Goal: Task Accomplishment & Management: Manage account settings

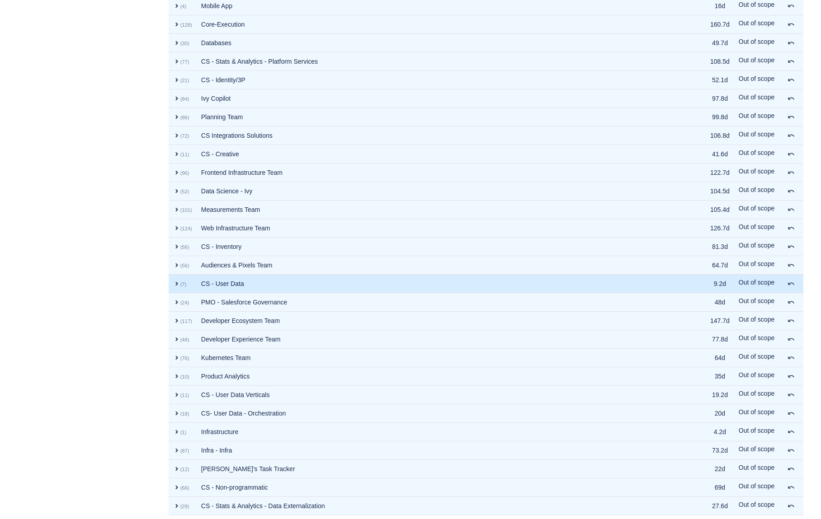
scroll to position [539, 0]
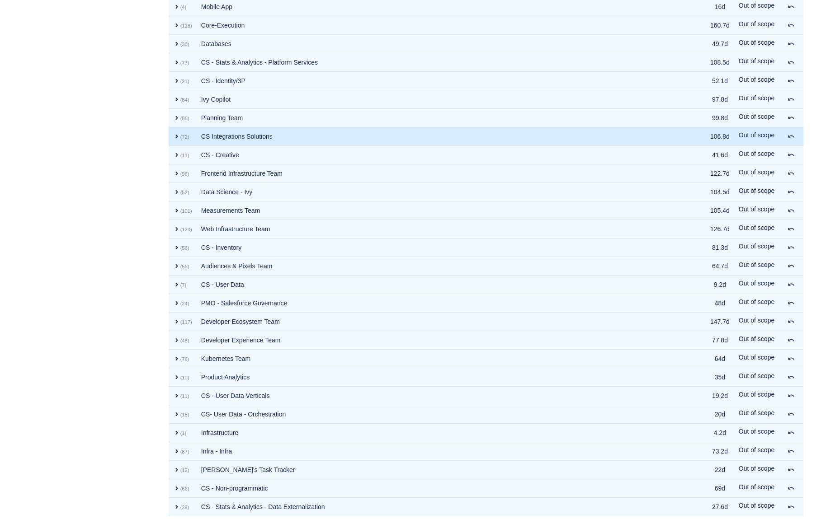
click at [198, 136] on td "CS Integrations Solutions" at bounding box center [436, 136] width 479 height 19
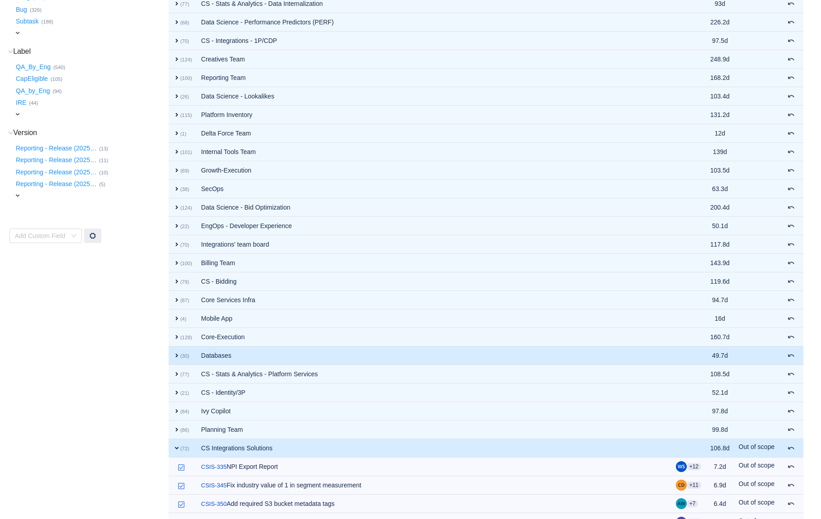
scroll to position [230, 0]
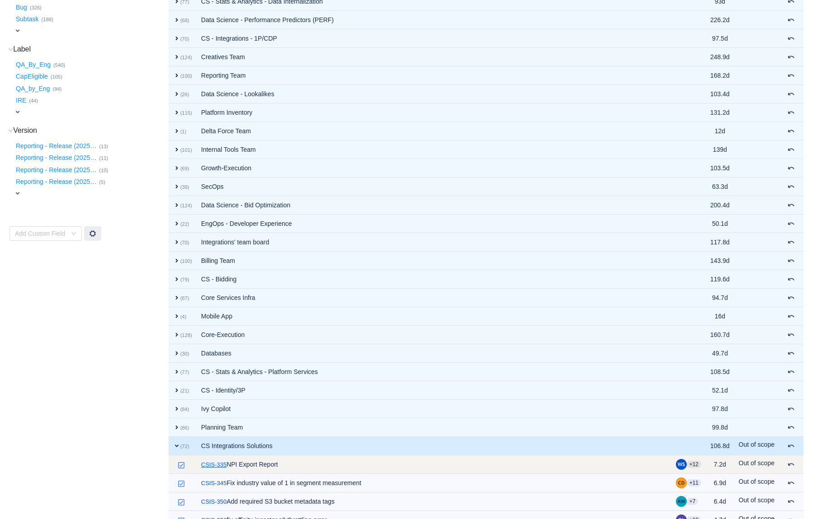
click at [217, 465] on link "CSIS-335" at bounding box center [213, 465] width 25 height 9
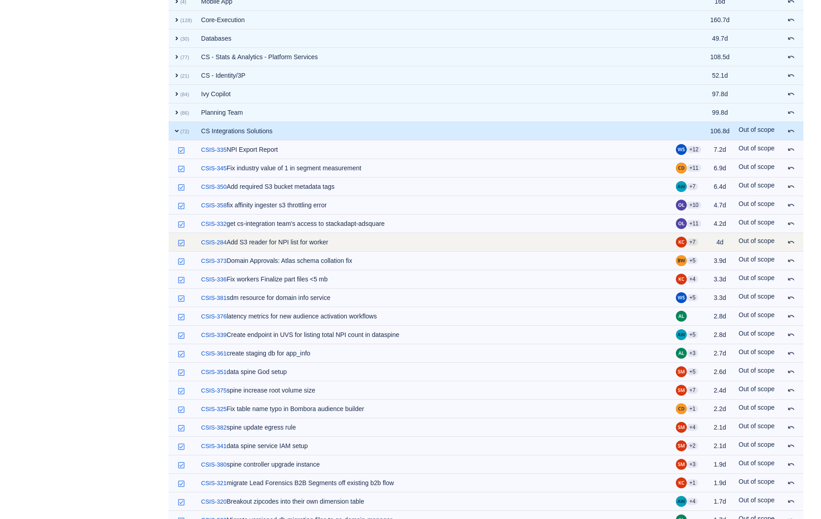
scroll to position [536, 0]
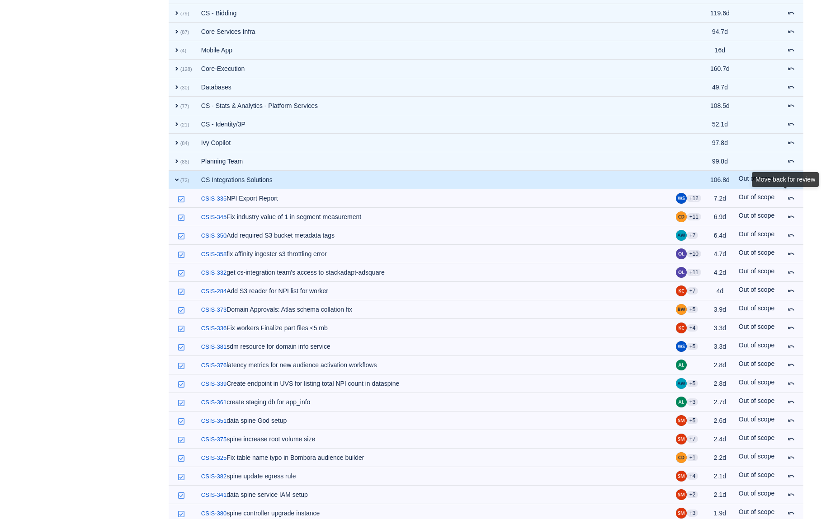
click at [786, 191] on div "Move back for review" at bounding box center [785, 181] width 67 height 19
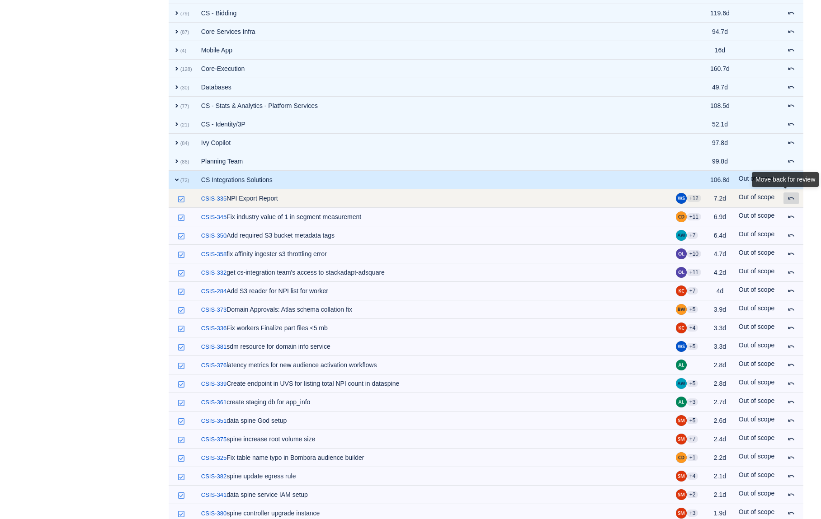
click at [788, 201] on span at bounding box center [790, 198] width 7 height 7
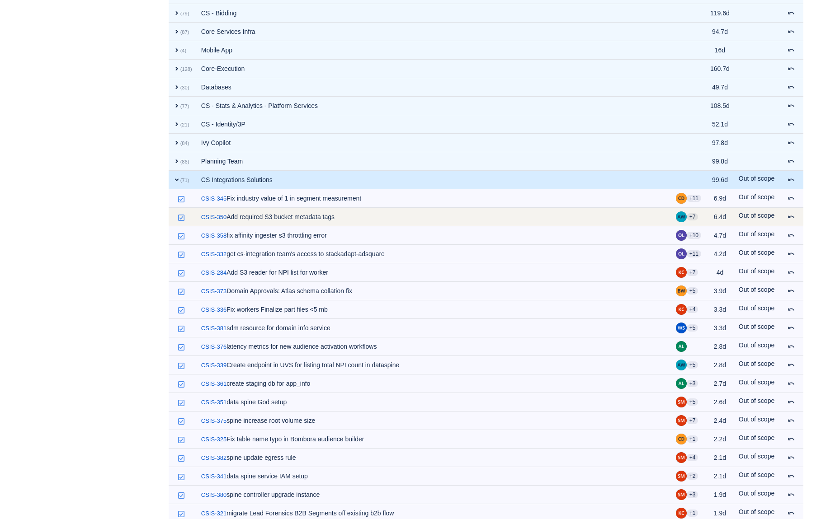
scroll to position [509, 0]
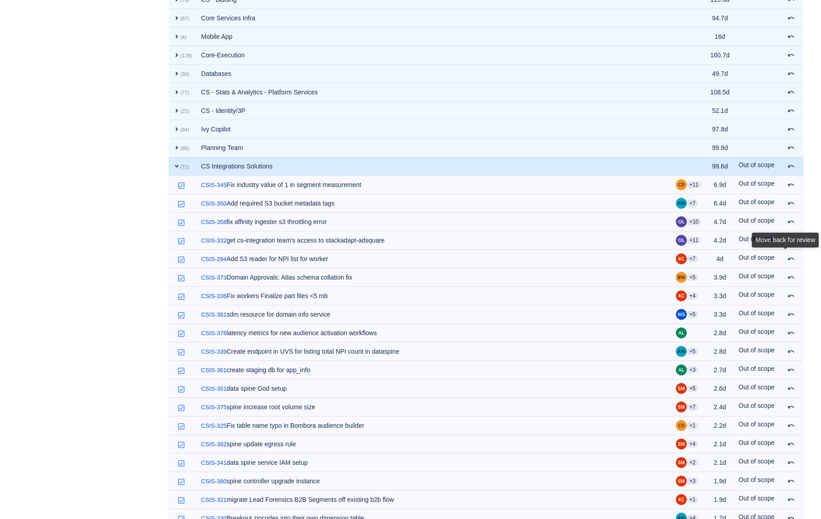
click at [790, 251] on div "Move back for review" at bounding box center [785, 242] width 67 height 19
click at [806, 251] on div "Move back for review" at bounding box center [785, 242] width 67 height 19
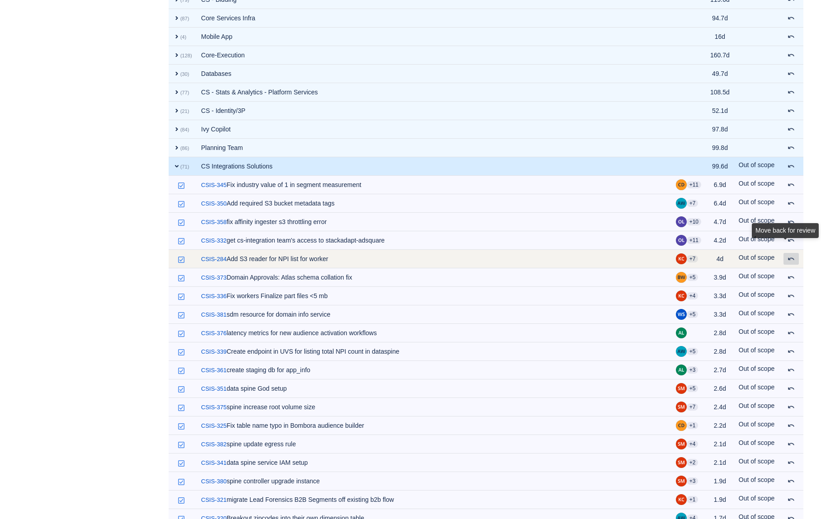
click at [789, 259] on span at bounding box center [790, 258] width 7 height 7
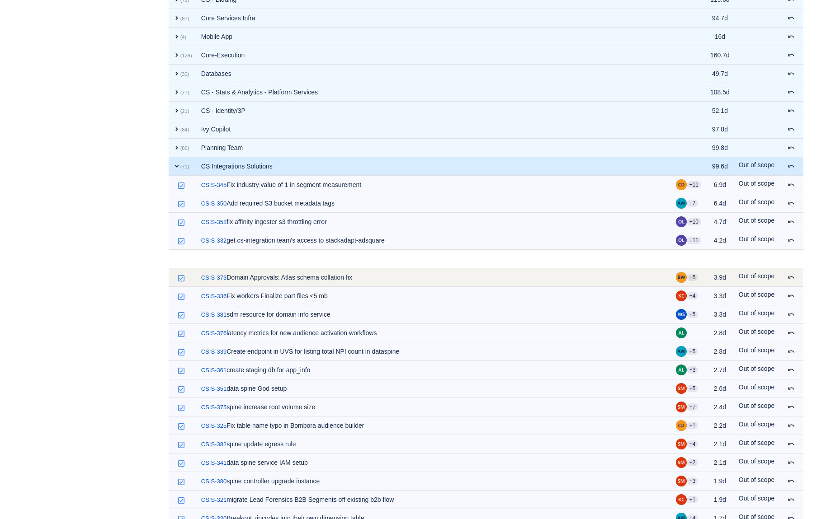
scroll to position [549, 0]
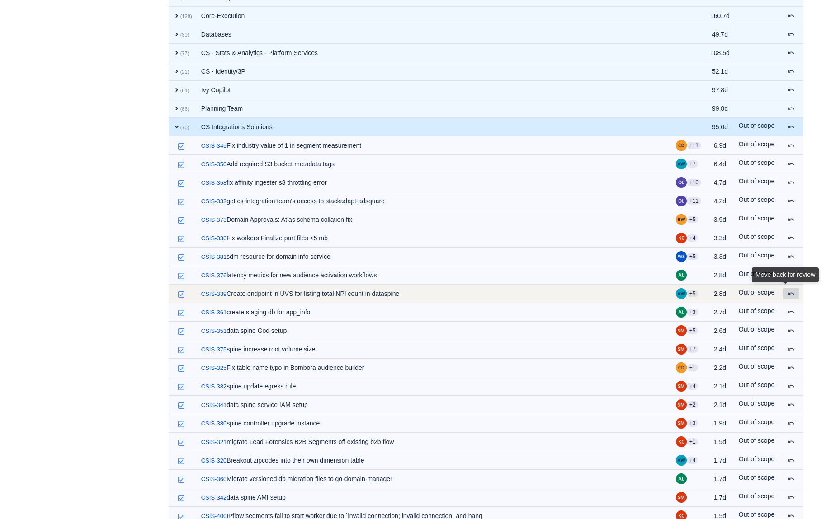
click at [790, 286] on div "Move back for review" at bounding box center [785, 277] width 67 height 19
click at [790, 297] on span at bounding box center [790, 293] width 7 height 7
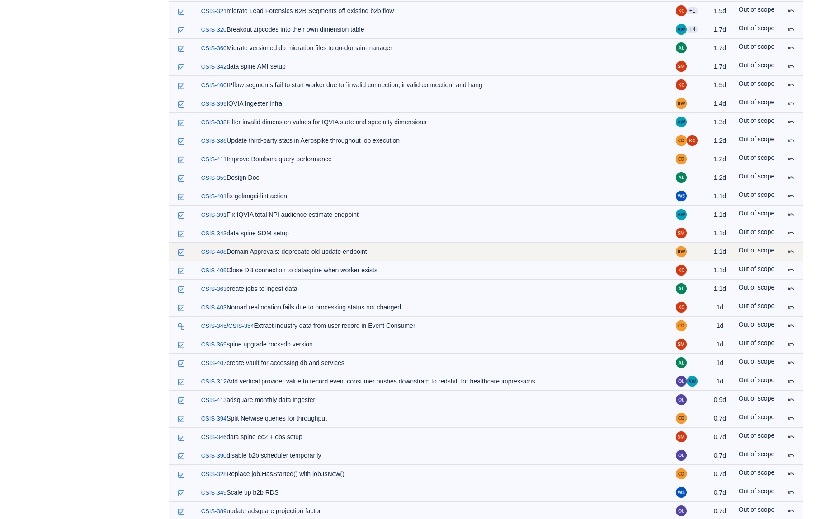
scroll to position [963, 0]
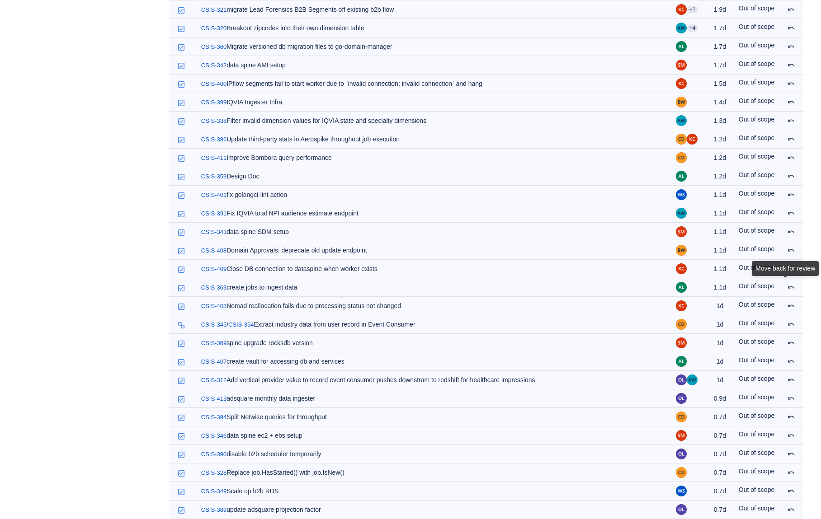
click at [795, 280] on div "Move back for review" at bounding box center [785, 270] width 67 height 19
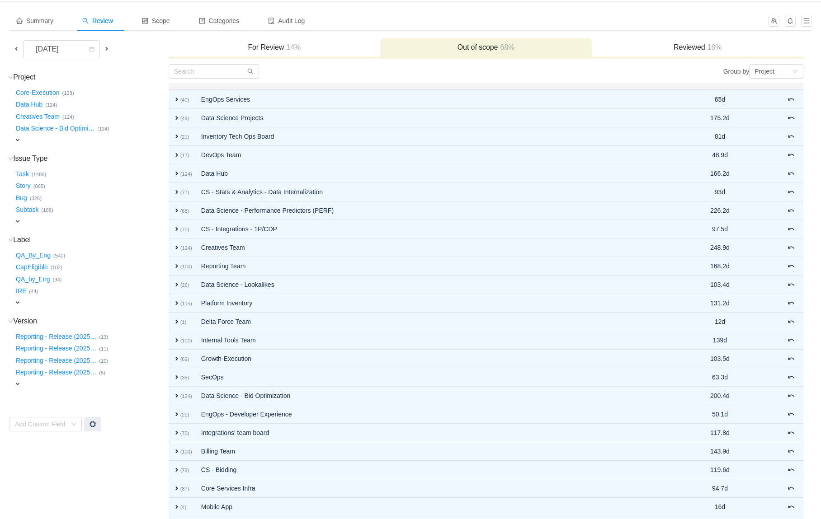
scroll to position [0, 0]
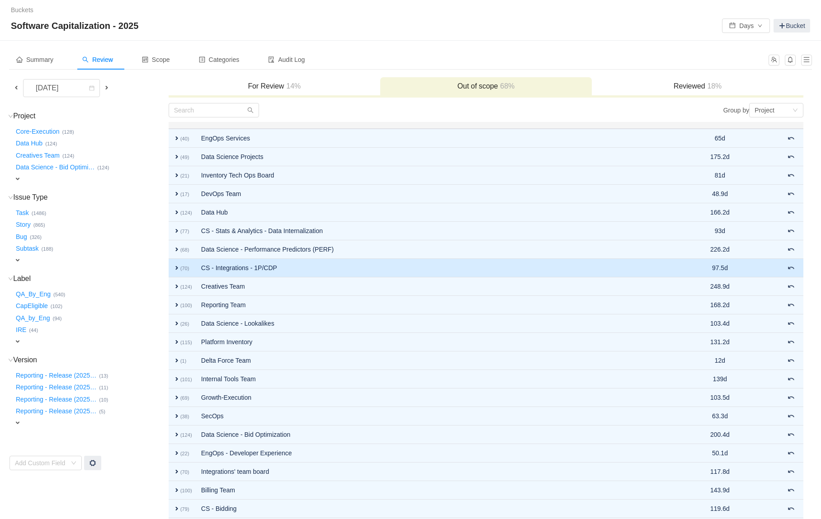
click at [260, 262] on td "CS - Integrations - 1P/CDP" at bounding box center [434, 268] width 475 height 19
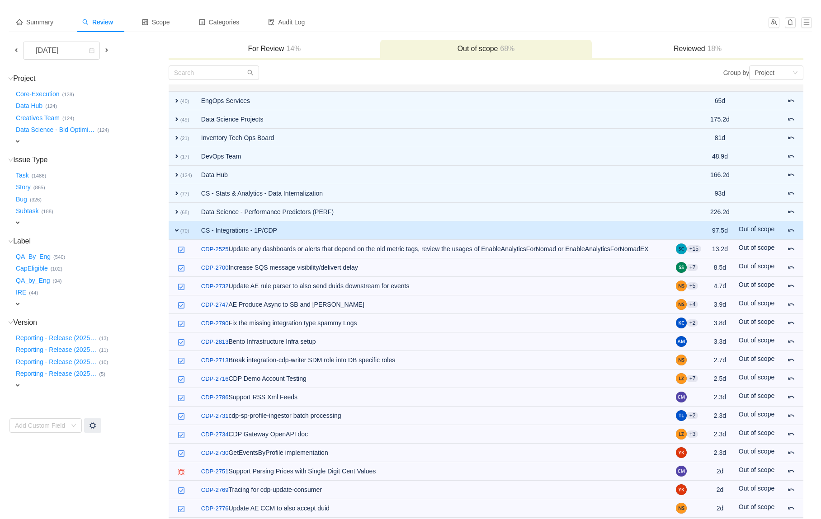
scroll to position [44, 0]
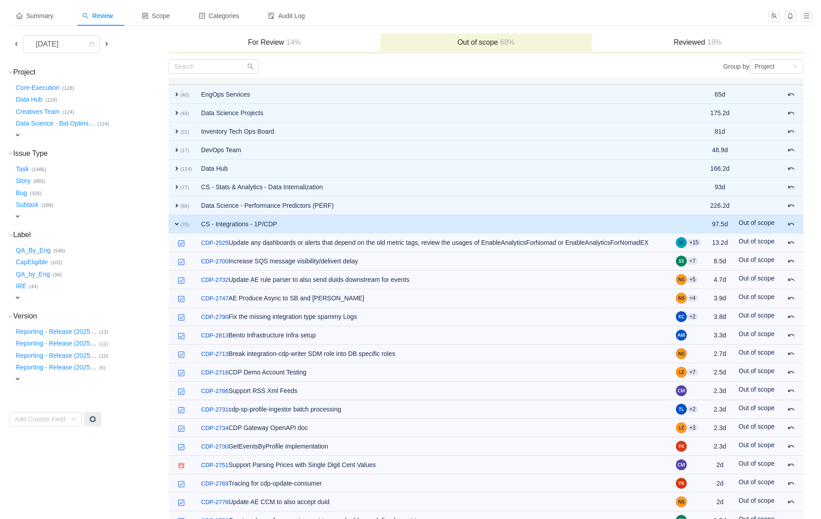
click at [292, 46] on span "14%" at bounding box center [292, 42] width 17 height 8
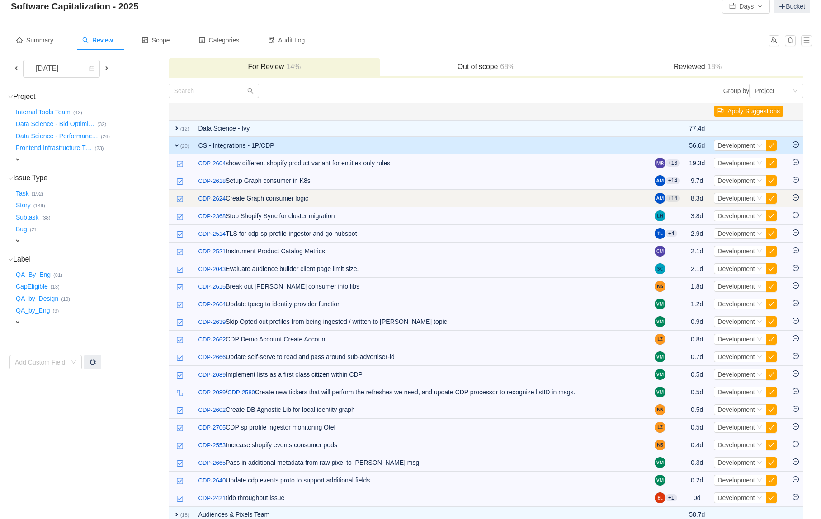
scroll to position [19, 0]
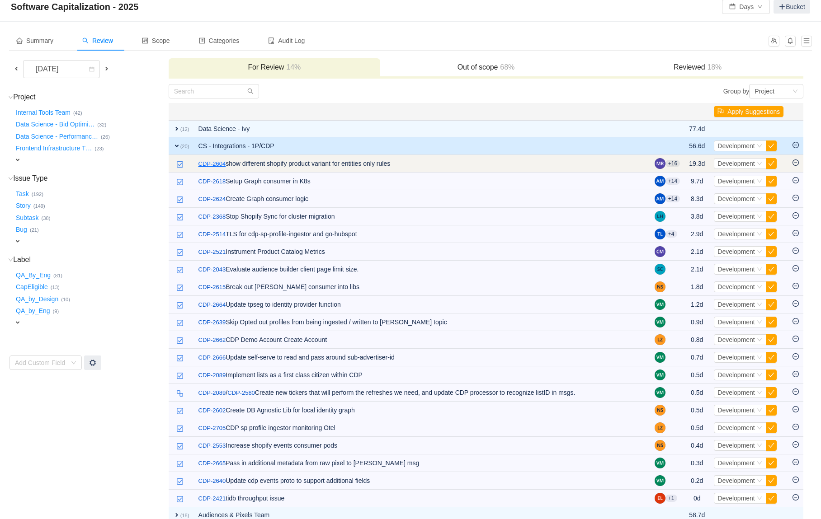
click at [216, 166] on link "CDP-2604" at bounding box center [212, 164] width 28 height 9
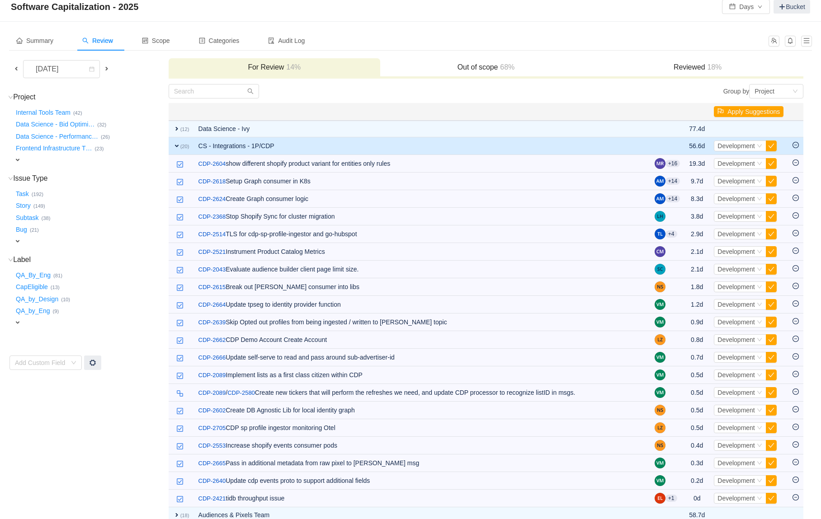
click at [19, 321] on span "expand" at bounding box center [17, 322] width 7 height 7
click at [35, 288] on button "CapEligible …" at bounding box center [32, 287] width 37 height 14
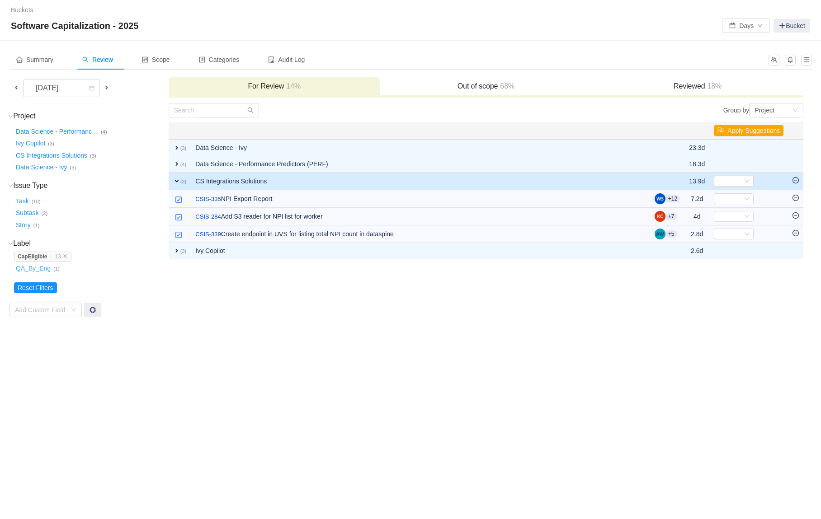
scroll to position [0, 0]
click at [44, 285] on button "Reset Filters" at bounding box center [35, 288] width 43 height 11
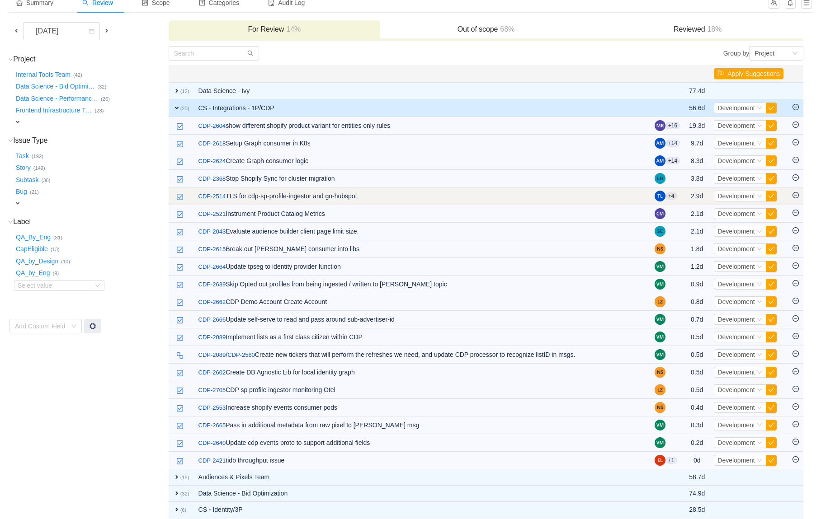
scroll to position [67, 0]
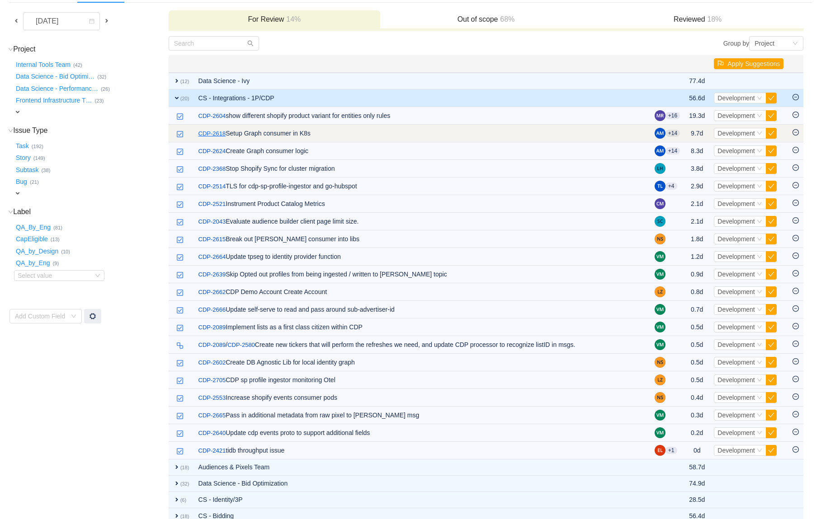
click at [206, 136] on link "CDP-2618" at bounding box center [212, 133] width 28 height 9
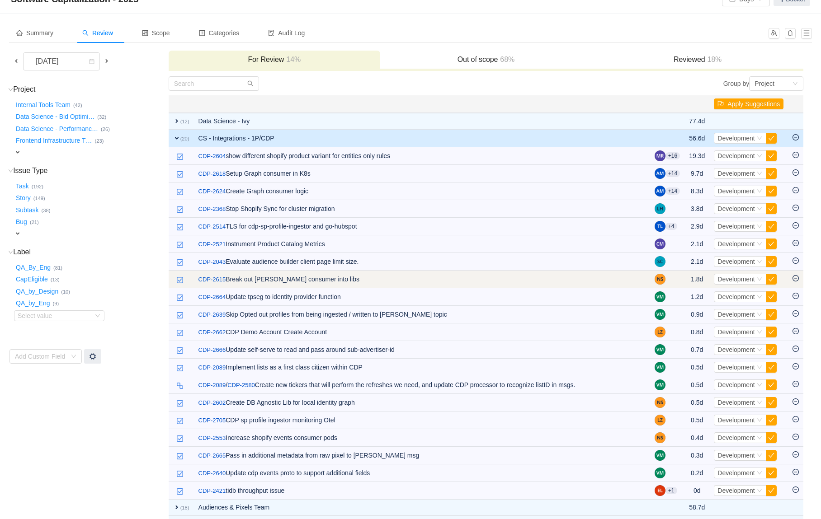
scroll to position [0, 0]
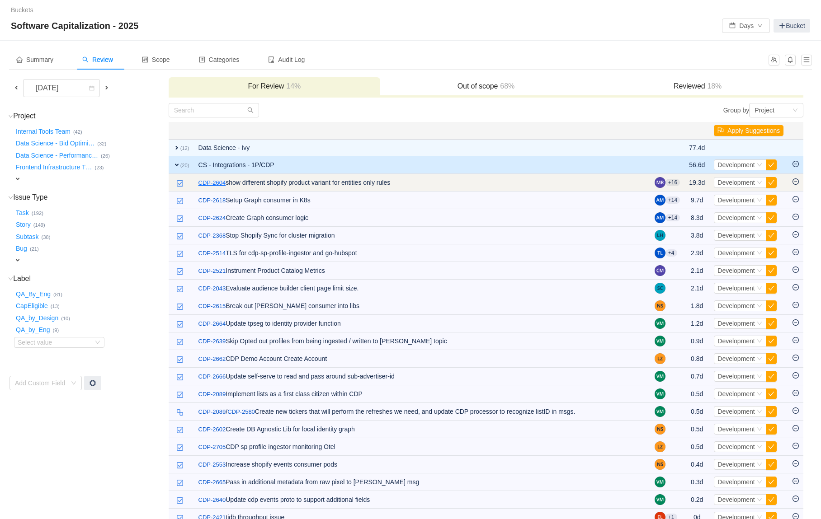
click at [216, 182] on link "CDP-2604" at bounding box center [212, 183] width 28 height 9
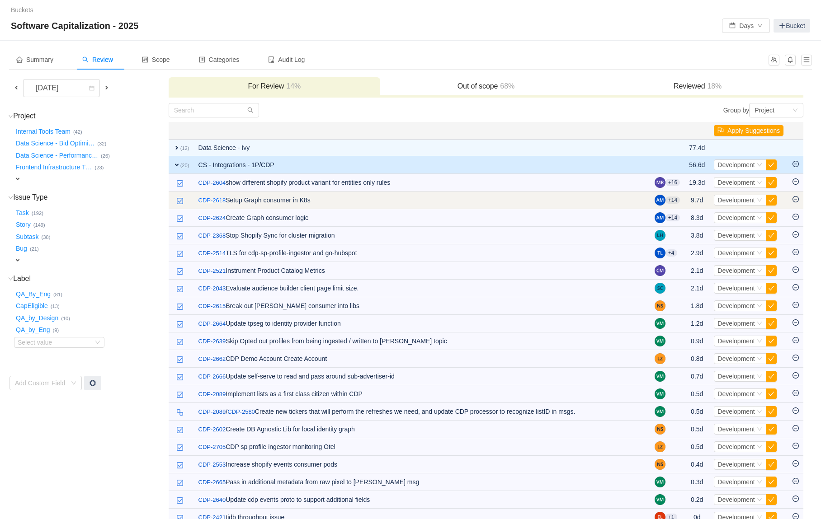
click at [212, 199] on link "CDP-2618" at bounding box center [212, 200] width 28 height 9
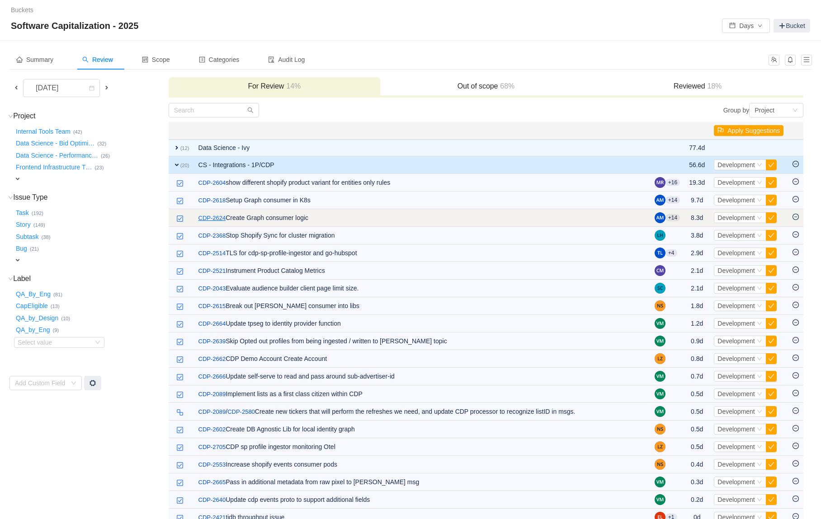
click at [218, 215] on link "CDP-2624" at bounding box center [212, 218] width 28 height 9
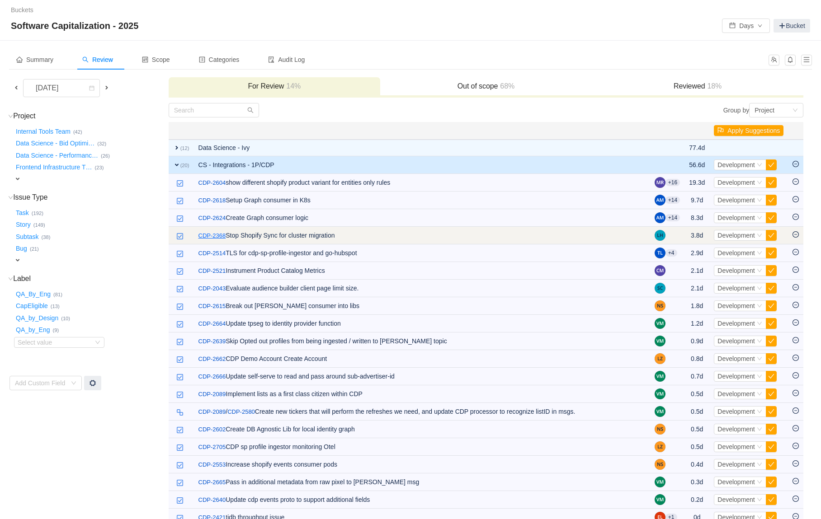
click at [213, 232] on link "CDP-2368" at bounding box center [212, 235] width 28 height 9
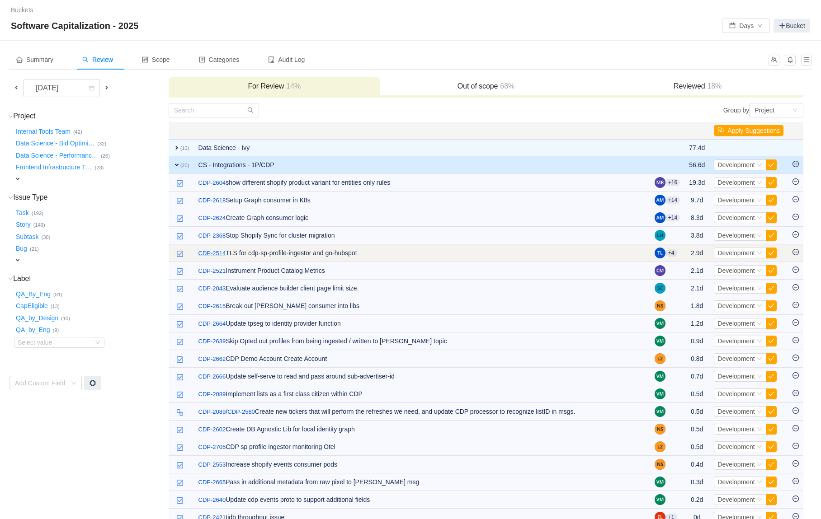
click at [213, 255] on link "CDP-2514" at bounding box center [212, 253] width 28 height 9
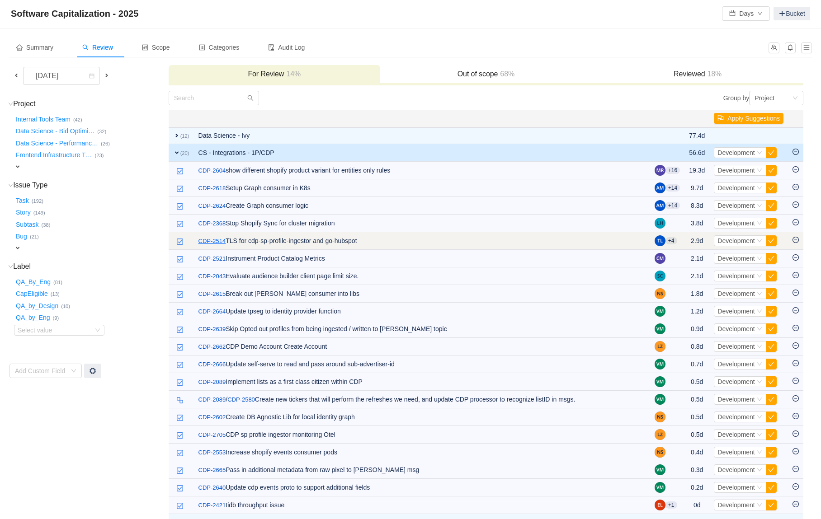
scroll to position [15, 0]
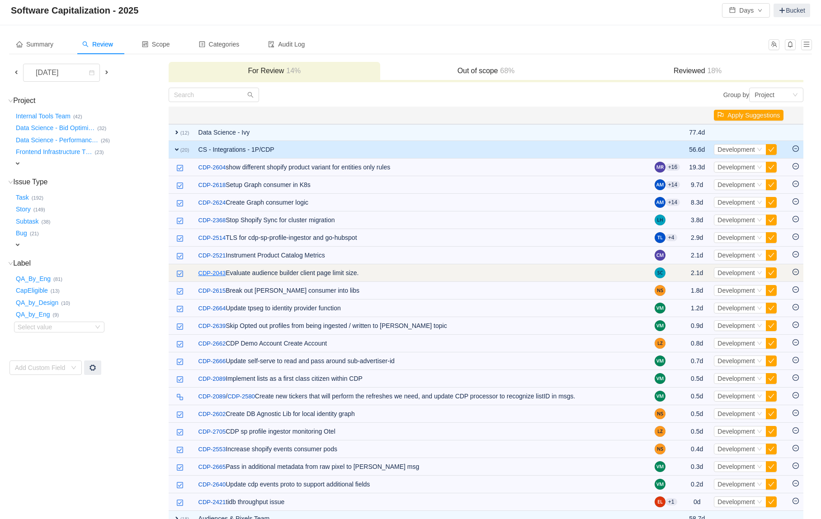
click at [209, 273] on link "CDP-2043" at bounding box center [212, 273] width 28 height 9
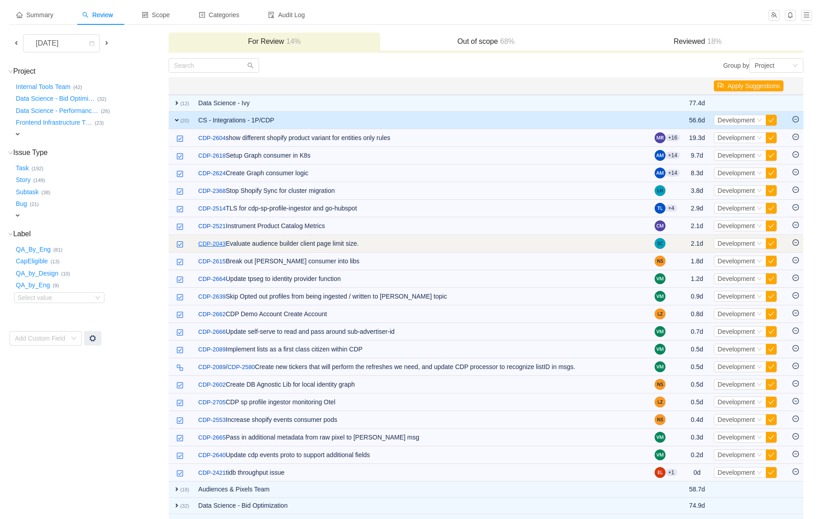
scroll to position [0, 0]
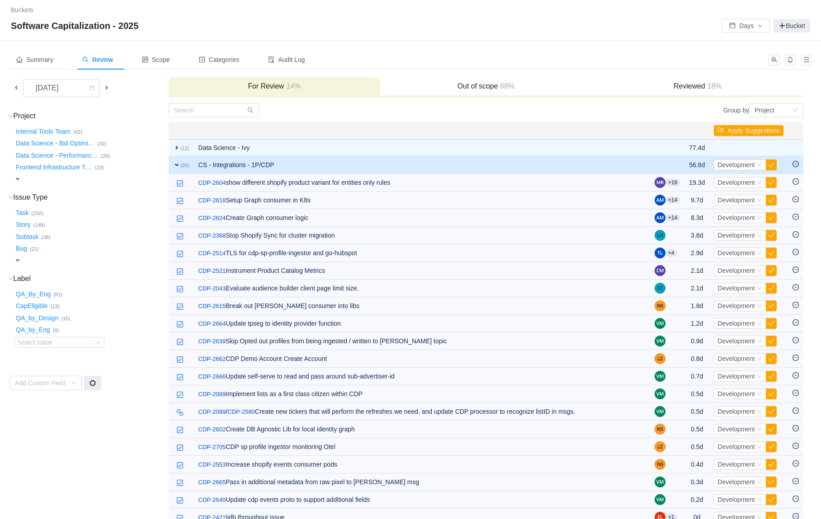
click at [107, 87] on span at bounding box center [106, 87] width 7 height 7
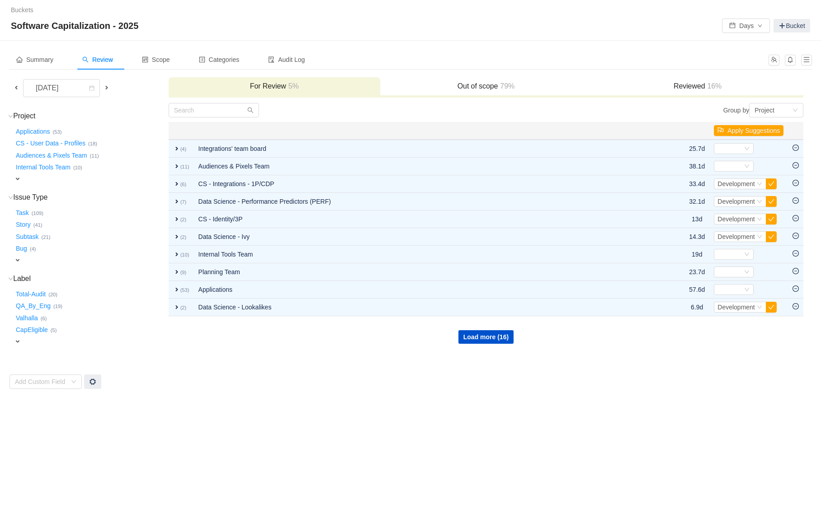
click at [404, 417] on div "Buckets / / Software Capitalization - 2025 Days Bucket Summary Review Scope Cat…" at bounding box center [410, 259] width 821 height 519
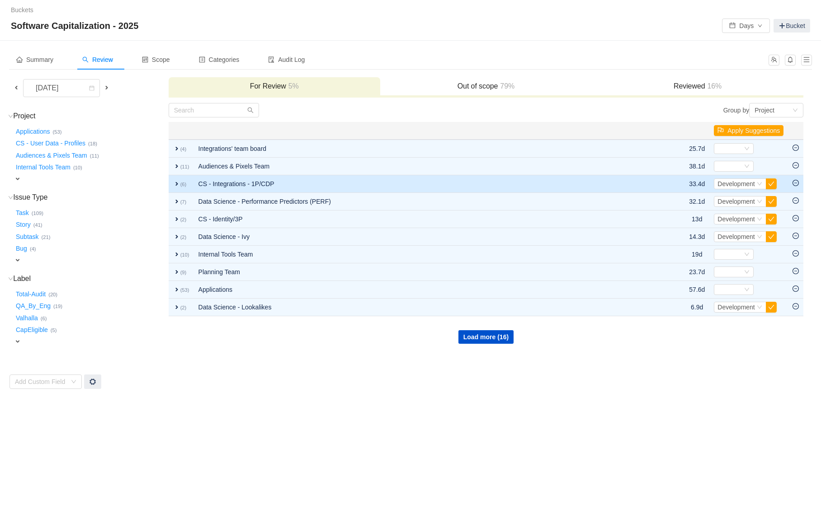
click at [177, 188] on td "expand (6)" at bounding box center [181, 184] width 25 height 18
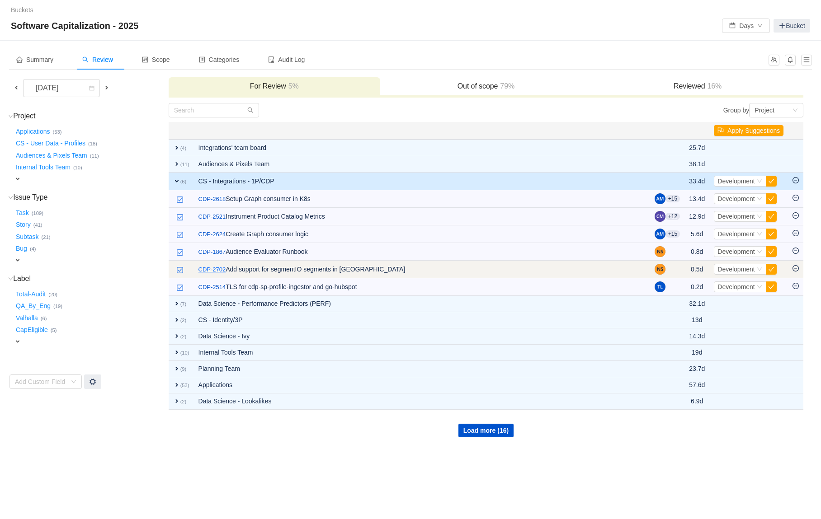
click at [214, 270] on link "CDP-2702" at bounding box center [212, 269] width 28 height 9
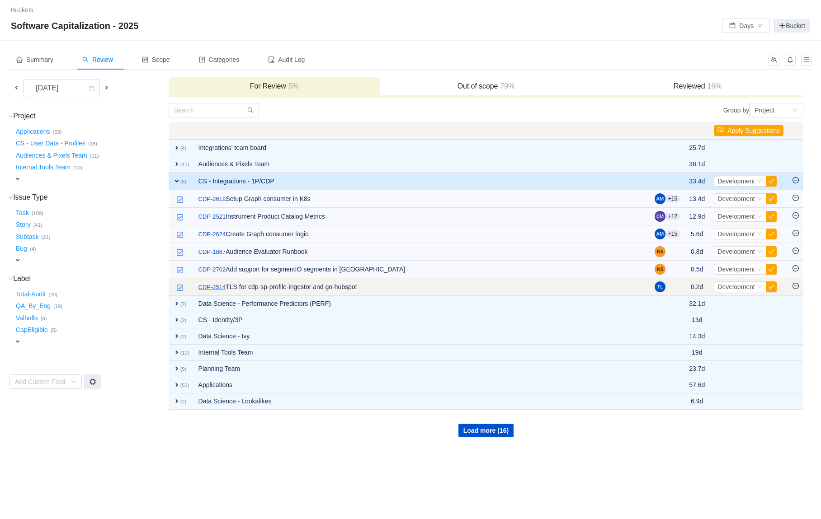
click at [215, 288] on link "CDP-2514" at bounding box center [212, 287] width 28 height 9
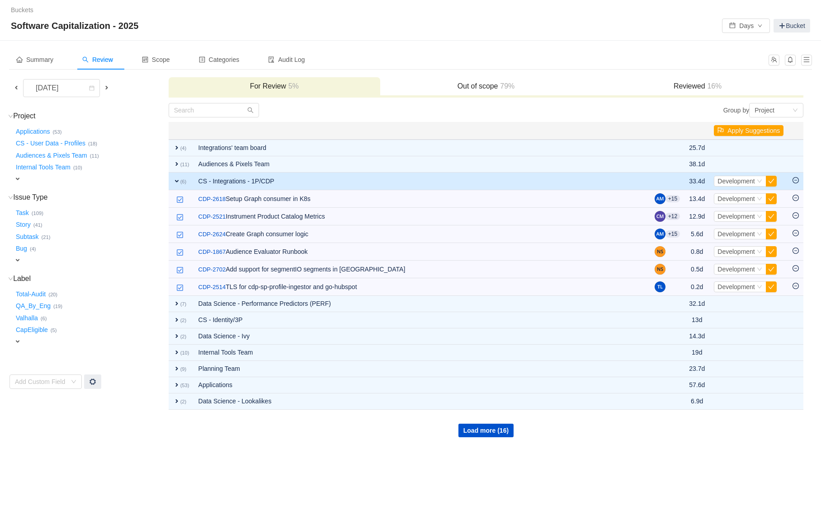
click at [17, 344] on span "expand" at bounding box center [17, 341] width 7 height 7
click at [441, 81] on div "Out of scope 79%" at bounding box center [486, 86] width 212 height 19
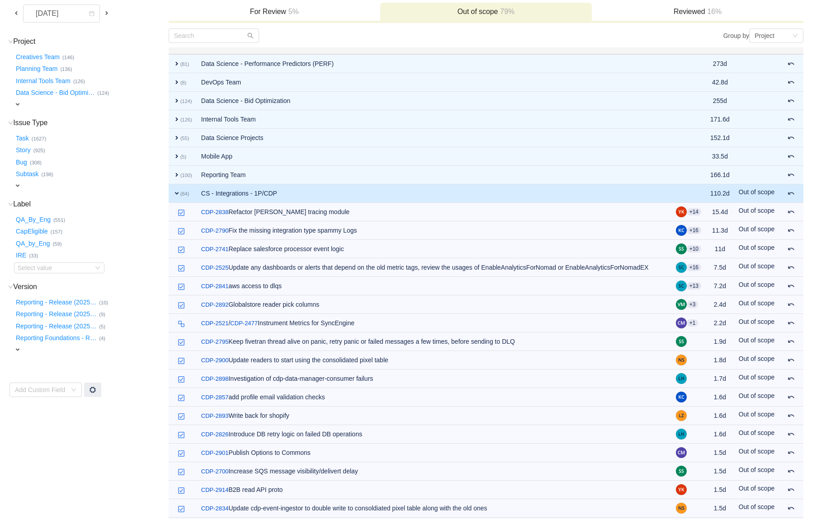
scroll to position [75, 0]
click at [791, 185] on div "Move back for review" at bounding box center [785, 176] width 67 height 19
click at [791, 191] on span at bounding box center [790, 192] width 7 height 7
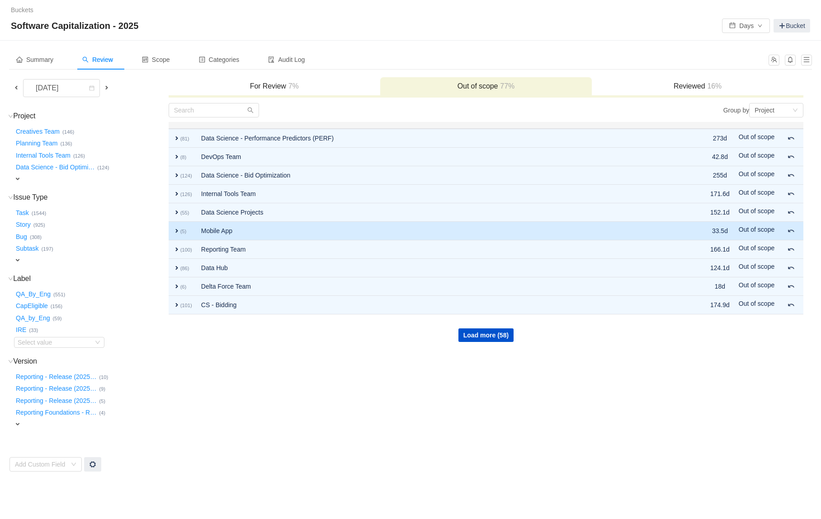
scroll to position [0, 0]
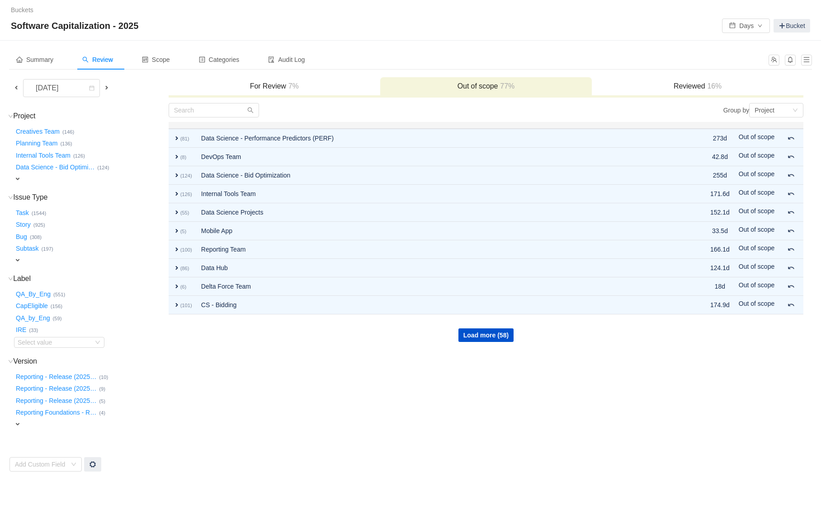
click at [308, 88] on h3 "For Review 7%" at bounding box center [274, 86] width 203 height 9
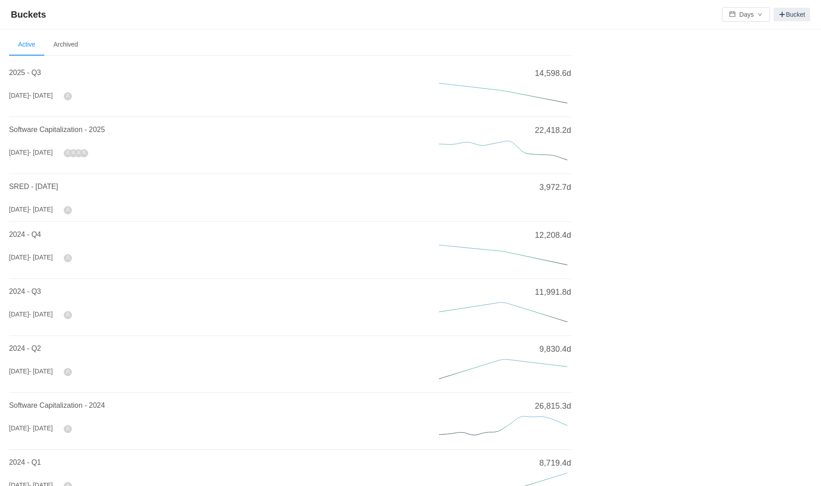
click at [127, 114] on li "2025 - Q3 Jul 2025 - Sep 2025 14,598.6d" at bounding box center [290, 88] width 562 height 57
click at [47, 127] on span "Software Capitalization - 2025" at bounding box center [57, 130] width 96 height 8
click at [25, 71] on span "2025 - Q3" at bounding box center [25, 73] width 32 height 8
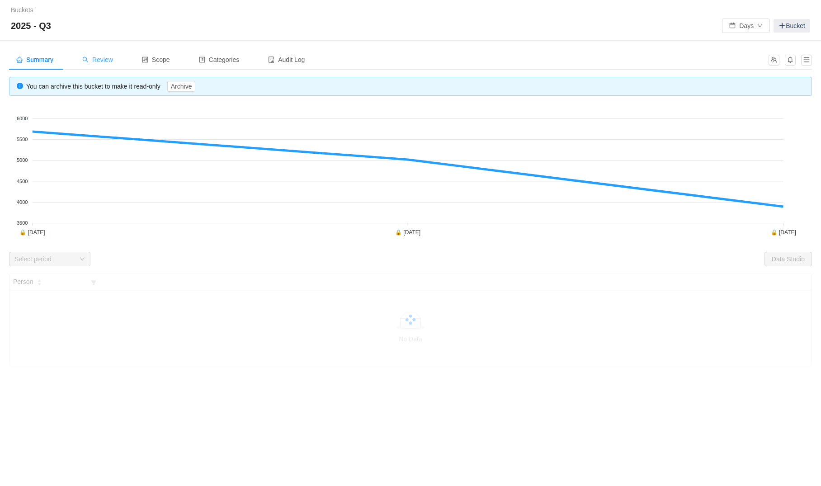
click at [117, 55] on div "Review" at bounding box center [97, 60] width 45 height 20
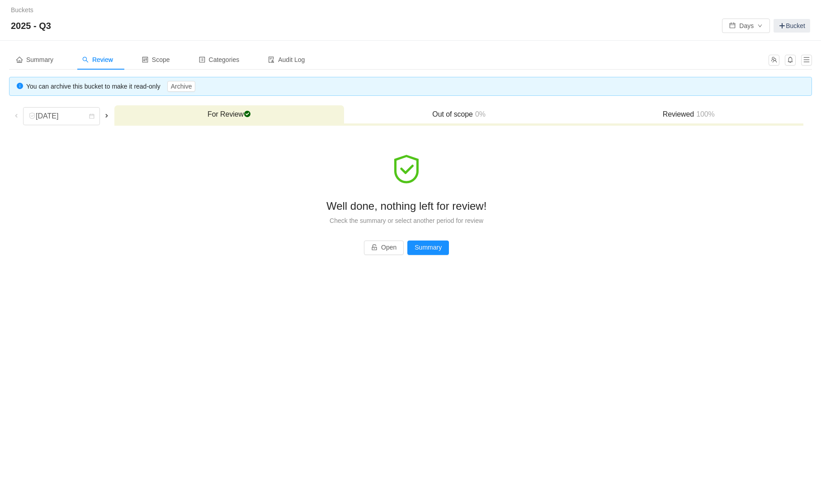
click at [641, 124] on div "Reviewed 100%" at bounding box center [689, 114] width 230 height 19
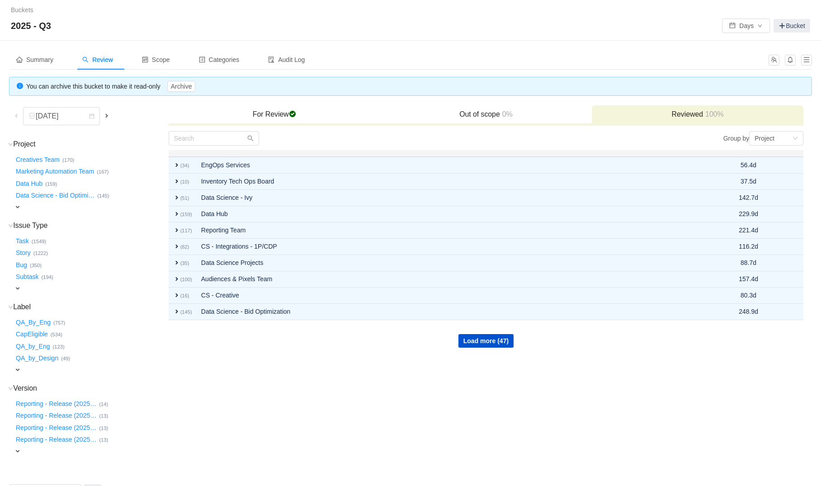
click at [657, 121] on div "Reviewed 100%" at bounding box center [698, 114] width 212 height 19
click at [67, 115] on div "[DATE]" at bounding box center [47, 116] width 39 height 17
click at [68, 160] on li "[DATE]" at bounding box center [61, 165] width 77 height 14
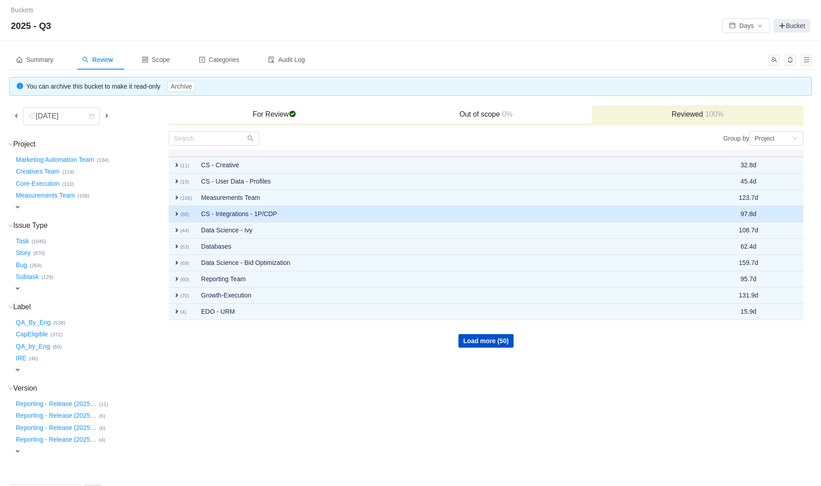
click at [196, 214] on td "expand (88)" at bounding box center [183, 214] width 28 height 16
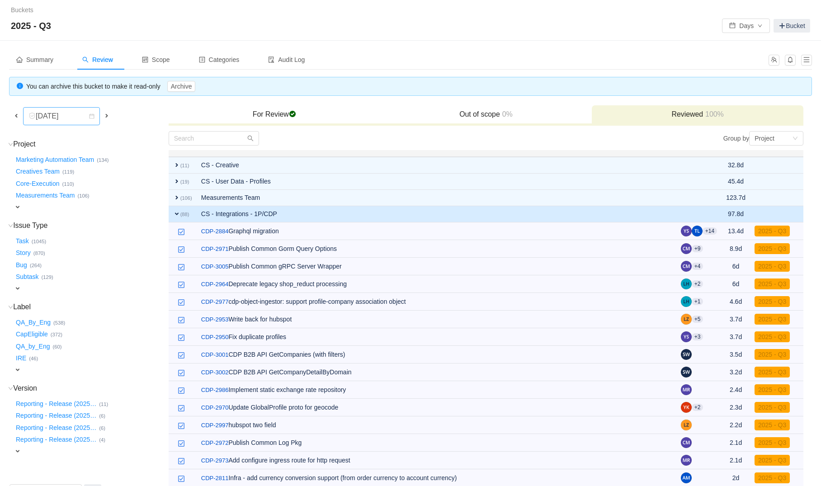
click at [67, 116] on div "[DATE]" at bounding box center [47, 116] width 39 height 17
click at [69, 133] on li "[DATE]" at bounding box center [68, 136] width 91 height 14
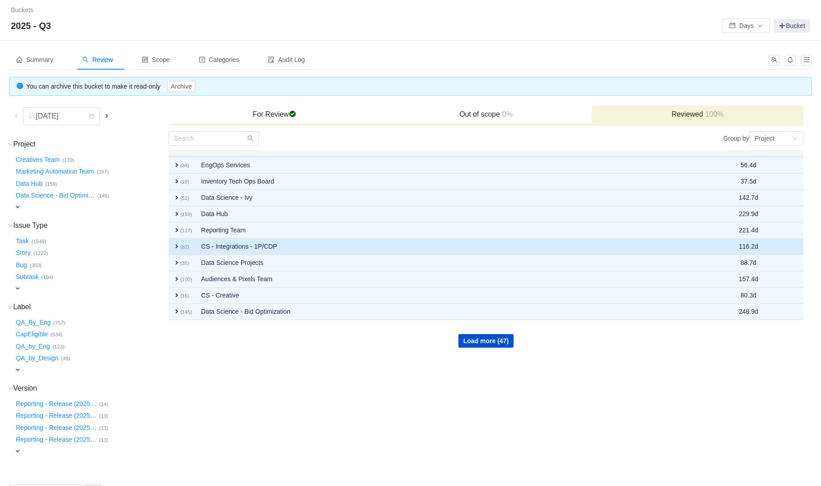
click at [191, 245] on td "expand (82)" at bounding box center [183, 247] width 28 height 16
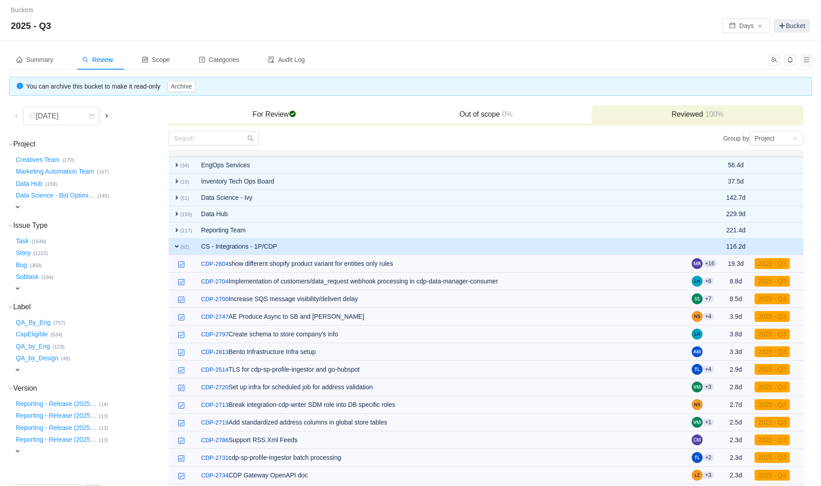
click at [514, 109] on div "Out of scope 0%" at bounding box center [486, 114] width 212 height 19
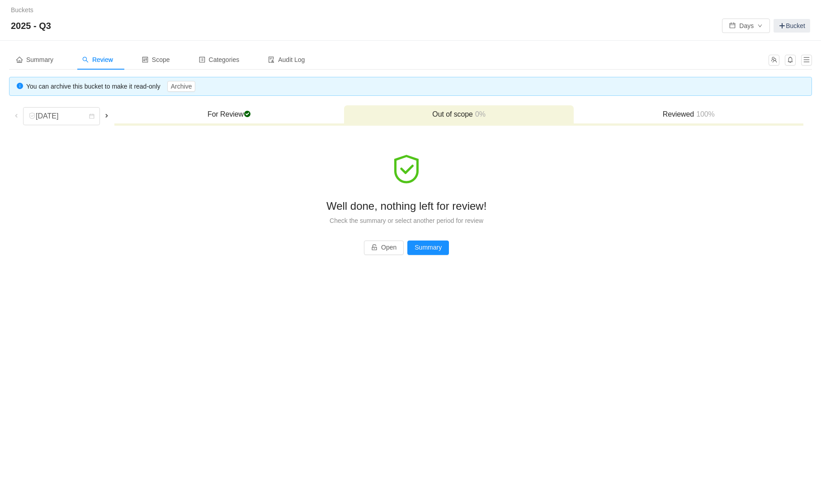
click at [181, 330] on div "Buckets / / 2025 - Q3 Days Bucket Summary Review Scope Categories Audit Log You…" at bounding box center [410, 243] width 821 height 486
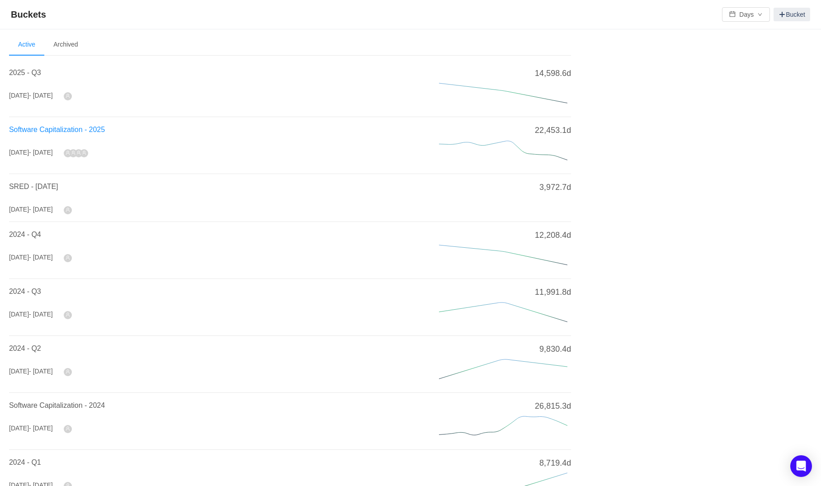
click at [81, 131] on span "Software Capitalization - 2025" at bounding box center [57, 130] width 96 height 8
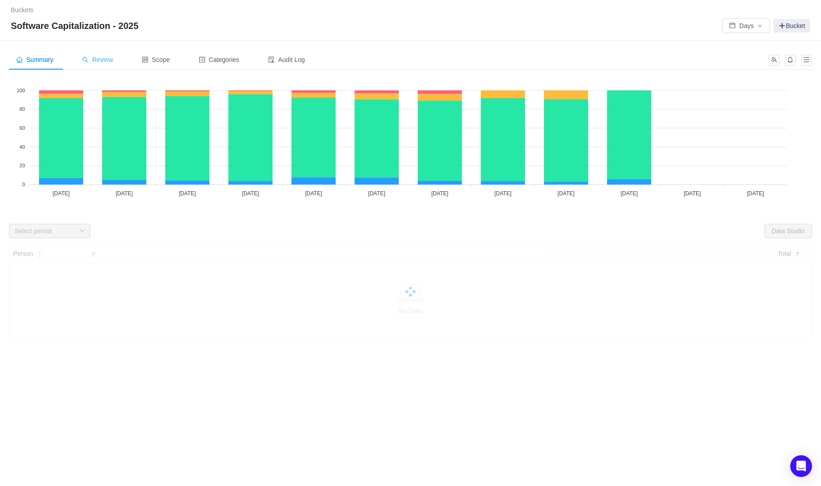
click at [99, 58] on span "Review" at bounding box center [97, 59] width 31 height 7
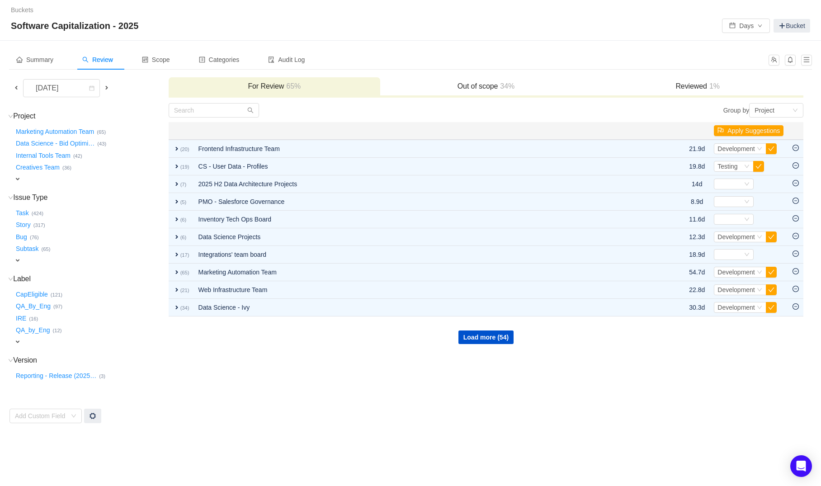
click at [343, 381] on td "Group by Project You will see tickets here after they were marked as out of sco…" at bounding box center [486, 263] width 636 height 321
click at [61, 85] on div "[DATE]" at bounding box center [47, 88] width 39 height 17
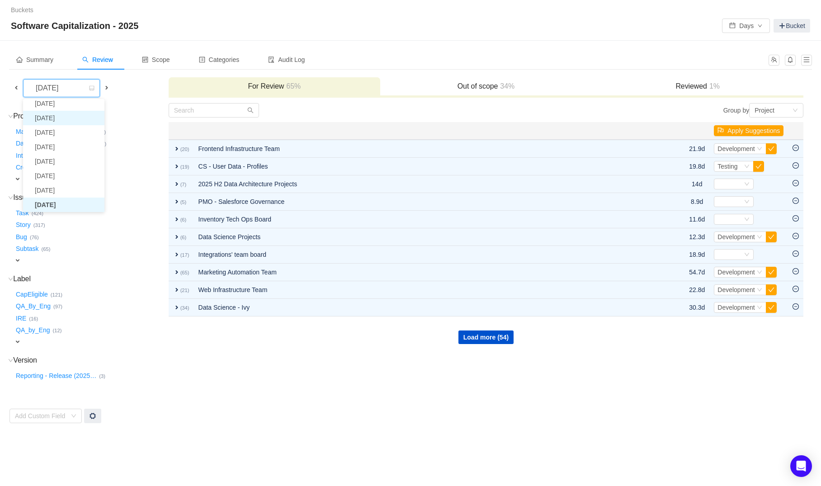
scroll to position [31, 0]
click at [56, 166] on li "[DATE]" at bounding box center [63, 164] width 81 height 14
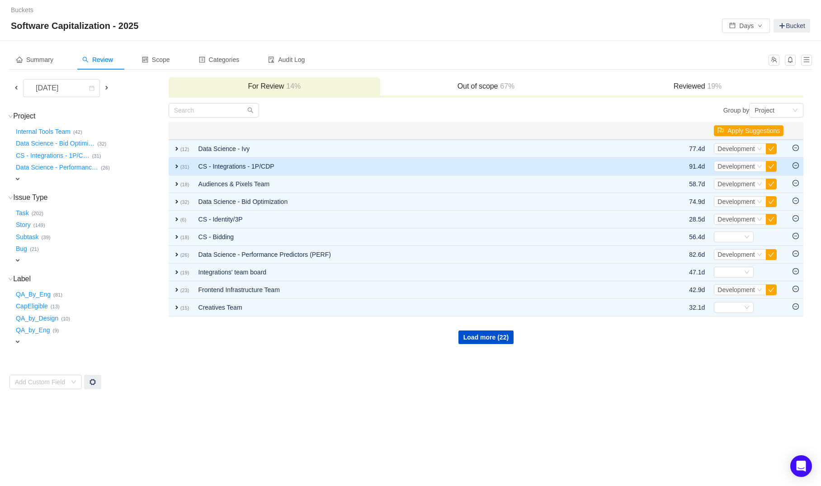
click at [174, 165] on span "expand" at bounding box center [176, 166] width 7 height 7
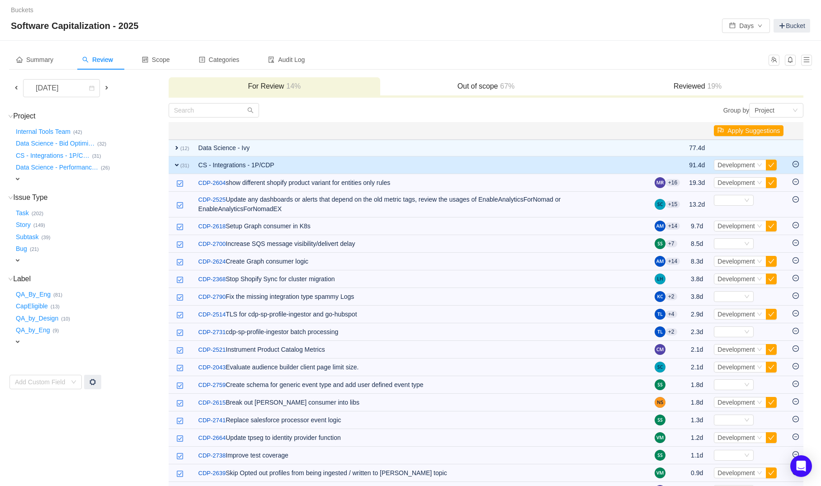
click at [428, 36] on div "Buckets / / Software Capitalization - 2025 Days Bucket" at bounding box center [410, 20] width 821 height 41
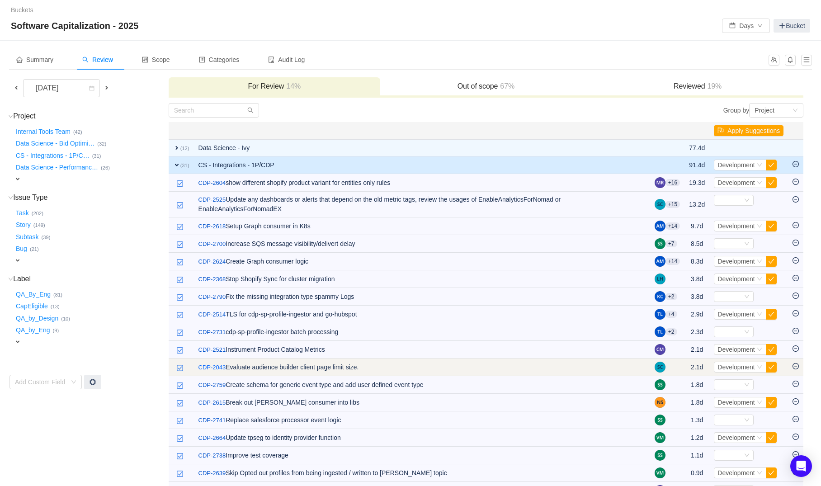
click at [213, 368] on link "CDP-2043" at bounding box center [212, 367] width 28 height 9
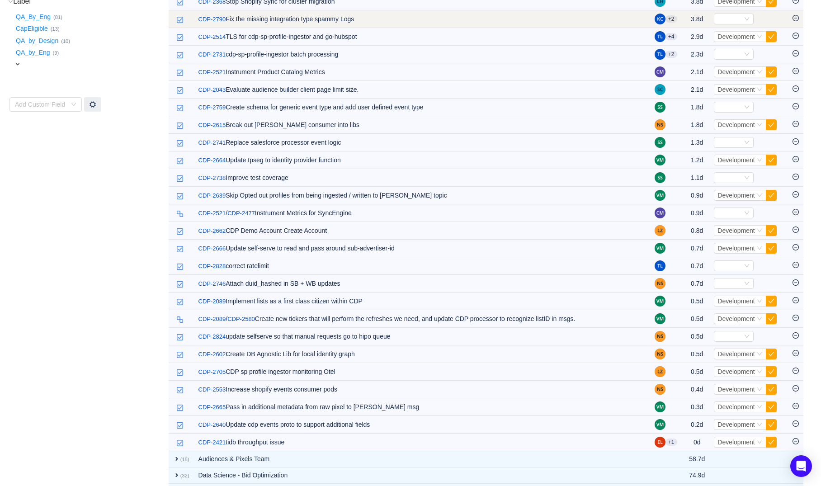
scroll to position [279, 0]
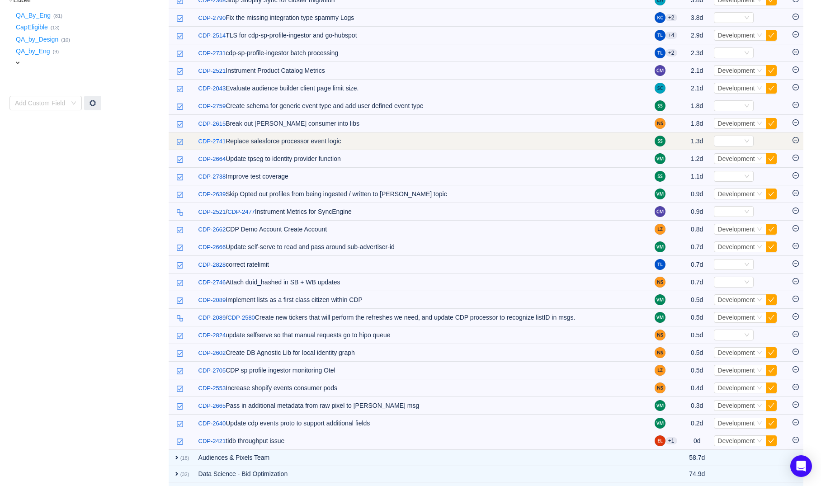
click at [206, 143] on link "CDP-2741" at bounding box center [212, 141] width 28 height 9
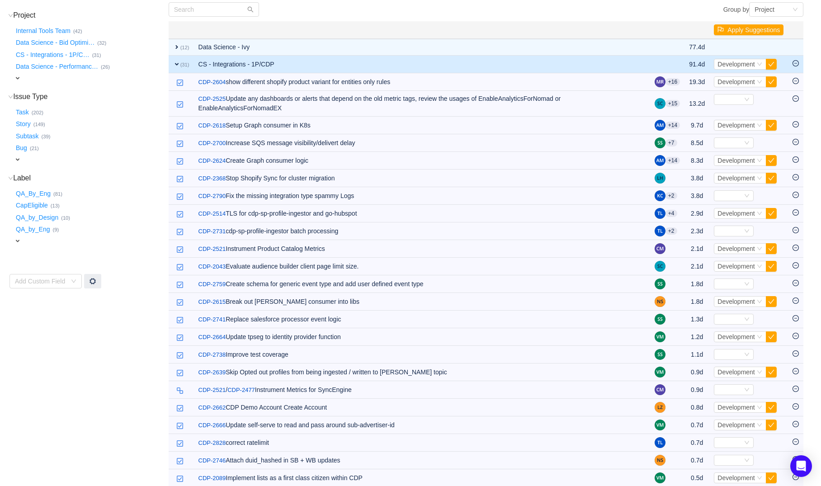
scroll to position [0, 0]
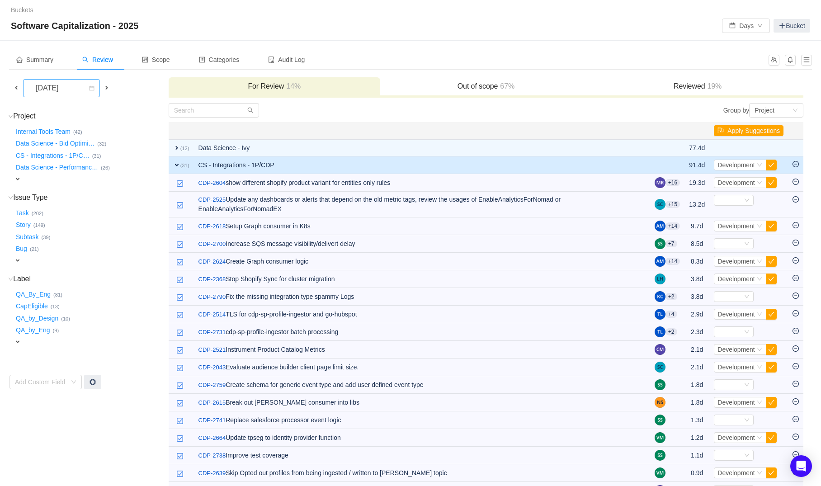
click at [67, 83] on div "[DATE]" at bounding box center [47, 88] width 39 height 17
click at [54, 189] on li "[DATE]" at bounding box center [61, 193] width 77 height 14
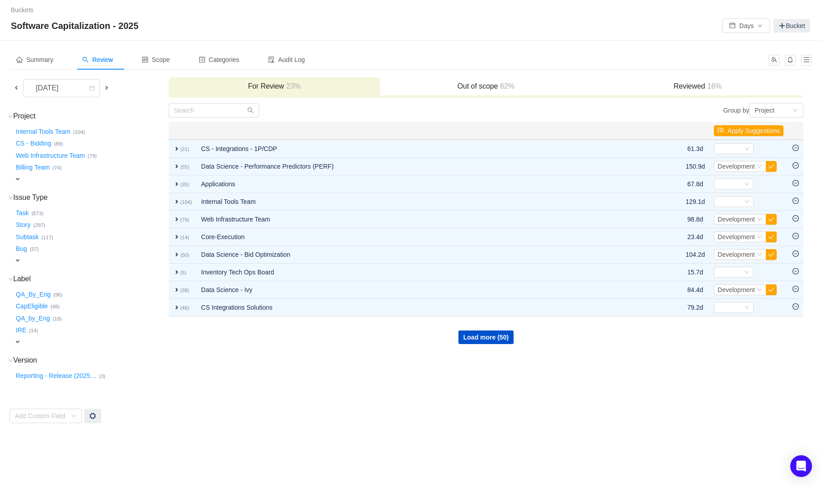
click at [445, 84] on h3 "Out of scope 62%" at bounding box center [486, 86] width 203 height 9
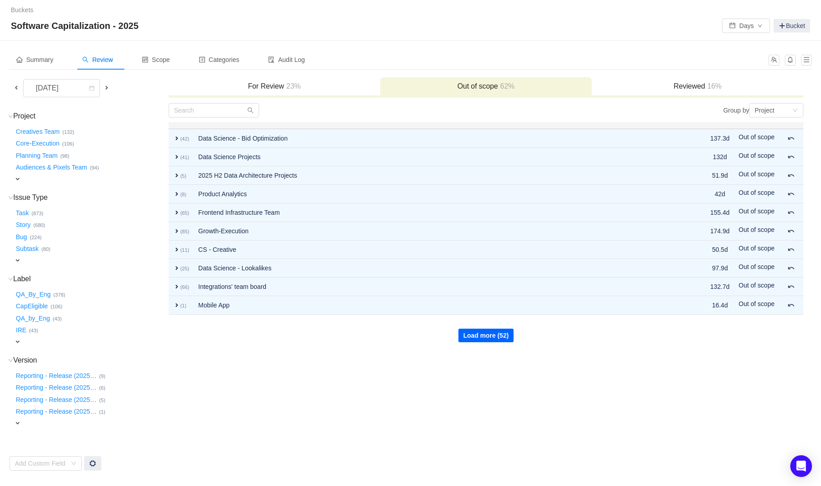
click at [465, 330] on button "Load more (52)" at bounding box center [485, 336] width 55 height 14
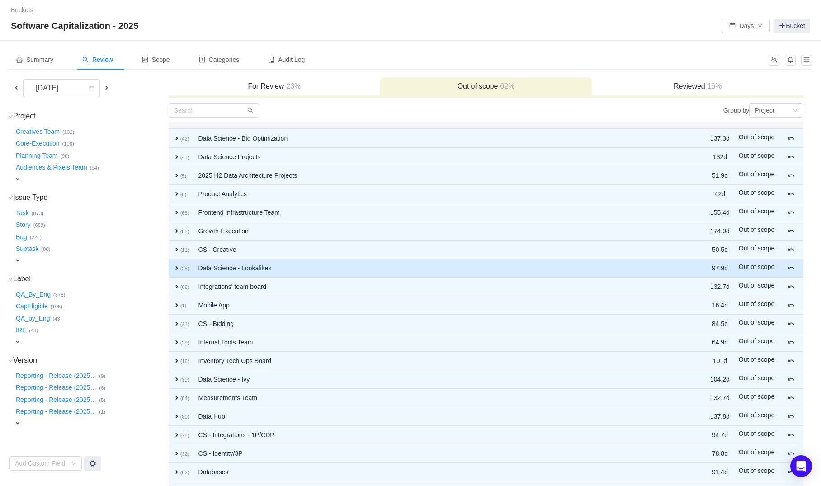
scroll to position [52, 0]
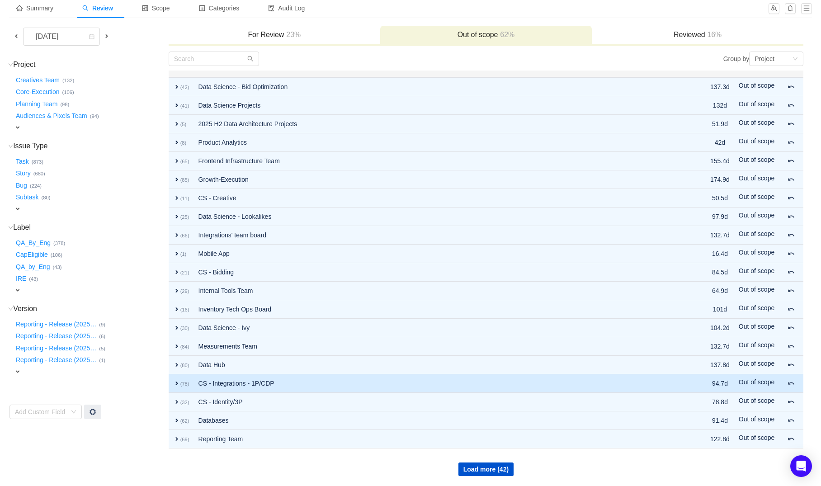
click at [253, 386] on td "CS - Integrations - 1P/CDP" at bounding box center [430, 383] width 472 height 19
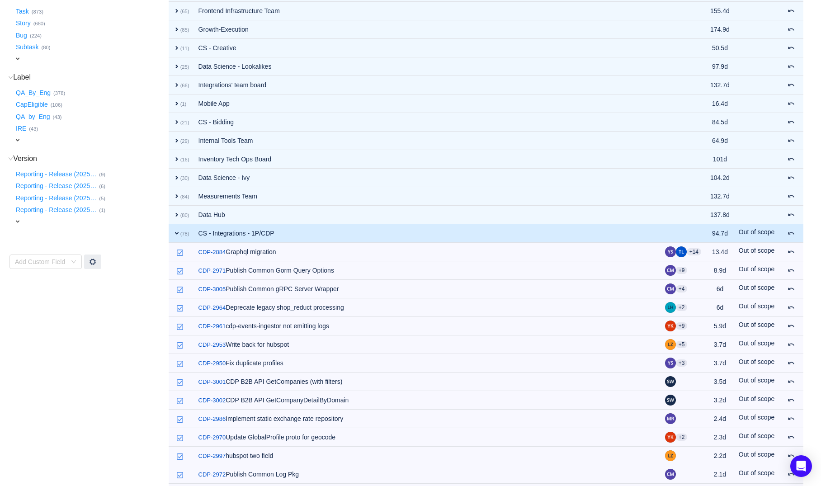
scroll to position [202, 0]
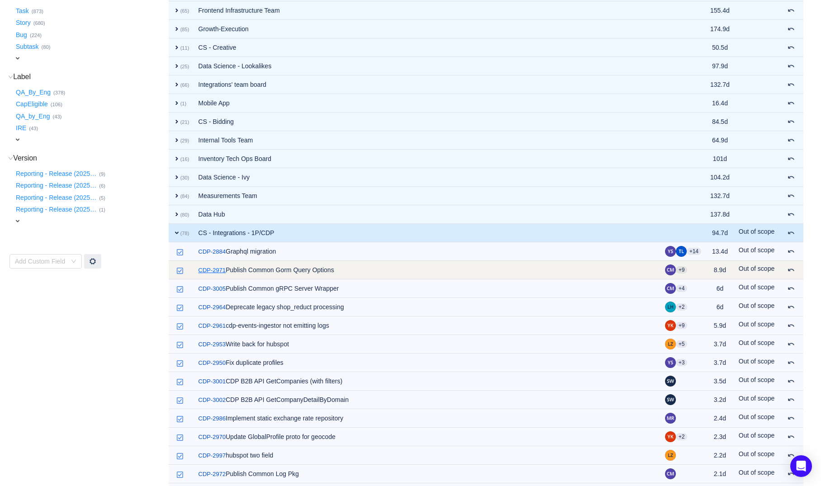
click at [203, 269] on link "CDP-2971" at bounding box center [212, 270] width 28 height 9
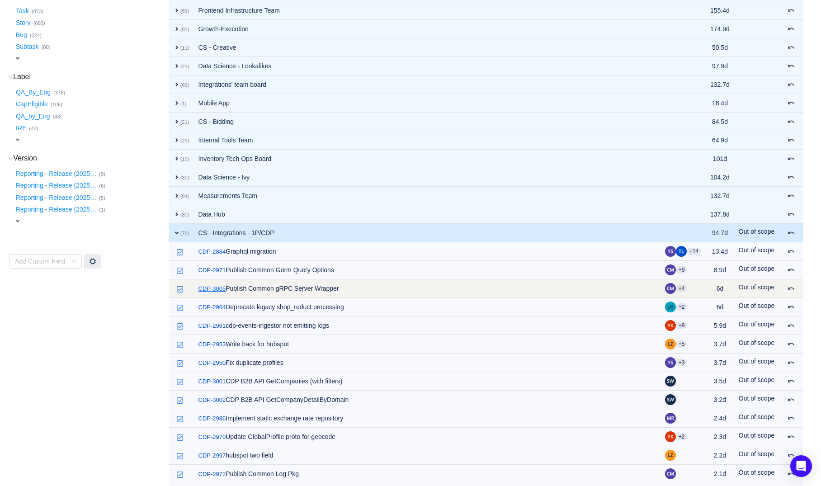
click at [215, 289] on link "CDP-3005" at bounding box center [212, 288] width 28 height 9
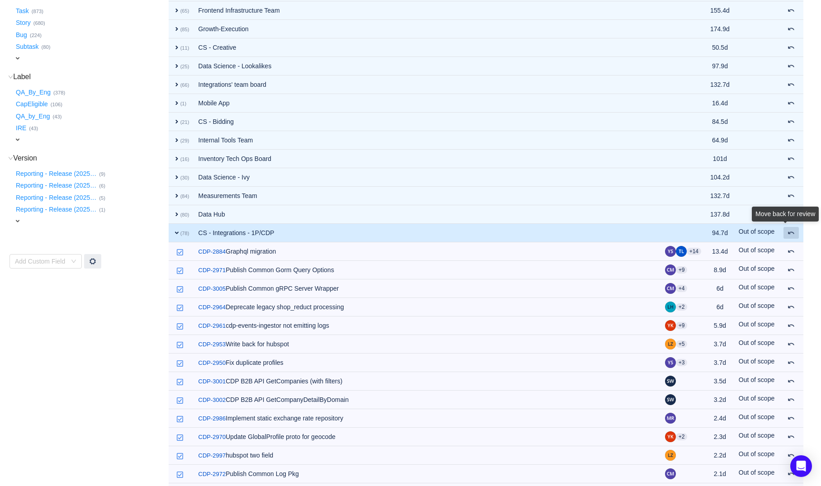
click at [794, 235] on span at bounding box center [790, 232] width 7 height 7
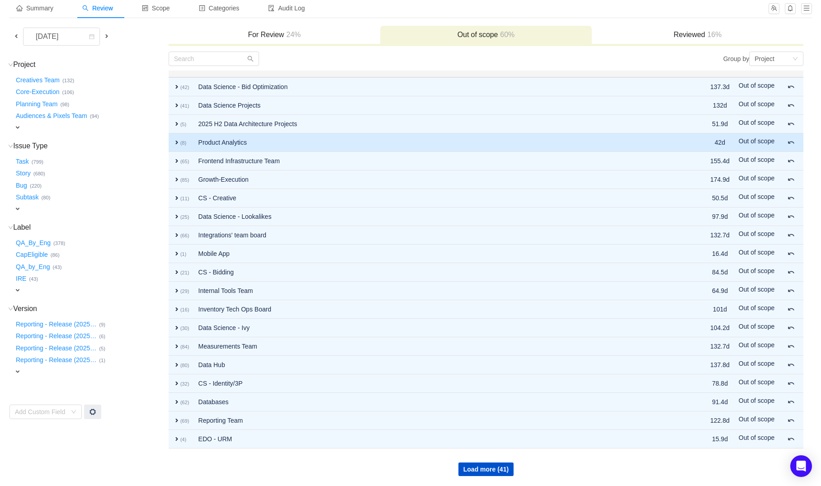
scroll to position [0, 0]
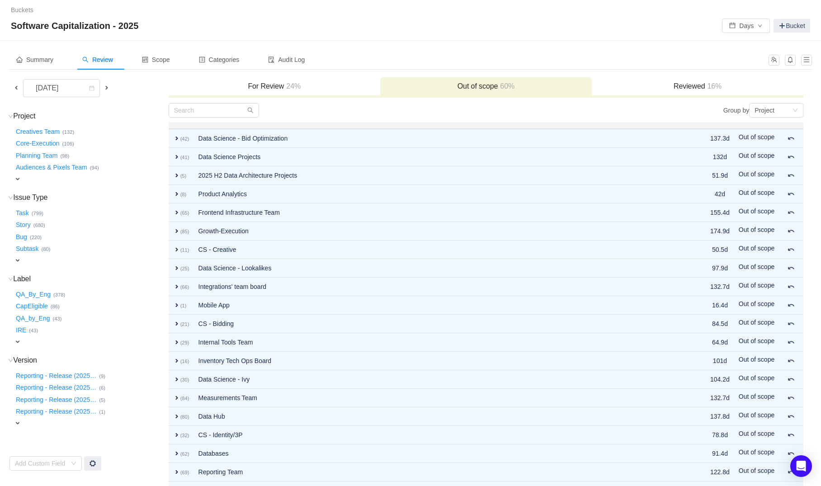
click at [273, 85] on h3 "For Review 24%" at bounding box center [274, 86] width 203 height 9
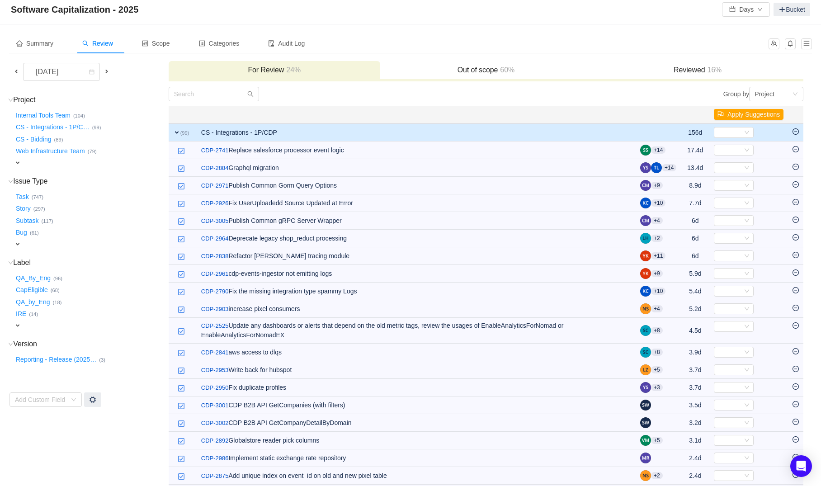
scroll to position [23, 0]
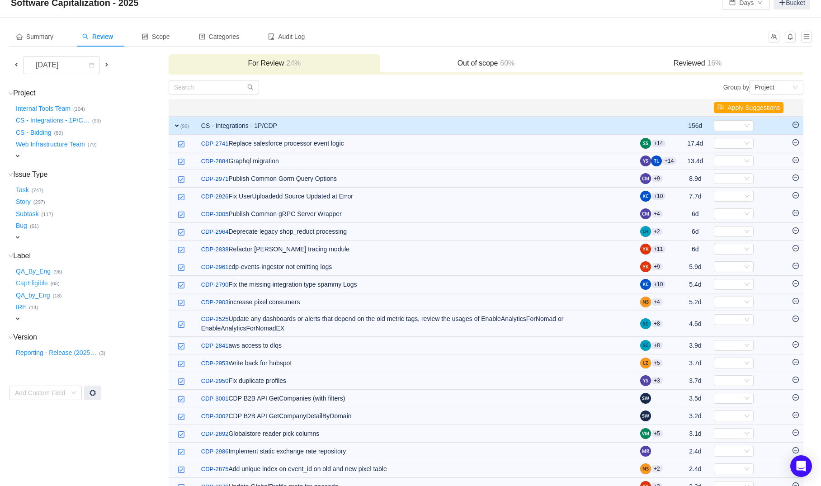
click at [35, 281] on button "CapEligible …" at bounding box center [32, 283] width 37 height 14
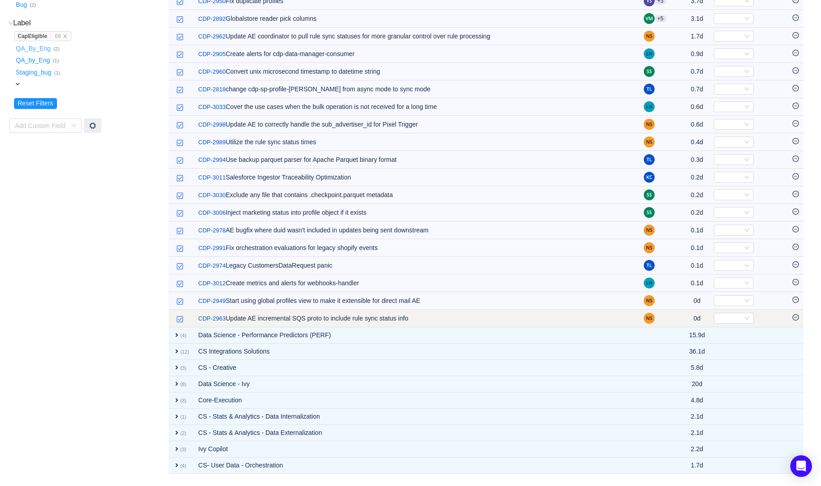
scroll to position [238, 0]
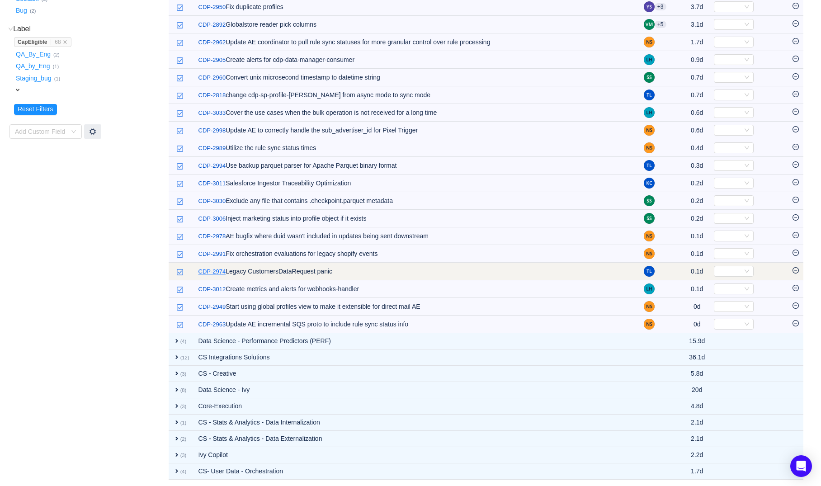
click at [220, 269] on link "CDP-2974" at bounding box center [212, 271] width 28 height 9
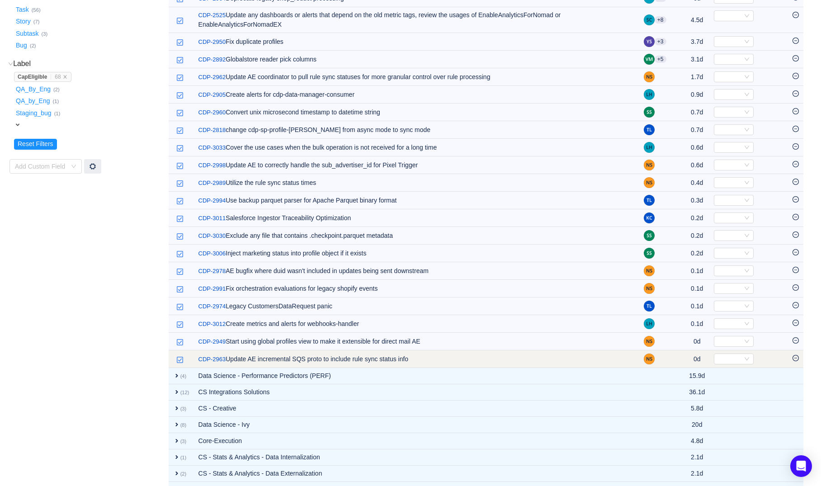
scroll to position [201, 0]
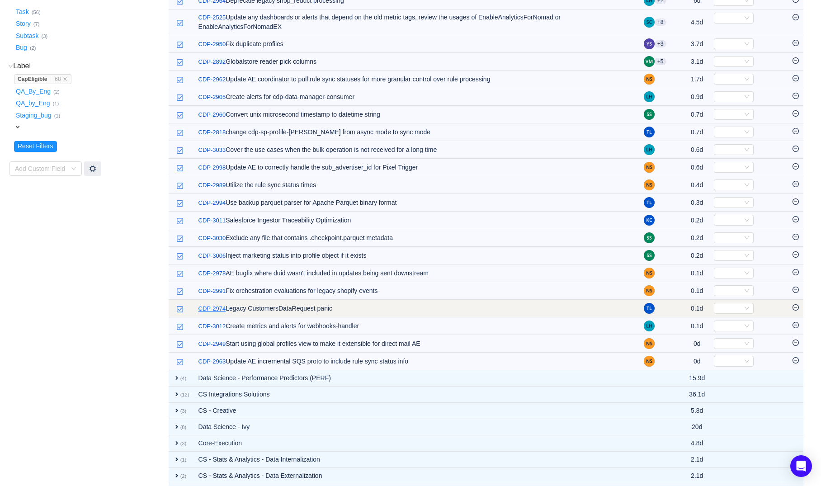
click at [217, 309] on link "CDP-2974" at bounding box center [212, 308] width 28 height 9
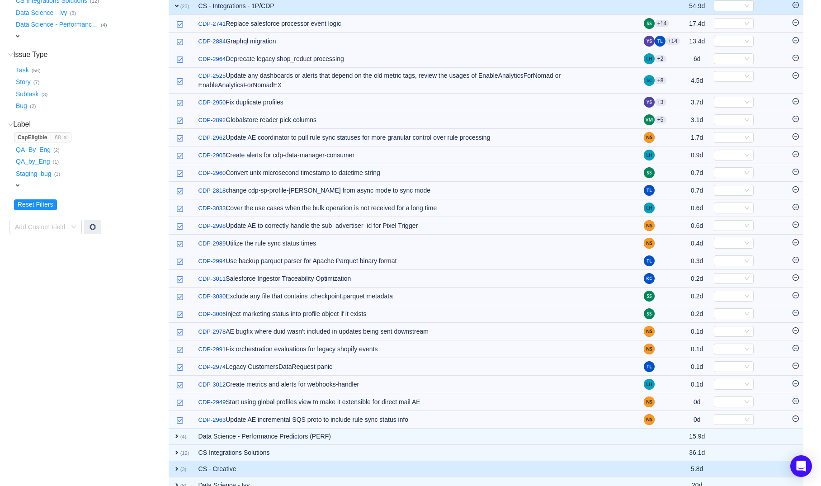
scroll to position [141, 0]
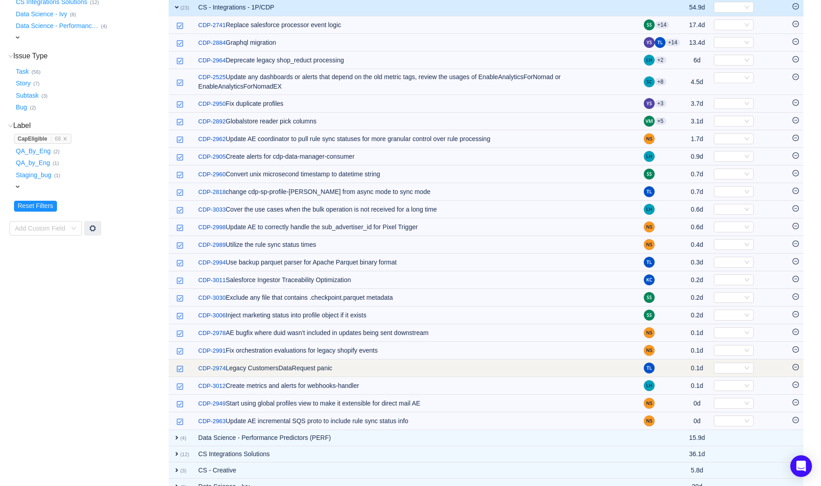
click at [797, 369] on icon "icon: minus-circle" at bounding box center [795, 367] width 6 height 6
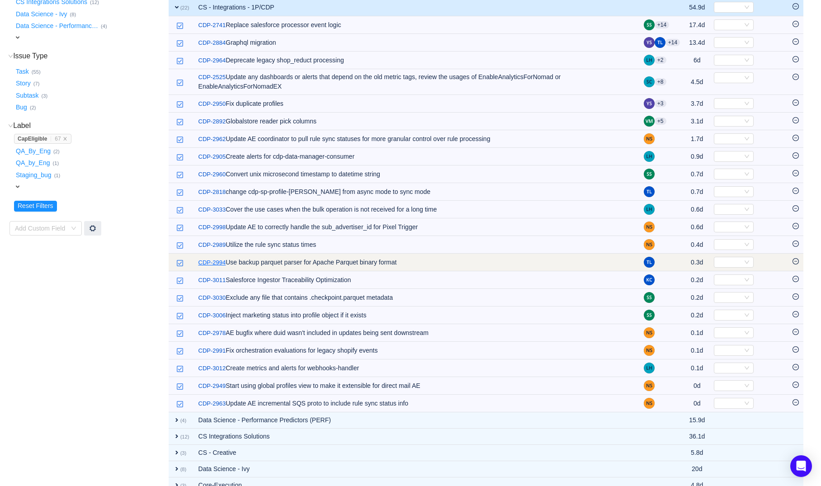
click at [222, 260] on link "CDP-2994" at bounding box center [212, 262] width 28 height 9
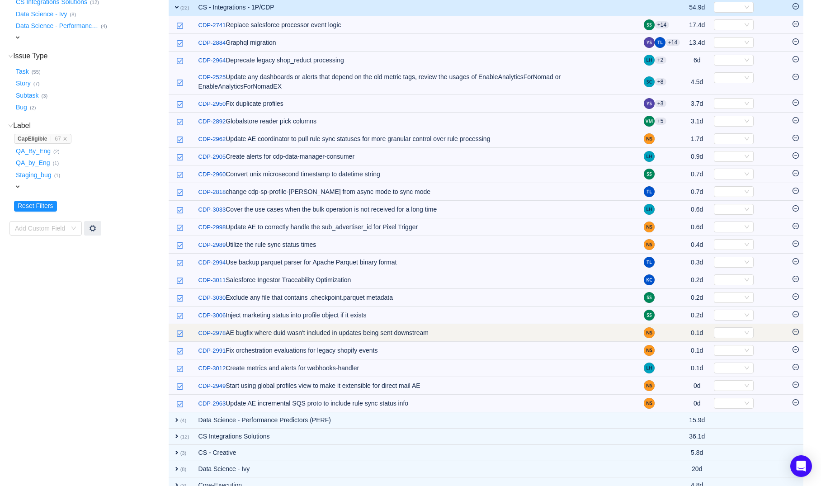
click at [798, 332] on icon "icon: minus-circle" at bounding box center [795, 332] width 6 height 6
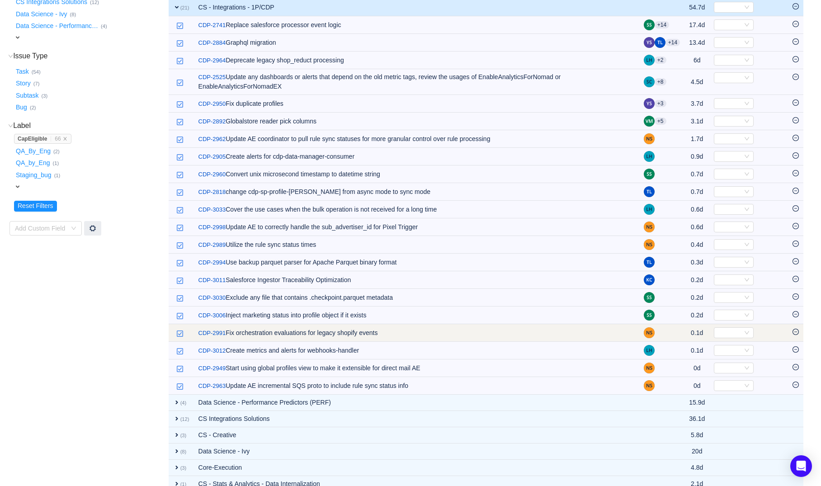
click at [798, 333] on icon "icon: minus-circle" at bounding box center [795, 332] width 6 height 6
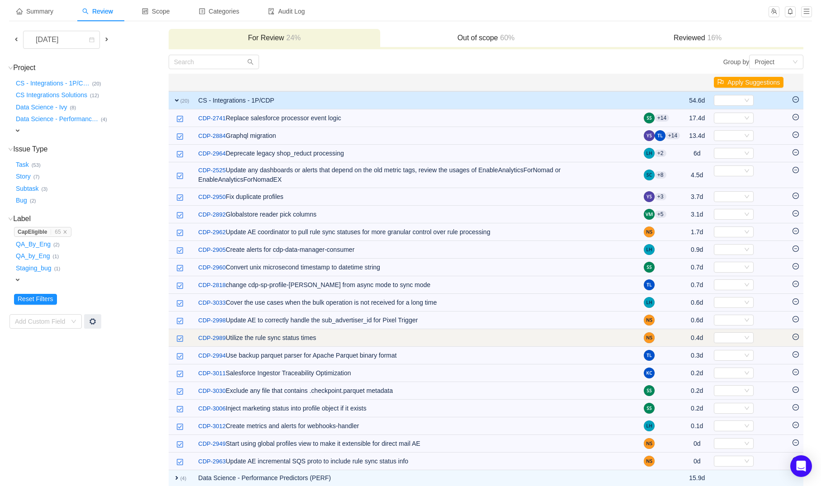
scroll to position [42, 0]
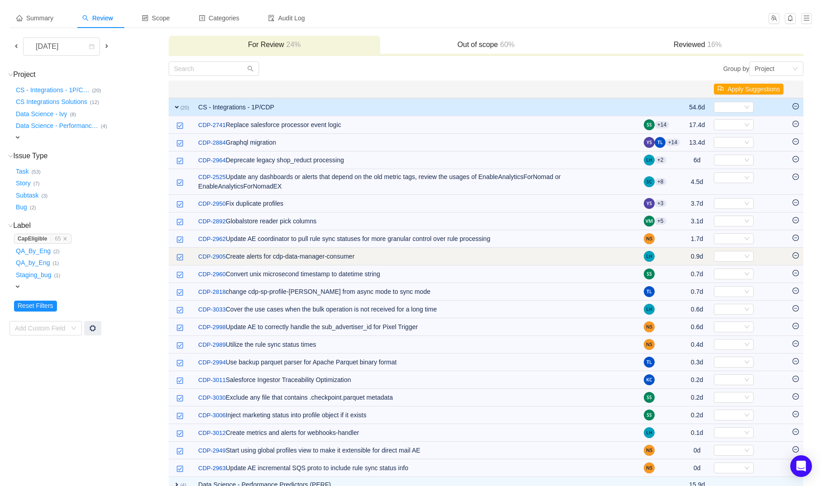
click at [794, 255] on icon "icon: minus-circle" at bounding box center [795, 255] width 6 height 6
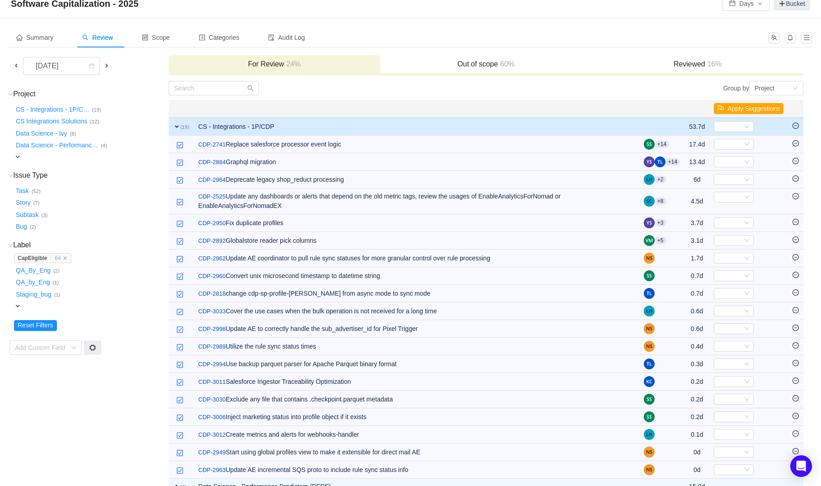
scroll to position [22, 0]
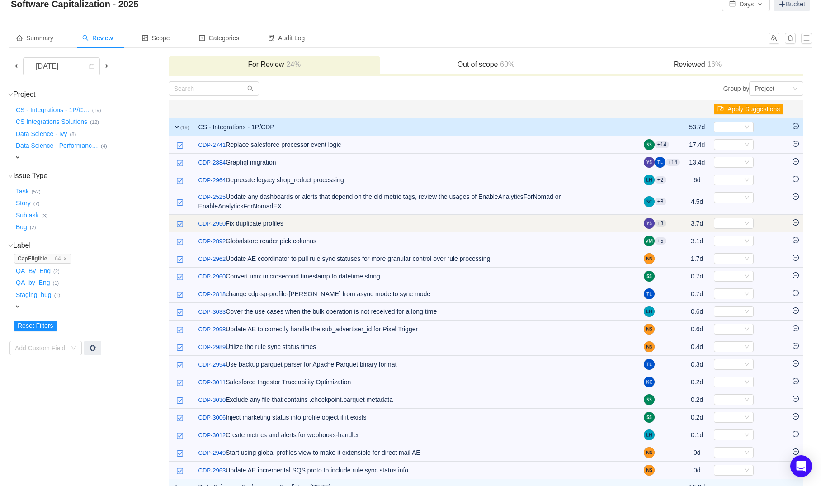
click at [795, 224] on icon "icon: minus-circle" at bounding box center [795, 222] width 6 height 6
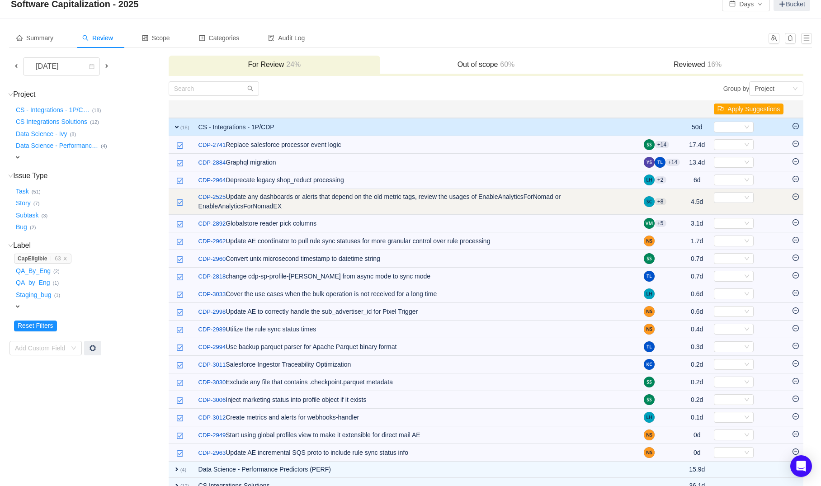
click at [794, 193] on td at bounding box center [795, 202] width 15 height 26
click at [795, 196] on icon "icon: minus-circle" at bounding box center [795, 196] width 6 height 6
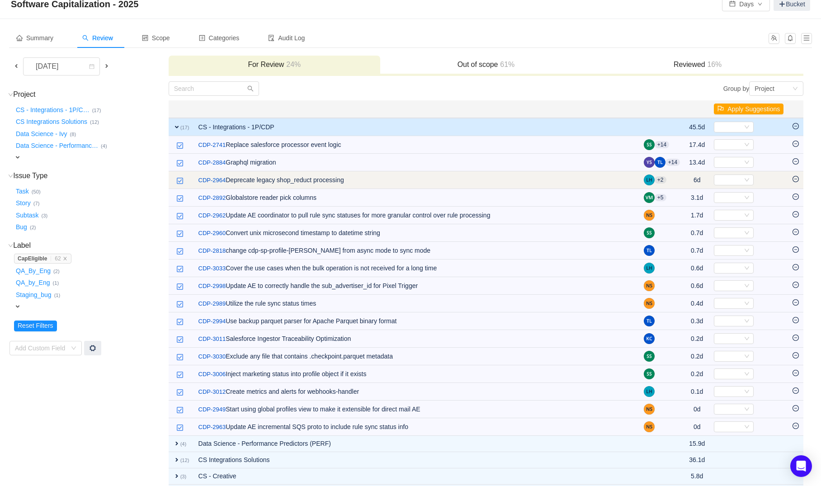
click at [793, 182] on icon "icon: minus-circle" at bounding box center [795, 179] width 6 height 6
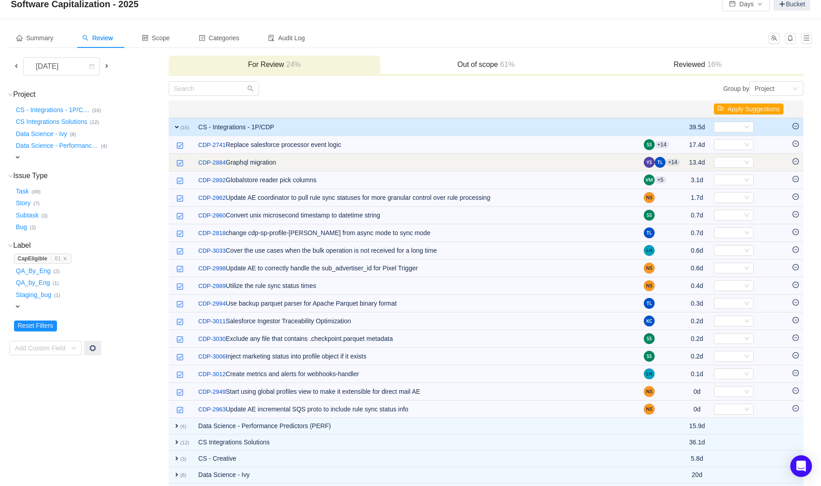
scroll to position [8, 0]
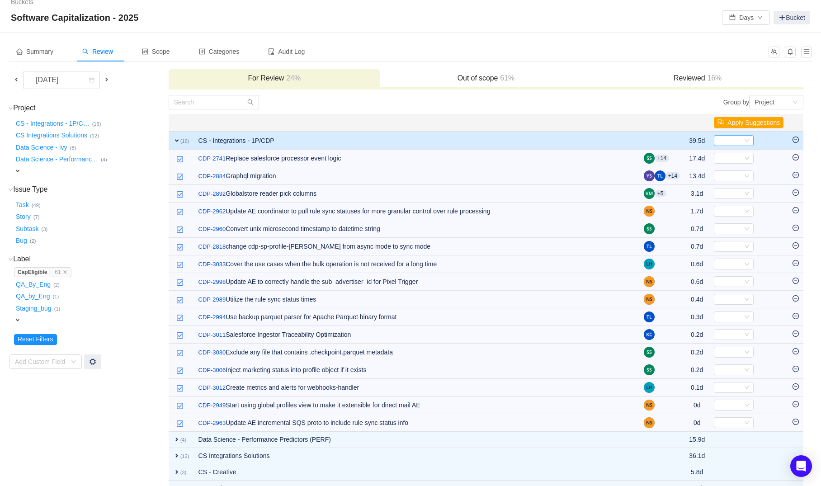
click at [723, 139] on div "Select" at bounding box center [729, 141] width 25 height 10
click at [733, 172] on span "Development" at bounding box center [736, 171] width 38 height 7
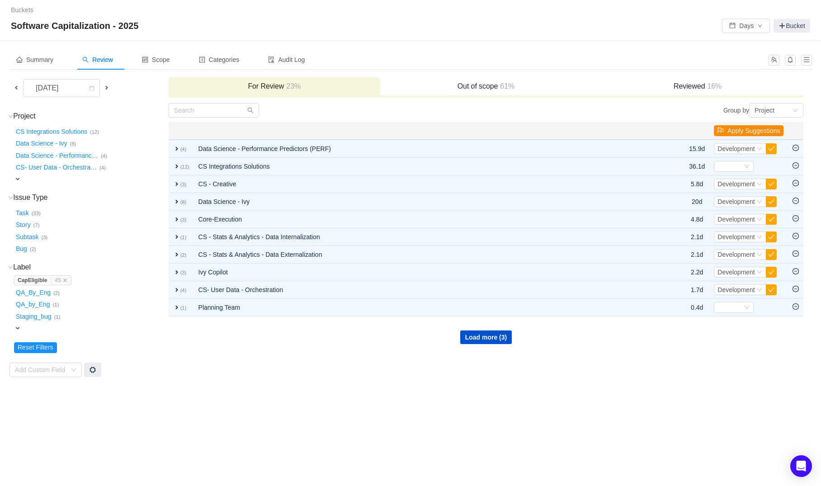
scroll to position [0, 0]
click at [464, 90] on h3 "Out of scope 61%" at bounding box center [486, 86] width 203 height 9
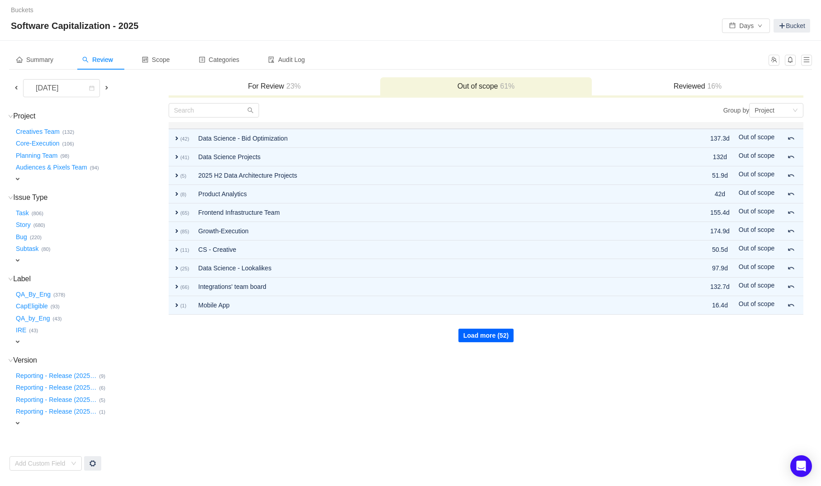
click at [474, 331] on button "Load more (52)" at bounding box center [485, 336] width 55 height 14
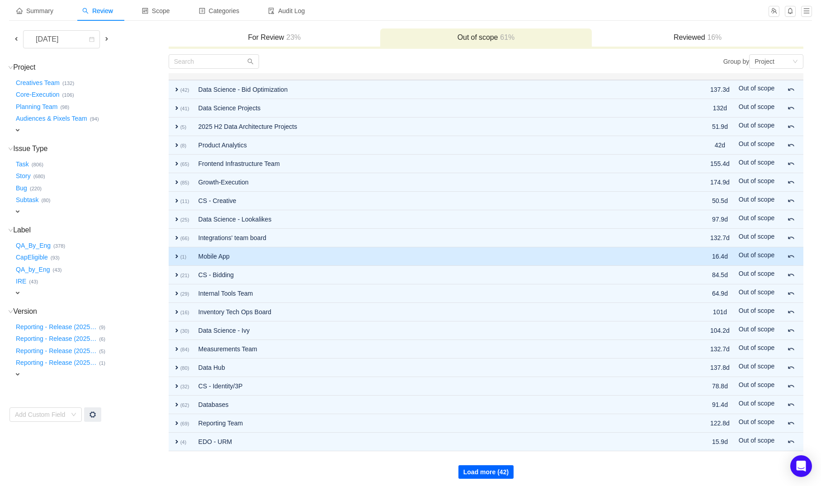
scroll to position [52, 0]
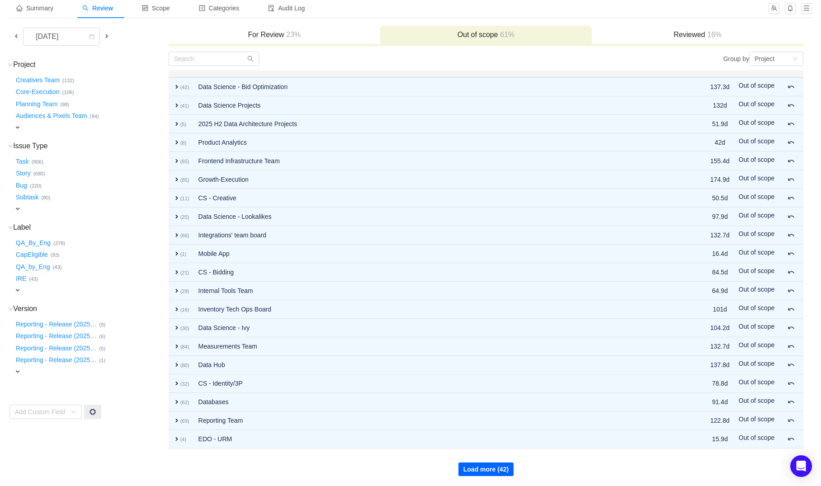
click at [483, 469] on button "Load more (42)" at bounding box center [485, 469] width 55 height 14
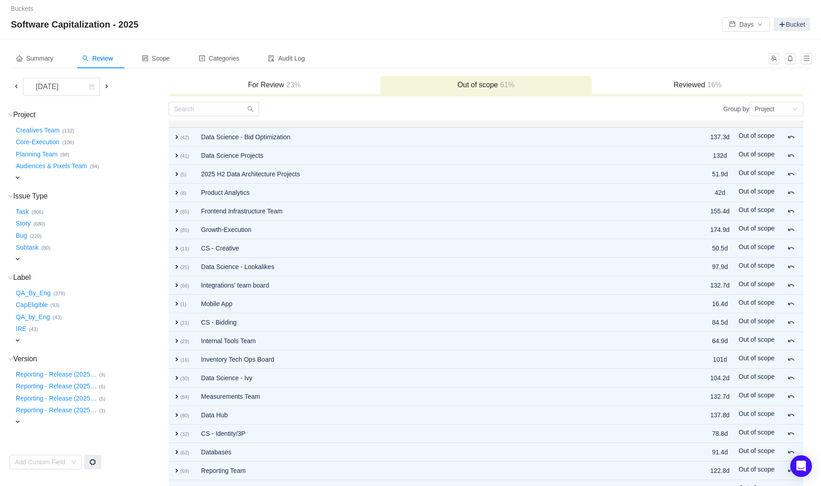
scroll to position [237, 0]
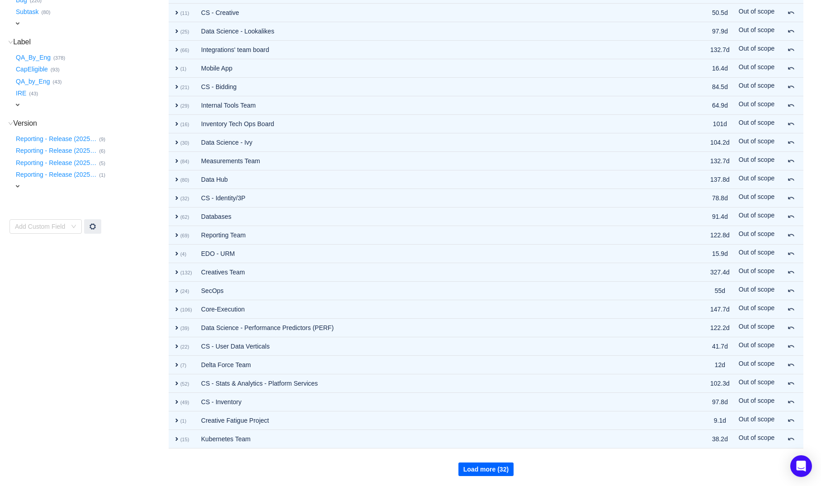
click at [507, 463] on button "Load more (32)" at bounding box center [485, 469] width 55 height 14
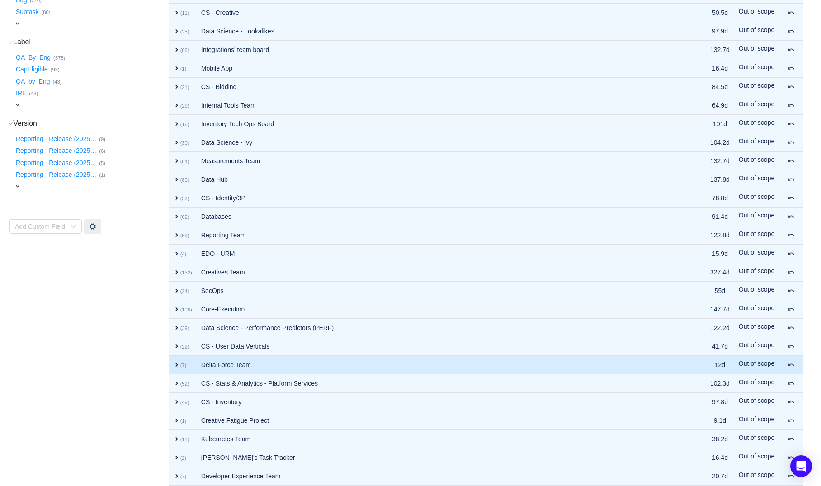
scroll to position [422, 0]
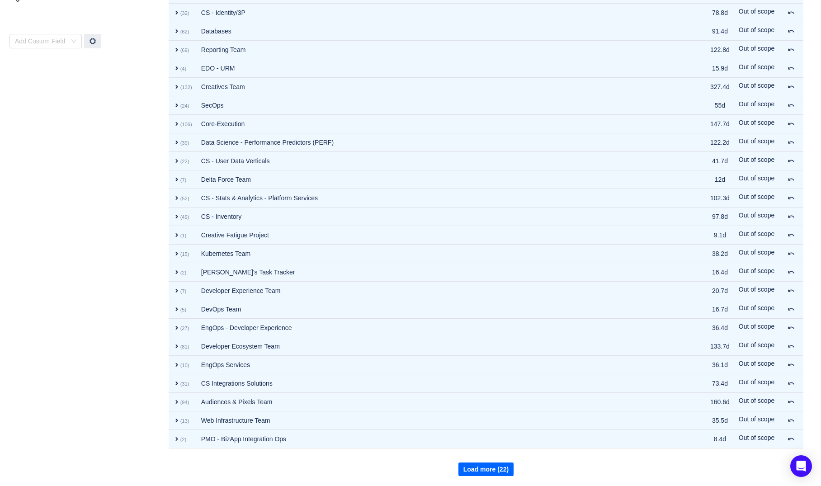
click at [479, 468] on button "Load more (22)" at bounding box center [485, 469] width 55 height 14
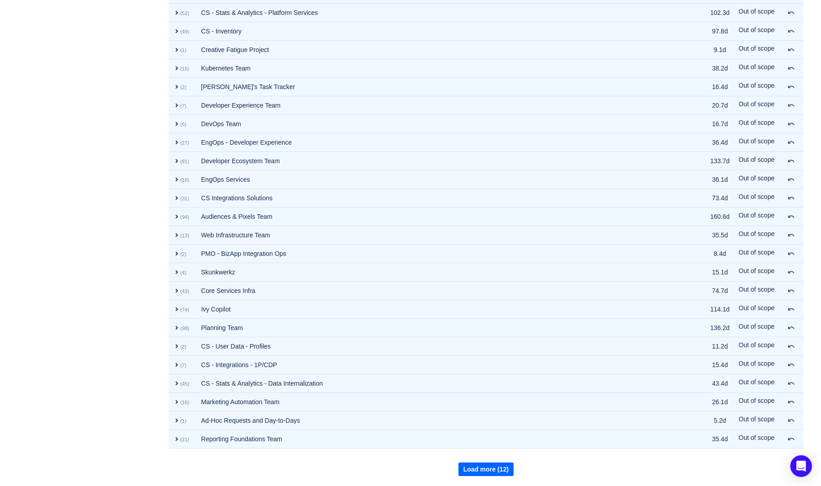
click at [479, 468] on button "Load more (12)" at bounding box center [485, 469] width 55 height 14
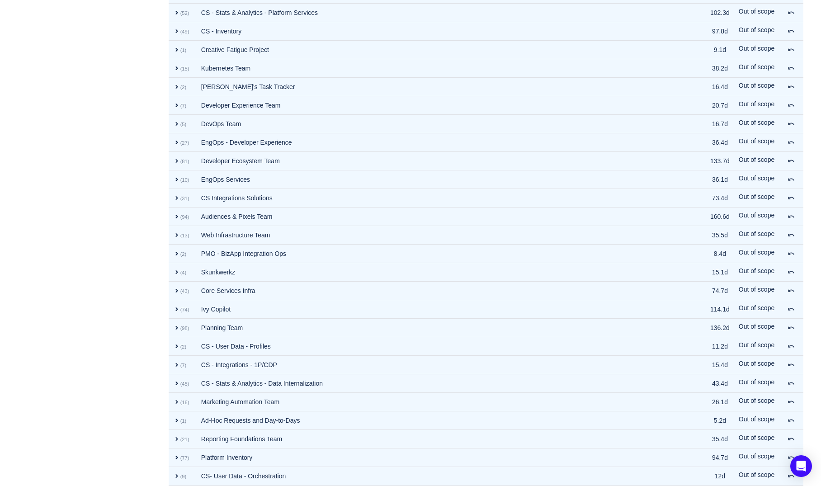
scroll to position [793, 0]
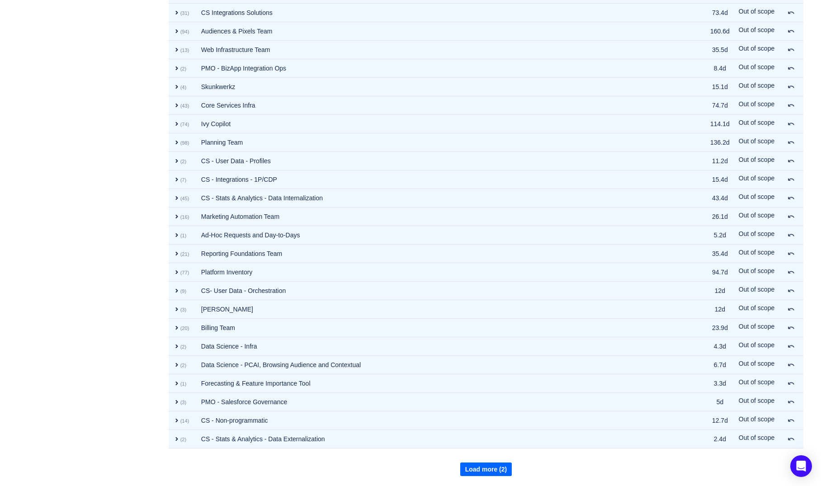
click at [479, 468] on button "Load more (2)" at bounding box center [486, 469] width 52 height 14
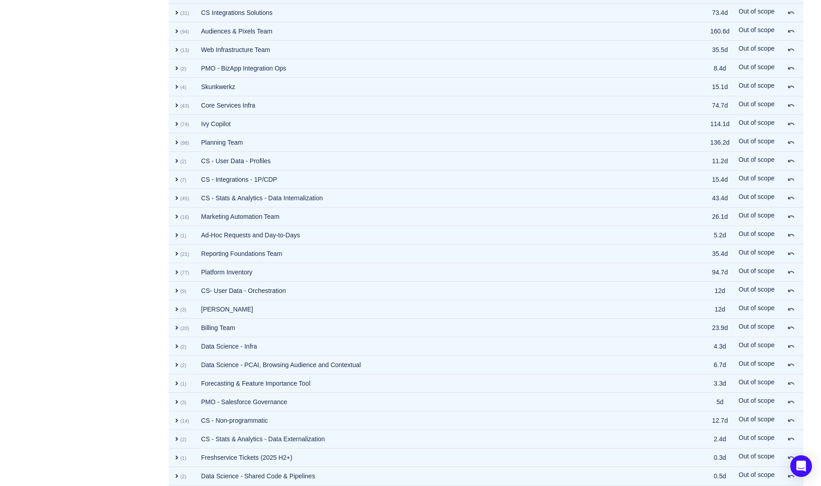
scroll to position [802, 0]
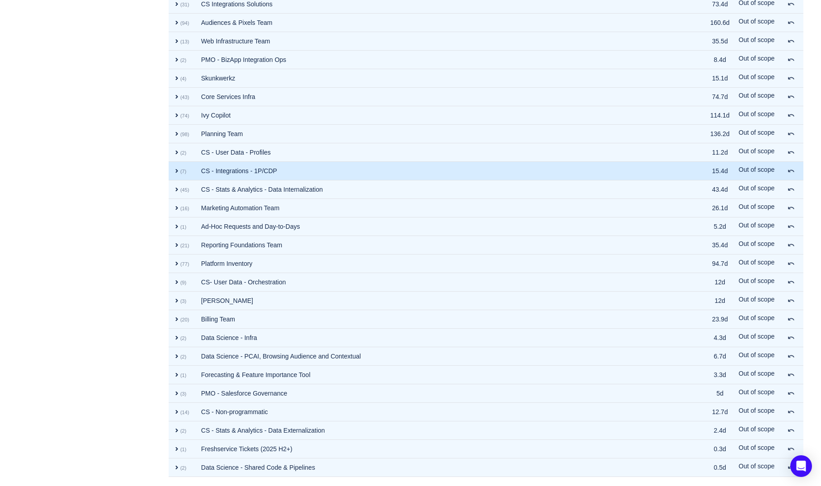
click at [252, 172] on td "CS - Integrations - 1P/CDP" at bounding box center [438, 171] width 483 height 19
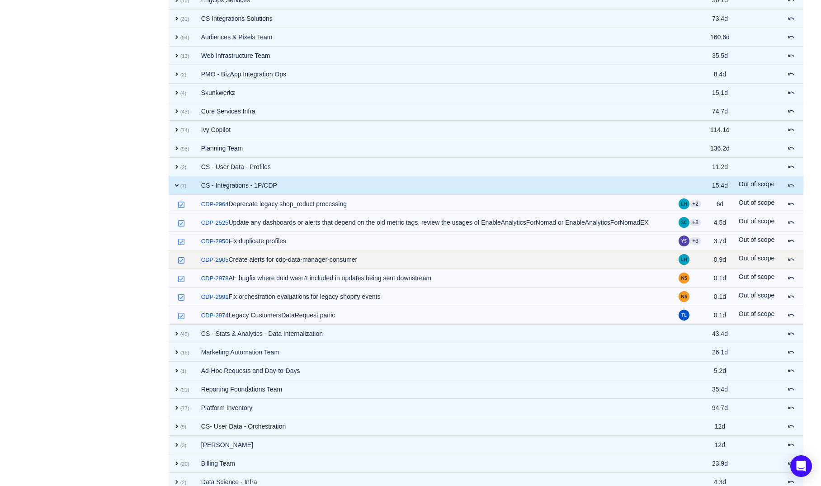
scroll to position [0, 0]
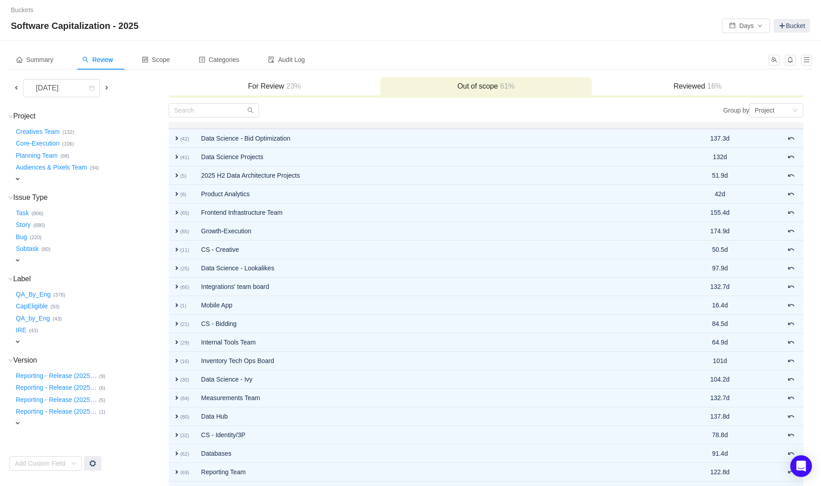
click at [670, 87] on h3 "Reviewed 16%" at bounding box center [697, 86] width 203 height 9
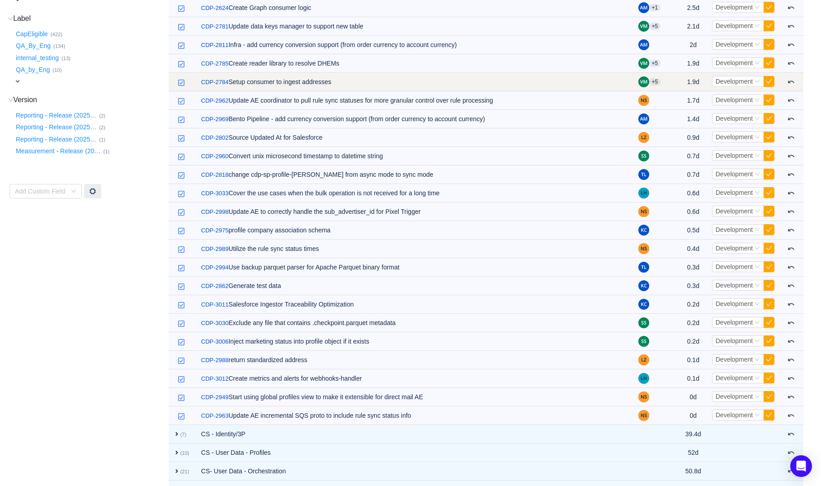
scroll to position [261, 0]
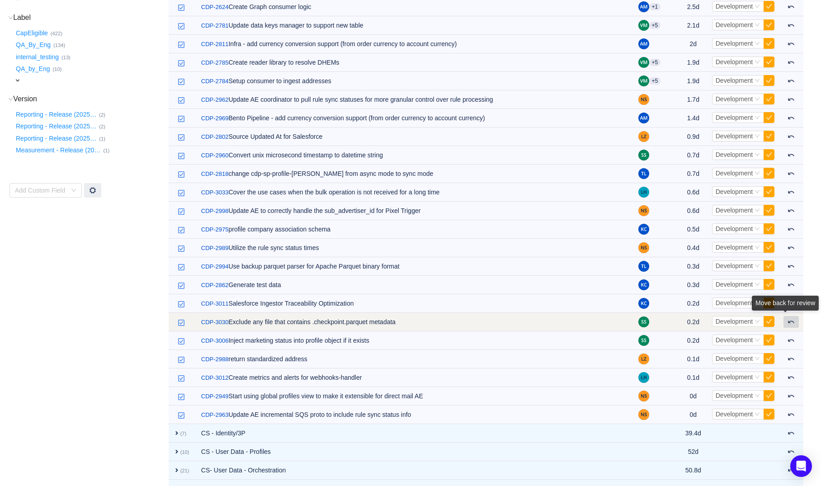
click at [787, 314] on div "Move back for review" at bounding box center [785, 305] width 67 height 19
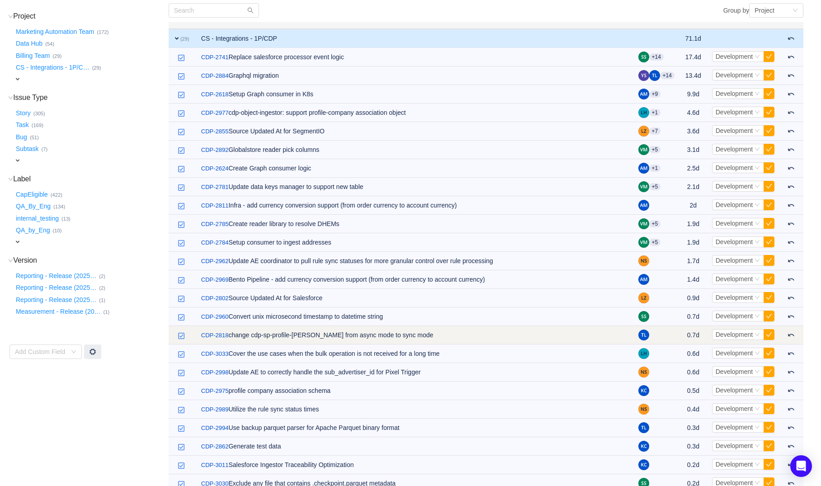
scroll to position [0, 0]
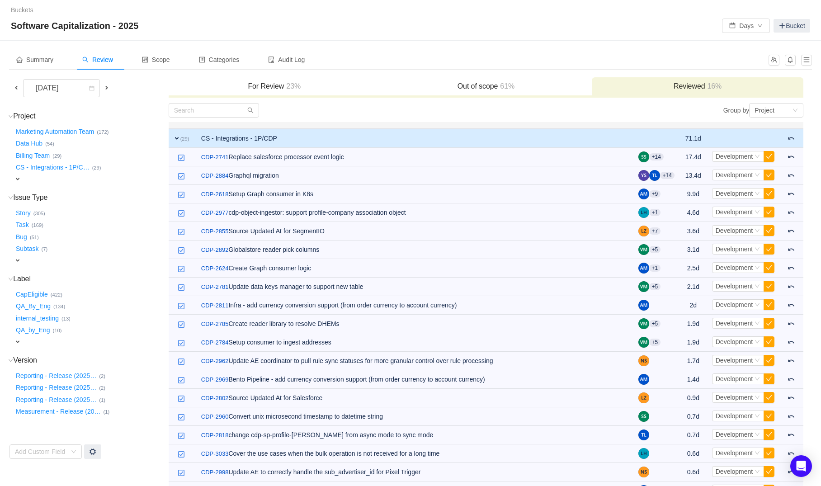
click at [20, 87] on span at bounding box center [16, 88] width 11 height 10
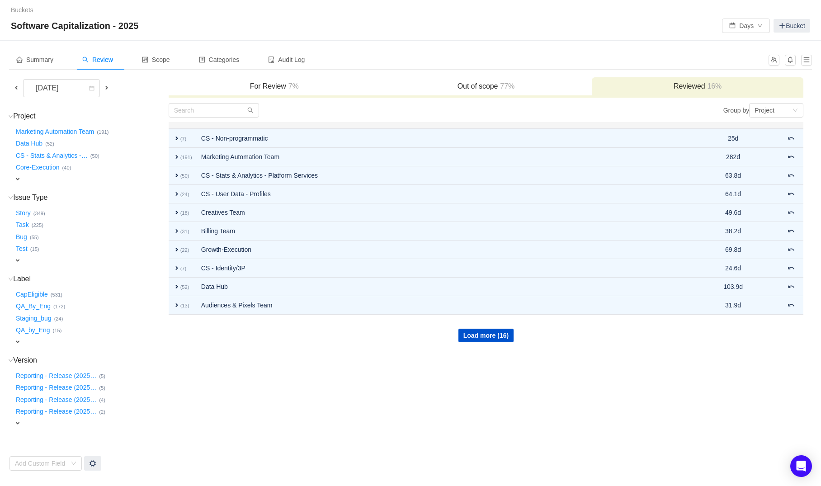
click at [514, 90] on span "77%" at bounding box center [506, 86] width 17 height 8
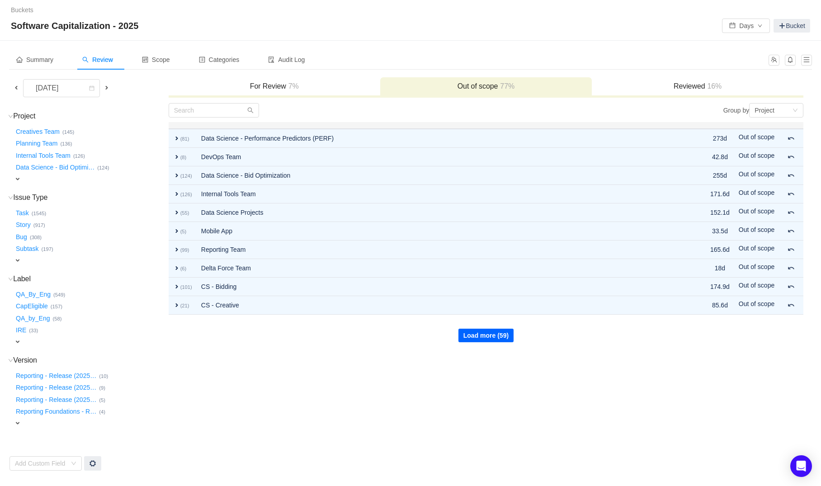
click at [480, 340] on button "Load more (59)" at bounding box center [485, 336] width 55 height 14
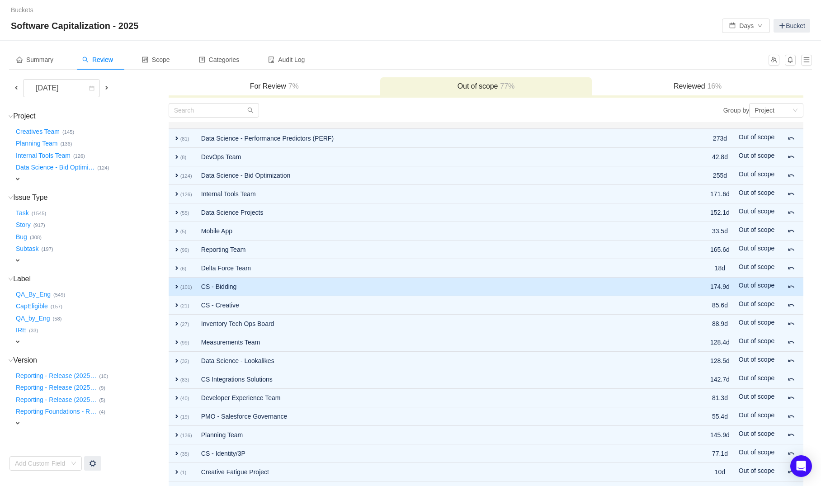
scroll to position [52, 0]
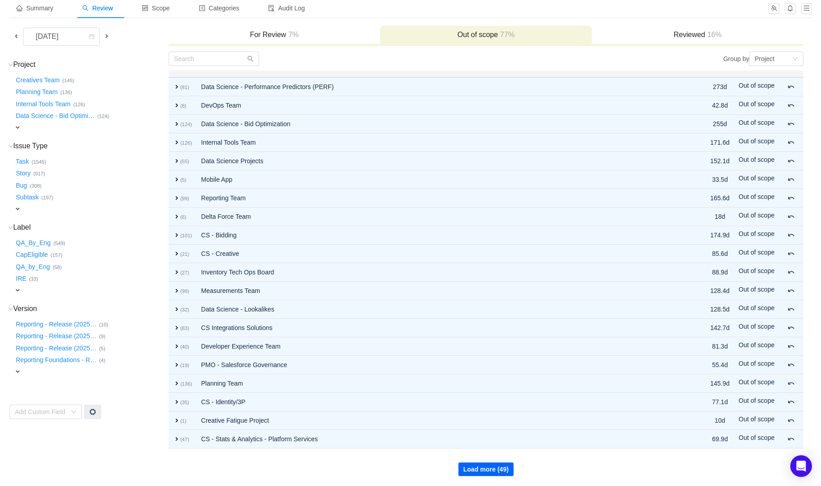
click at [463, 466] on button "Load more (49)" at bounding box center [485, 469] width 55 height 14
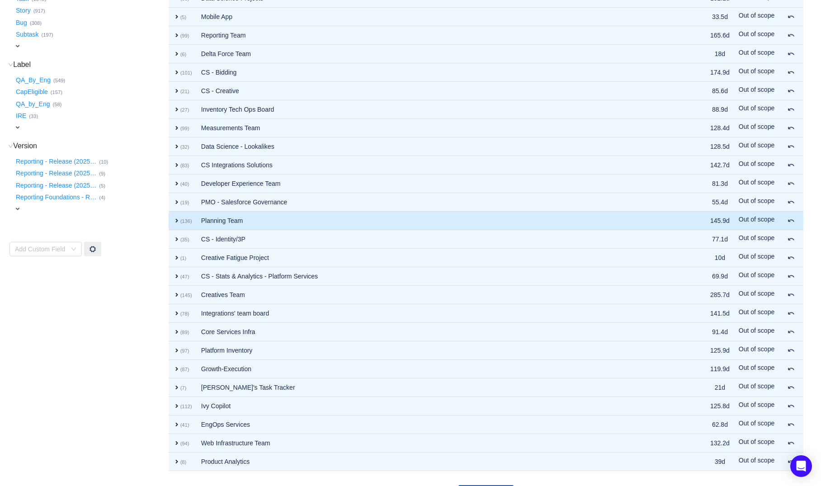
scroll to position [237, 0]
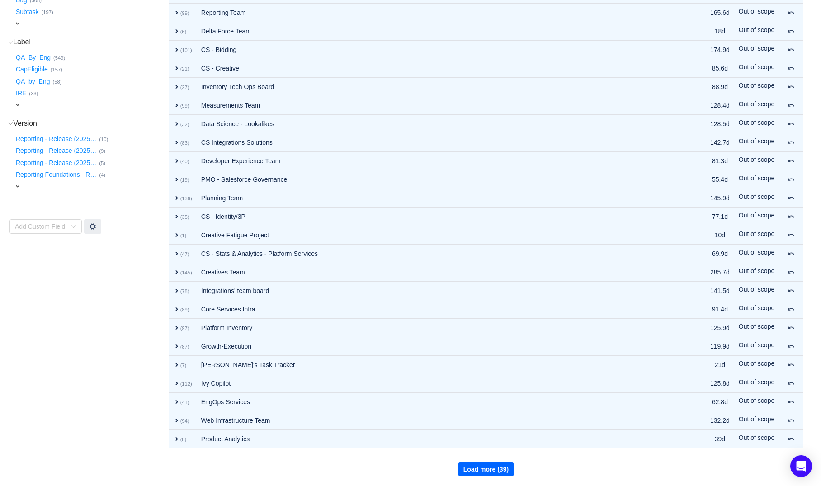
click at [466, 465] on button "Load more (39)" at bounding box center [485, 469] width 55 height 14
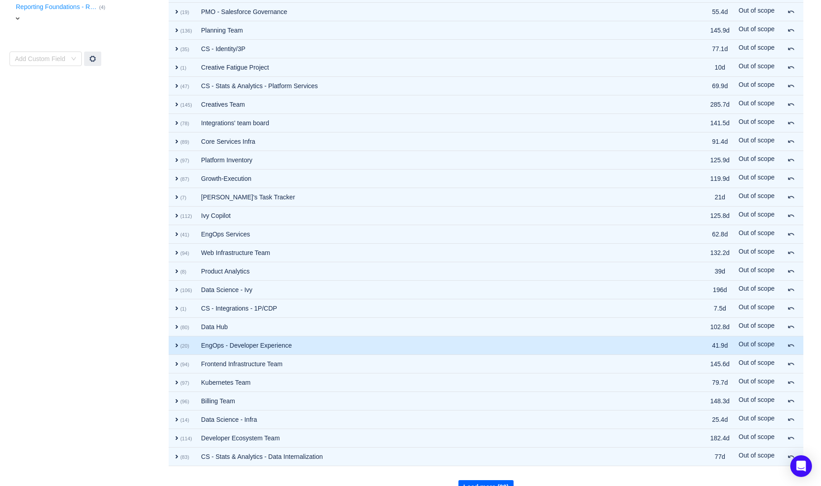
scroll to position [413, 0]
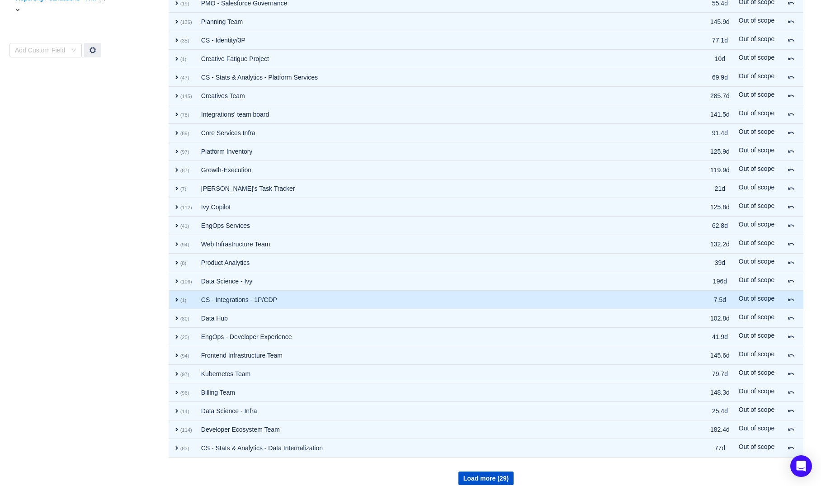
click at [263, 305] on td "CS - Integrations - 1P/CDP" at bounding box center [436, 300] width 479 height 19
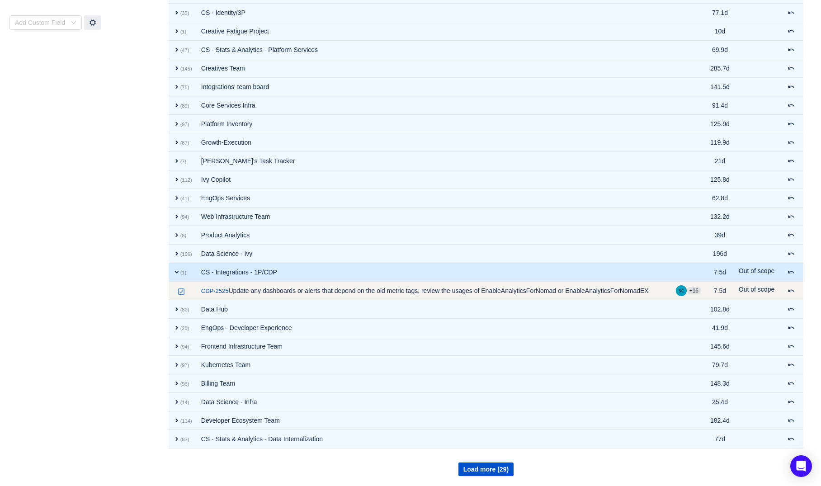
scroll to position [0, 0]
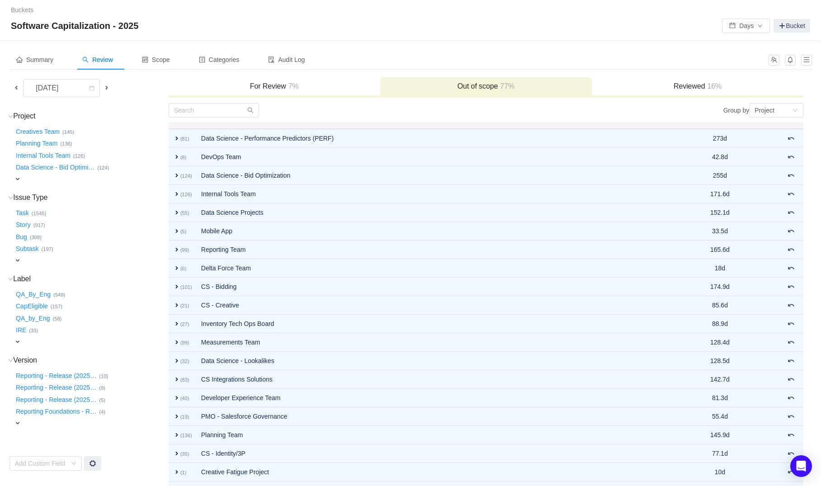
click at [273, 88] on h3 "For Review 7%" at bounding box center [274, 86] width 203 height 9
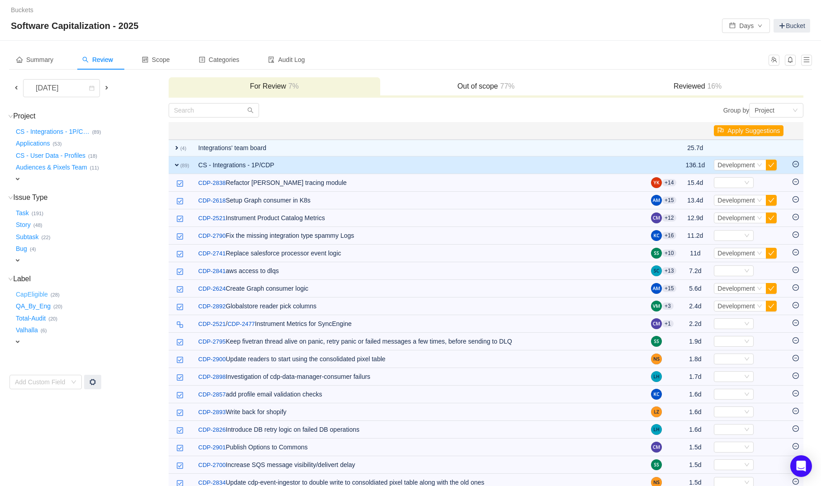
click at [37, 290] on button "CapEligible …" at bounding box center [32, 294] width 37 height 14
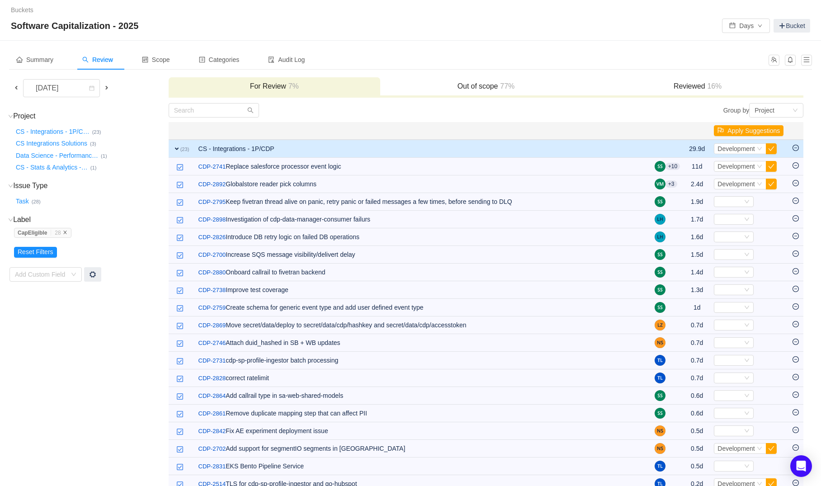
click at [66, 232] on icon "icon: close" at bounding box center [64, 232] width 3 height 3
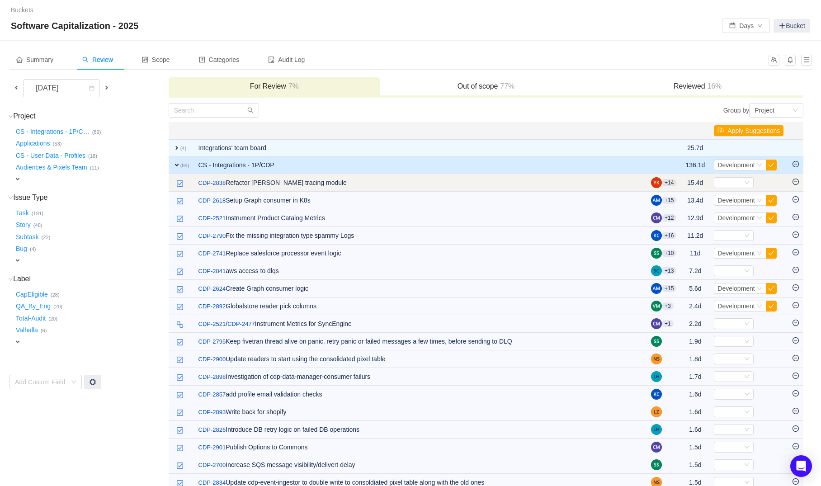
click at [796, 183] on icon "icon: minus-circle" at bounding box center [795, 182] width 6 height 6
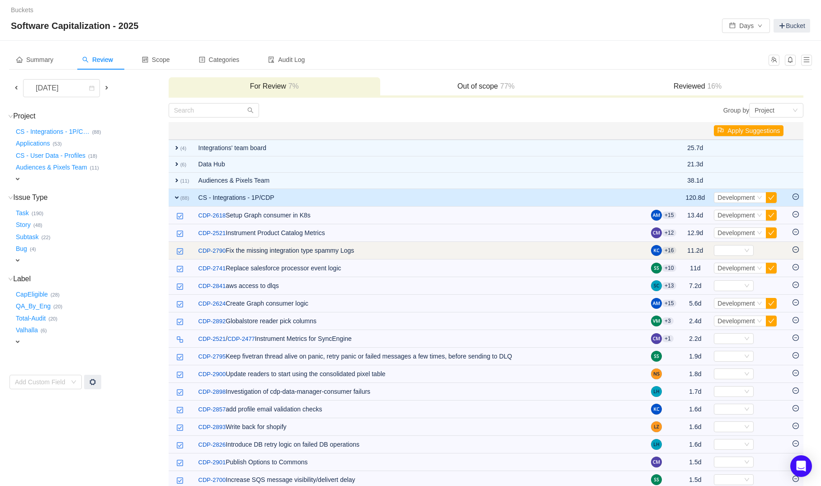
scroll to position [1407, 0]
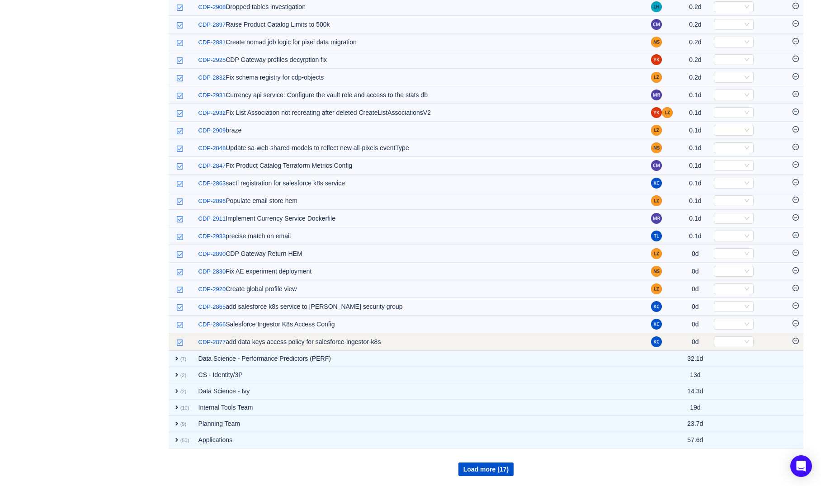
click at [798, 339] on icon "icon: minus-circle" at bounding box center [795, 341] width 6 height 6
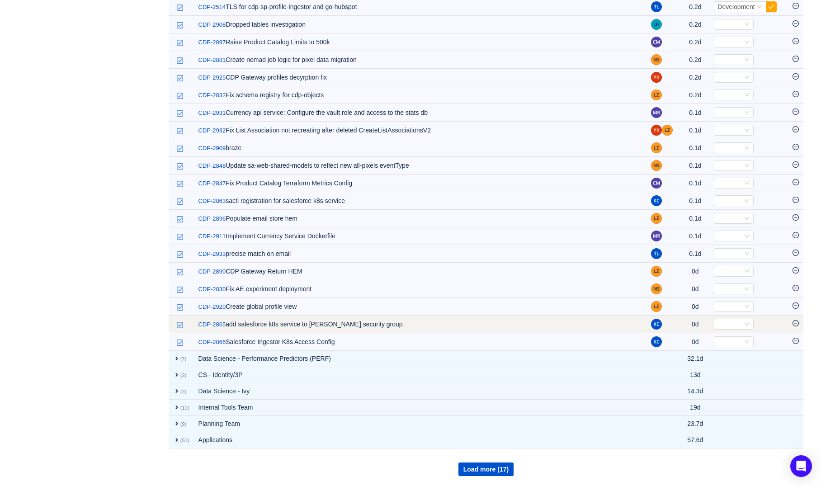
scroll to position [1390, 0]
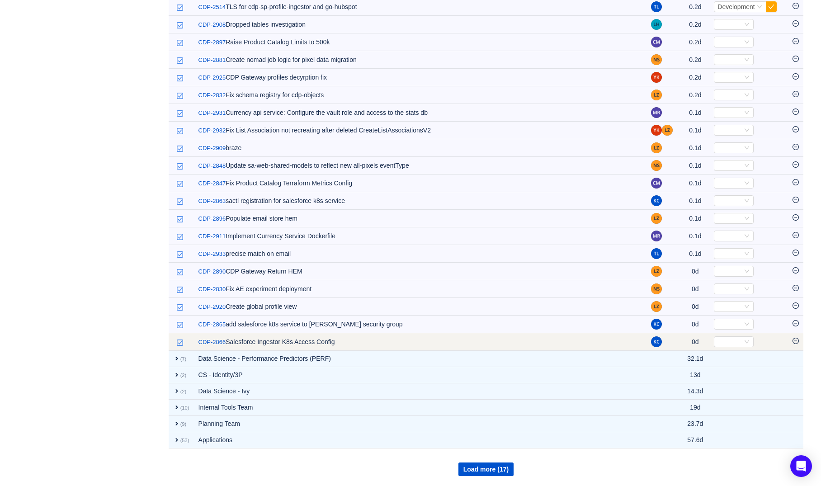
click at [793, 337] on td at bounding box center [795, 342] width 15 height 18
click at [794, 338] on icon "icon: minus-circle" at bounding box center [795, 341] width 6 height 6
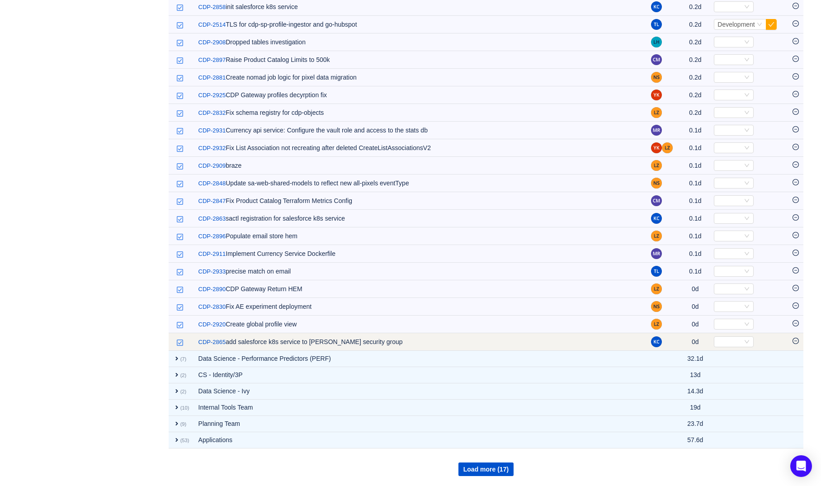
scroll to position [1372, 0]
click at [797, 341] on icon "icon: minus-circle" at bounding box center [795, 340] width 3 height 0
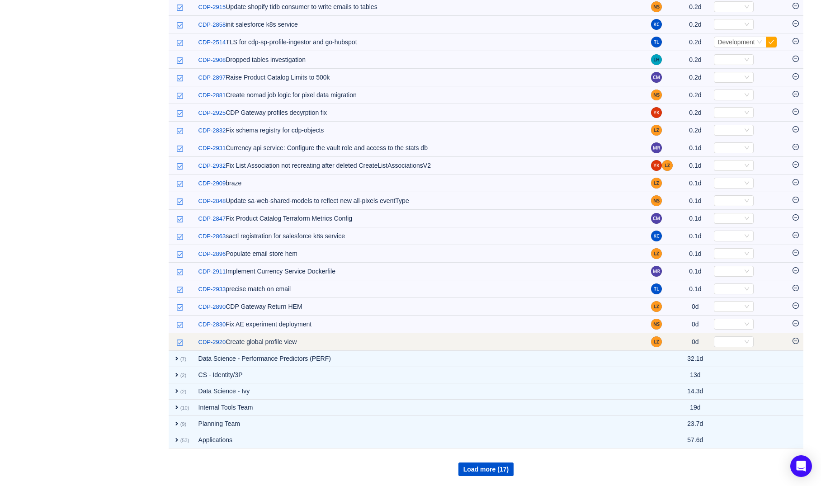
scroll to position [1354, 0]
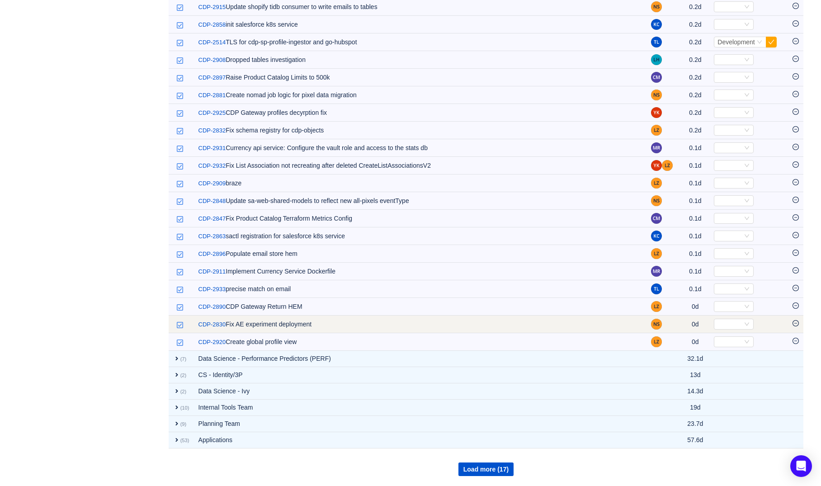
click at [797, 322] on icon "icon: minus-circle" at bounding box center [795, 323] width 6 height 6
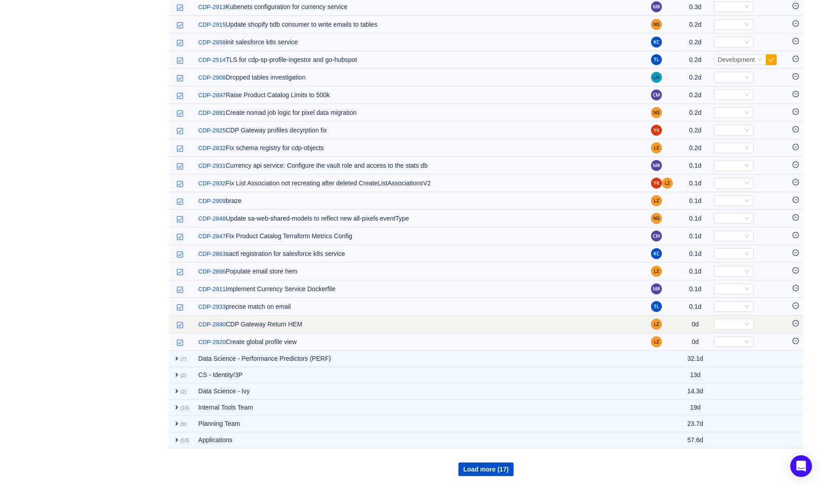
scroll to position [1337, 0]
click at [797, 317] on td at bounding box center [795, 325] width 15 height 18
click at [795, 320] on icon "icon: minus-circle" at bounding box center [795, 323] width 6 height 6
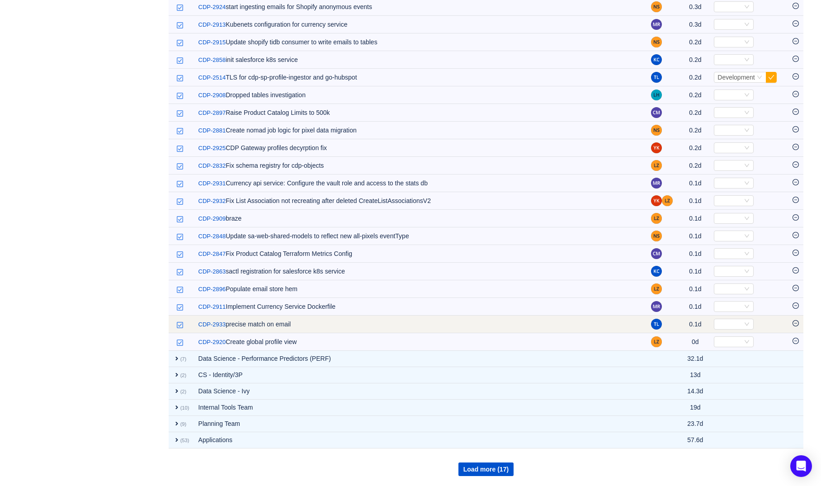
scroll to position [1319, 0]
click at [796, 322] on icon "icon: minus-circle" at bounding box center [795, 323] width 6 height 6
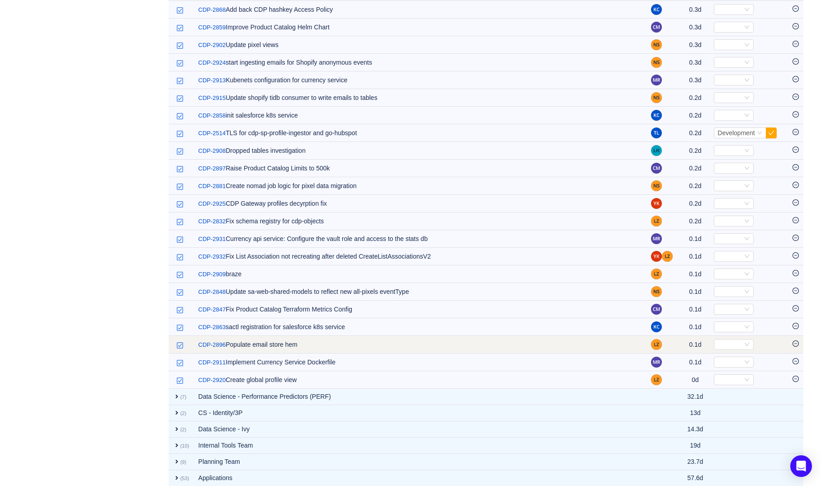
scroll to position [1262, 0]
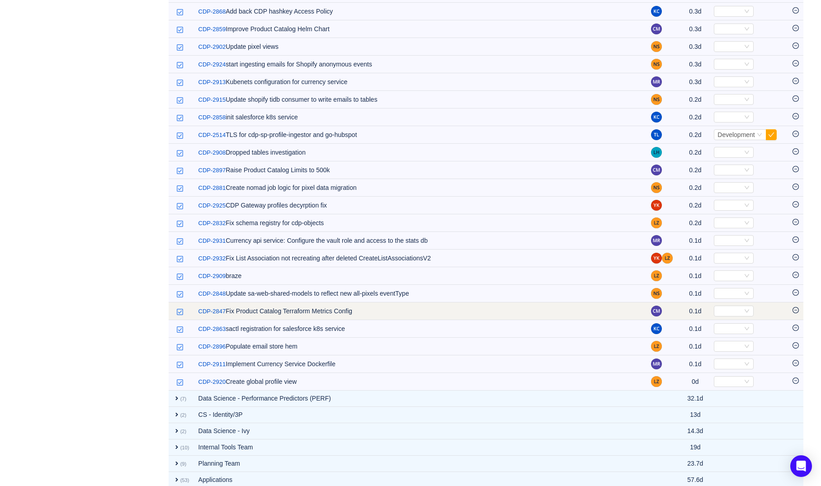
click at [794, 309] on icon "icon: minus-circle" at bounding box center [795, 310] width 6 height 6
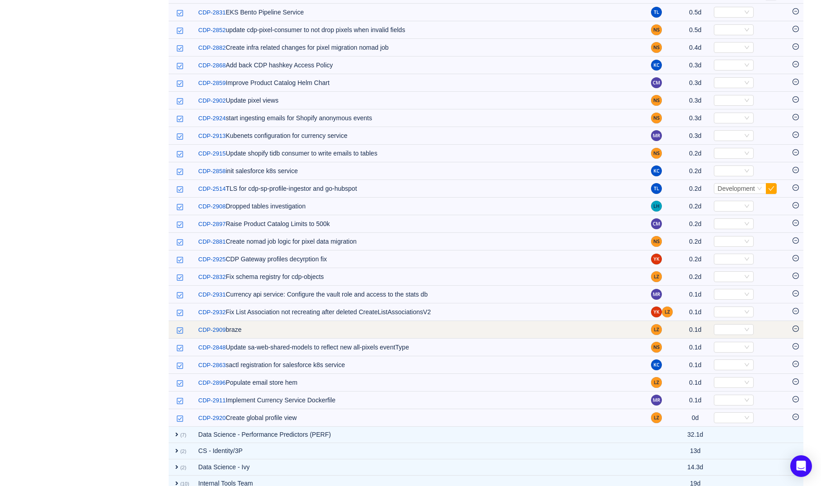
scroll to position [1207, 0]
click at [794, 329] on icon "icon: minus-circle" at bounding box center [795, 329] width 6 height 6
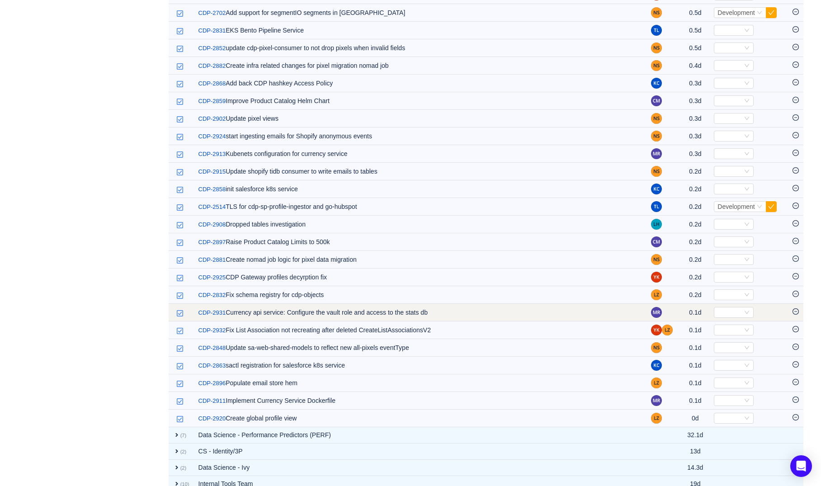
scroll to position [1173, 0]
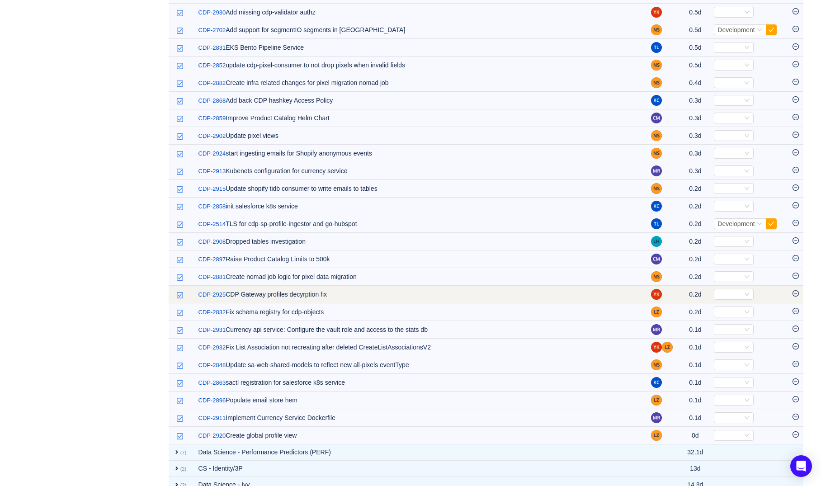
click at [798, 293] on icon "icon: minus-circle" at bounding box center [795, 293] width 6 height 6
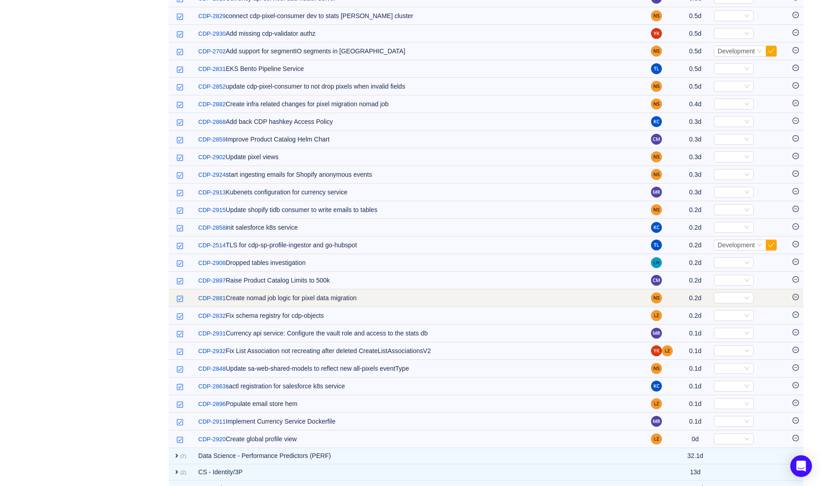
scroll to position [1141, 0]
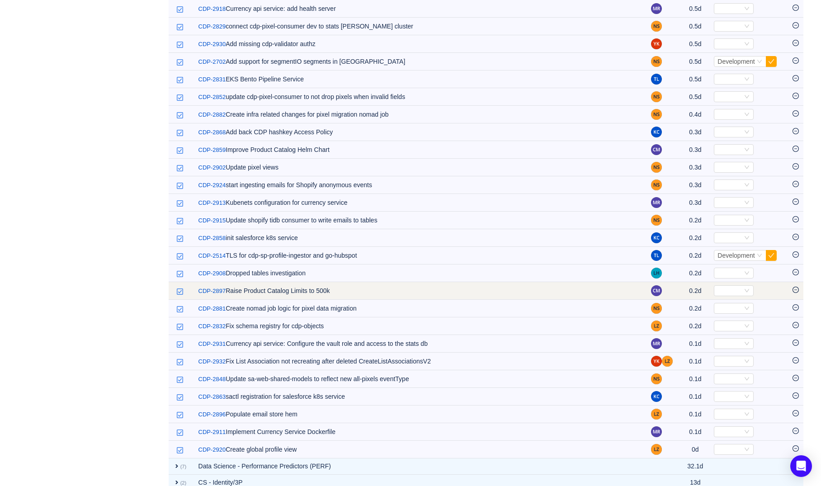
click at [796, 287] on icon "icon: minus-circle" at bounding box center [795, 290] width 6 height 6
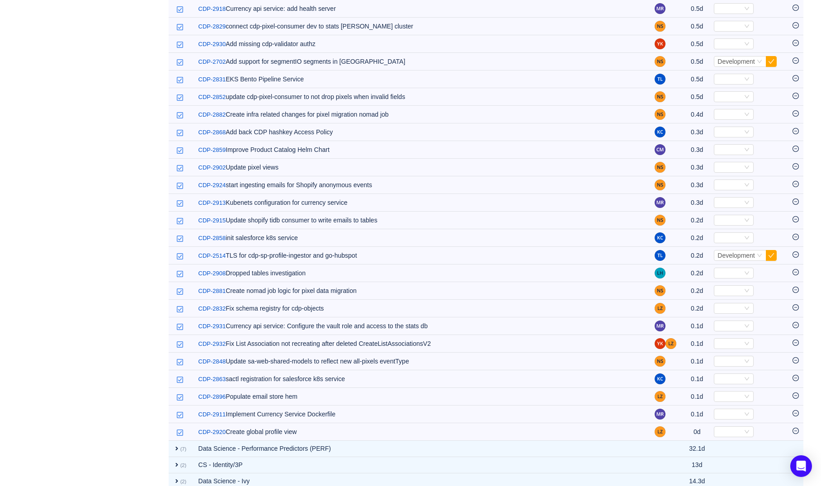
scroll to position [1126, 0]
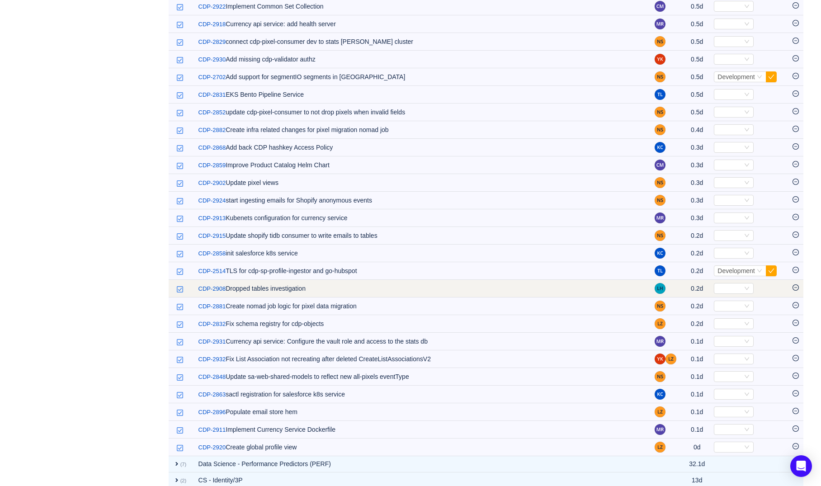
click at [796, 289] on icon "icon: minus-circle" at bounding box center [795, 287] width 6 height 6
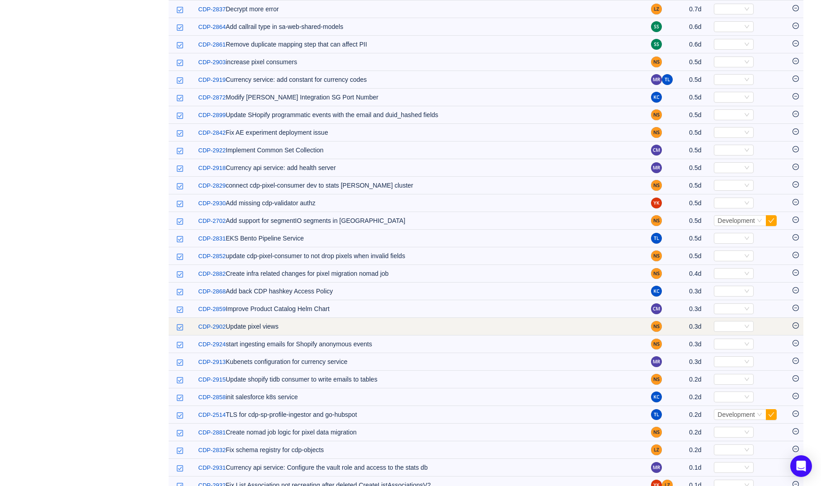
scroll to position [979, 0]
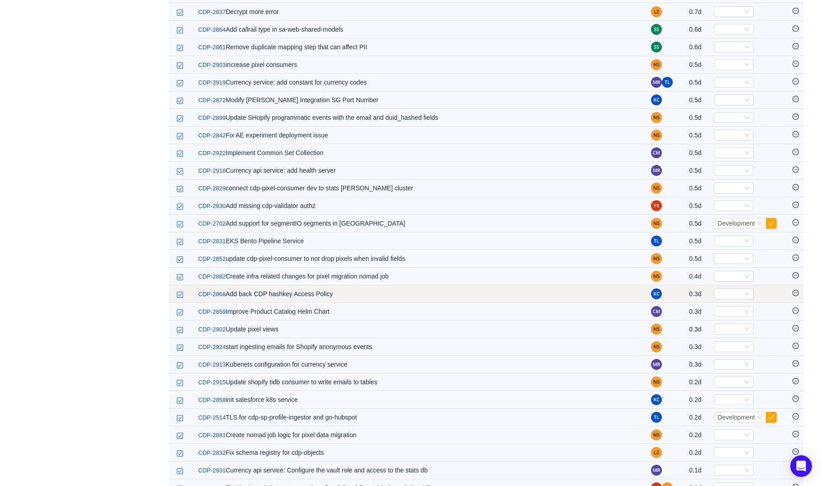
click at [792, 291] on icon "icon: minus-circle" at bounding box center [795, 293] width 6 height 6
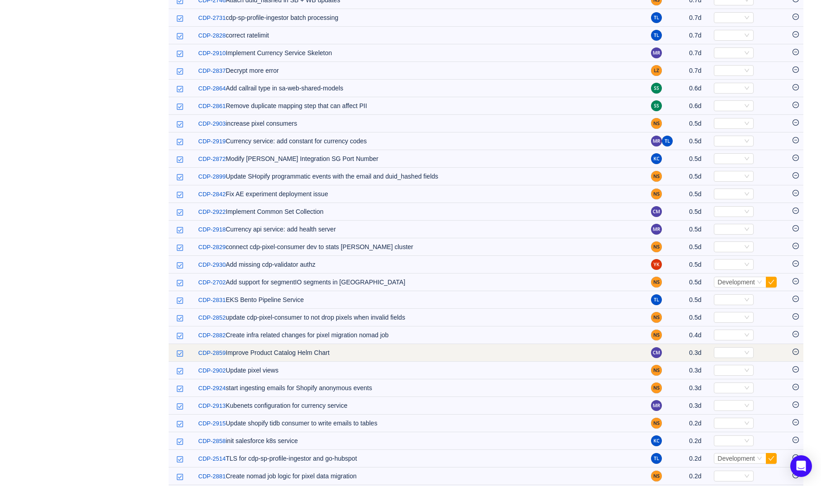
scroll to position [919, 0]
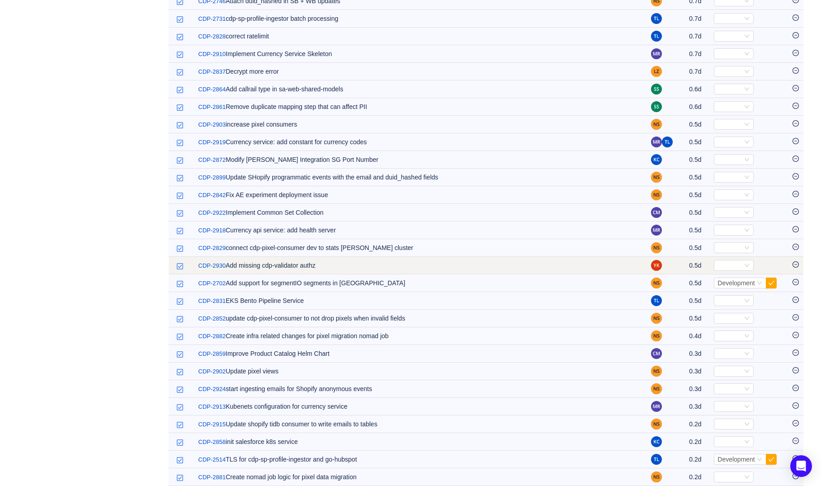
click at [796, 267] on icon "icon: minus-circle" at bounding box center [795, 264] width 6 height 6
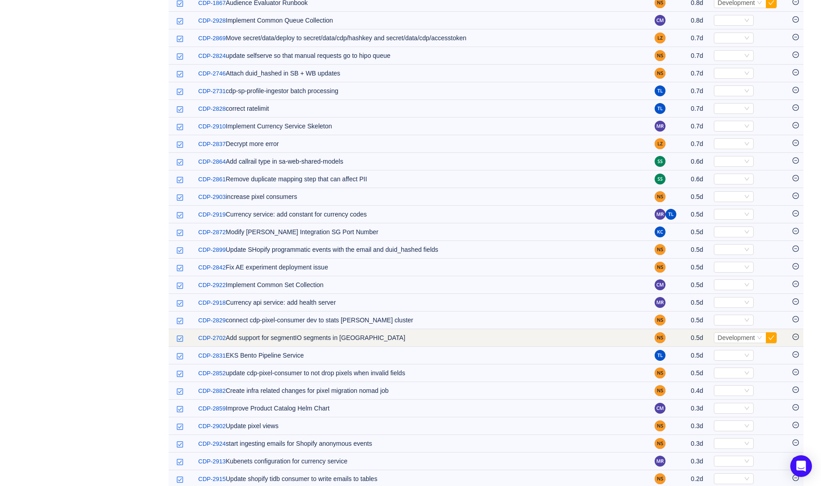
scroll to position [840, 0]
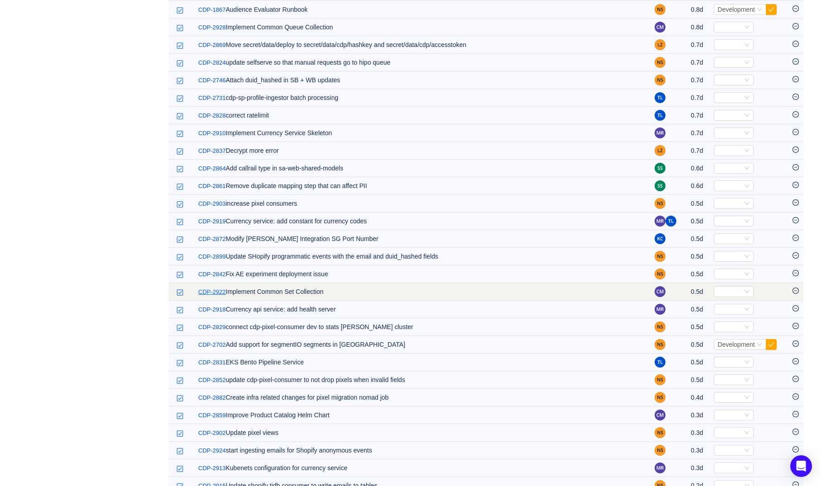
click at [209, 289] on link "CDP-2922" at bounding box center [212, 292] width 28 height 9
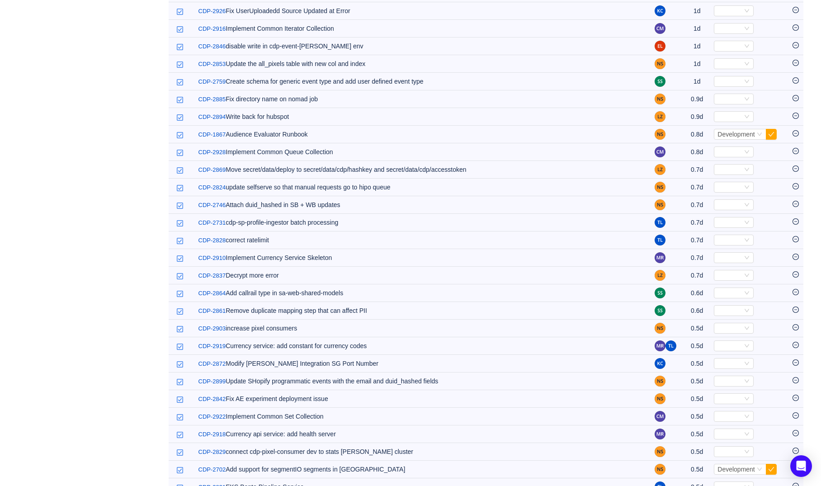
scroll to position [0, 0]
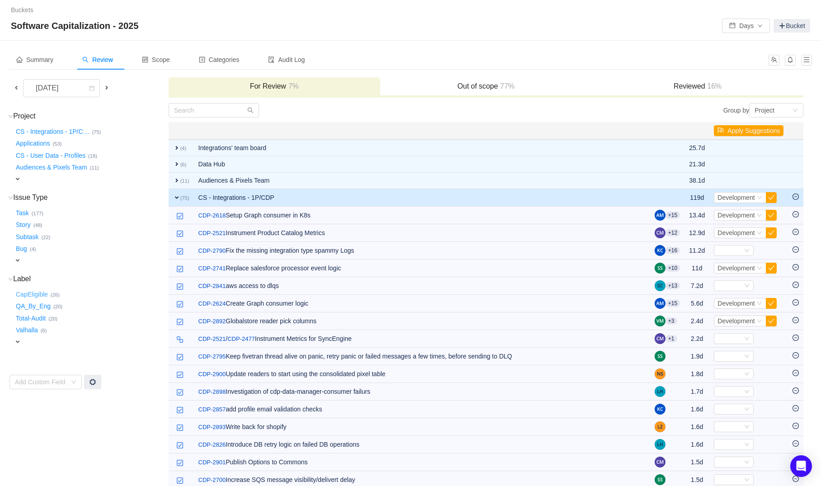
click at [43, 294] on button "CapEligible …" at bounding box center [32, 294] width 37 height 14
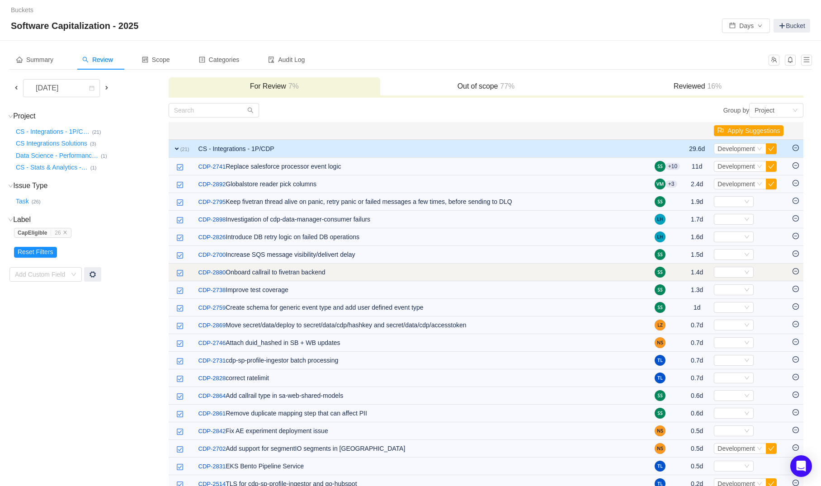
scroll to position [100, 0]
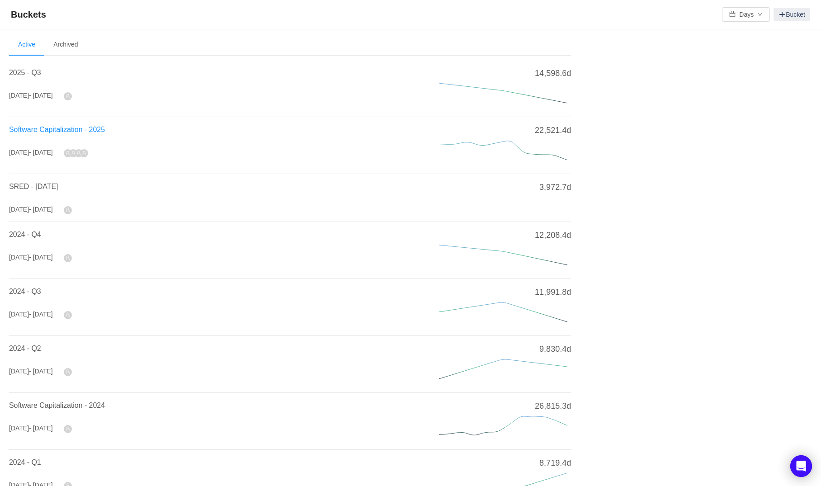
click at [74, 126] on span "Software Capitalization - 2025" at bounding box center [57, 130] width 96 height 8
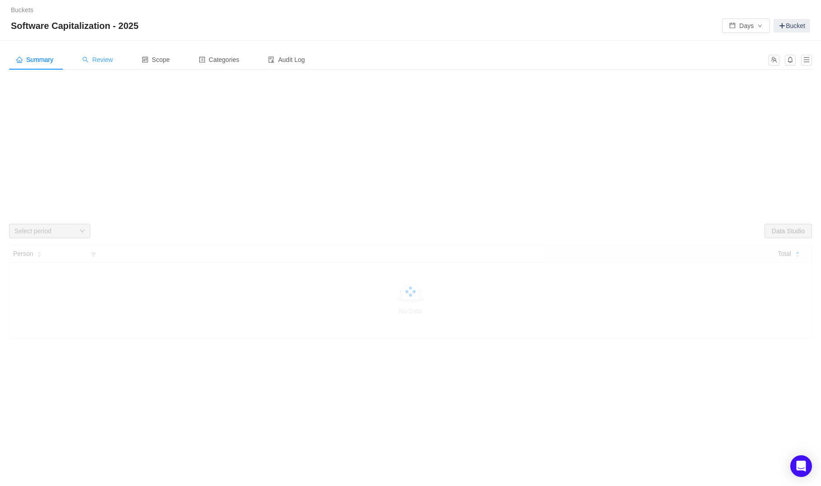
click at [114, 67] on div "Review" at bounding box center [97, 60] width 45 height 20
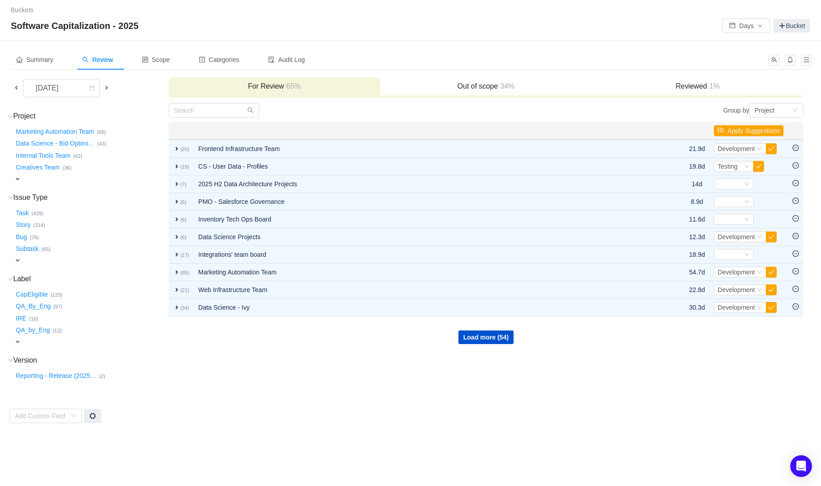
click at [67, 94] on div "[DATE]" at bounding box center [47, 88] width 39 height 17
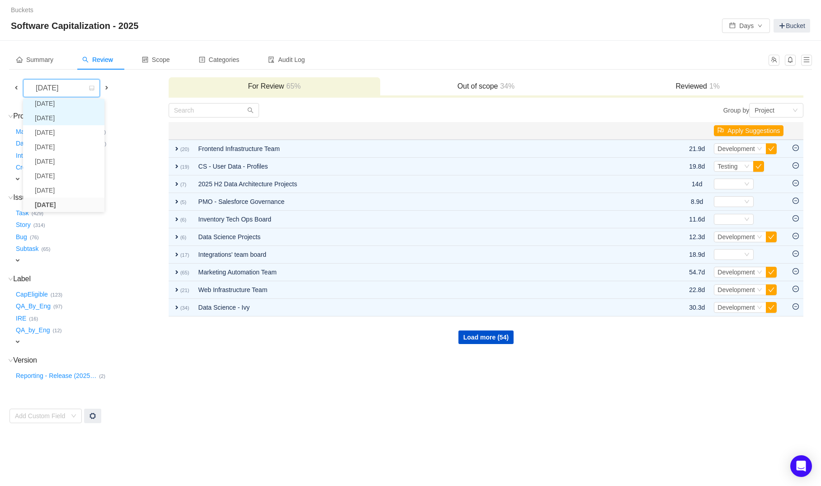
scroll to position [31, 0]
click at [74, 166] on li "[DATE]" at bounding box center [63, 164] width 81 height 14
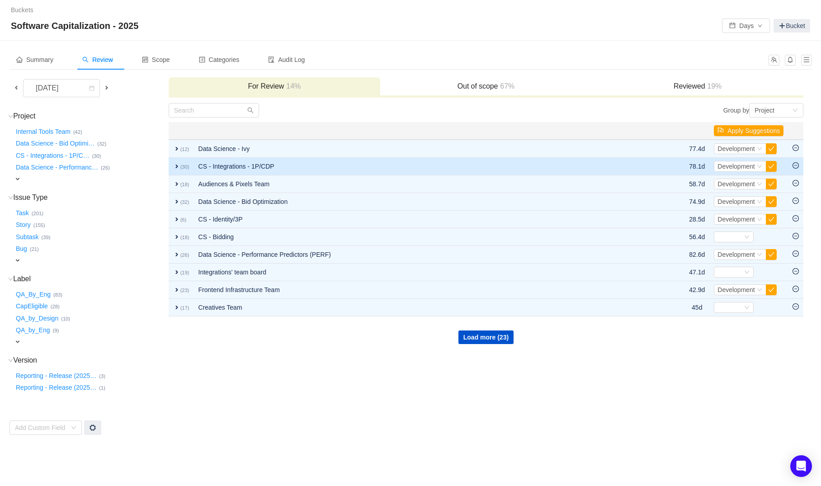
click at [250, 169] on td "CS - Integrations - 1P/CDP" at bounding box center [425, 167] width 462 height 18
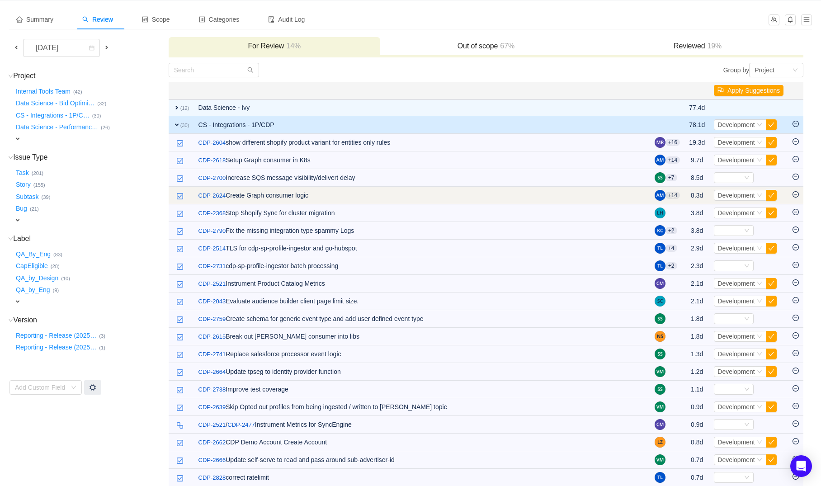
scroll to position [42, 0]
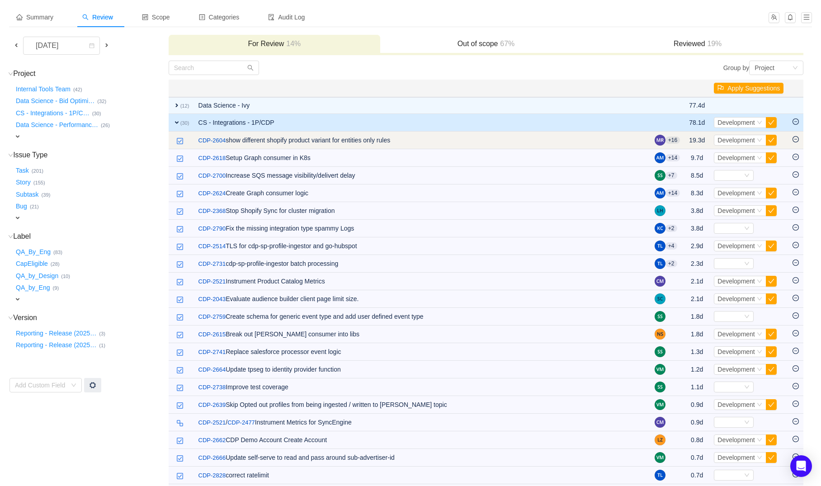
click at [316, 141] on td "/ CDP-2604 show different shopify product variant for entities only rules" at bounding box center [422, 141] width 456 height 18
click at [209, 137] on link "CDP-2604" at bounding box center [212, 140] width 28 height 9
click at [220, 139] on link "CDP-2604" at bounding box center [212, 140] width 28 height 9
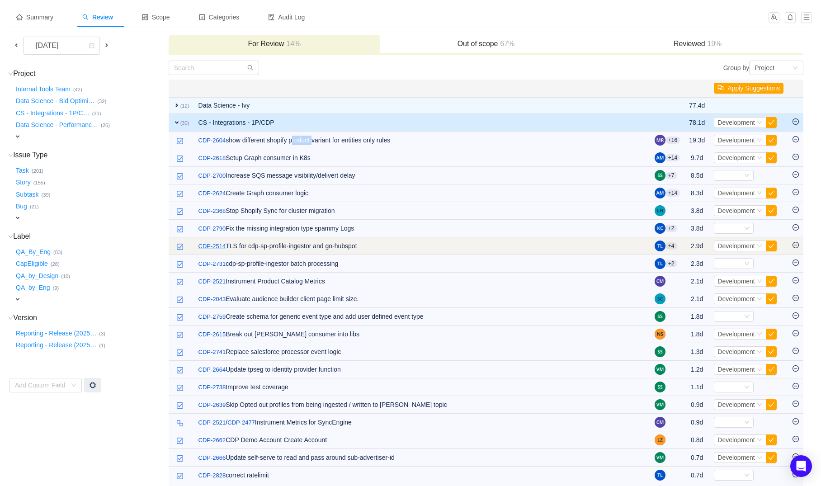
click at [203, 242] on link "CDP-2514" at bounding box center [212, 246] width 28 height 9
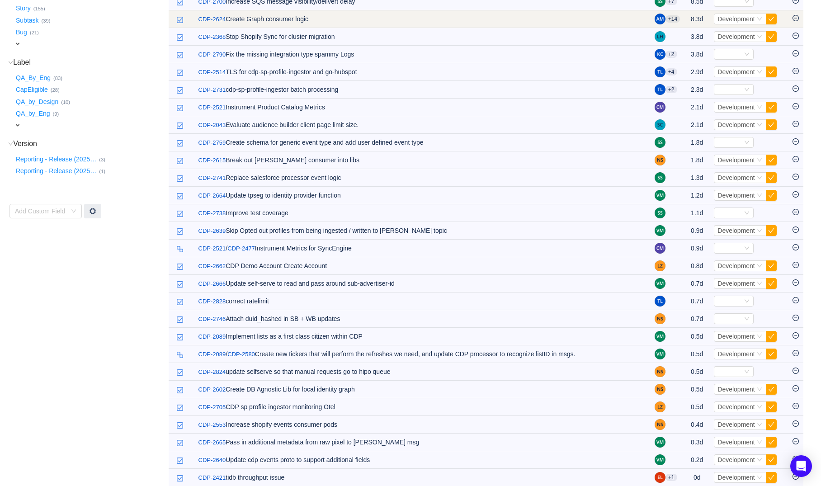
scroll to position [0, 0]
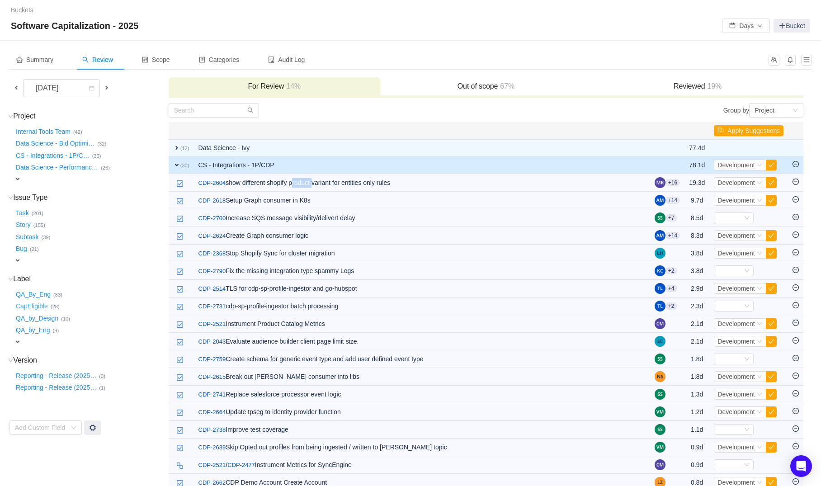
click at [43, 302] on button "CapEligible …" at bounding box center [32, 306] width 37 height 14
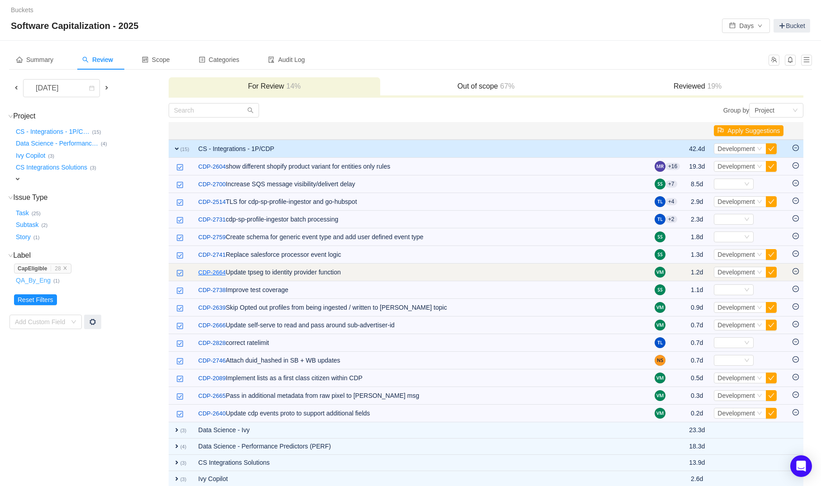
scroll to position [10, 0]
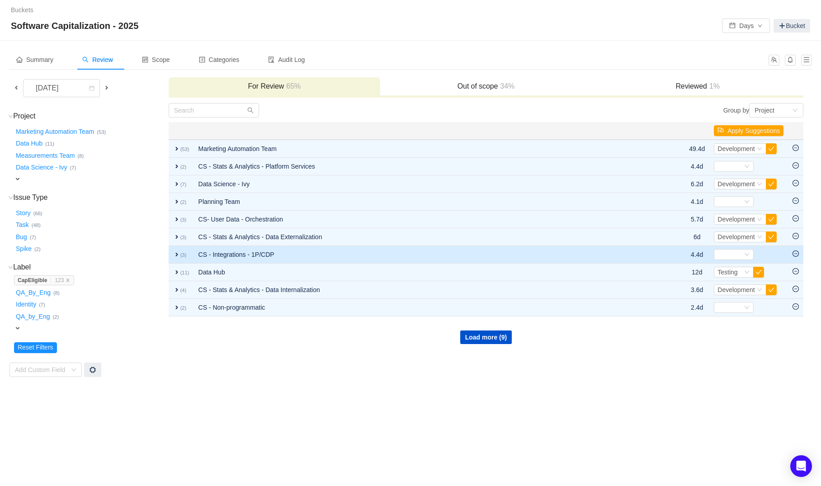
click at [208, 261] on td "CS - Integrations - 1P/CDP" at bounding box center [423, 255] width 459 height 18
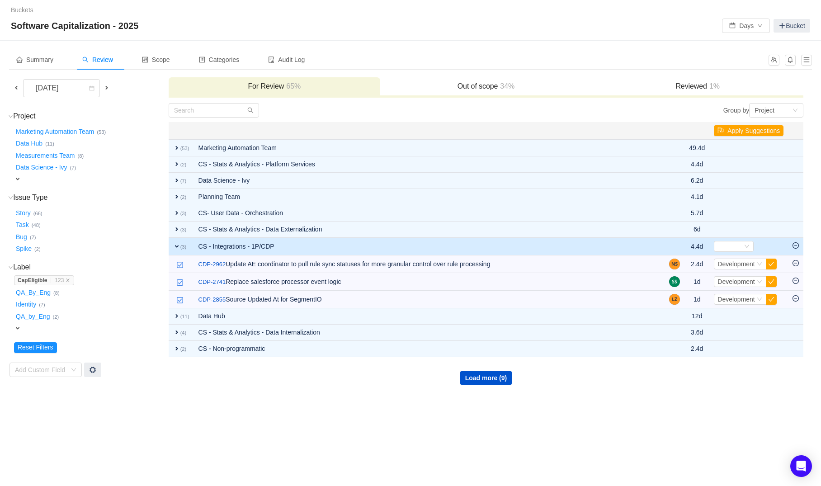
click at [243, 90] on h3 "For Review 65%" at bounding box center [274, 86] width 203 height 9
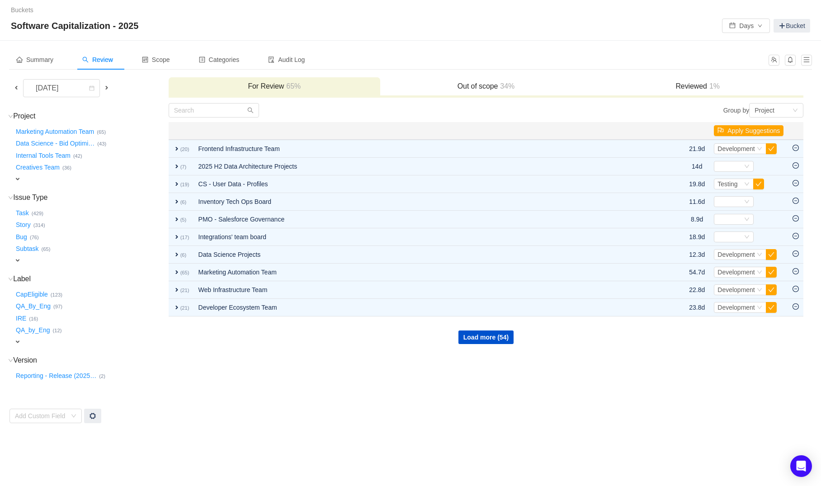
click at [207, 86] on h3 "For Review 65%" at bounding box center [274, 86] width 203 height 9
click at [462, 341] on button "Load more (54)" at bounding box center [485, 337] width 55 height 14
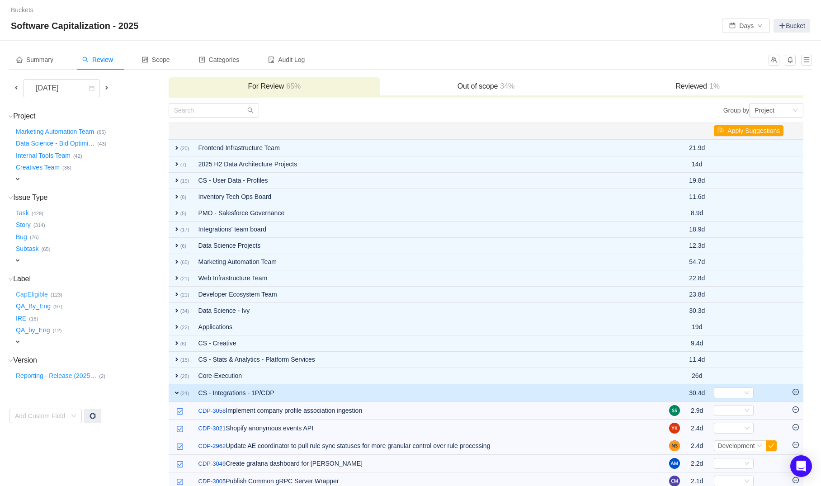
click at [39, 291] on button "CapEligible …" at bounding box center [32, 294] width 37 height 14
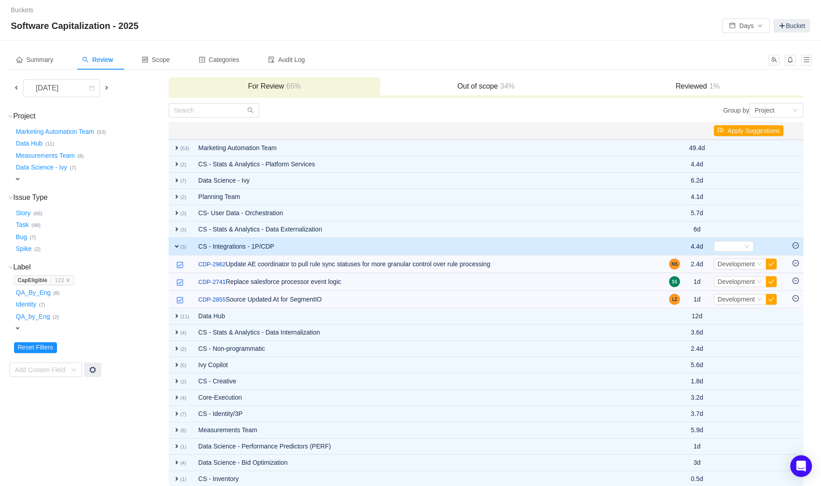
click at [231, 242] on td "CS - Integrations - 1P/CDP" at bounding box center [429, 247] width 471 height 18
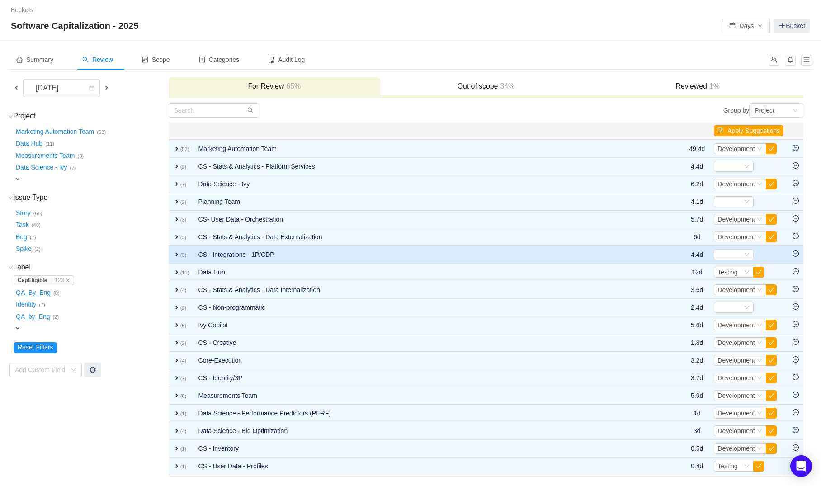
click at [231, 242] on td "CS - Stats & Analytics - Data Externalization" at bounding box center [425, 237] width 462 height 18
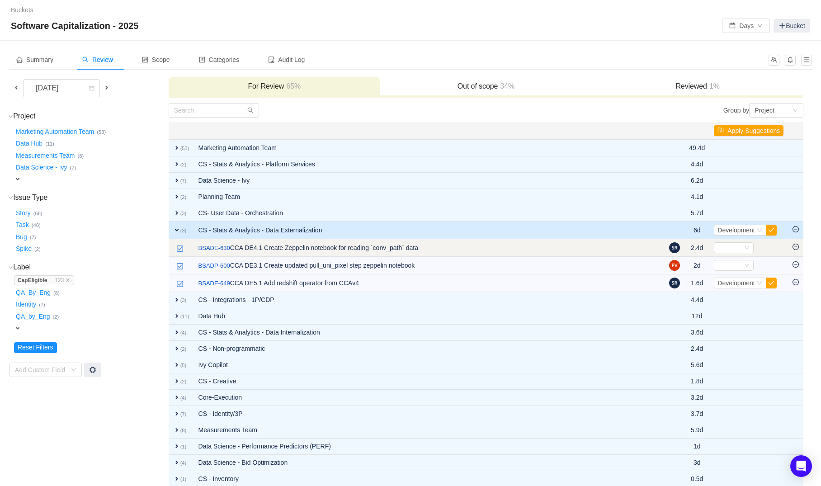
click at [231, 242] on td "/ BSADE-630 CCA DE4.1 Create Zeppelin notebook for reading `conv_path` data" at bounding box center [429, 248] width 471 height 18
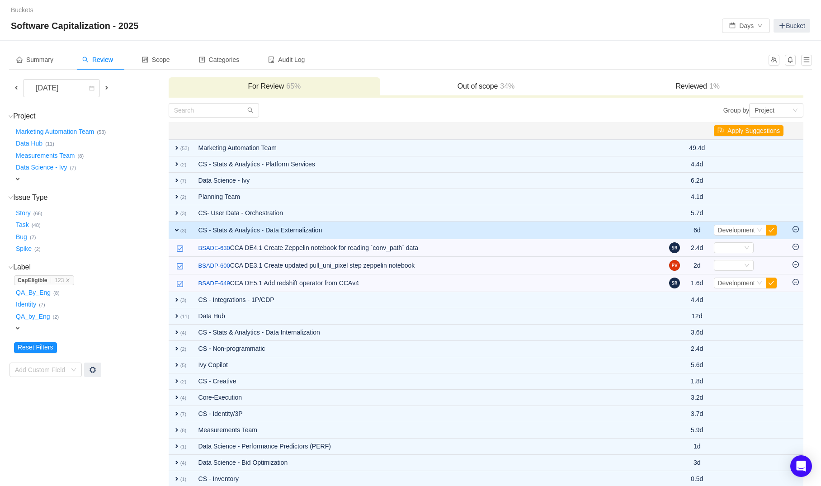
click at [236, 237] on td "CS - Stats & Analytics - Data Externalization" at bounding box center [429, 231] width 471 height 18
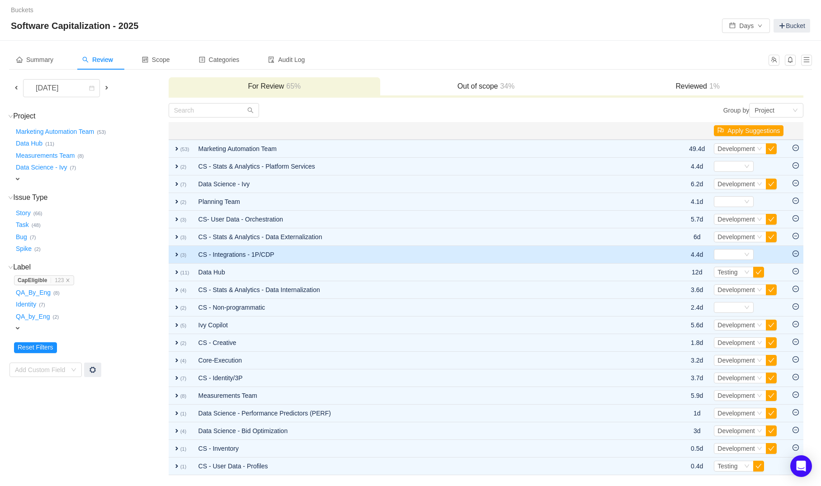
click at [231, 249] on td "CS - Integrations - 1P/CDP" at bounding box center [425, 255] width 462 height 18
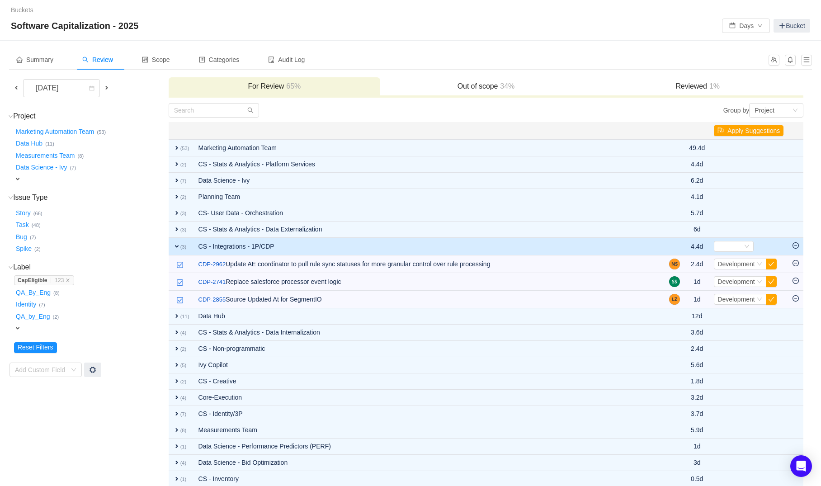
click at [428, 82] on h3 "Out of scope 34%" at bounding box center [486, 86] width 203 height 9
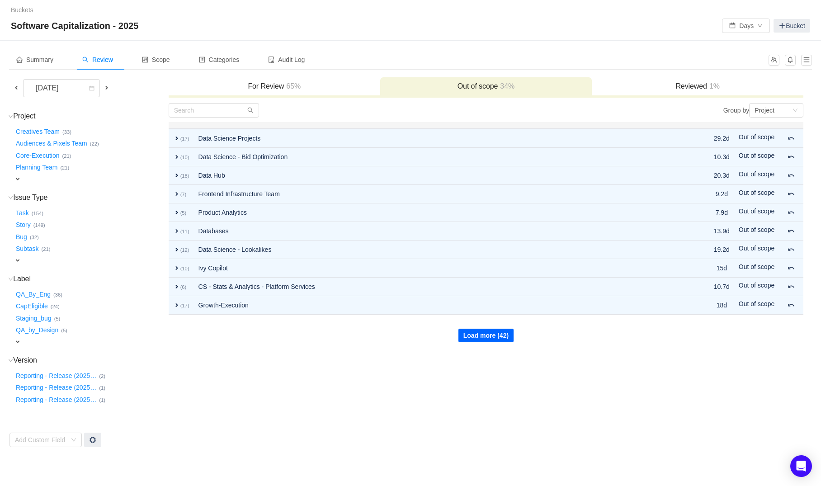
click at [483, 330] on button "Load more (42)" at bounding box center [485, 336] width 55 height 14
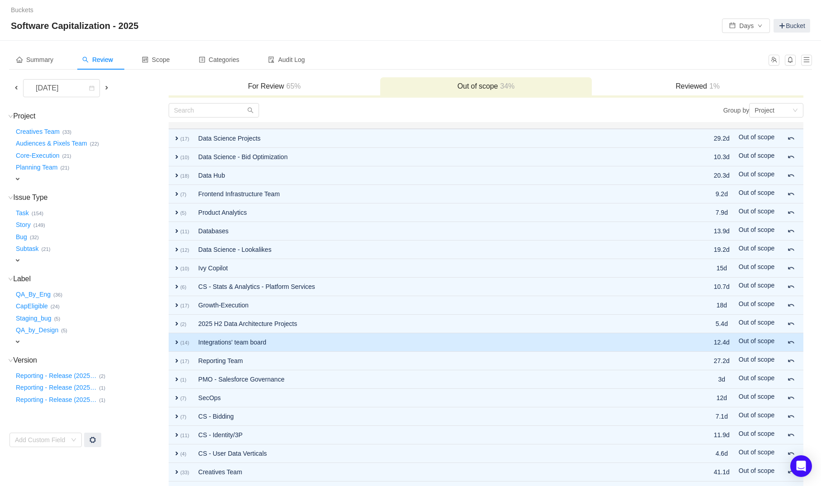
scroll to position [52, 0]
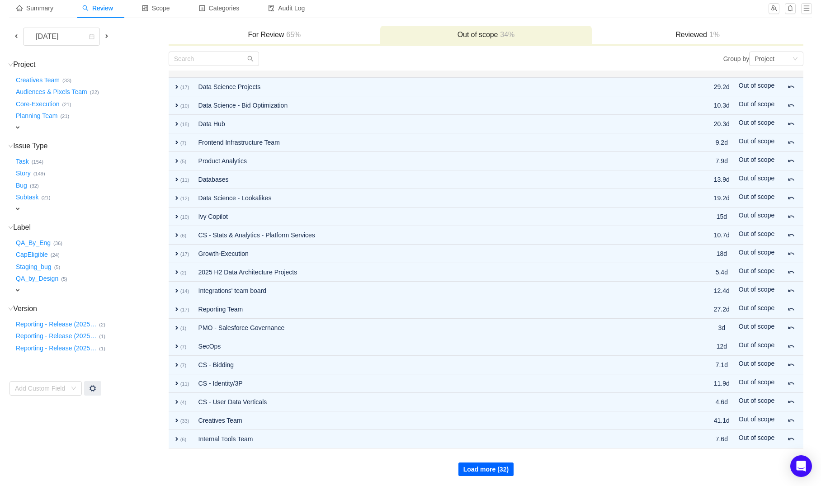
click at [472, 470] on button "Load more (32)" at bounding box center [485, 469] width 55 height 14
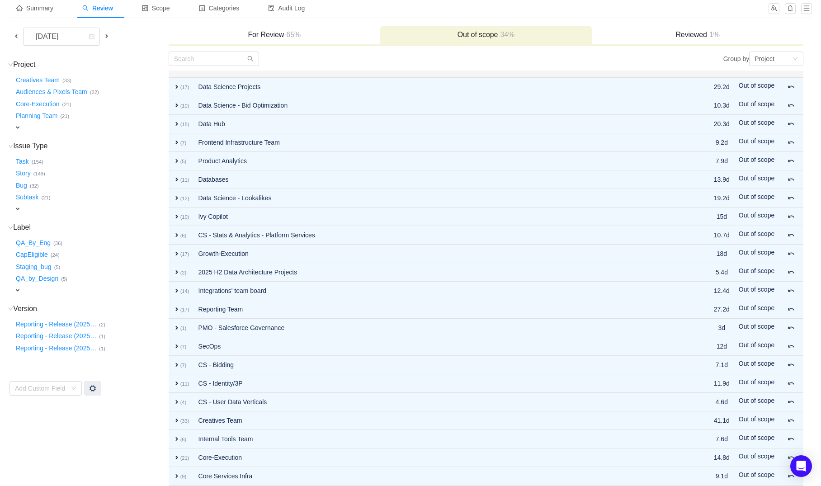
scroll to position [237, 0]
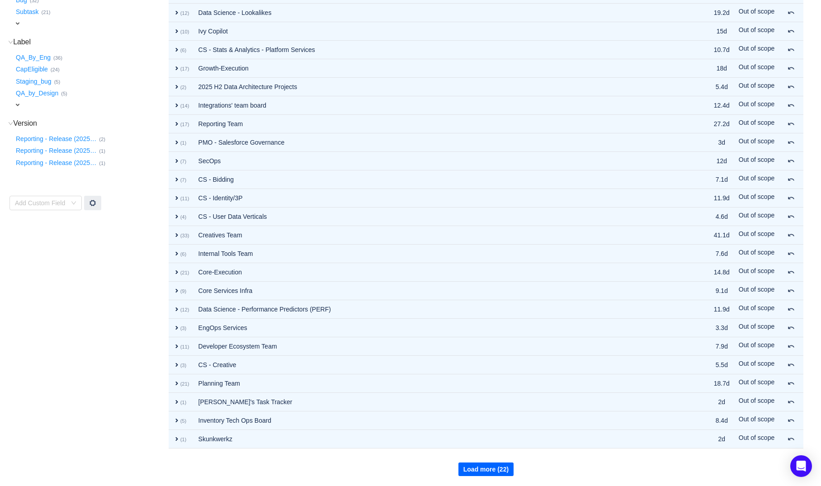
click at [482, 467] on button "Load more (22)" at bounding box center [485, 469] width 55 height 14
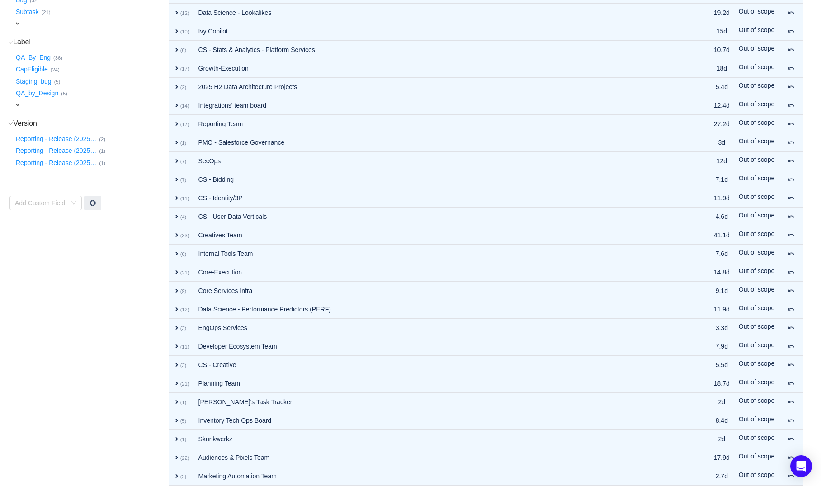
scroll to position [422, 0]
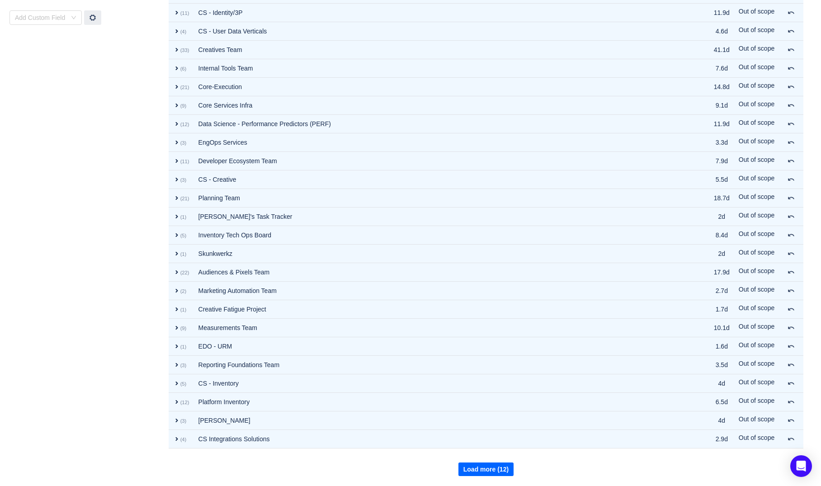
click at [478, 474] on button "Load more (12)" at bounding box center [485, 469] width 55 height 14
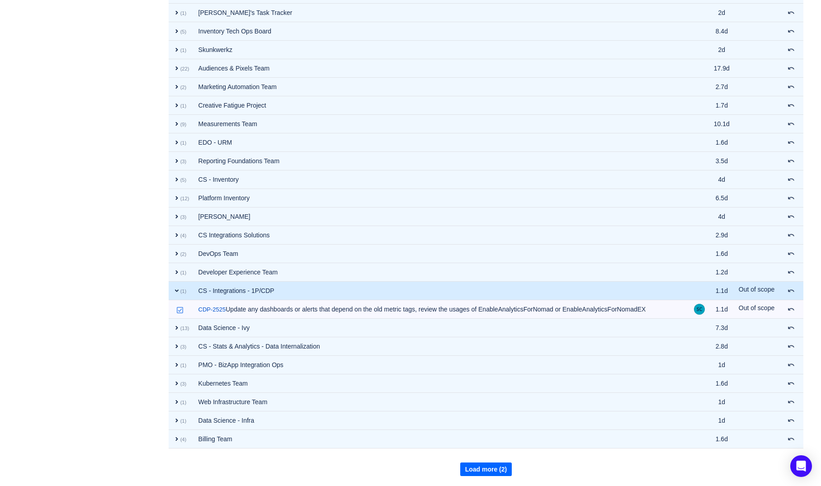
scroll to position [0, 0]
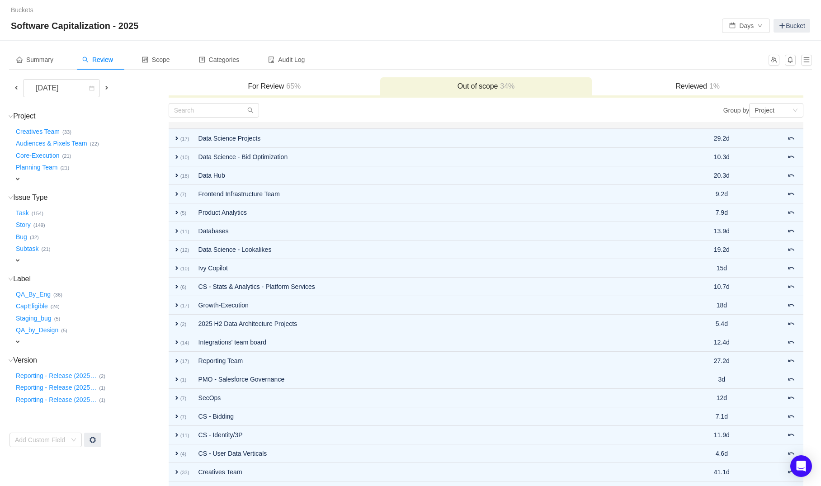
click at [275, 77] on div "For Review 65%" at bounding box center [275, 86] width 212 height 19
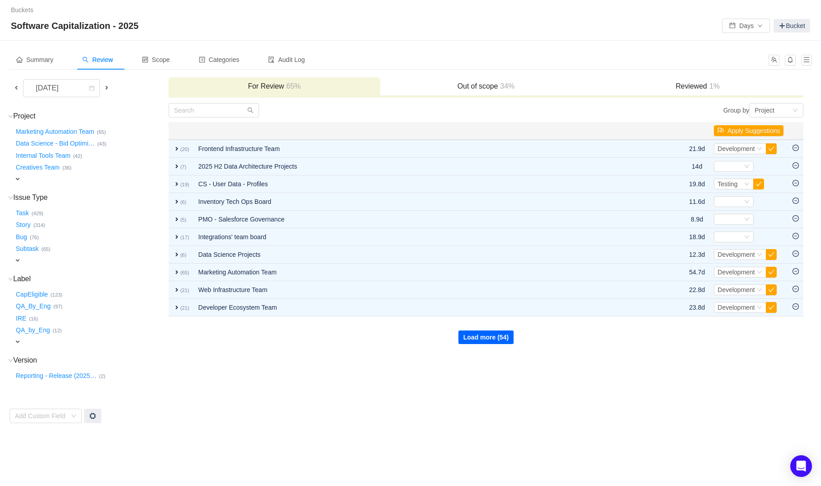
click at [491, 343] on button "Load more (54)" at bounding box center [485, 337] width 55 height 14
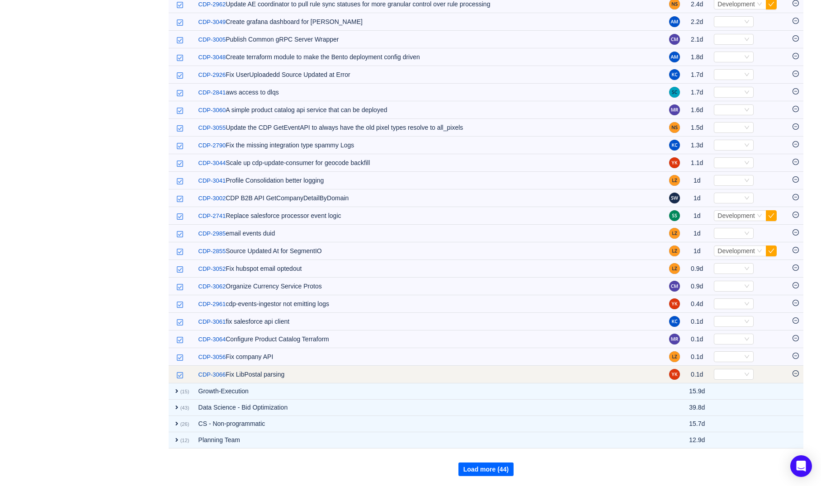
scroll to position [420, 0]
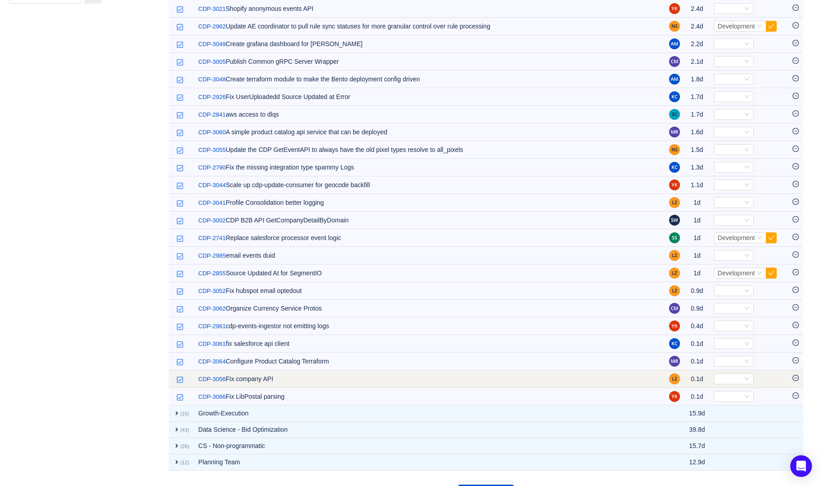
click at [795, 377] on icon "icon: minus-circle" at bounding box center [795, 378] width 6 height 6
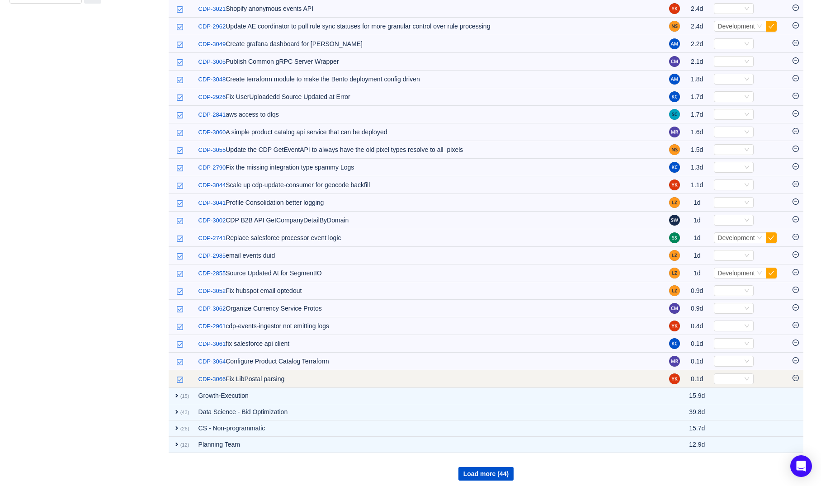
click at [796, 379] on icon "icon: minus-circle" at bounding box center [795, 378] width 6 height 6
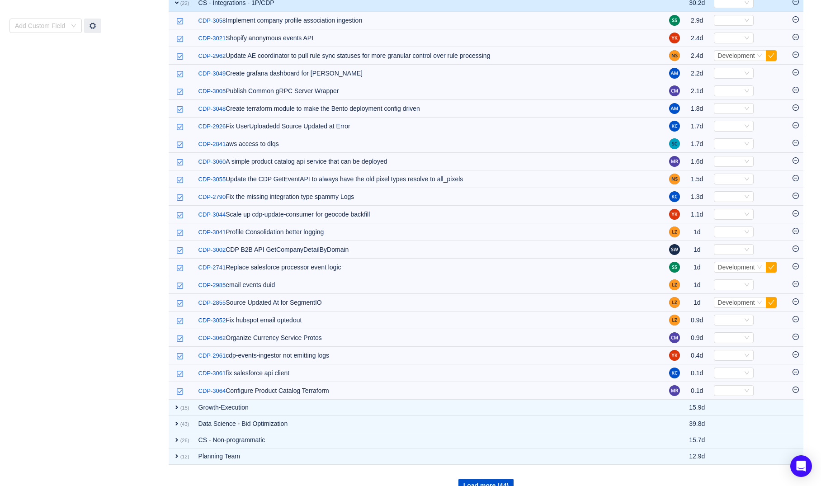
scroll to position [389, 0]
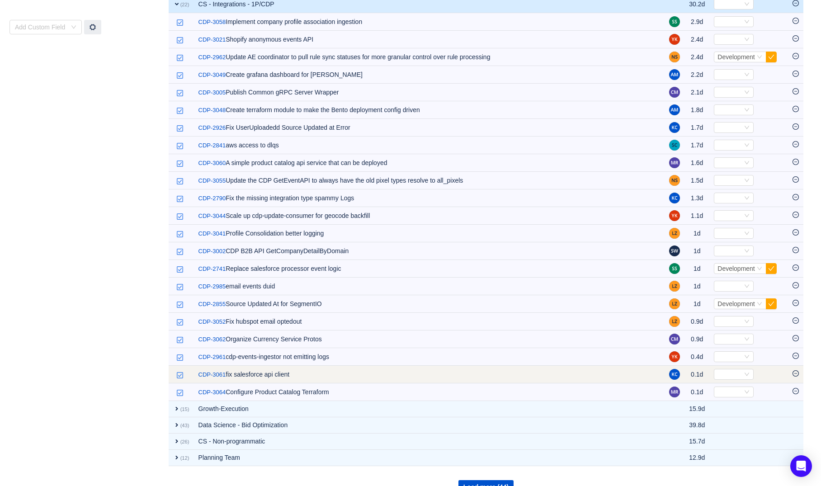
click at [797, 377] on td at bounding box center [795, 375] width 15 height 18
click at [796, 374] on icon "icon: minus-circle" at bounding box center [795, 373] width 6 height 6
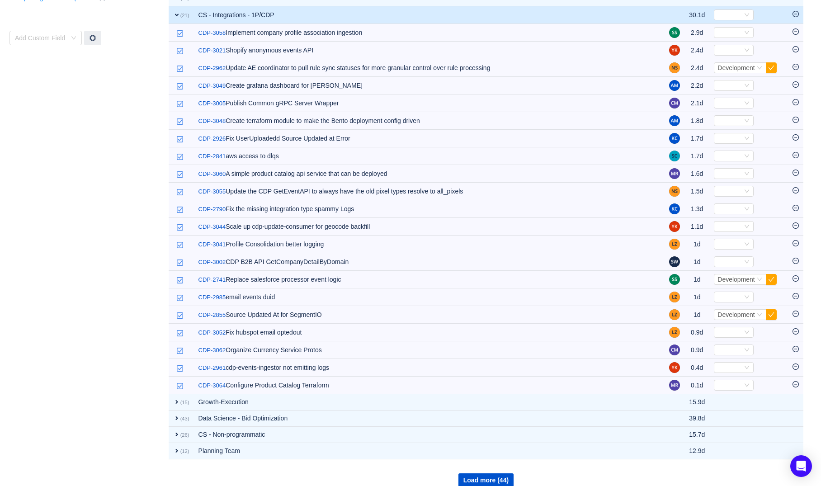
scroll to position [377, 0]
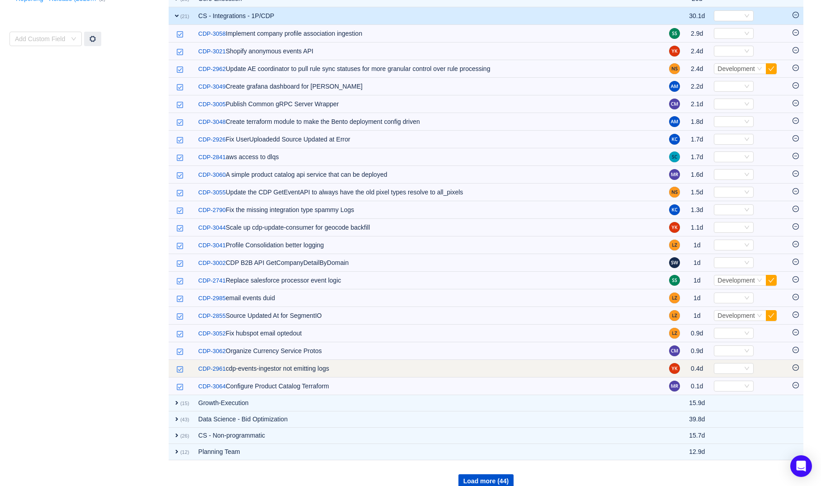
click at [796, 367] on icon "icon: minus-circle" at bounding box center [795, 367] width 6 height 6
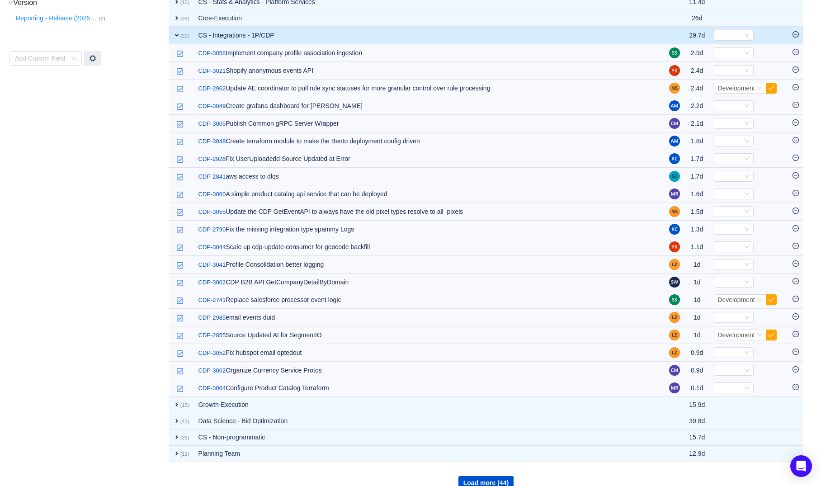
scroll to position [354, 0]
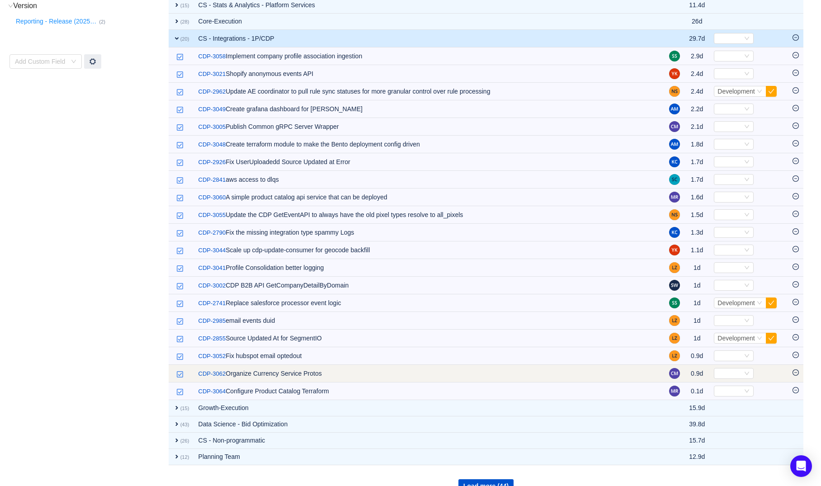
click at [797, 371] on icon "icon: minus-circle" at bounding box center [795, 372] width 6 height 6
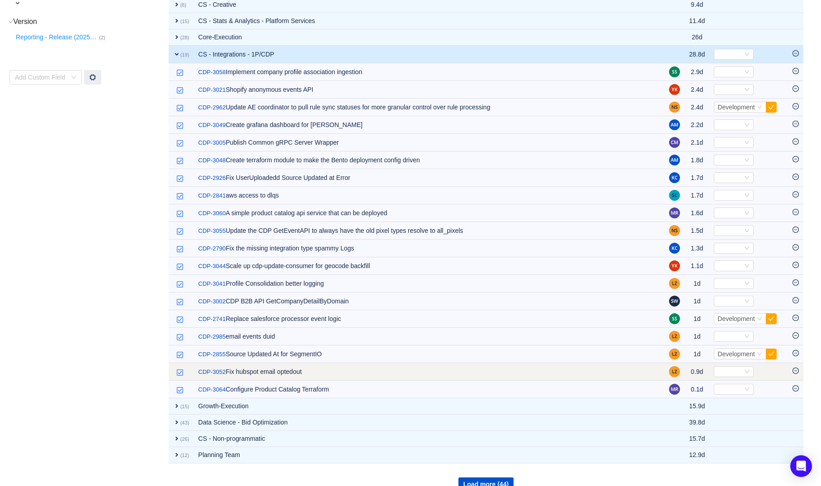
click at [797, 372] on icon "icon: minus-circle" at bounding box center [795, 371] width 6 height 6
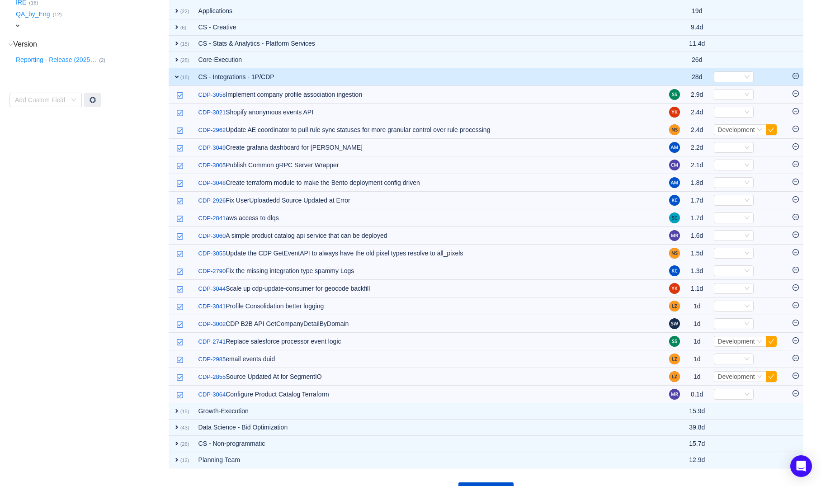
scroll to position [315, 0]
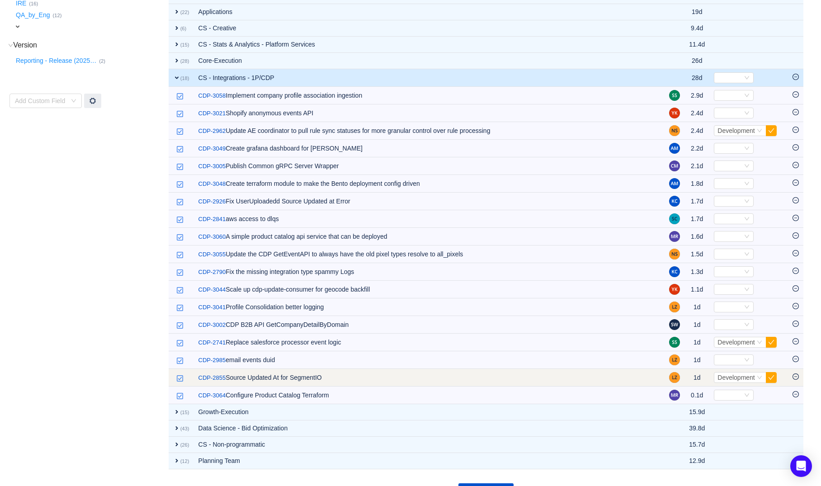
click at [796, 375] on icon "icon: minus-circle" at bounding box center [795, 376] width 6 height 6
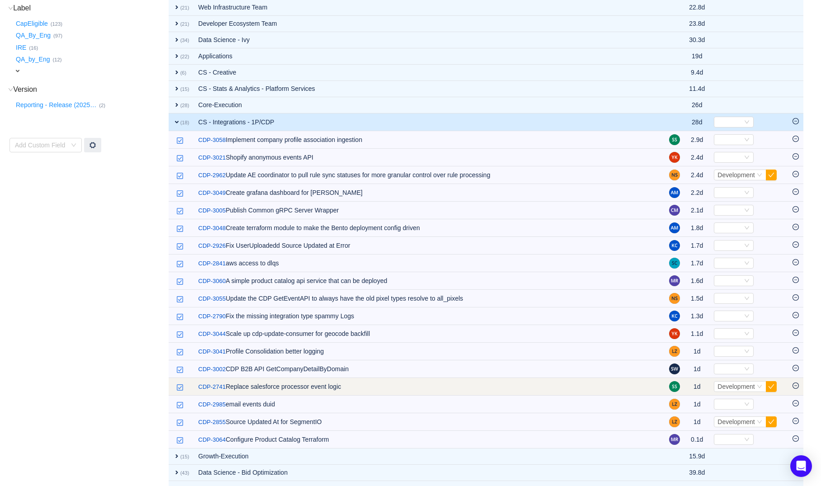
scroll to position [268, 0]
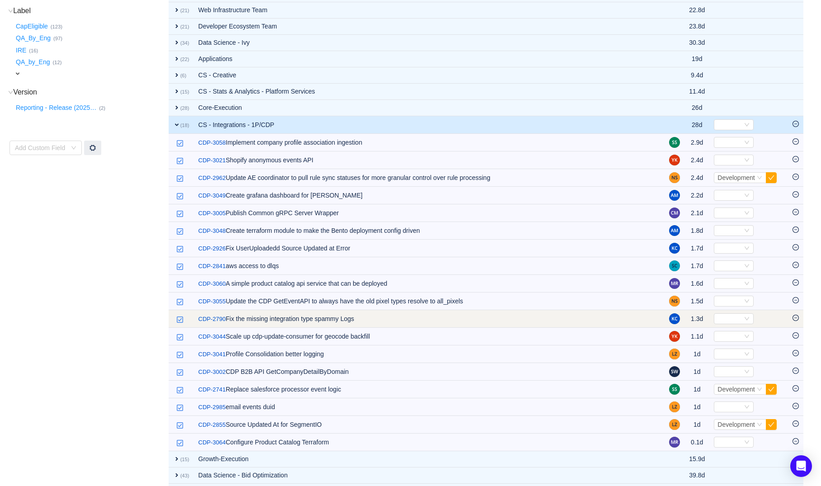
click at [795, 318] on icon "icon: minus-circle" at bounding box center [795, 318] width 6 height 6
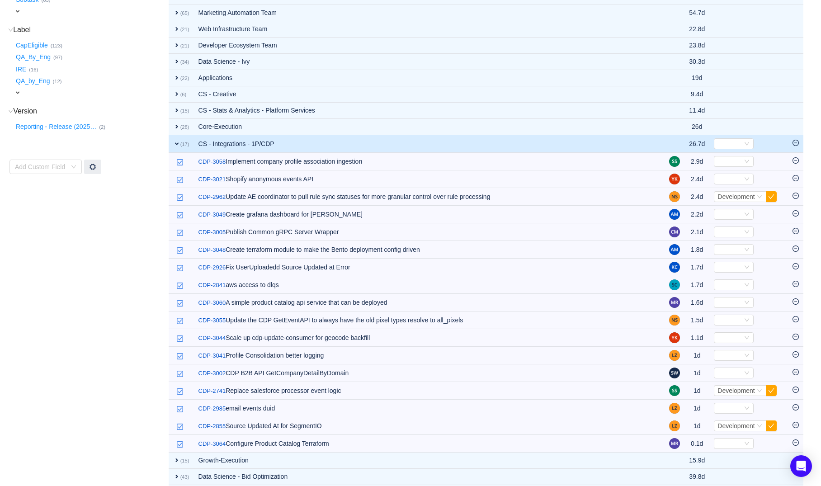
scroll to position [234, 0]
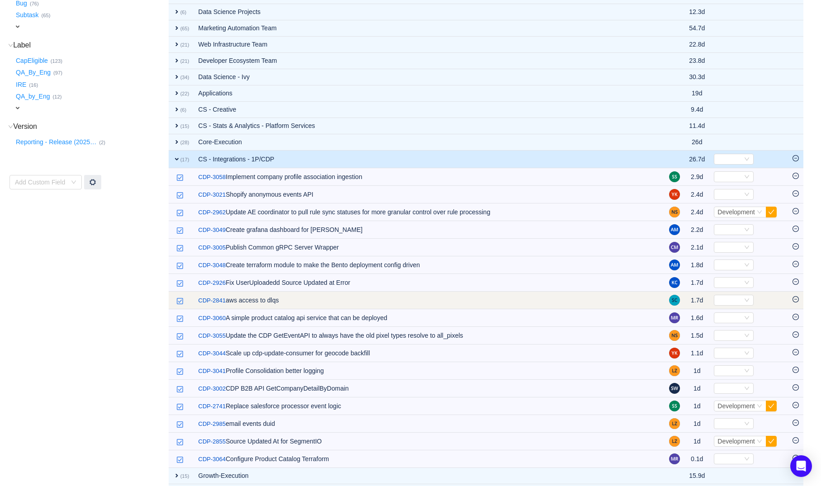
click at [795, 301] on icon "icon: minus-circle" at bounding box center [795, 299] width 6 height 6
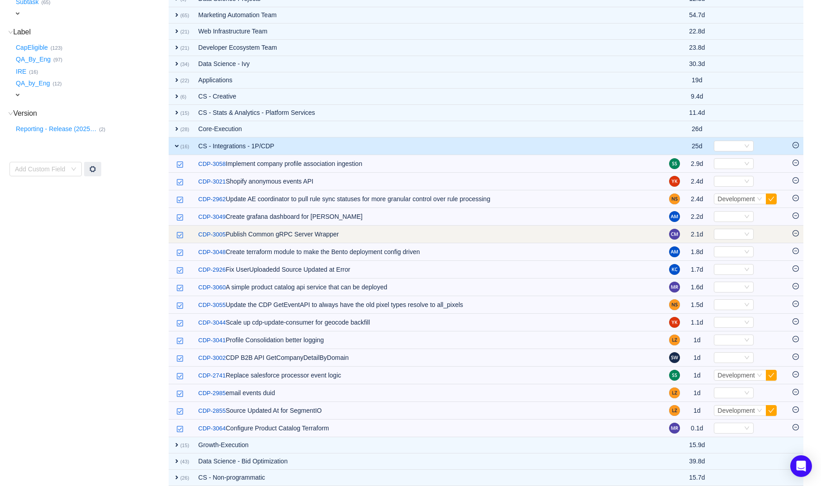
scroll to position [236, 0]
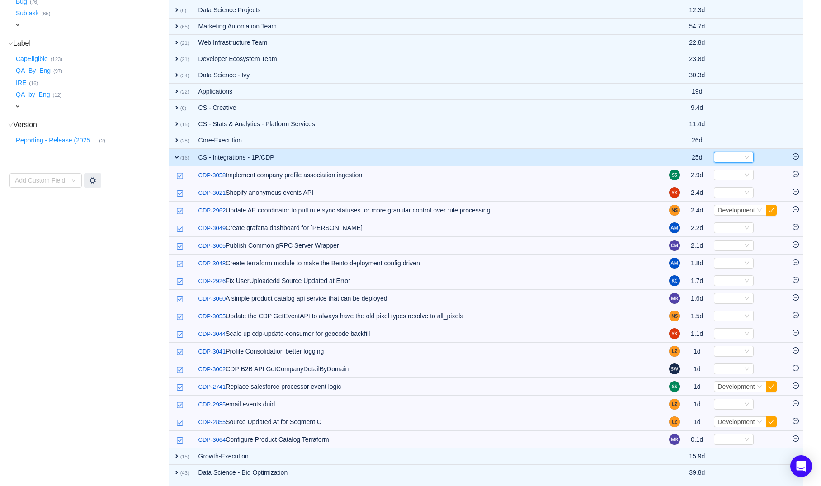
click at [745, 157] on icon "icon: down" at bounding box center [746, 157] width 5 height 5
click at [742, 185] on span "Development" at bounding box center [736, 187] width 38 height 7
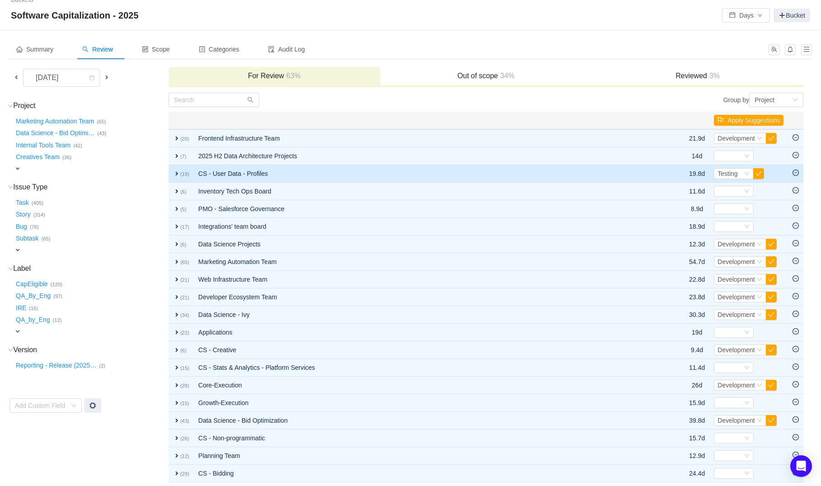
scroll to position [0, 0]
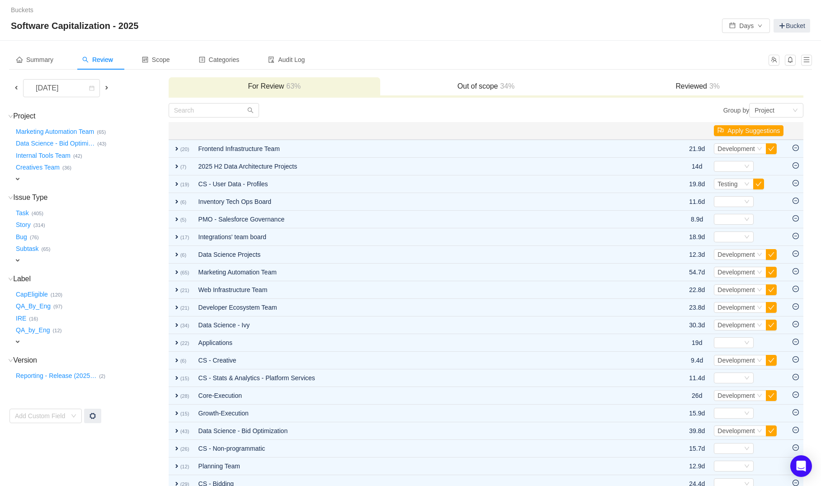
click at [485, 83] on h3 "Out of scope 34%" at bounding box center [486, 86] width 203 height 9
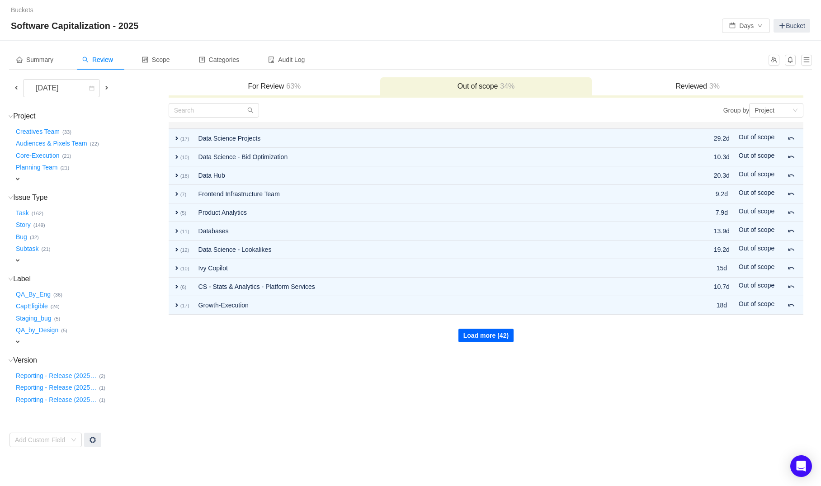
click at [495, 336] on button "Load more (42)" at bounding box center [485, 336] width 55 height 14
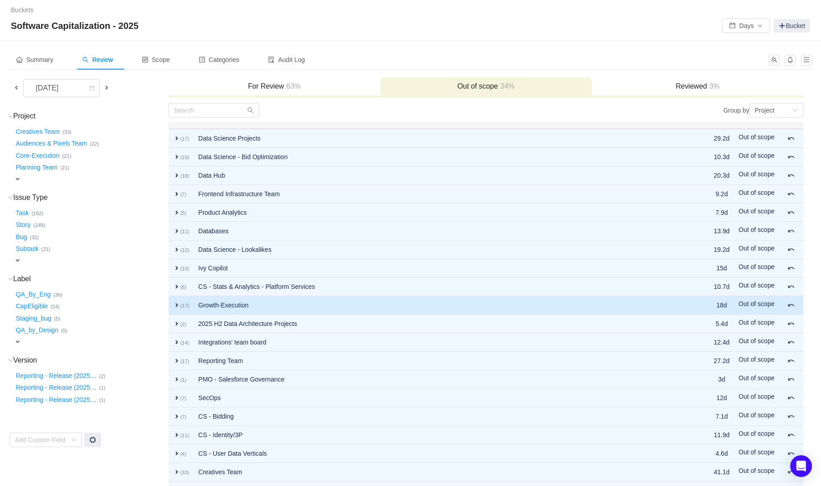
scroll to position [52, 0]
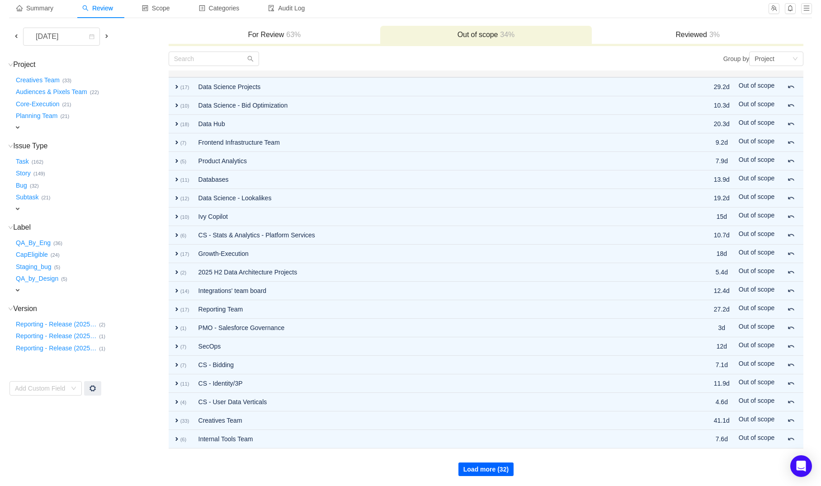
click at [477, 472] on button "Load more (32)" at bounding box center [485, 469] width 55 height 14
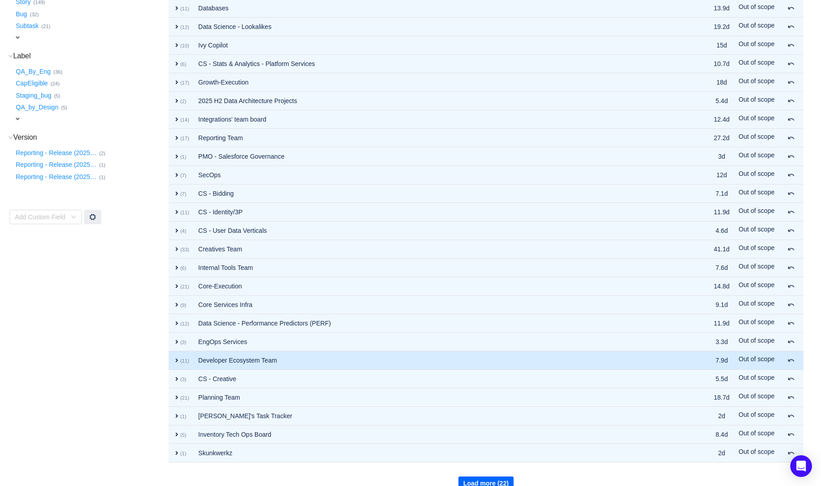
scroll to position [237, 0]
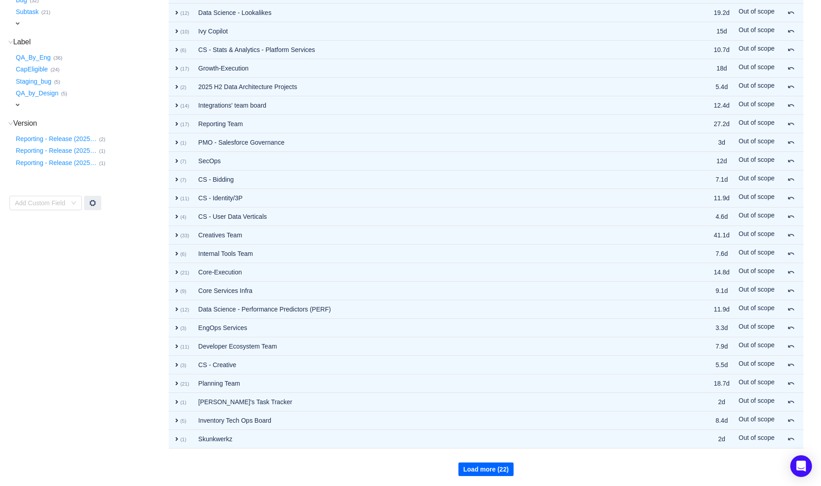
click at [474, 469] on button "Load more (22)" at bounding box center [485, 469] width 55 height 14
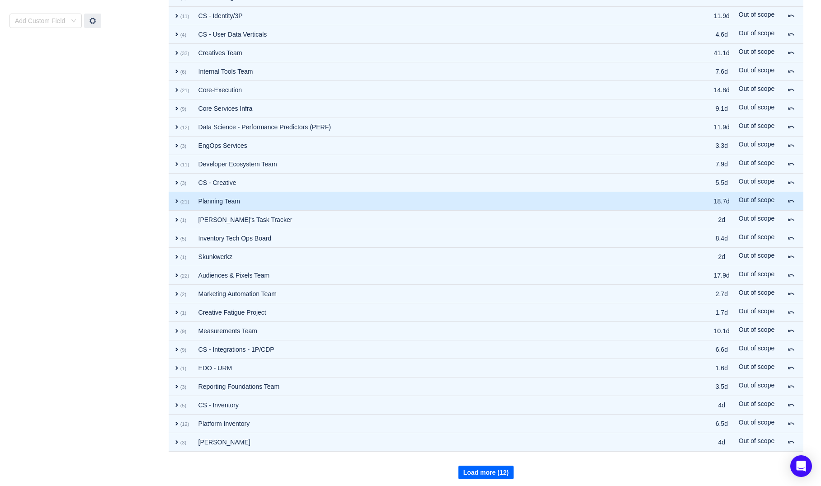
scroll to position [422, 0]
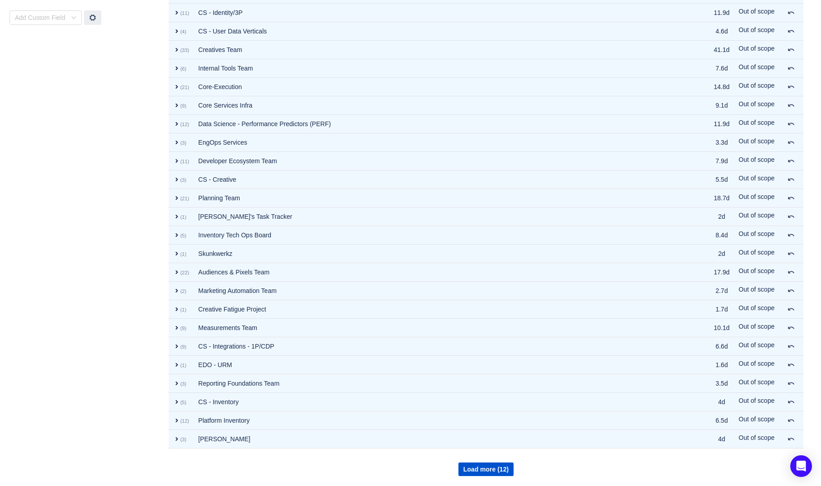
click at [117, 226] on td "Project (52) hide Creatives Team … (33) Audiences & Pixels Team … (22) Core-Exe…" at bounding box center [88, 78] width 159 height 797
click at [472, 474] on button "Load more (12)" at bounding box center [485, 469] width 55 height 14
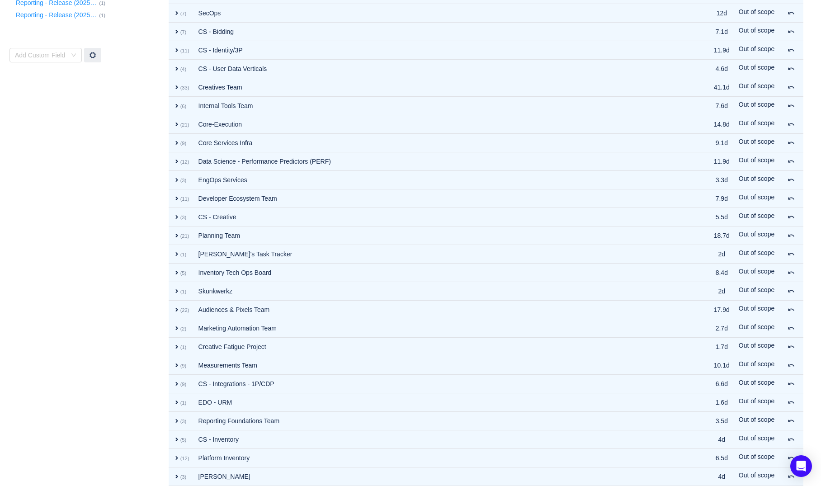
scroll to position [387, 0]
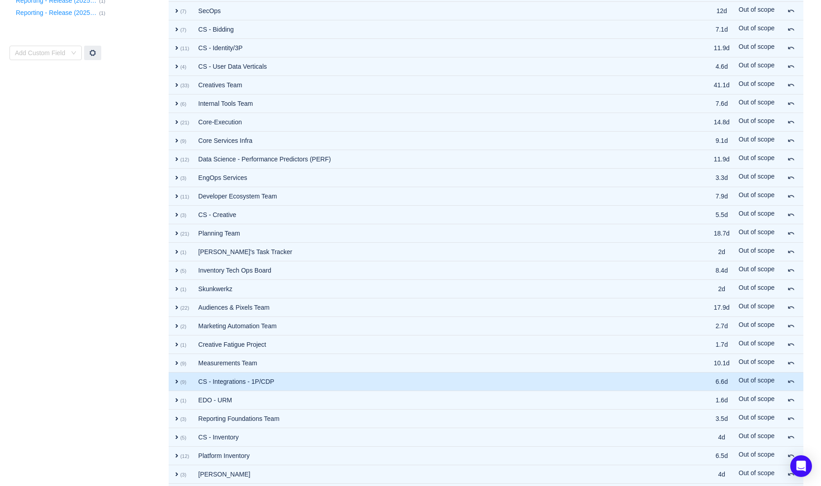
click at [286, 384] on td "CS - Integrations - 1P/CDP" at bounding box center [436, 381] width 485 height 19
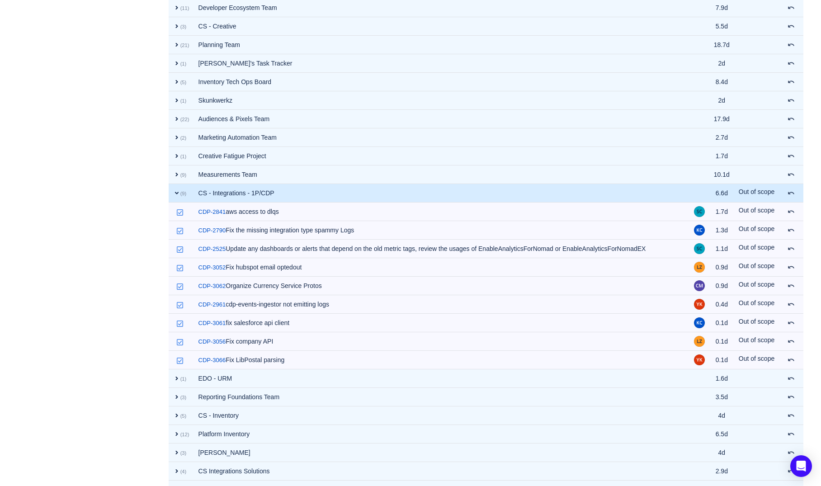
scroll to position [0, 0]
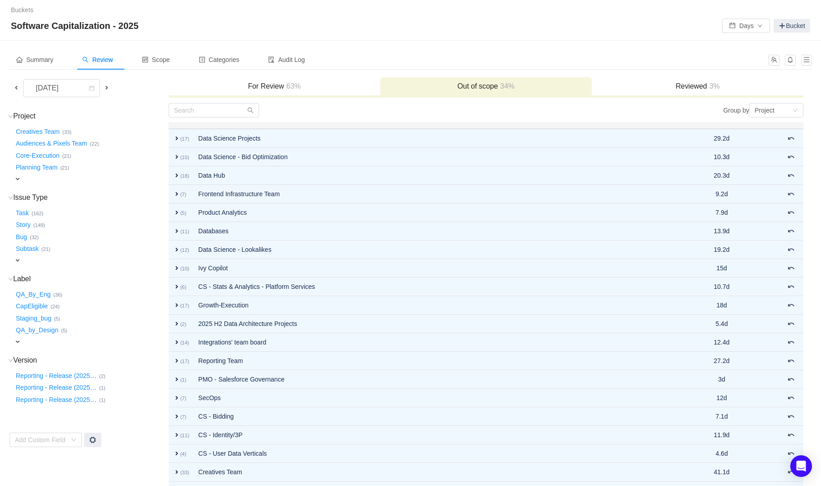
click at [283, 92] on div "For Review 63%" at bounding box center [275, 86] width 212 height 19
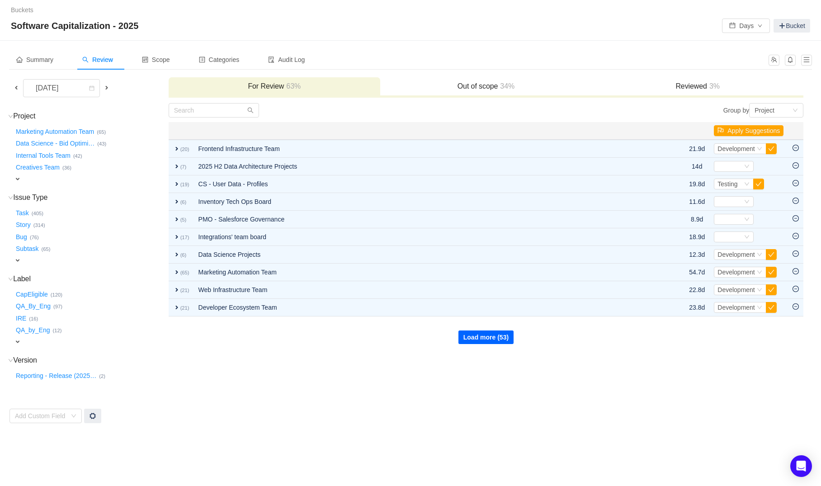
click at [503, 335] on button "Load more (53)" at bounding box center [485, 337] width 55 height 14
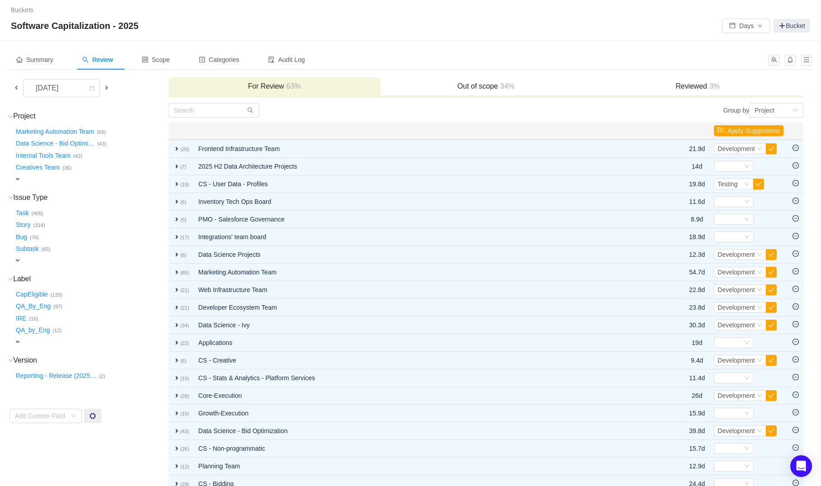
scroll to position [44, 0]
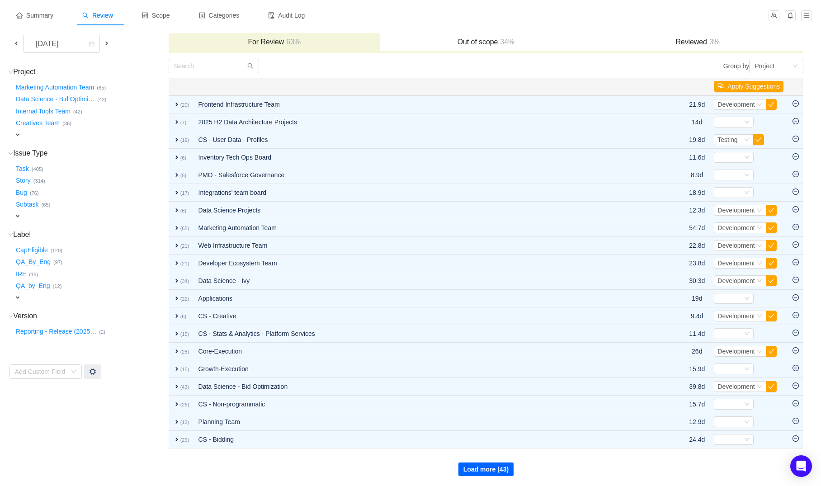
click at [477, 467] on button "Load more (43)" at bounding box center [485, 469] width 55 height 14
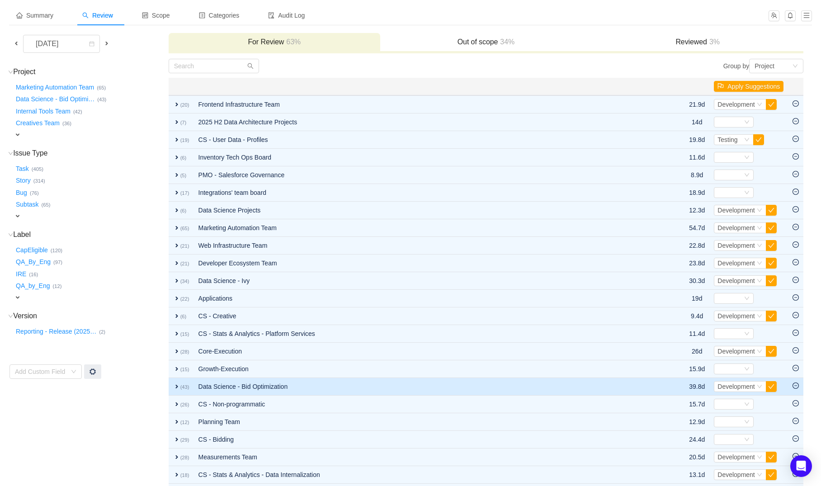
scroll to position [221, 0]
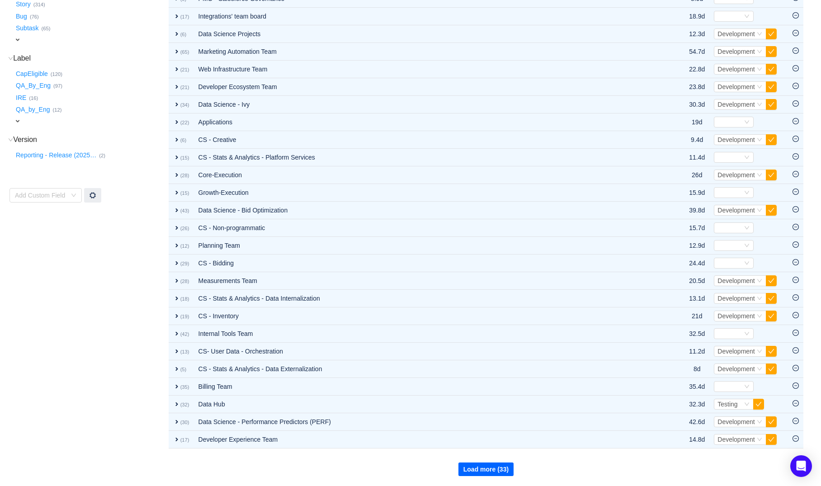
click at [480, 471] on button "Load more (33)" at bounding box center [485, 469] width 55 height 14
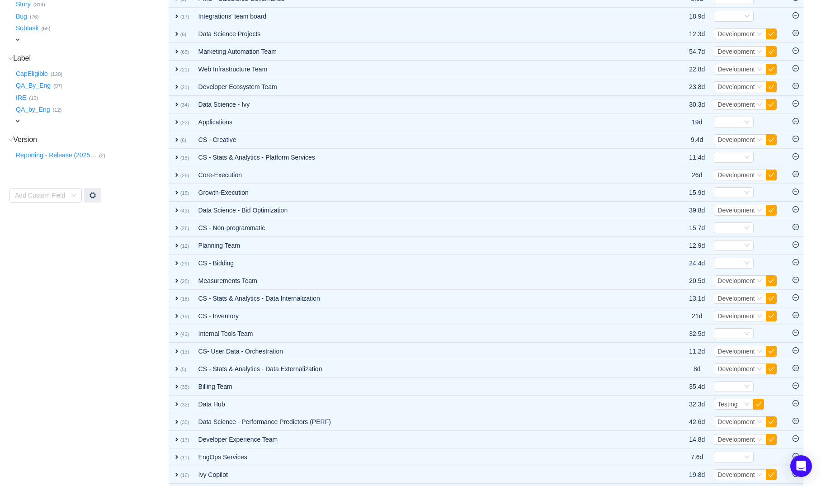
scroll to position [397, 0]
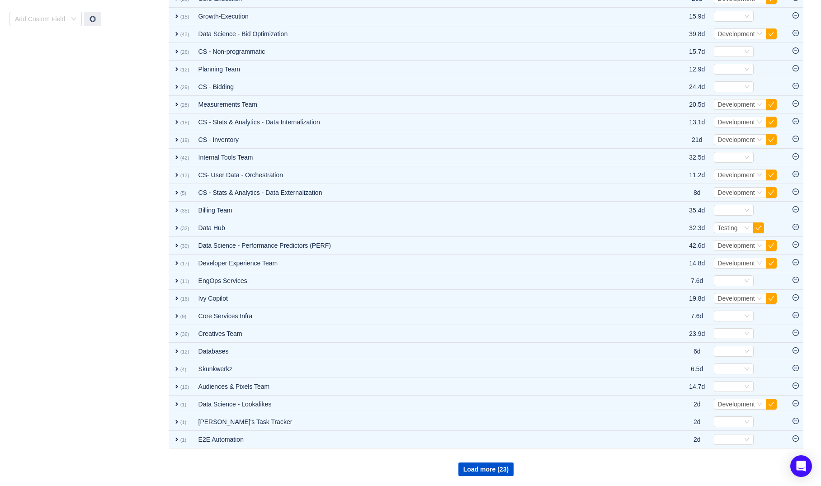
click at [487, 480] on div "Summary Review Scope Categories Audit Log July 2025 For Review 63% Out of scope…" at bounding box center [410, 65] width 821 height 842
click at [490, 466] on button "Load more (23)" at bounding box center [485, 469] width 55 height 14
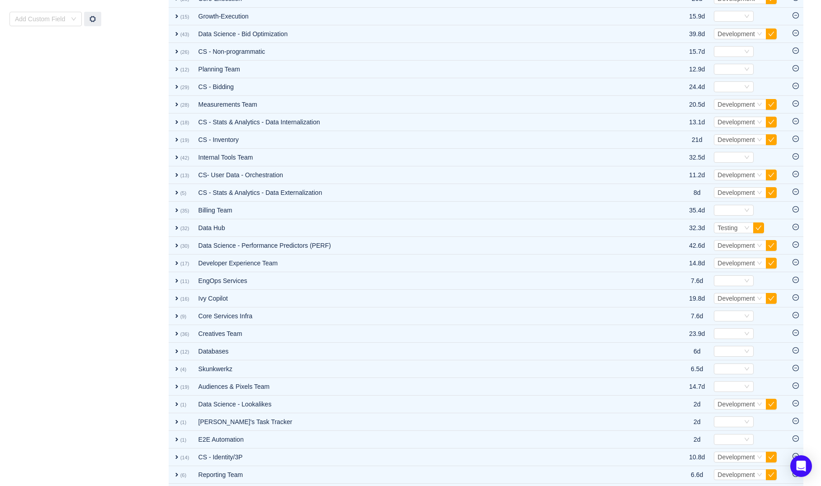
scroll to position [573, 0]
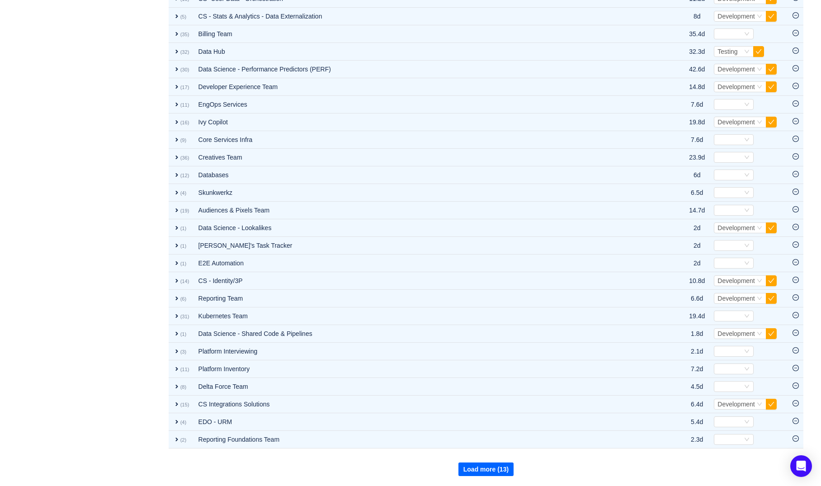
click at [490, 466] on button "Load more (13)" at bounding box center [485, 469] width 55 height 14
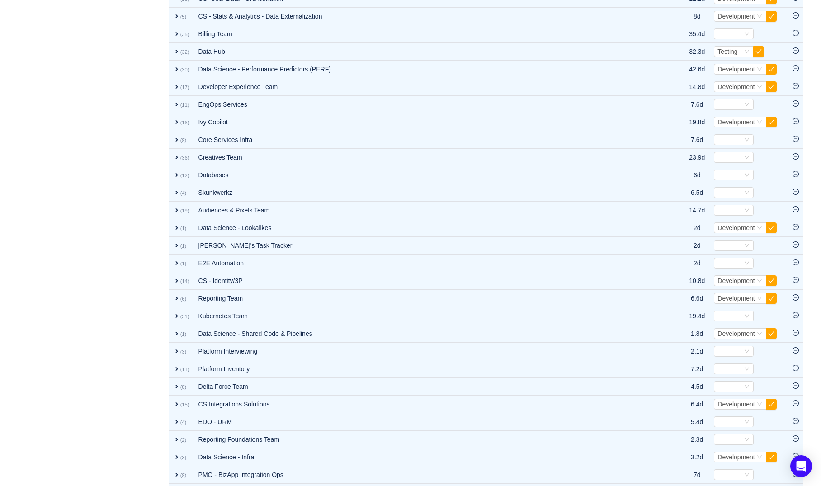
scroll to position [750, 0]
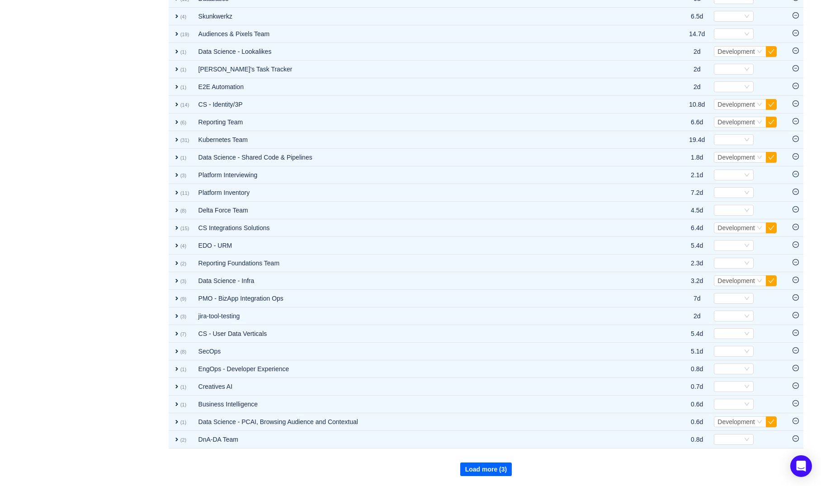
click at [490, 466] on button "Load more (3)" at bounding box center [486, 469] width 52 height 14
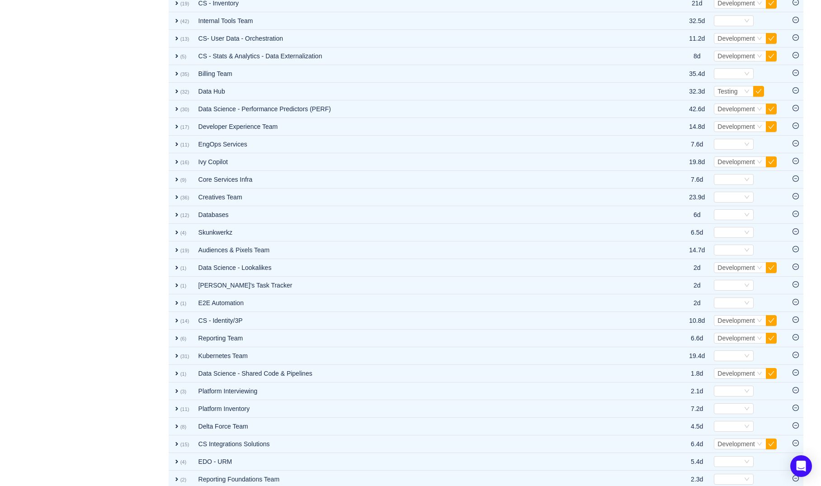
scroll to position [514, 0]
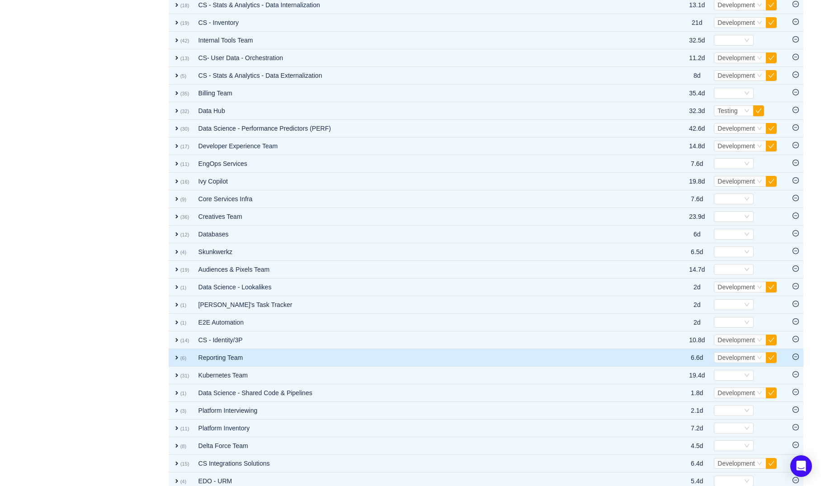
click at [222, 350] on td "Reporting Team" at bounding box center [427, 358] width 466 height 18
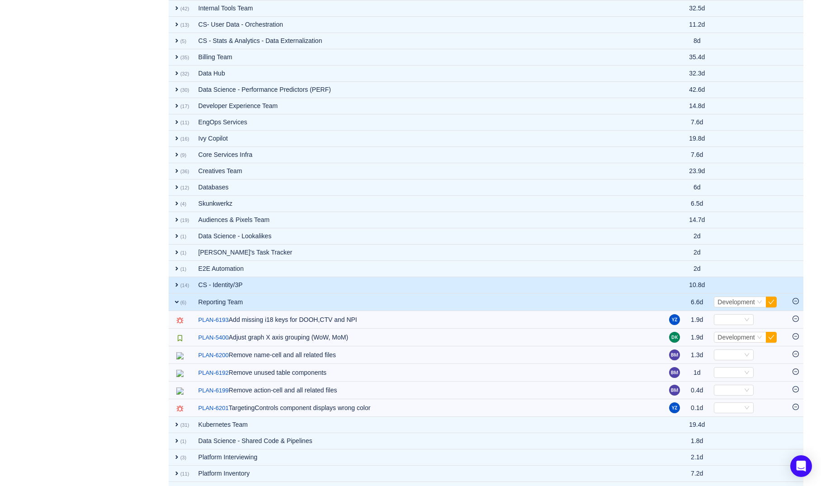
click at [222, 290] on td "CS - Identity/3P" at bounding box center [429, 285] width 471 height 16
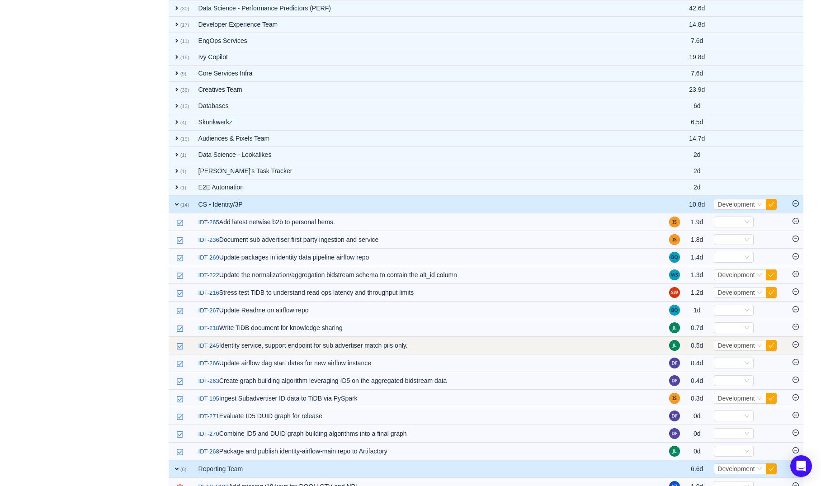
scroll to position [0, 0]
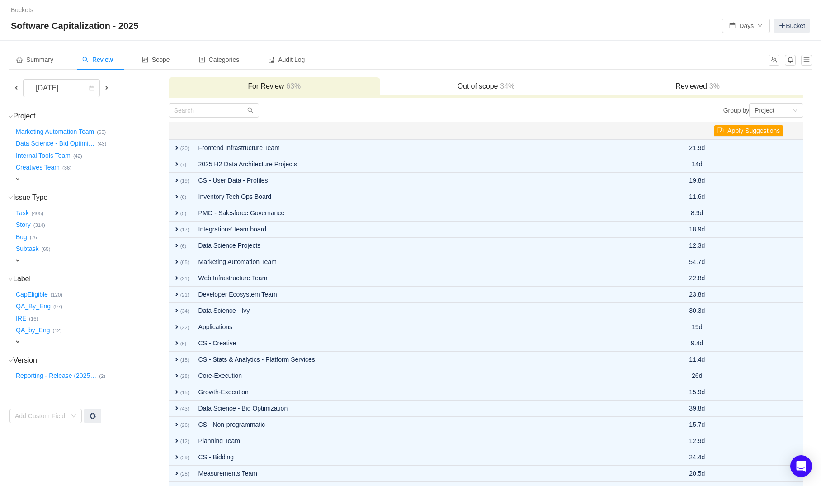
click at [110, 86] on span at bounding box center [106, 88] width 11 height 10
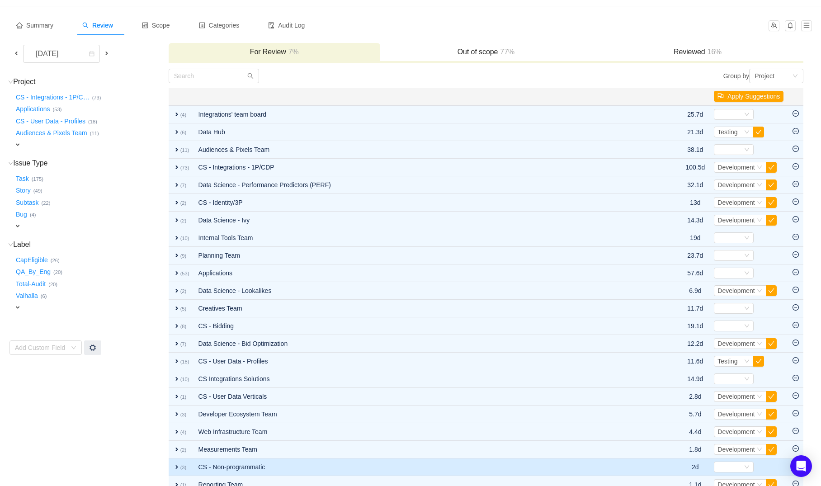
scroll to position [31, 0]
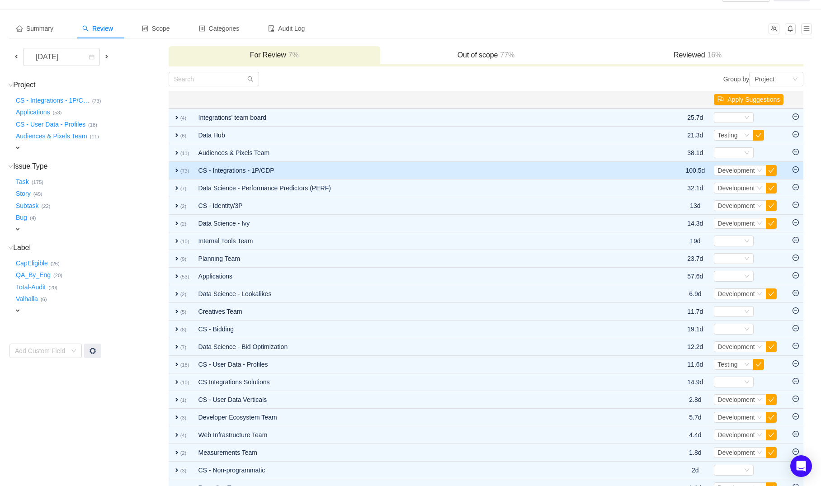
click at [259, 174] on td "CS - Integrations - 1P/CDP" at bounding box center [425, 171] width 462 height 18
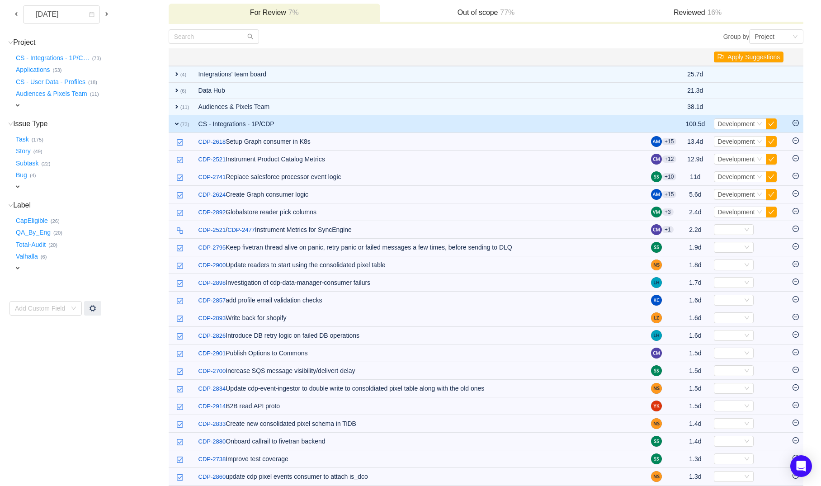
scroll to position [40, 0]
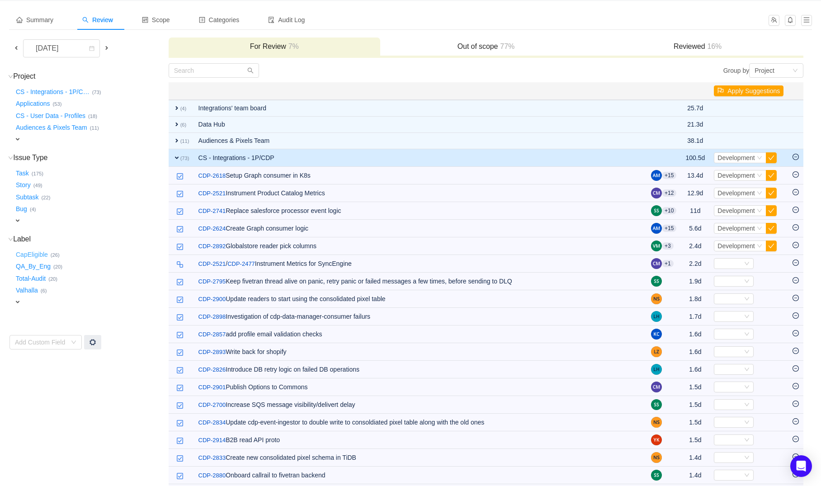
click at [42, 255] on button "CapEligible …" at bounding box center [32, 254] width 37 height 14
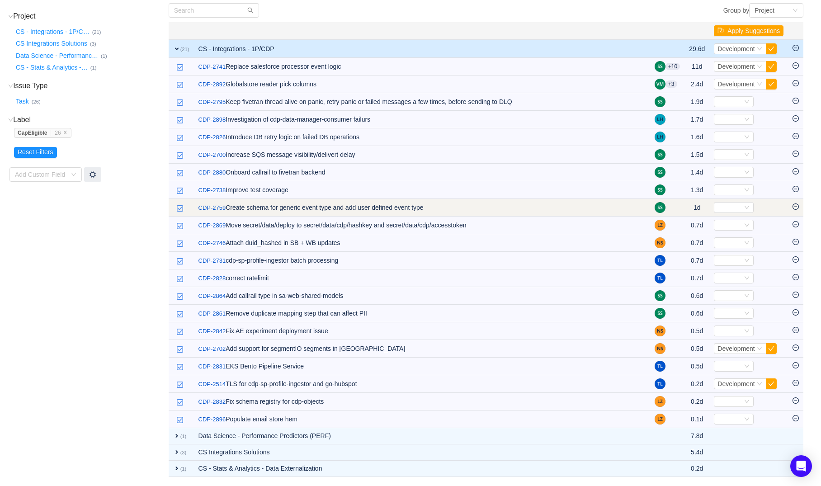
scroll to position [68, 0]
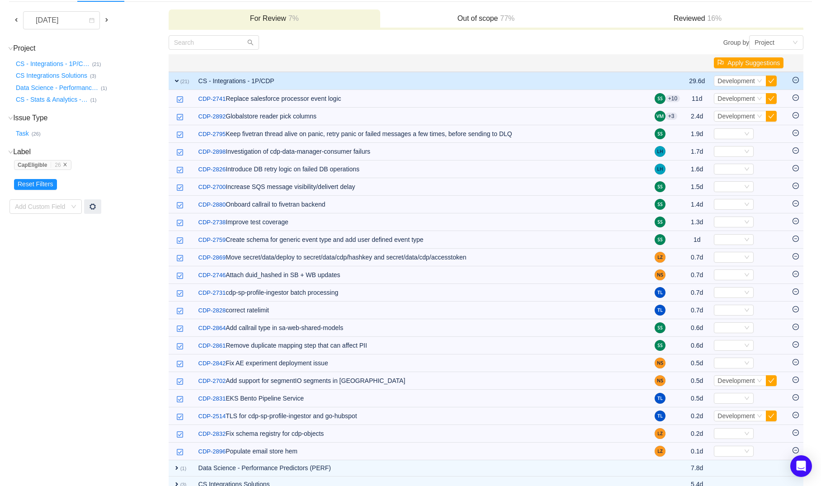
click at [67, 166] on icon "icon: close" at bounding box center [65, 164] width 5 height 5
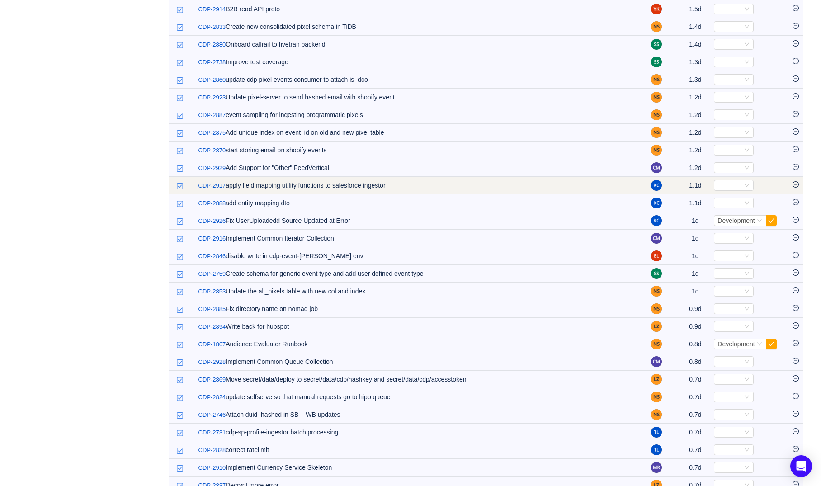
scroll to position [475, 0]
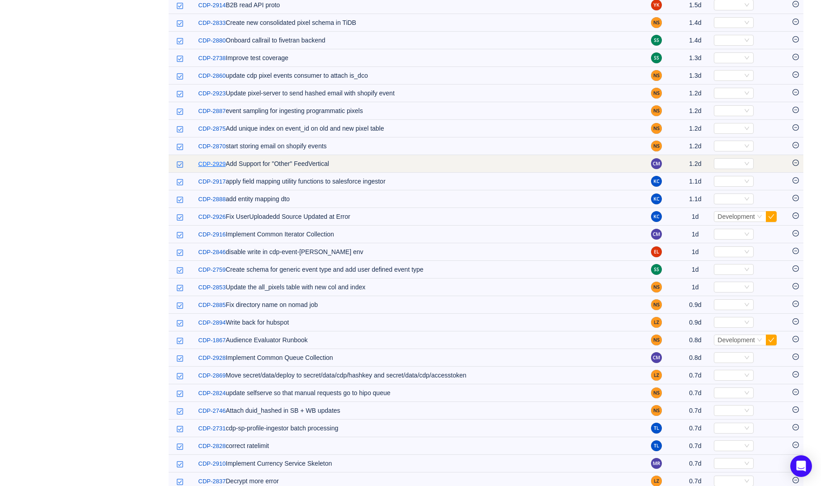
click at [205, 163] on link "CDP-2929" at bounding box center [212, 164] width 28 height 9
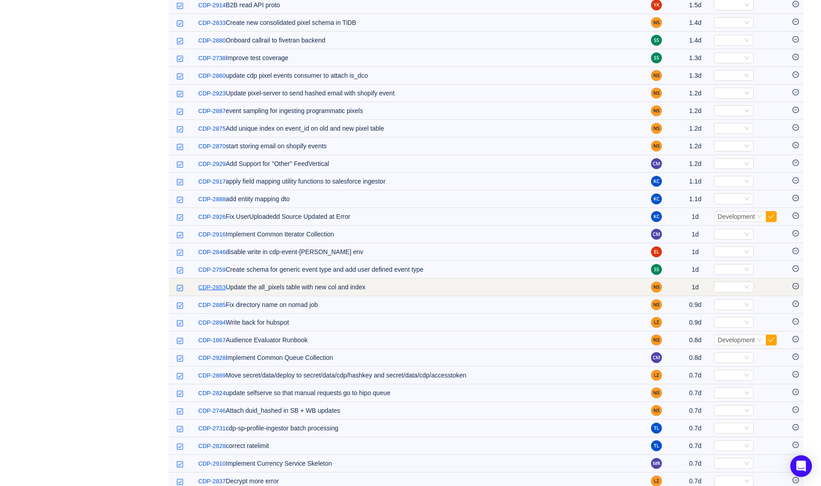
click at [208, 290] on link "CDP-2853" at bounding box center [212, 287] width 28 height 9
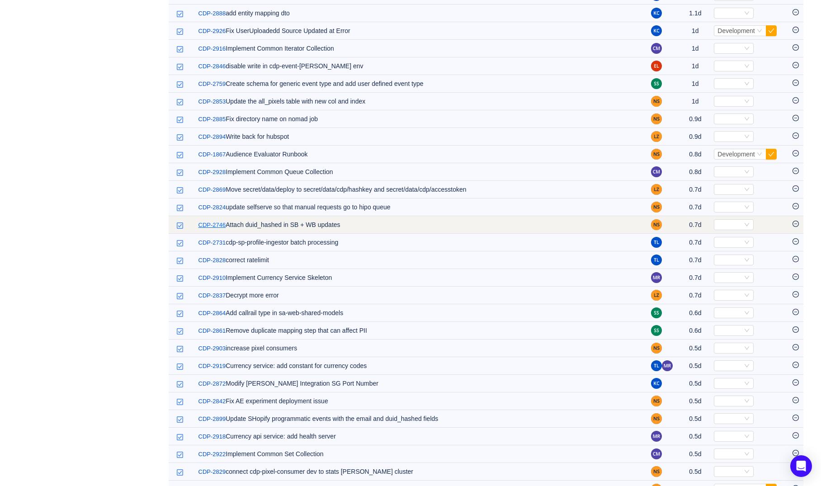
scroll to position [669, 0]
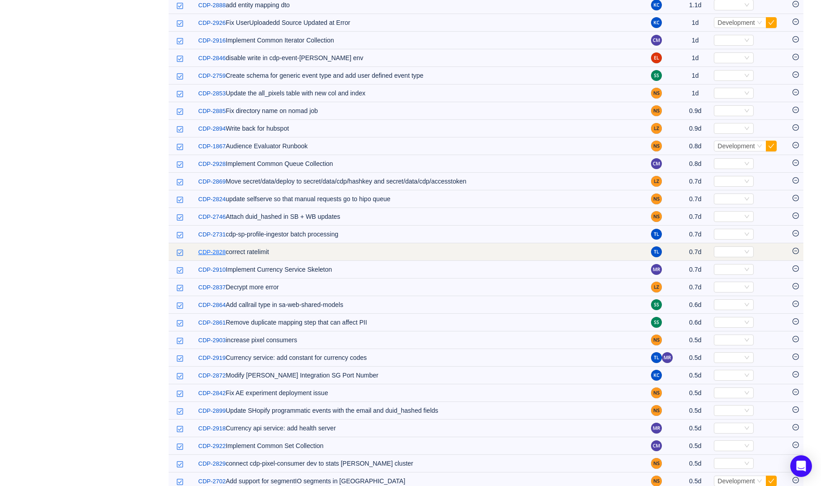
click at [212, 248] on link "CDP-2828" at bounding box center [212, 252] width 28 height 9
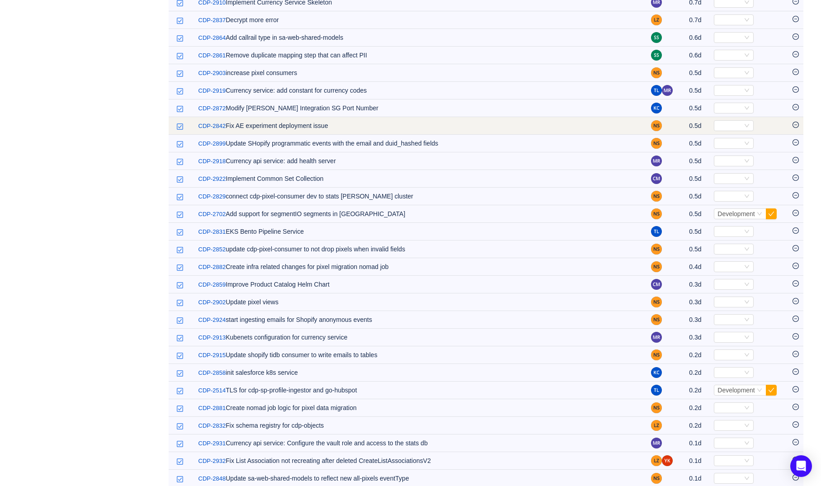
scroll to position [947, 0]
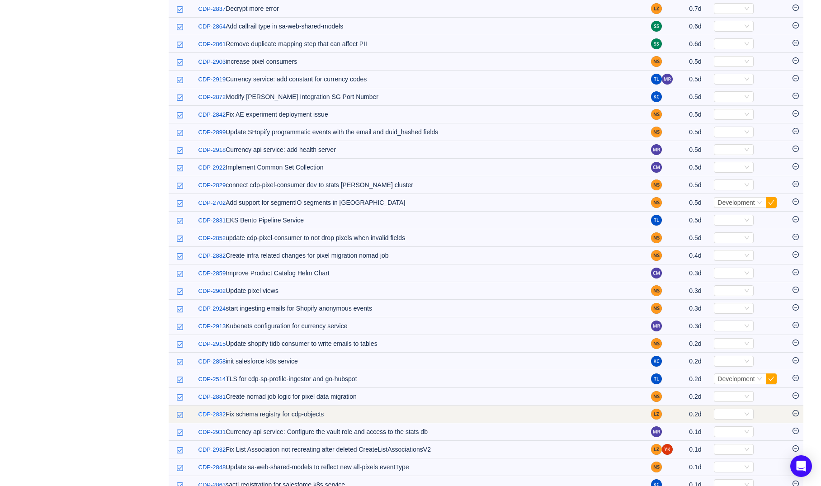
click at [214, 410] on link "CDP-2832" at bounding box center [212, 414] width 28 height 9
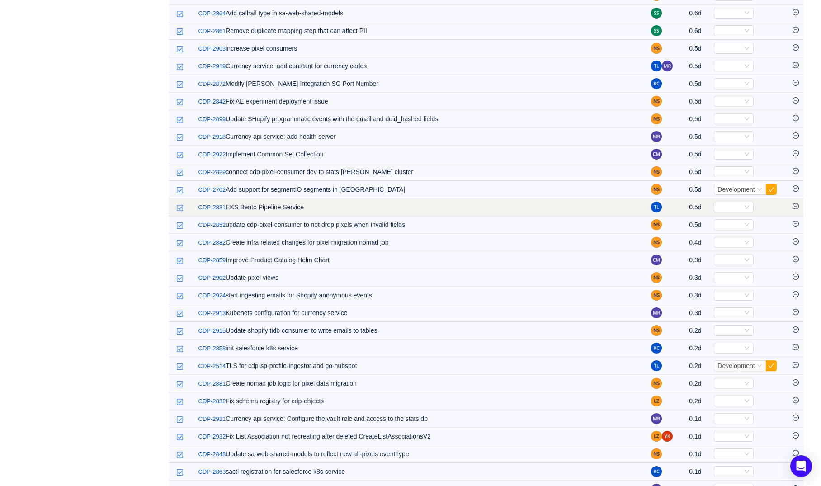
scroll to position [961, 0]
click at [213, 207] on link "CDP-2831" at bounding box center [212, 206] width 28 height 9
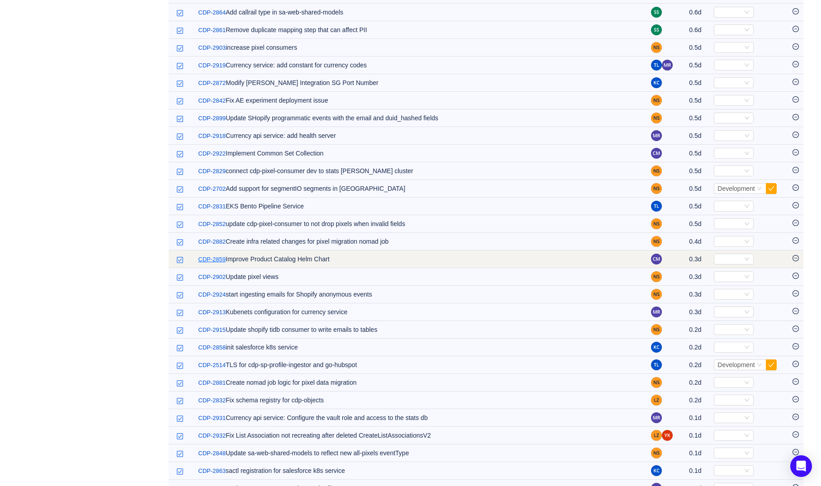
click at [218, 257] on link "CDP-2859" at bounding box center [212, 259] width 28 height 9
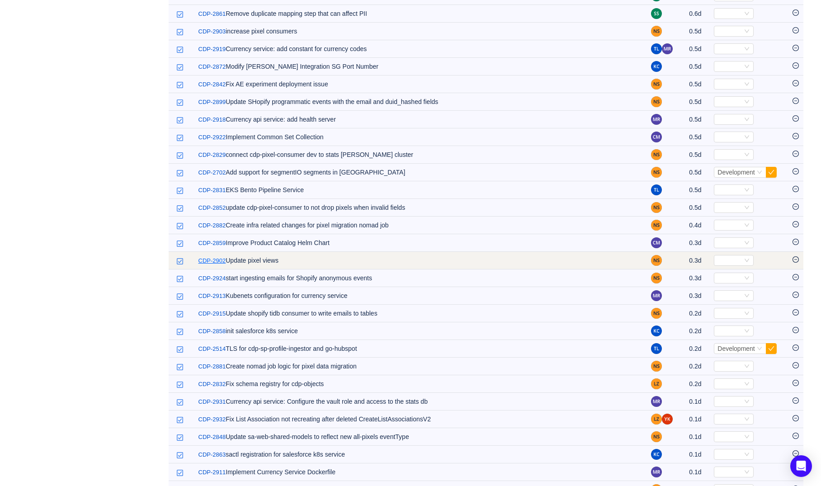
click at [217, 259] on link "CDP-2902" at bounding box center [212, 260] width 28 height 9
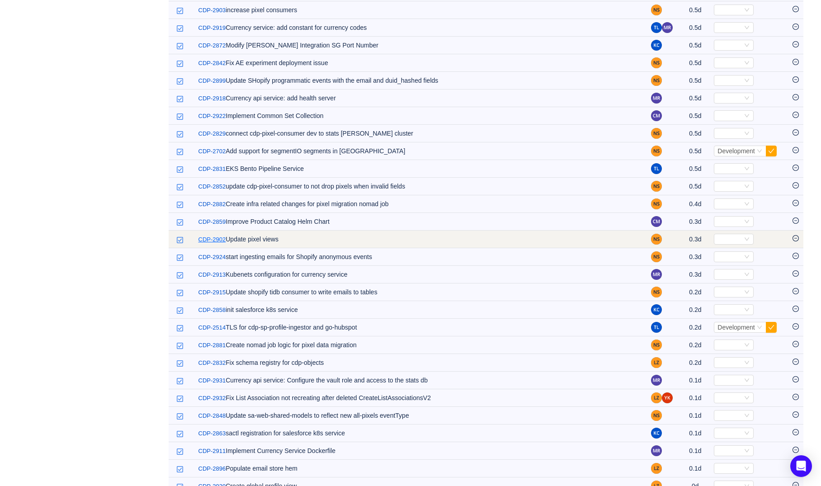
scroll to position [1000, 0]
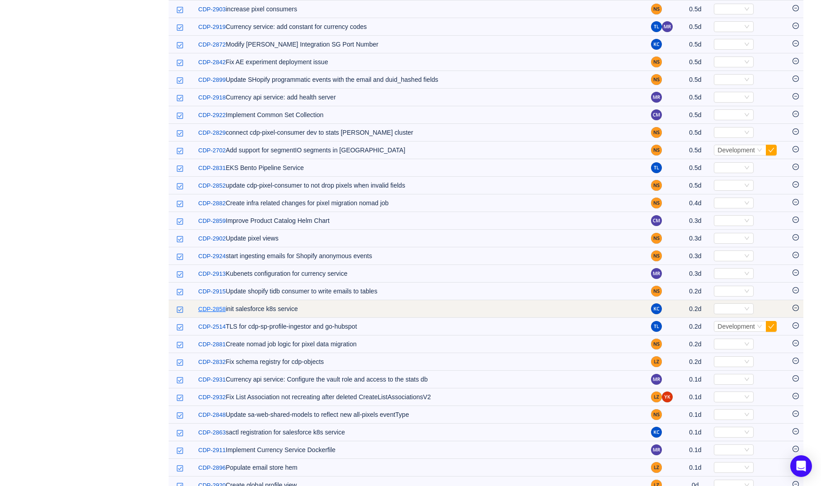
click at [211, 310] on link "CDP-2858" at bounding box center [212, 309] width 28 height 9
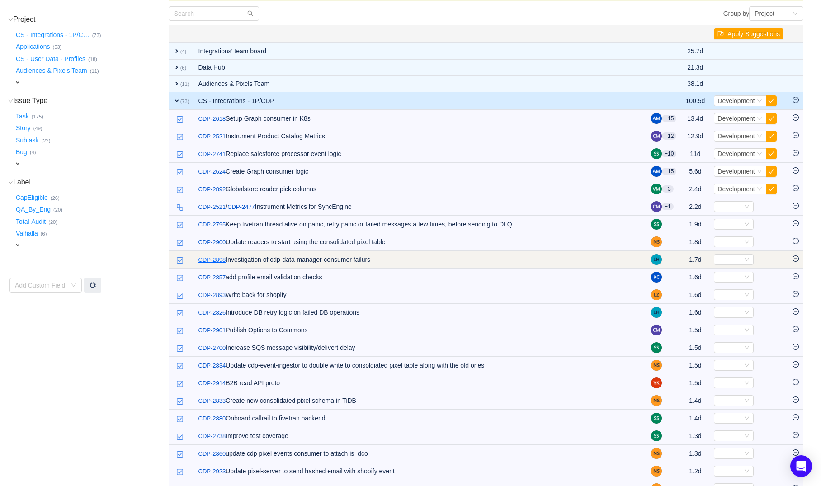
scroll to position [99, 0]
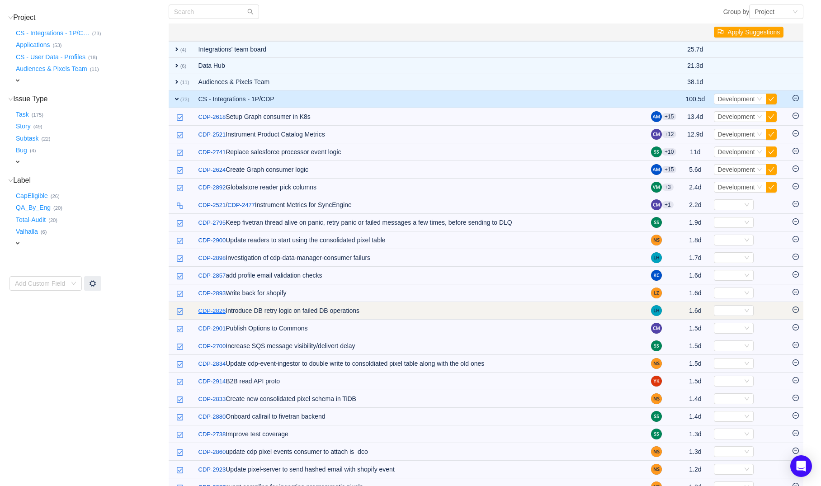
click at [204, 312] on link "CDP-2826" at bounding box center [212, 310] width 28 height 9
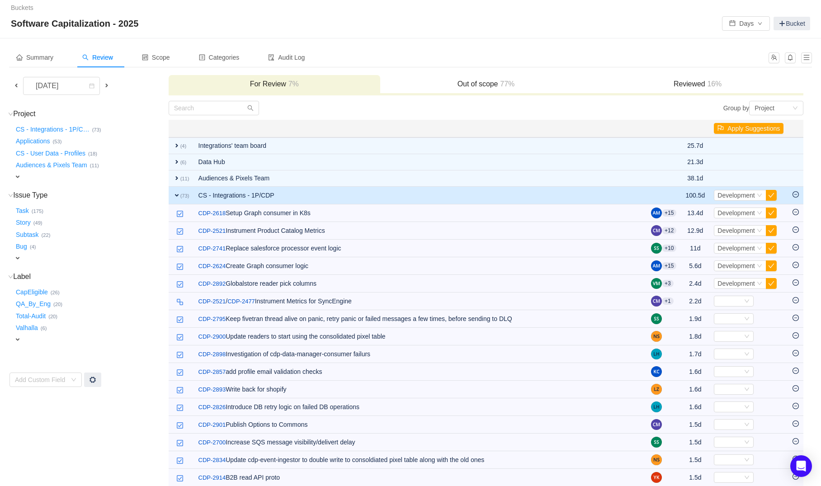
scroll to position [0, 0]
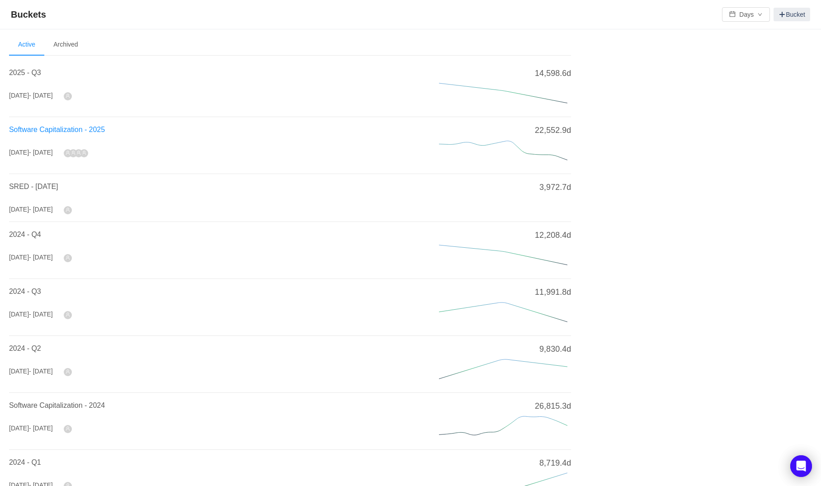
click at [44, 129] on span "Software Capitalization - 2025" at bounding box center [57, 130] width 96 height 8
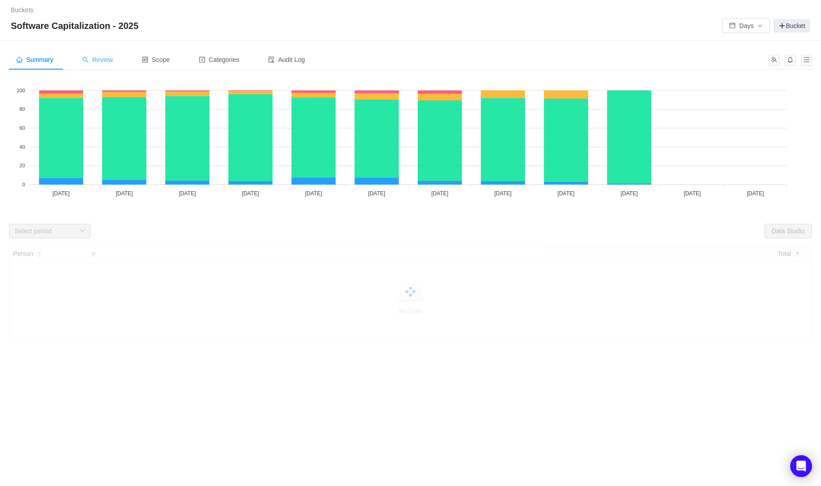
click at [104, 59] on span "Review" at bounding box center [97, 59] width 31 height 7
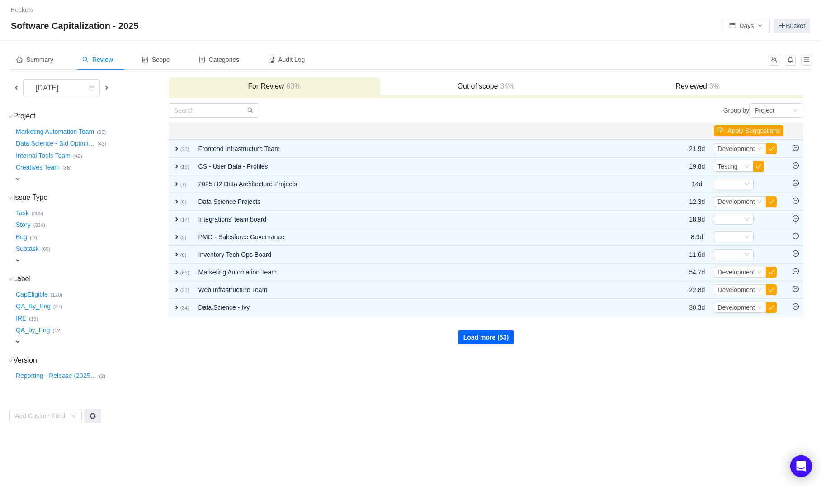
click at [508, 334] on button "Load more (53)" at bounding box center [485, 337] width 55 height 14
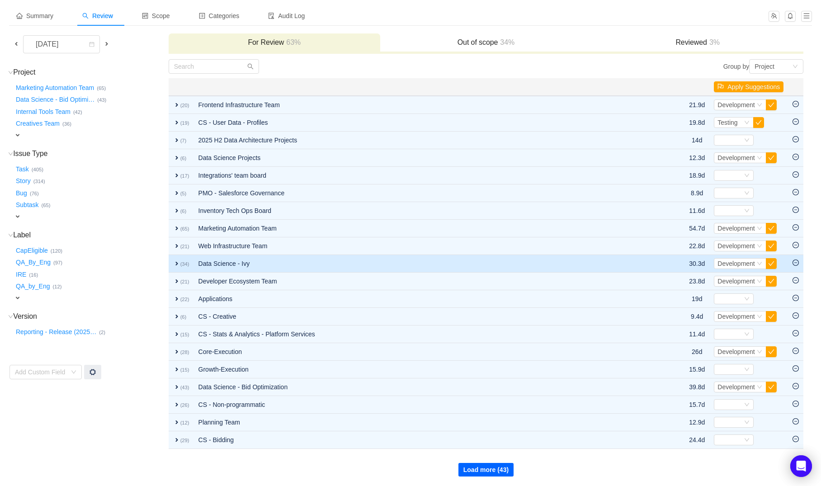
scroll to position [44, 0]
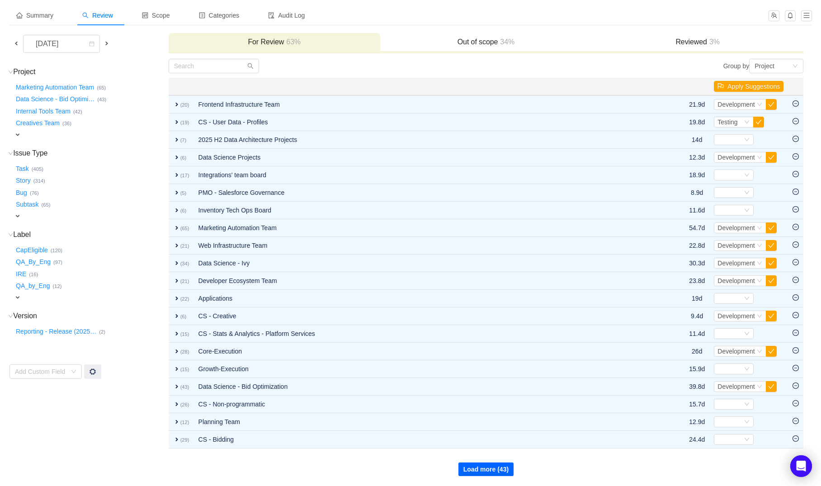
click at [461, 466] on button "Load more (43)" at bounding box center [485, 469] width 55 height 14
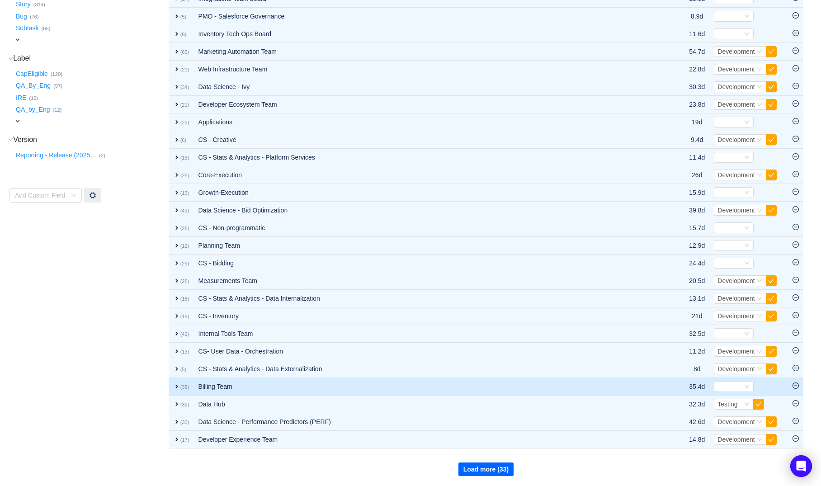
scroll to position [0, 0]
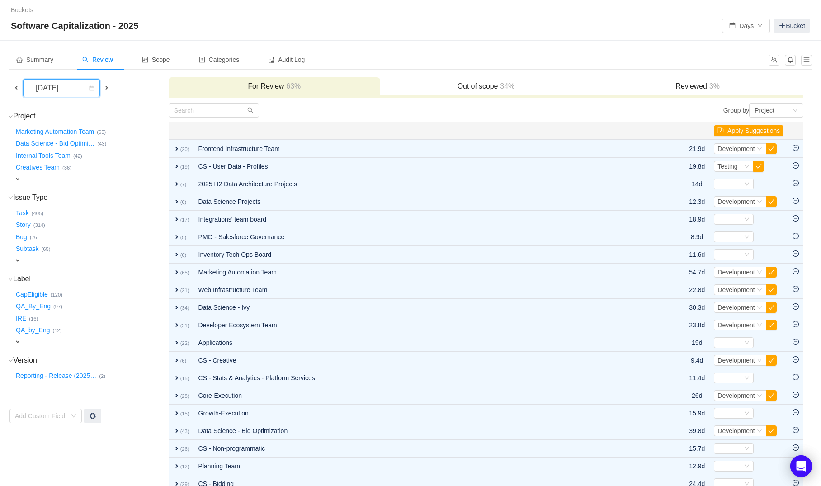
click at [33, 84] on div "[DATE]" at bounding box center [47, 88] width 39 height 17
click at [63, 172] on li "[DATE]" at bounding box center [63, 178] width 81 height 14
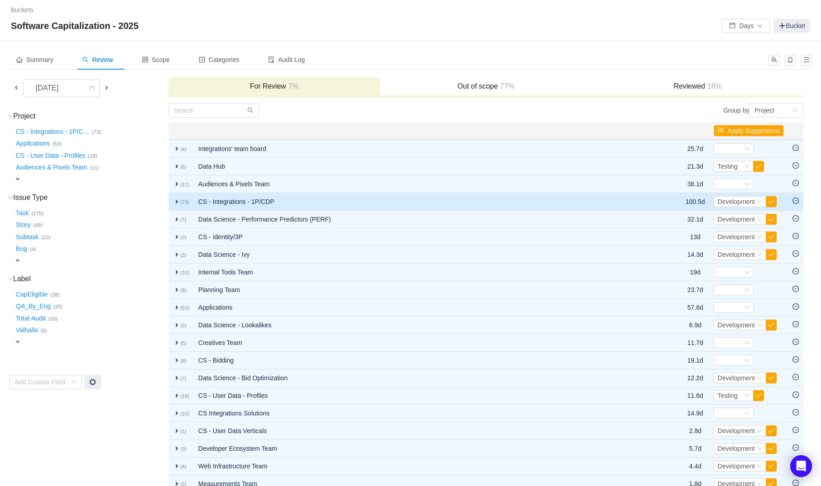
click at [209, 206] on td "CS - Integrations - 1P/CDP" at bounding box center [425, 202] width 462 height 18
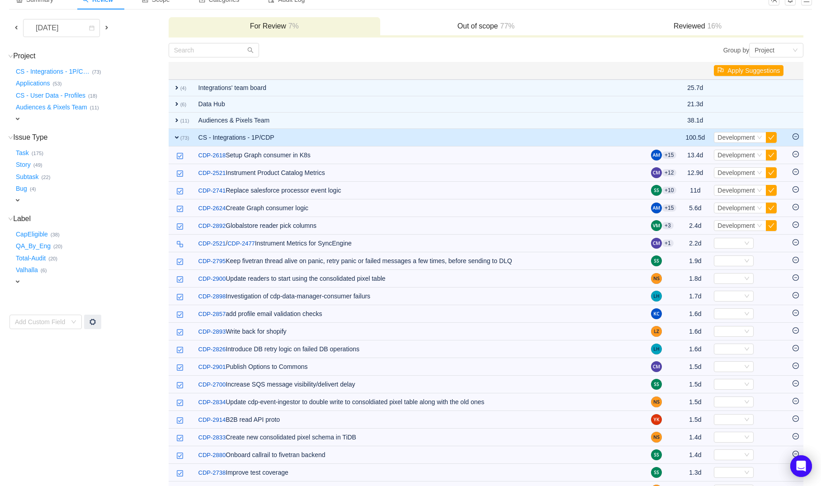
scroll to position [61, 0]
click at [27, 229] on button "CapEligible …" at bounding box center [32, 233] width 37 height 14
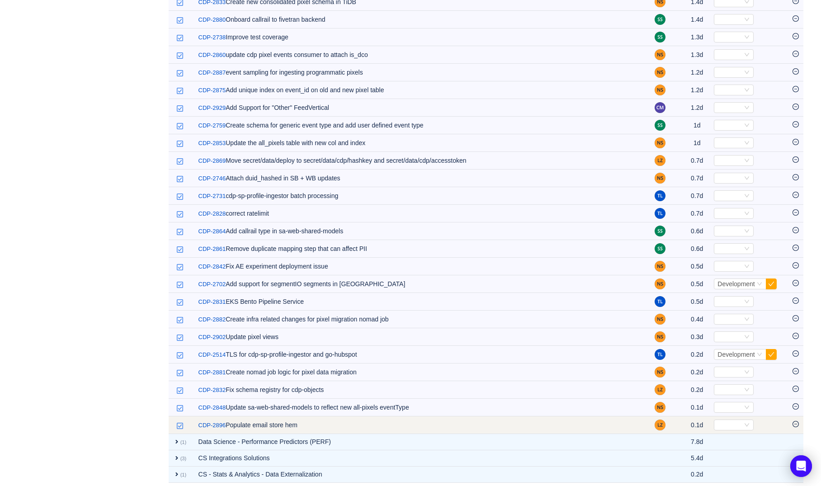
scroll to position [304, 0]
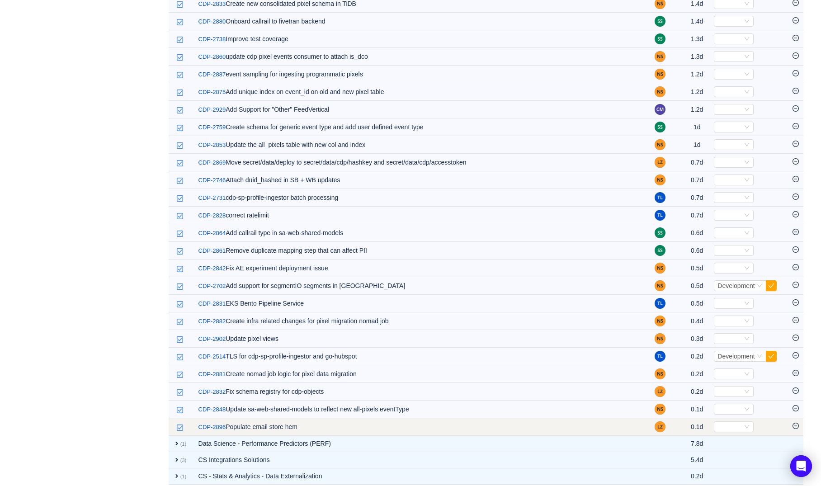
click at [793, 424] on icon "icon: minus-circle" at bounding box center [795, 426] width 6 height 6
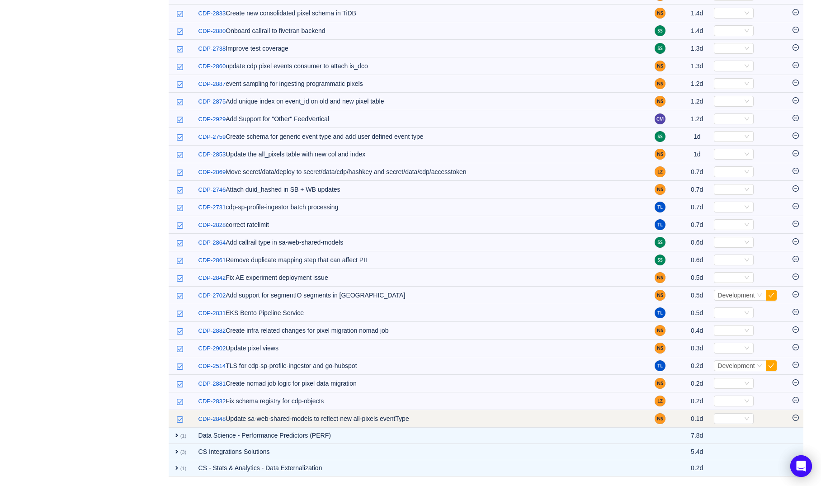
scroll to position [294, 0]
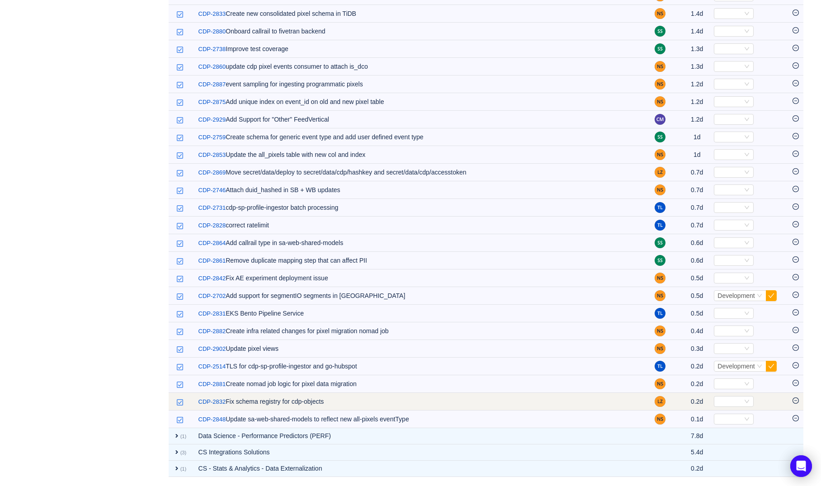
click at [797, 400] on icon "icon: minus-circle" at bounding box center [795, 400] width 6 height 6
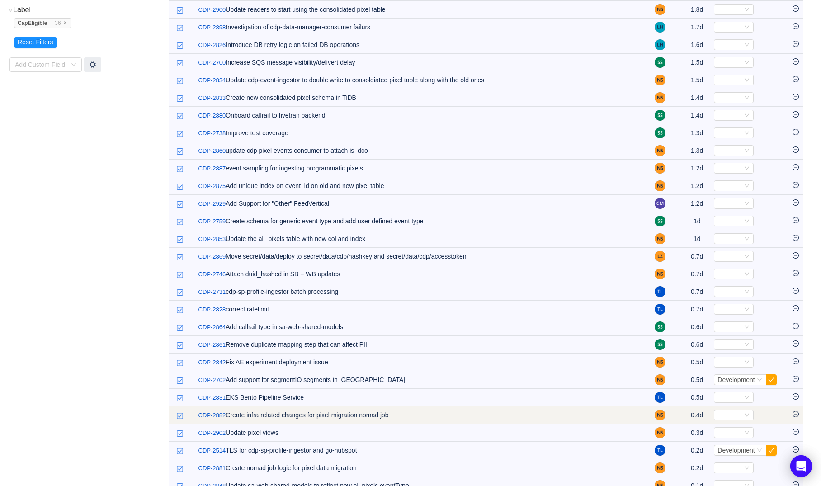
scroll to position [208, 0]
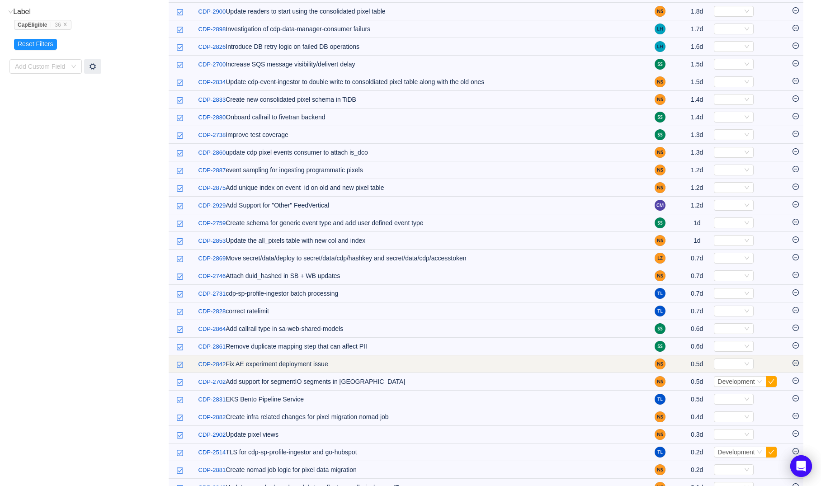
click at [797, 364] on icon "icon: minus-circle" at bounding box center [795, 363] width 6 height 6
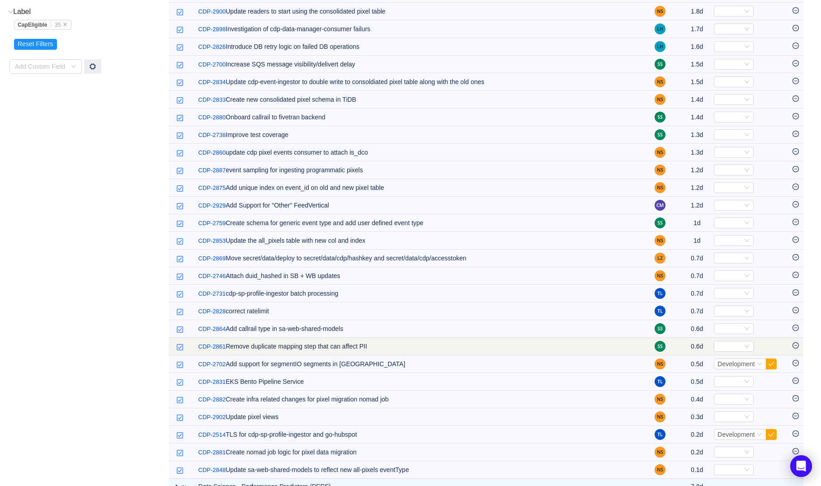
click at [795, 343] on icon "icon: minus-circle" at bounding box center [795, 345] width 6 height 6
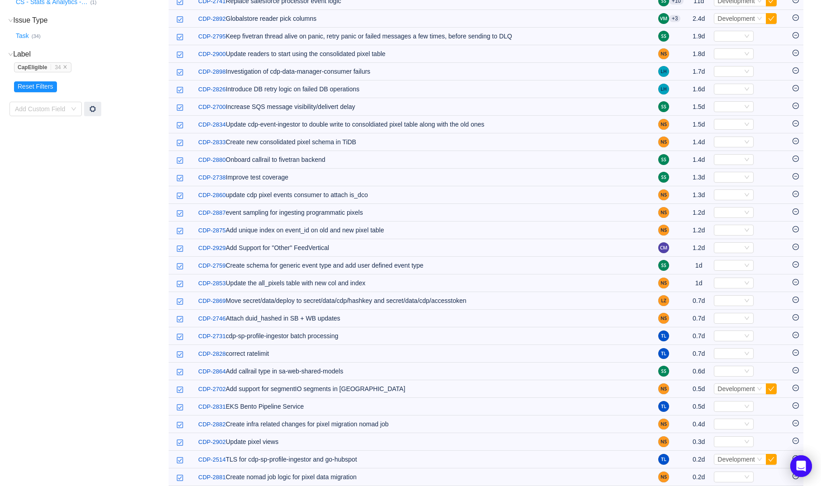
scroll to position [165, 0]
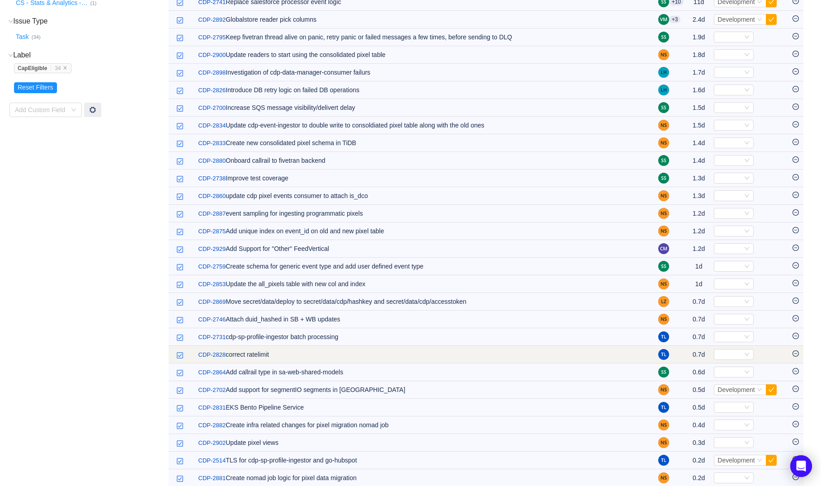
click at [796, 346] on td at bounding box center [795, 355] width 15 height 18
click at [796, 351] on icon "icon: minus-circle" at bounding box center [795, 353] width 6 height 6
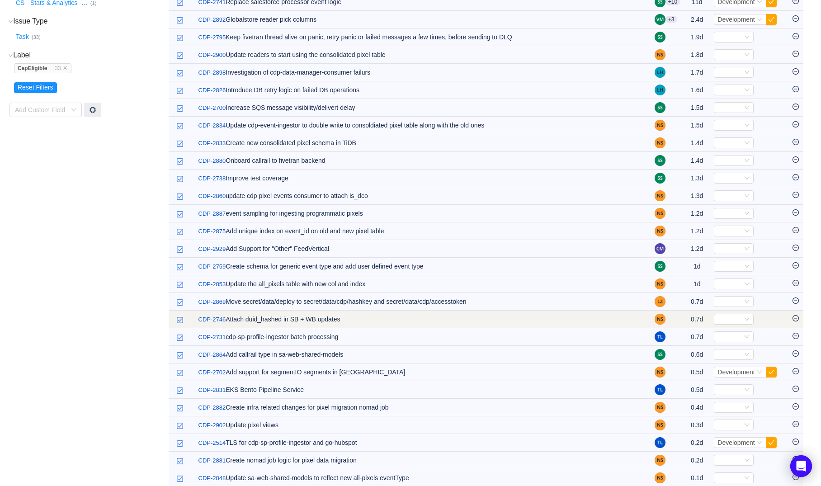
click at [797, 317] on icon "icon: minus-circle" at bounding box center [795, 318] width 6 height 6
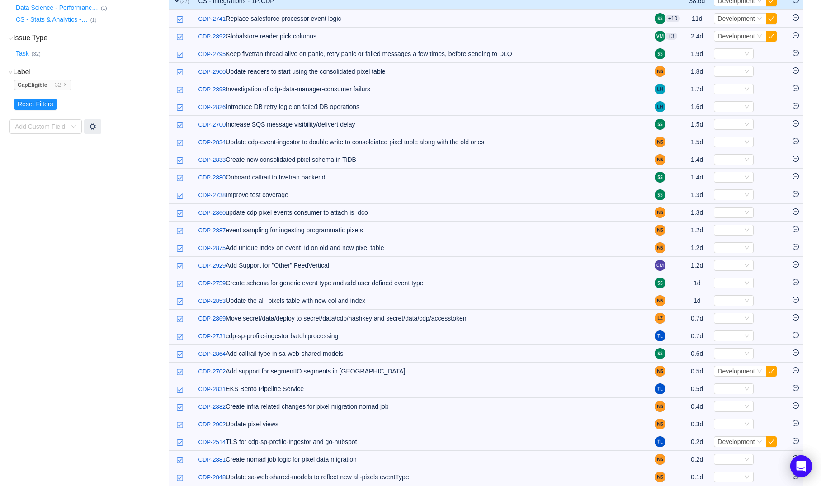
scroll to position [147, 0]
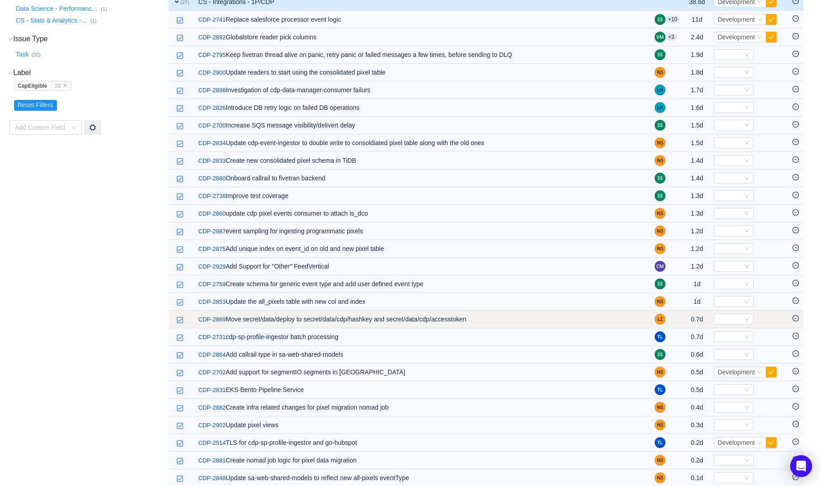
click at [795, 315] on icon "icon: minus-circle" at bounding box center [795, 318] width 6 height 6
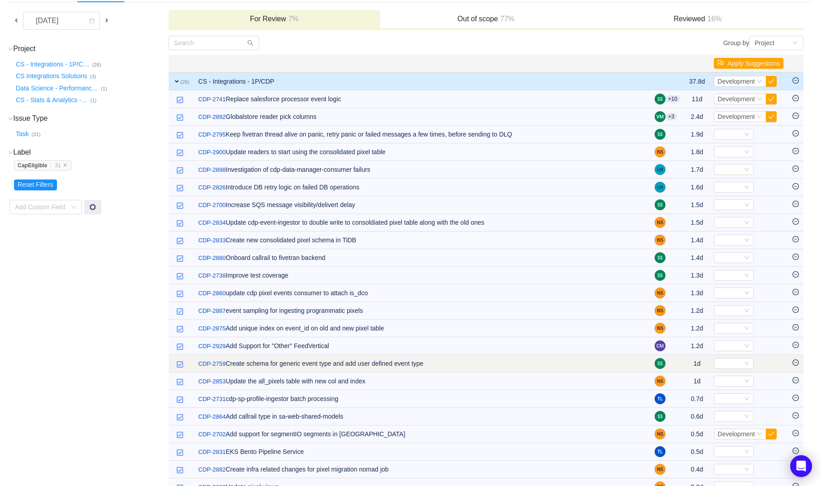
scroll to position [64, 0]
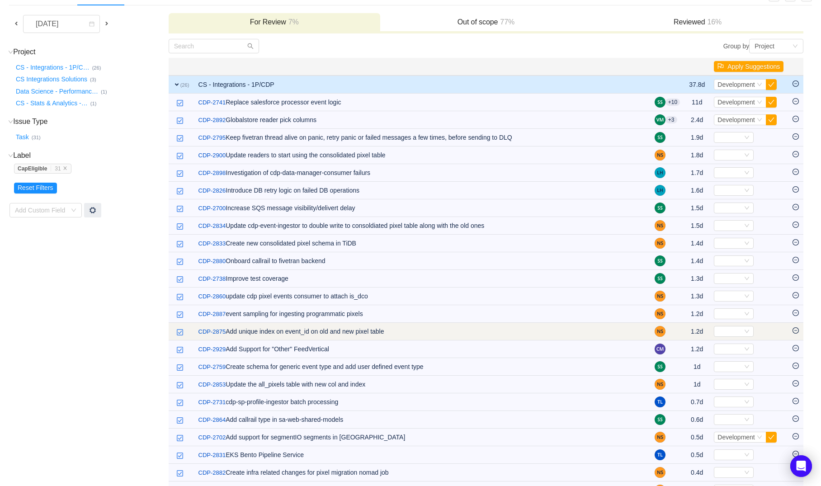
click at [795, 329] on icon "icon: minus-circle" at bounding box center [795, 330] width 6 height 6
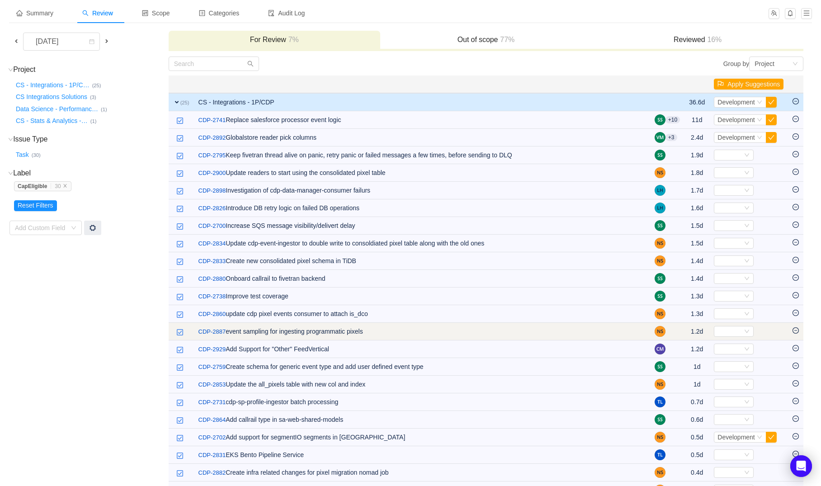
scroll to position [45, 0]
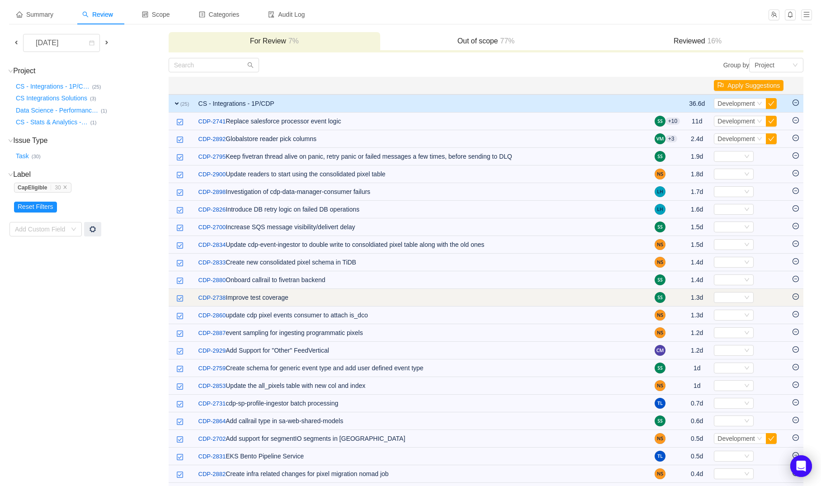
click at [793, 295] on icon "icon: minus-circle" at bounding box center [795, 296] width 6 height 6
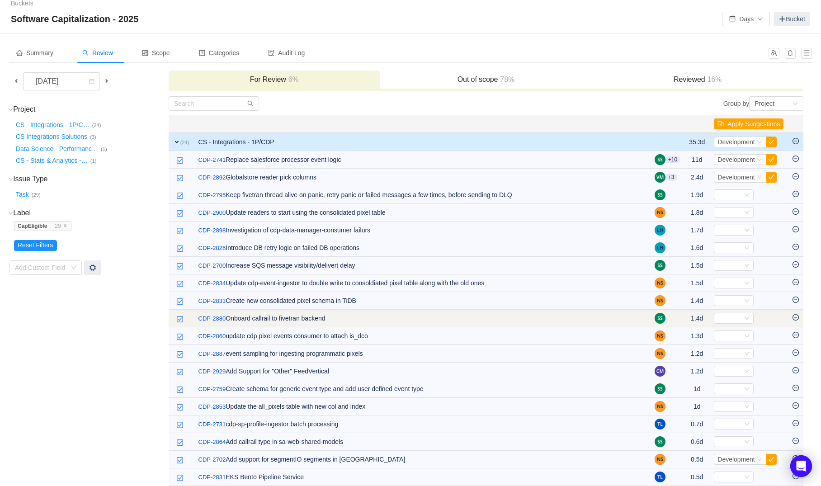
scroll to position [1, 0]
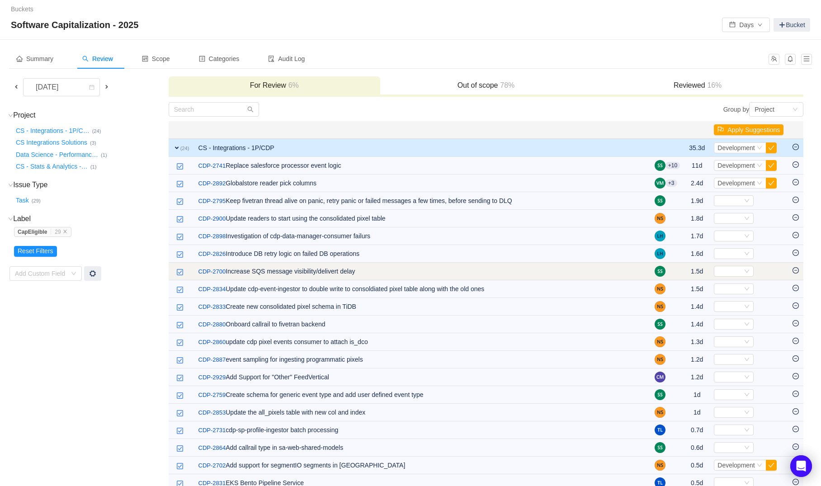
click at [794, 271] on icon "icon: minus-circle" at bounding box center [795, 270] width 6 height 6
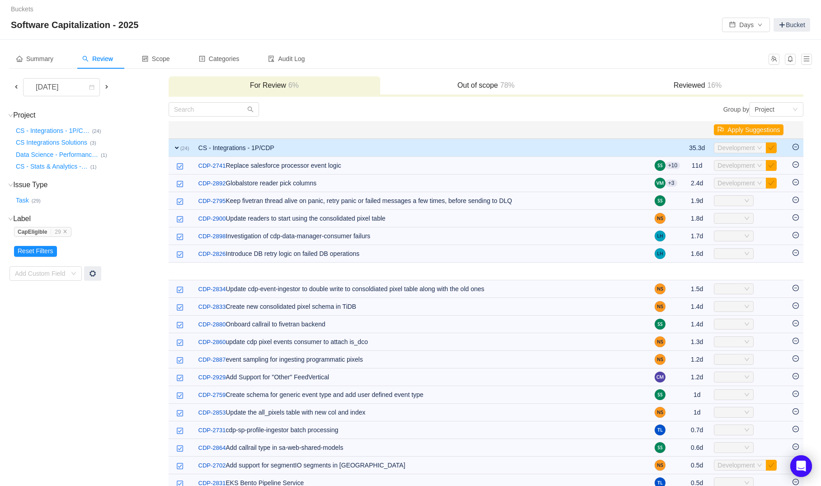
scroll to position [0, 0]
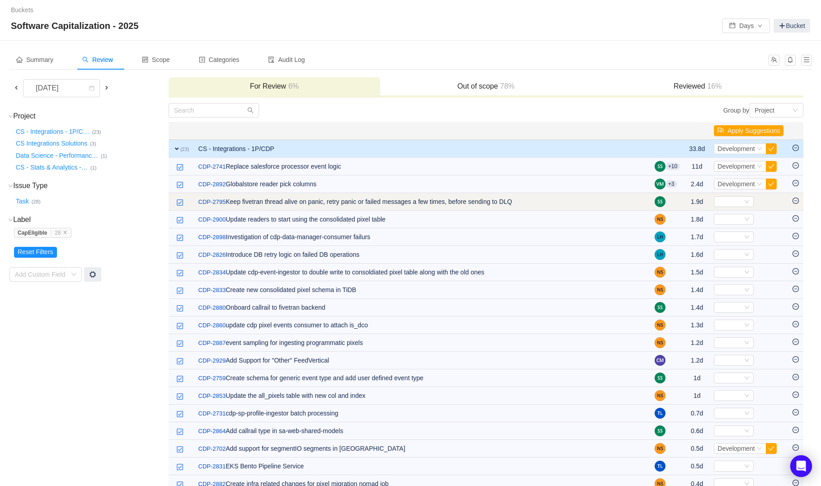
click at [797, 200] on icon "icon: minus-circle" at bounding box center [795, 201] width 6 height 6
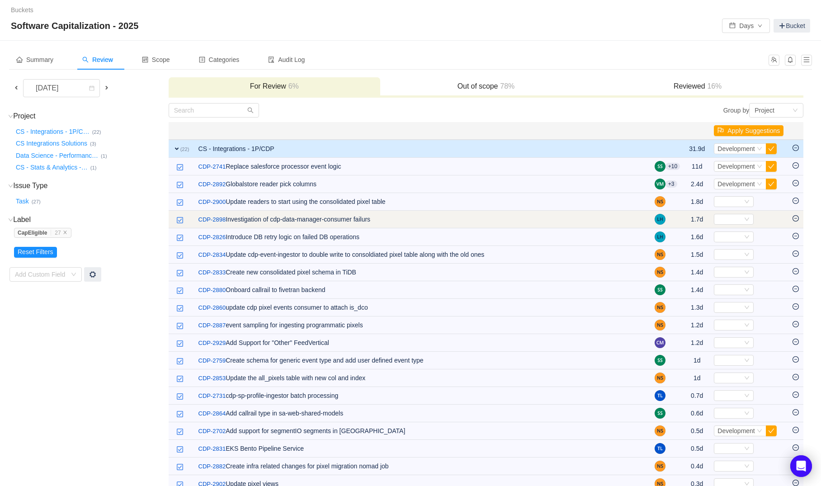
click at [794, 220] on icon "icon: minus-circle" at bounding box center [795, 218] width 6 height 6
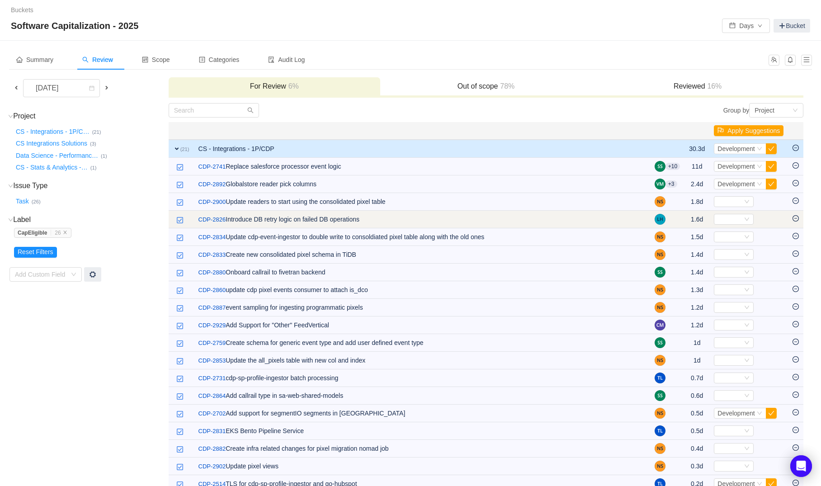
click at [794, 220] on icon "icon: minus-circle" at bounding box center [795, 218] width 6 height 6
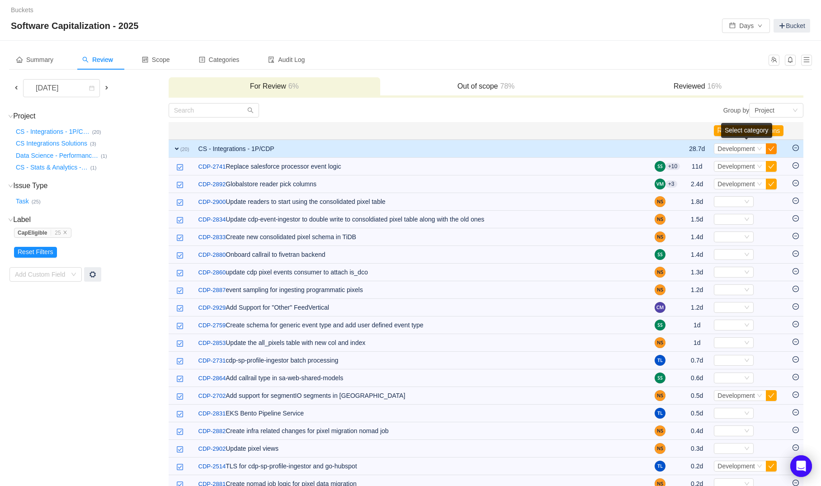
click at [771, 148] on button "button" at bounding box center [771, 148] width 11 height 11
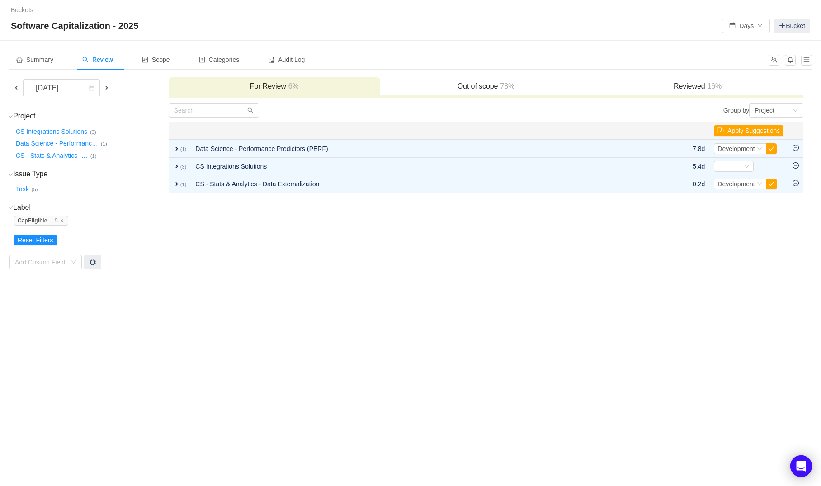
click at [520, 83] on h3 "Out of scope 78%" at bounding box center [486, 86] width 203 height 9
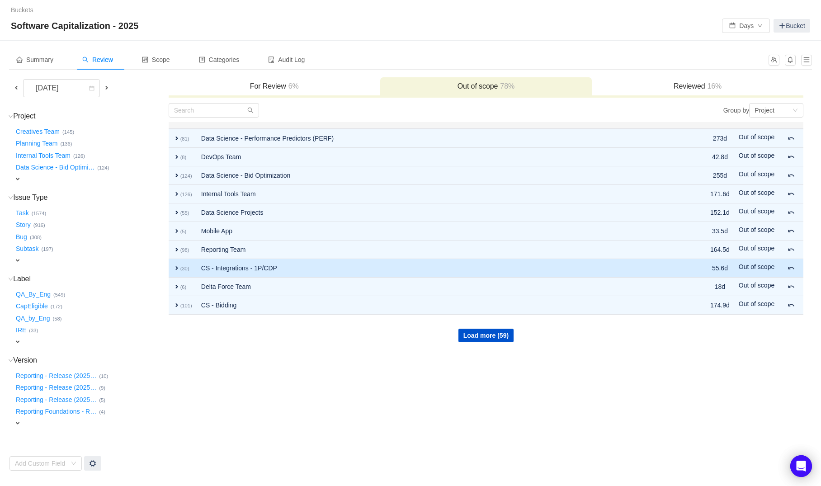
click at [347, 261] on td "CS - Integrations - 1P/CDP" at bounding box center [436, 268] width 479 height 19
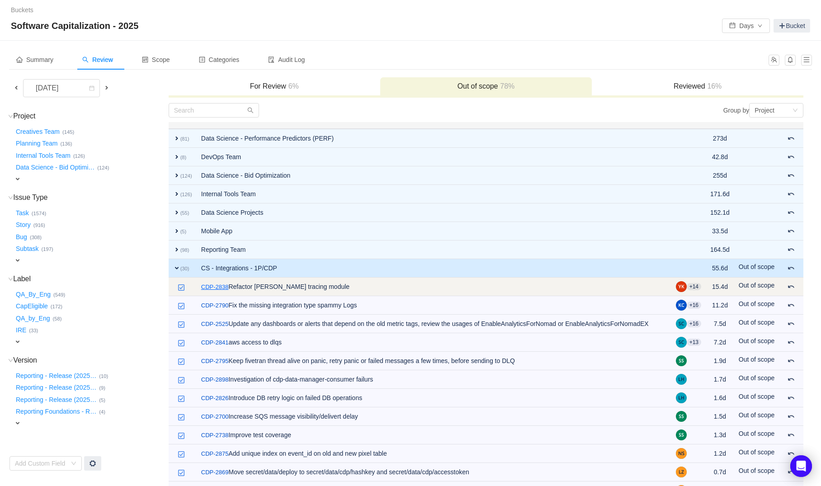
click at [226, 287] on link "CDP-2838" at bounding box center [215, 287] width 28 height 9
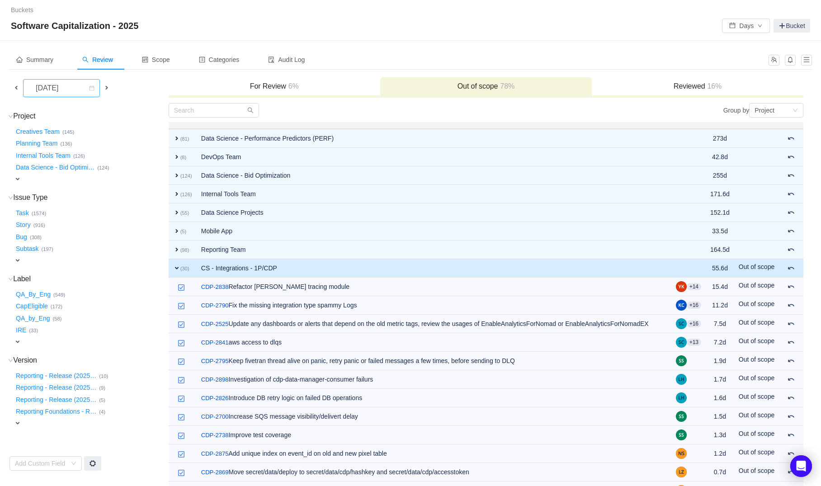
click at [67, 86] on div "[DATE]" at bounding box center [47, 88] width 39 height 17
click at [53, 192] on li "[DATE]" at bounding box center [61, 193] width 77 height 14
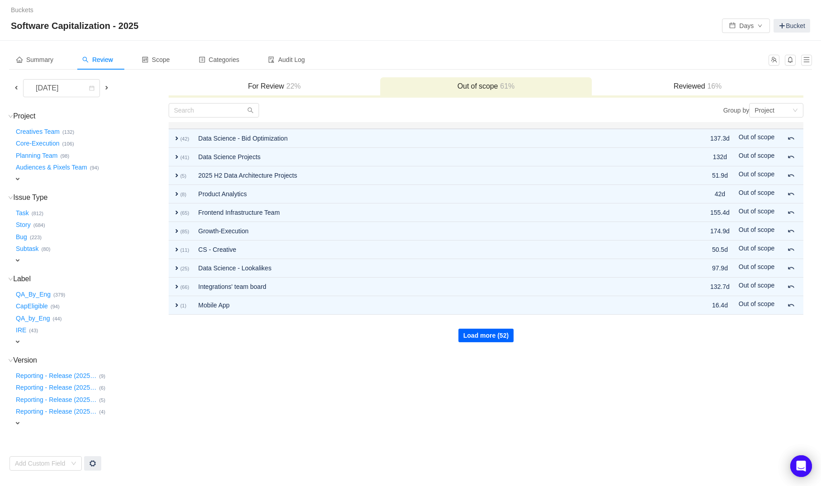
click at [466, 334] on button "Load more (52)" at bounding box center [485, 336] width 55 height 14
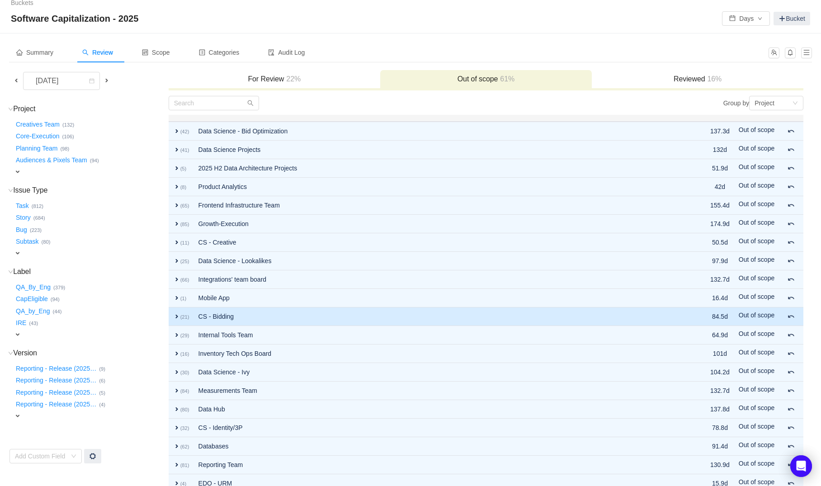
scroll to position [52, 0]
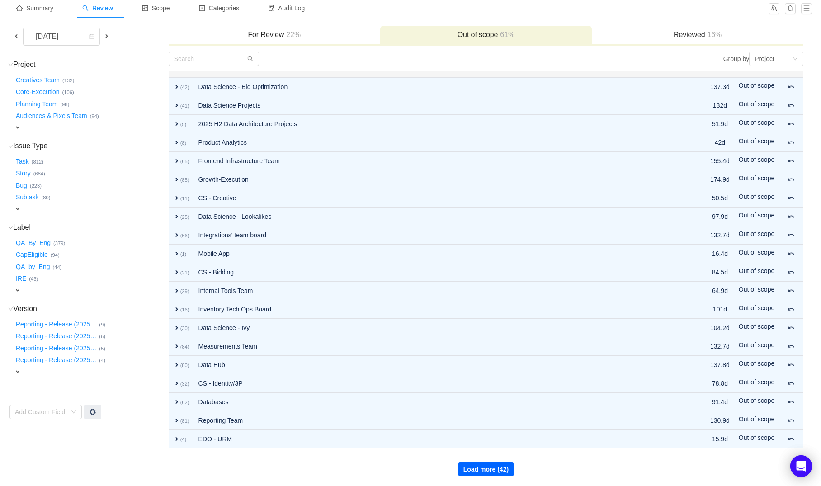
click at [466, 469] on button "Load more (42)" at bounding box center [485, 469] width 55 height 14
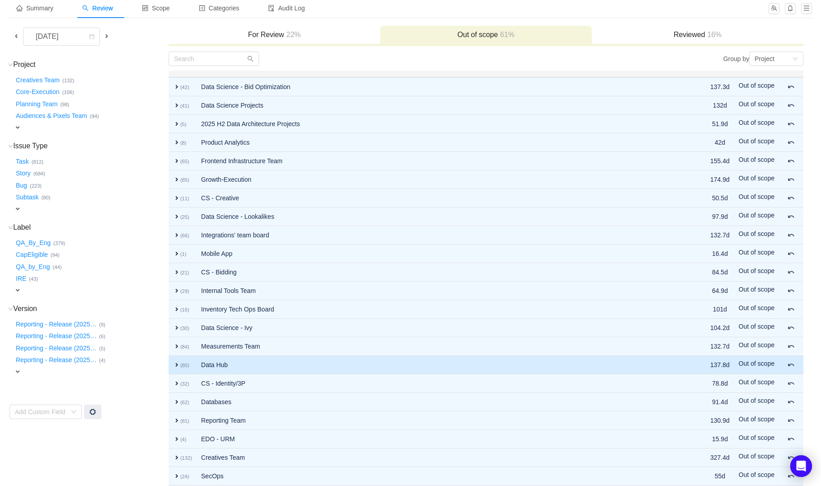
scroll to position [237, 0]
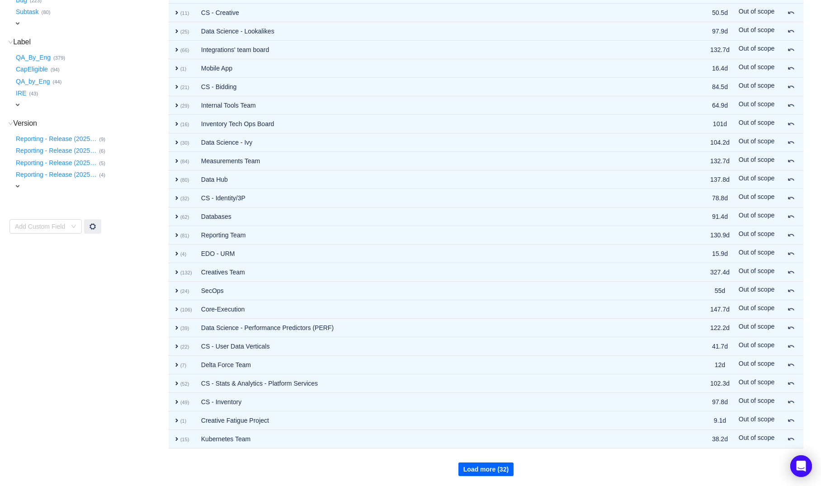
click at [469, 472] on button "Load more (32)" at bounding box center [485, 469] width 55 height 14
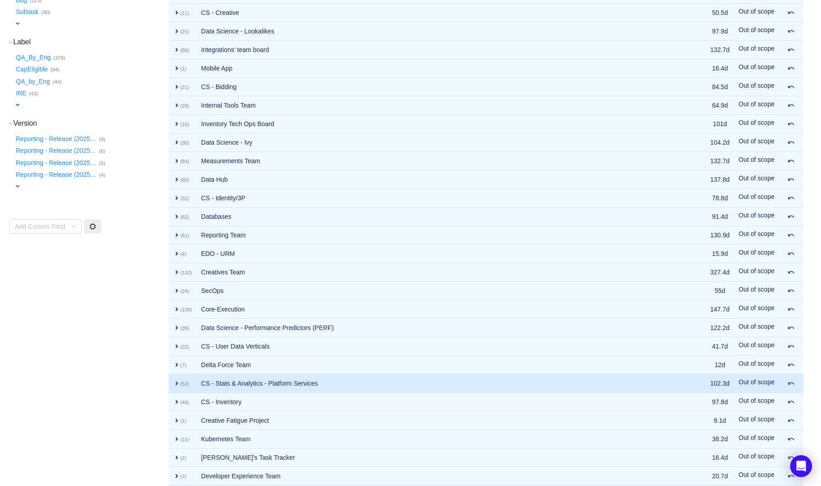
scroll to position [422, 0]
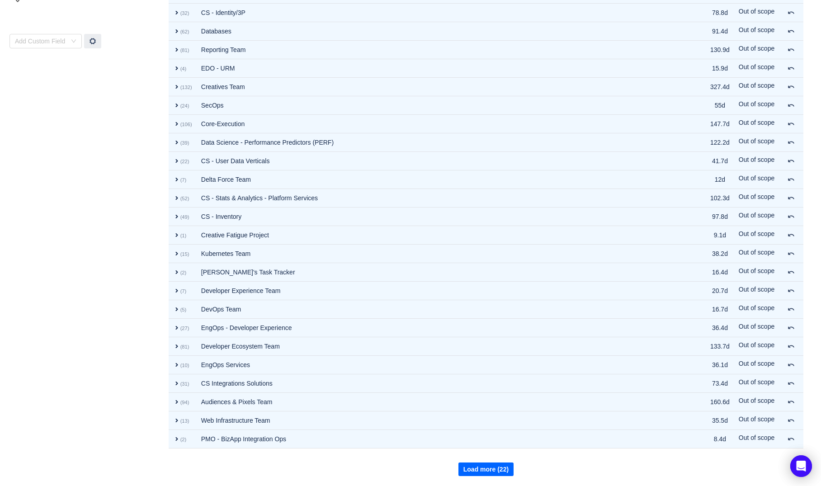
click at [467, 468] on button "Load more (22)" at bounding box center [485, 469] width 55 height 14
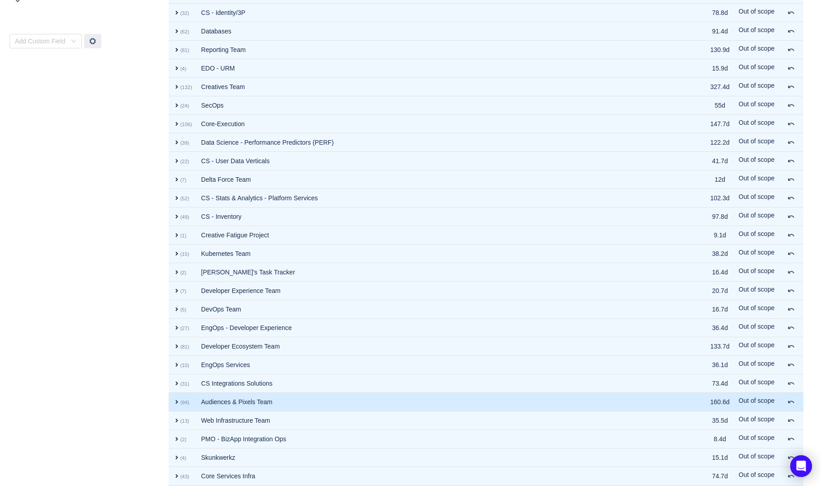
scroll to position [608, 0]
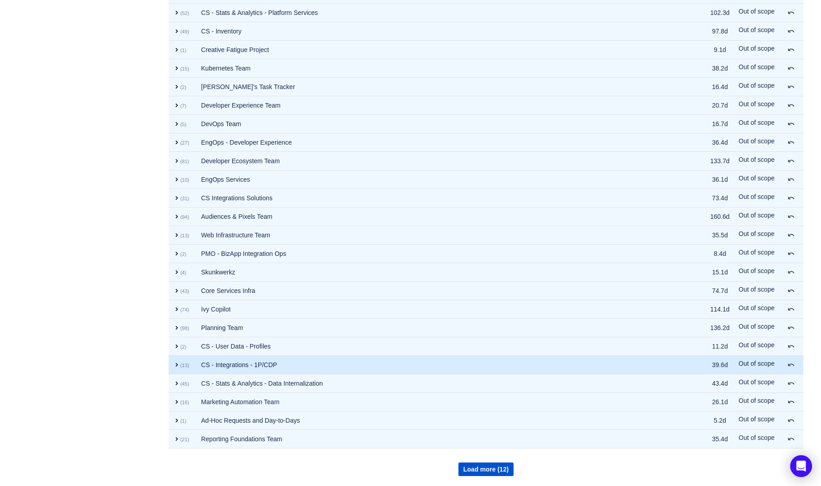
click at [278, 370] on td "CS - Integrations - 1P/CDP" at bounding box center [436, 365] width 479 height 19
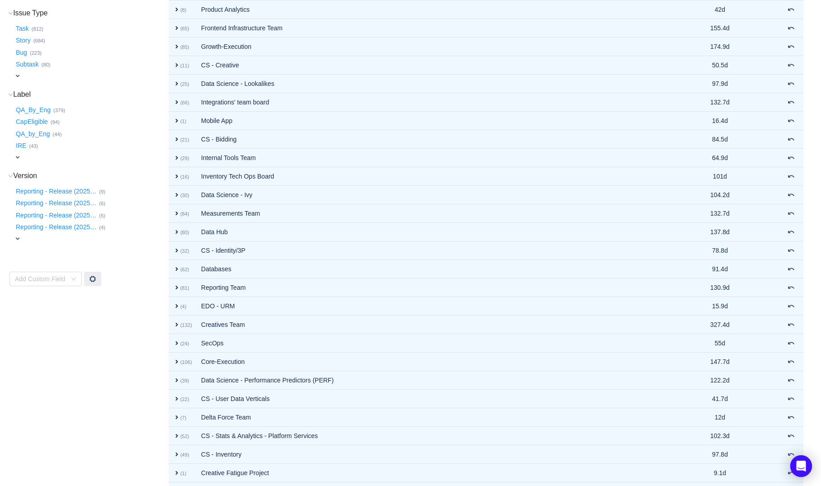
scroll to position [0, 0]
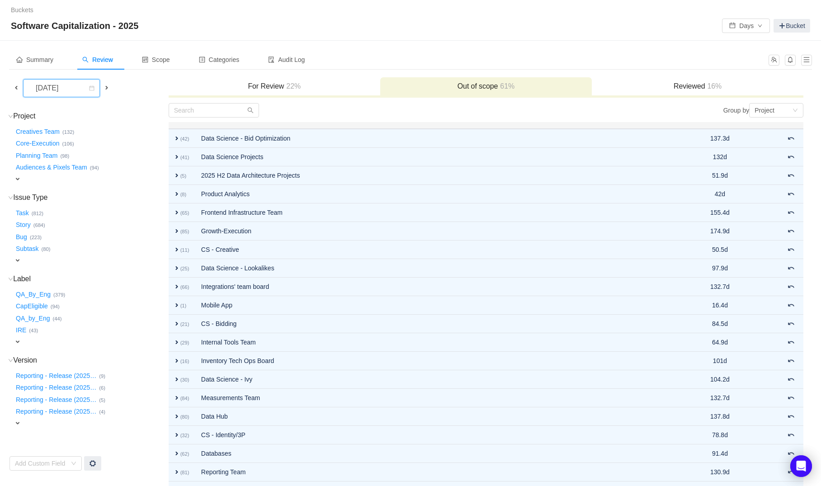
click at [67, 92] on div "[DATE]" at bounding box center [47, 88] width 39 height 17
click at [87, 161] on li "[DATE]" at bounding box center [68, 164] width 91 height 14
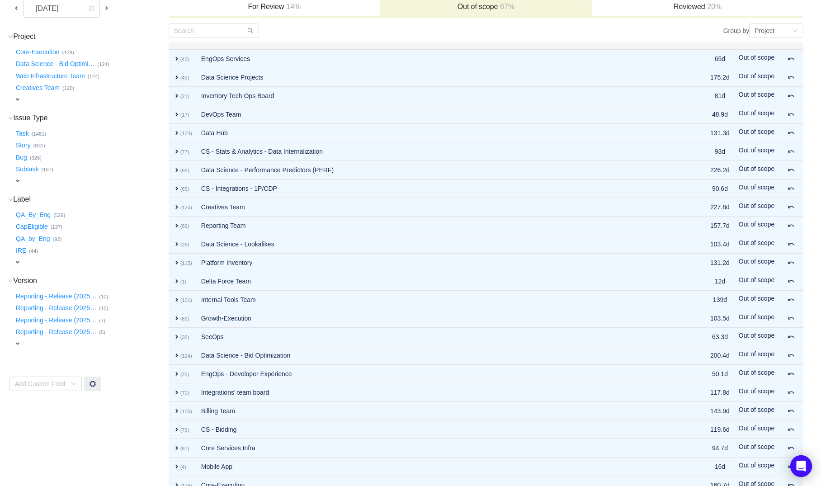
scroll to position [81, 0]
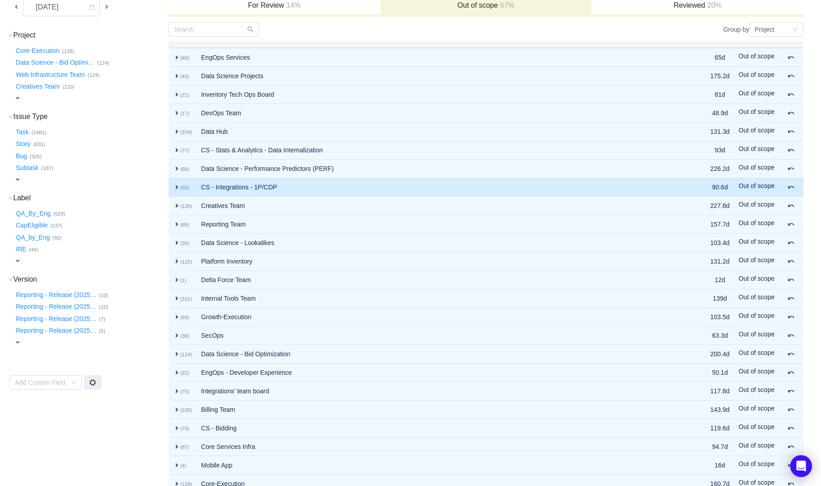
click at [246, 185] on td "CS - Integrations - 1P/CDP" at bounding box center [436, 187] width 479 height 19
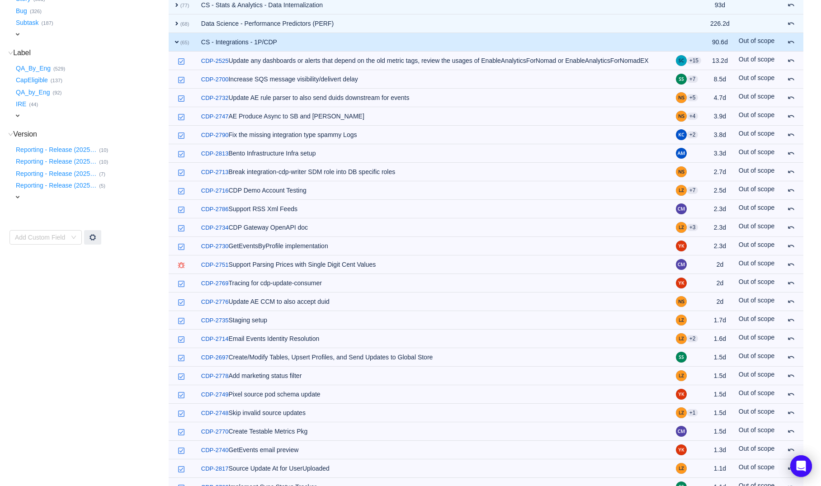
scroll to position [232, 0]
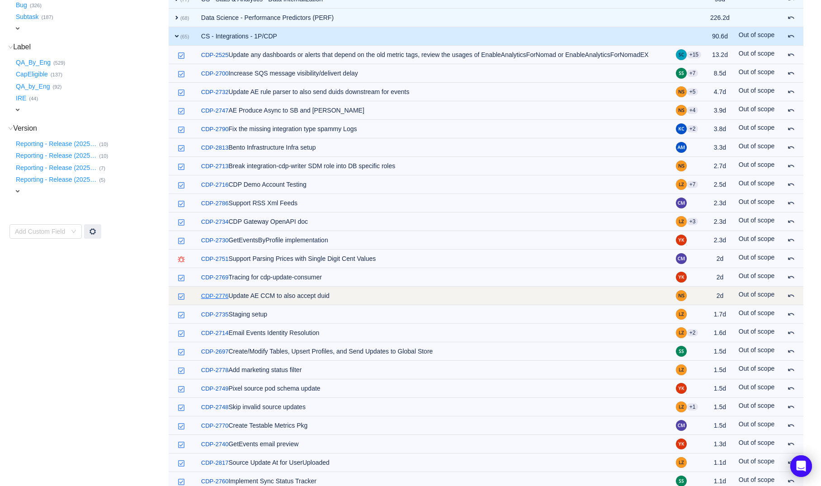
click at [214, 301] on link "CDP-2776" at bounding box center [215, 296] width 28 height 9
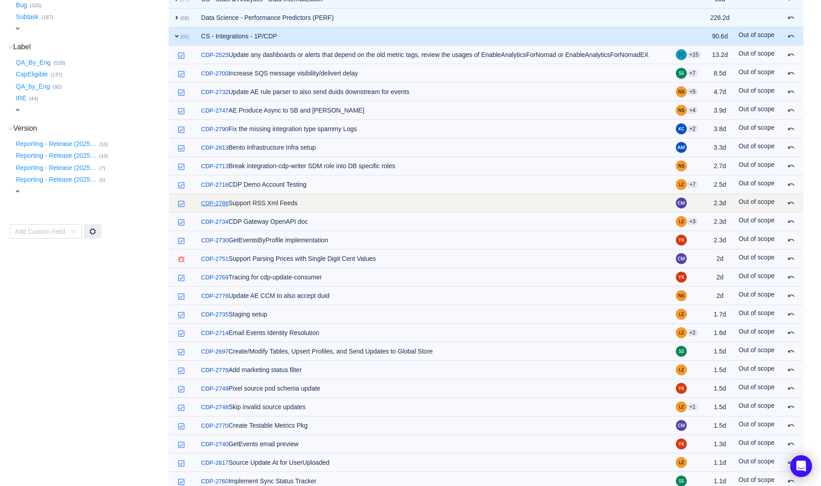
click at [220, 208] on link "CDP-2786" at bounding box center [215, 203] width 28 height 9
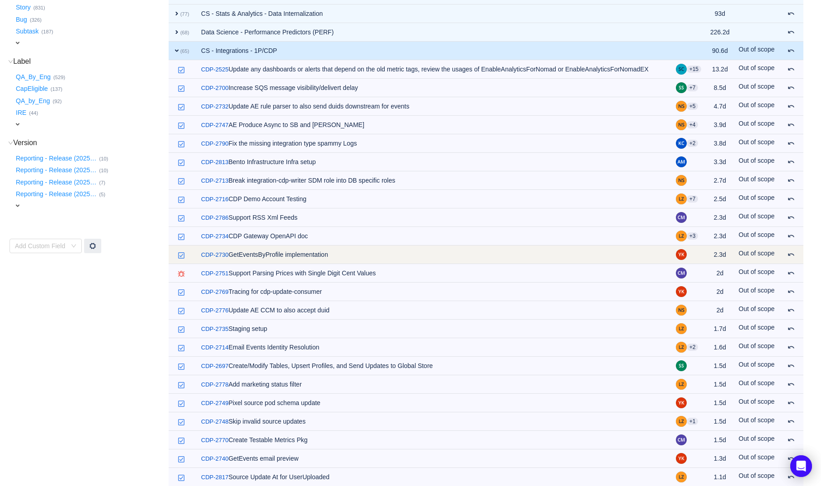
scroll to position [218, 0]
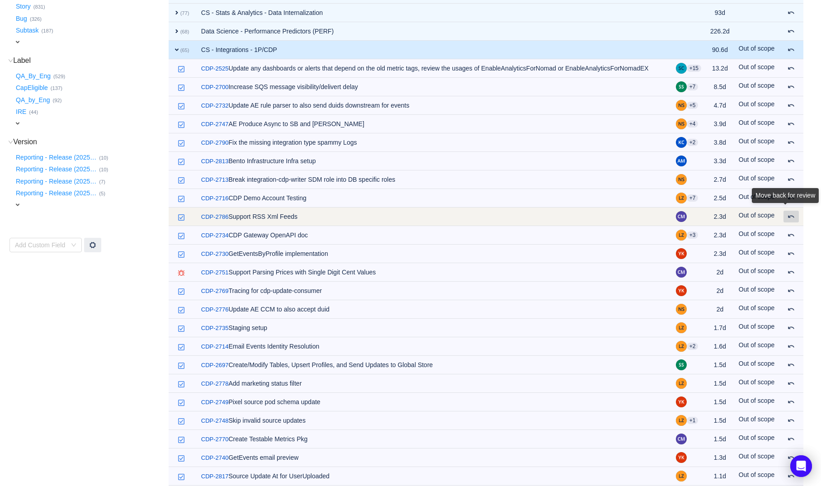
click at [786, 222] on button at bounding box center [790, 217] width 15 height 12
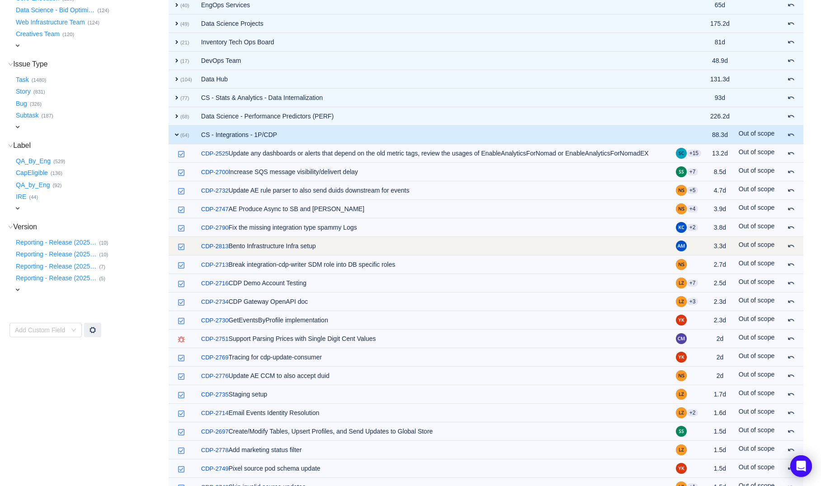
scroll to position [125, 0]
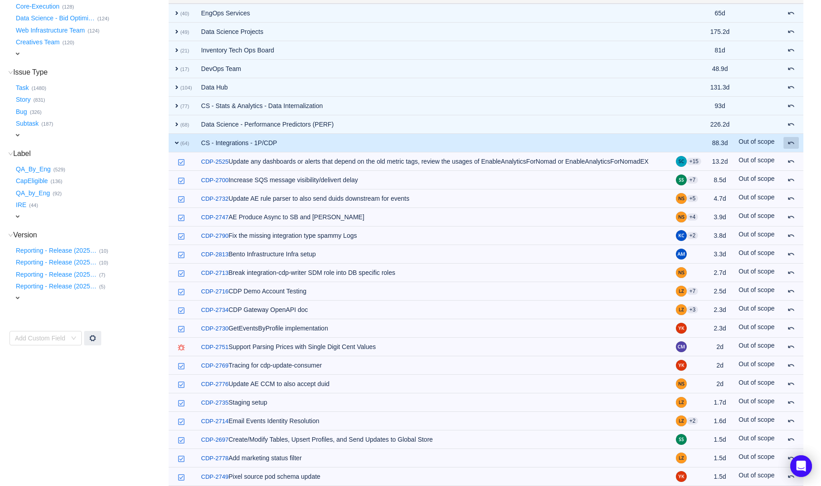
click at [792, 140] on span at bounding box center [790, 142] width 7 height 7
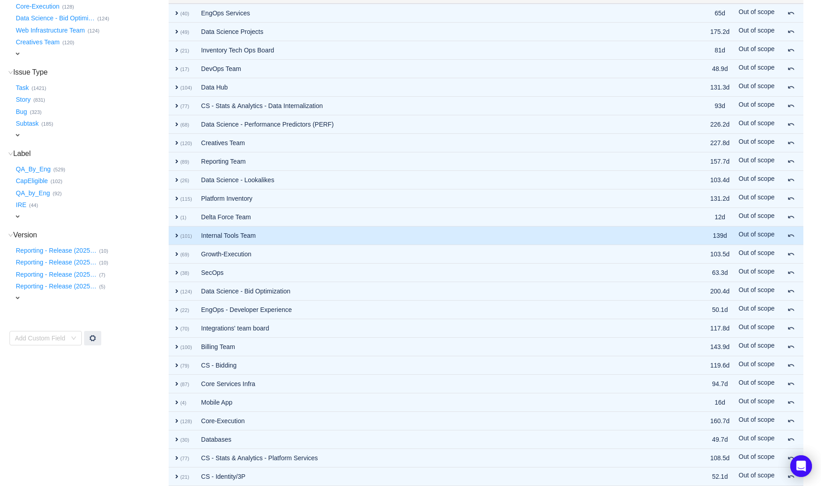
scroll to position [0, 0]
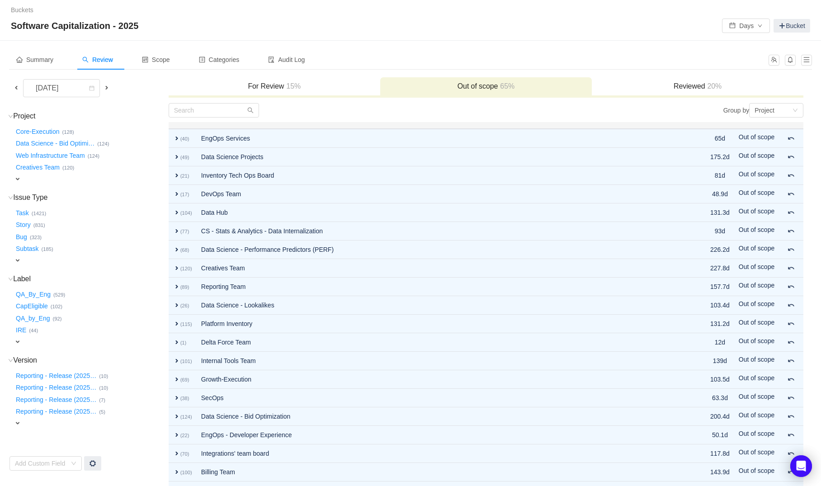
click at [278, 86] on h3 "For Review 15%" at bounding box center [274, 86] width 203 height 9
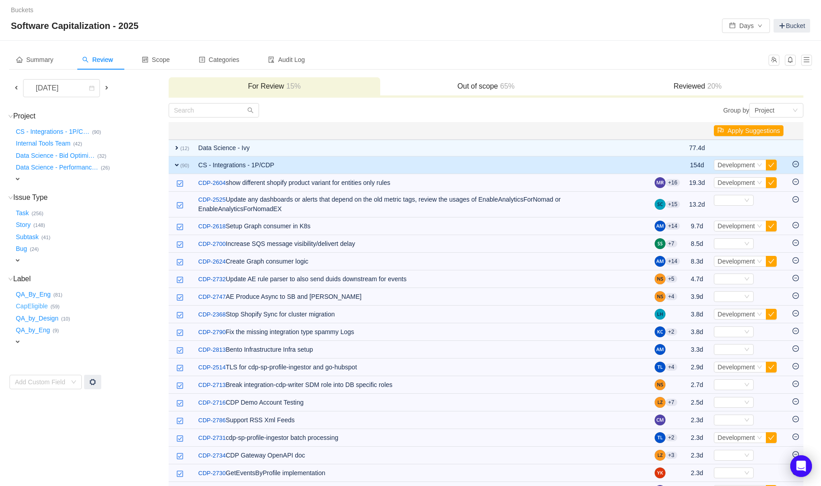
click at [42, 305] on button "CapEligible …" at bounding box center [32, 306] width 37 height 14
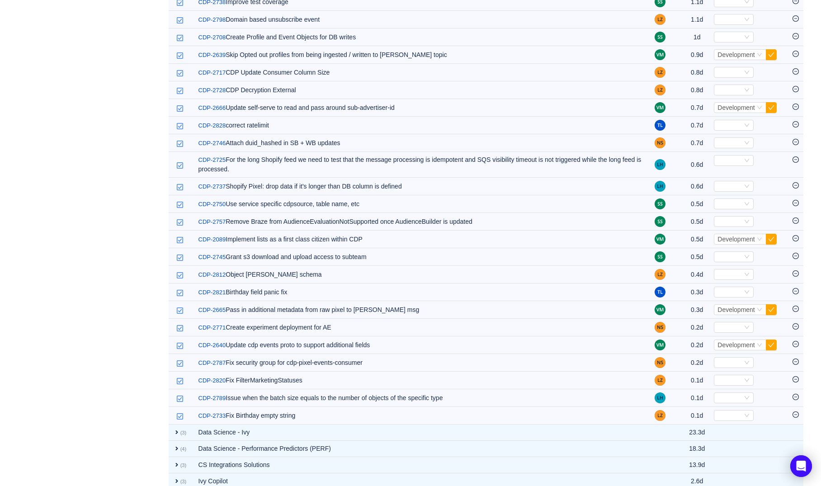
scroll to position [573, 0]
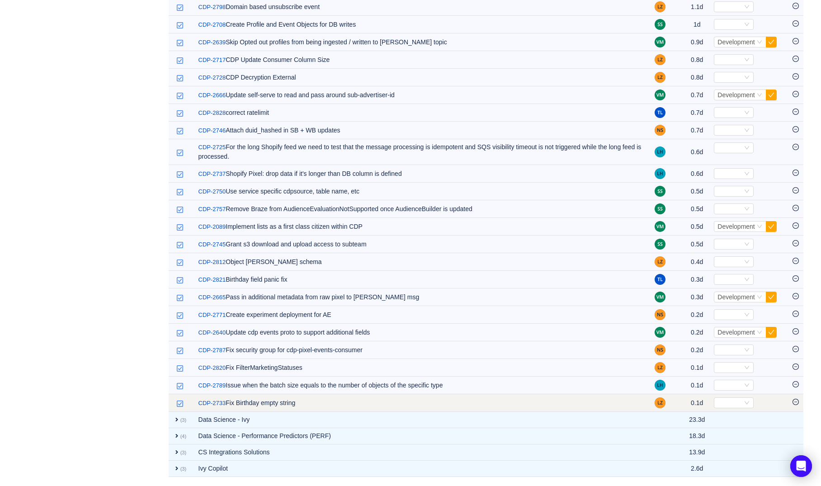
click at [793, 402] on icon "icon: minus-circle" at bounding box center [795, 402] width 6 height 6
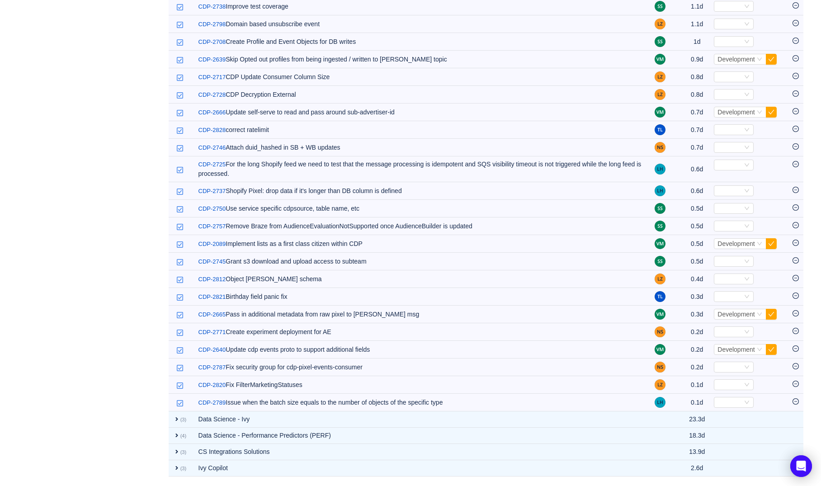
scroll to position [556, 0]
click at [794, 399] on icon "icon: minus-circle" at bounding box center [795, 402] width 6 height 6
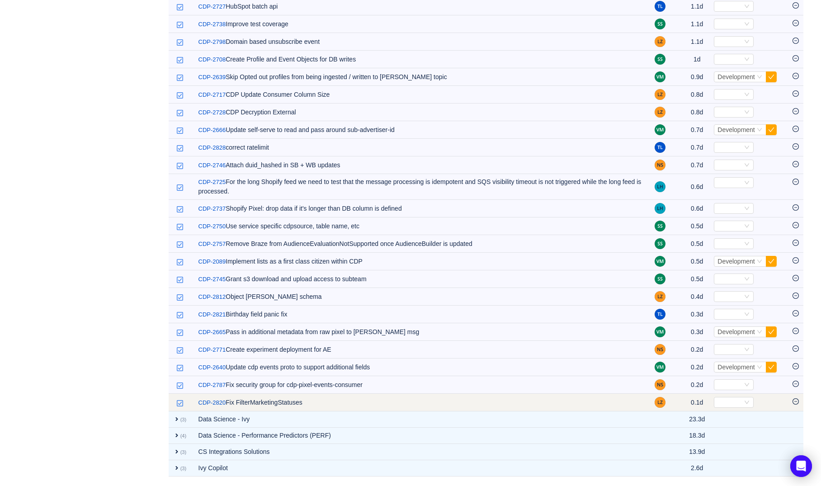
scroll to position [538, 0]
click at [797, 398] on td at bounding box center [795, 403] width 15 height 18
click at [797, 400] on icon "icon: minus-circle" at bounding box center [795, 402] width 6 height 6
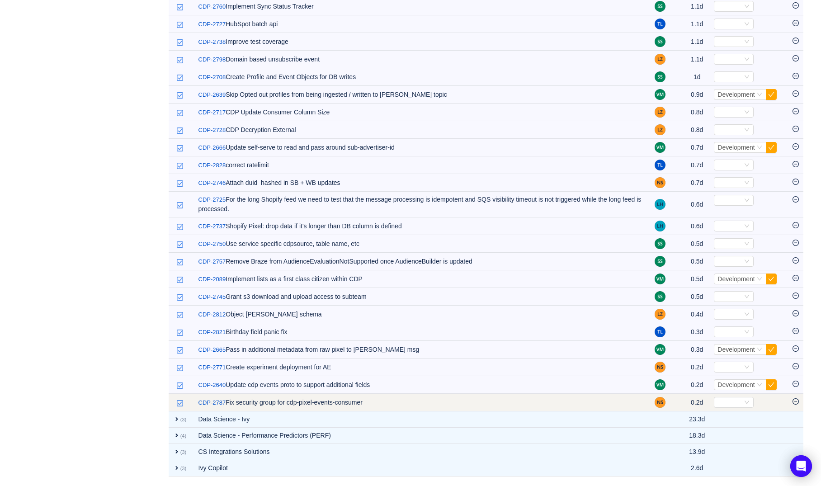
scroll to position [520, 0]
click at [797, 400] on icon "icon: minus-circle" at bounding box center [795, 402] width 6 height 6
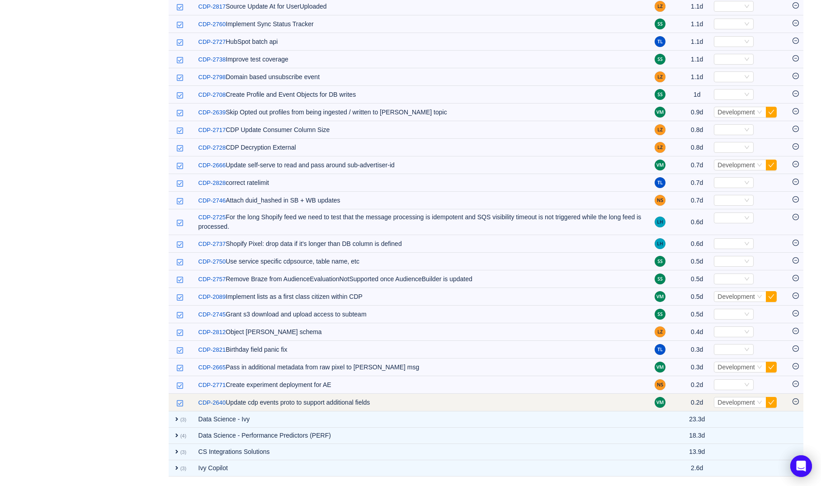
scroll to position [503, 0]
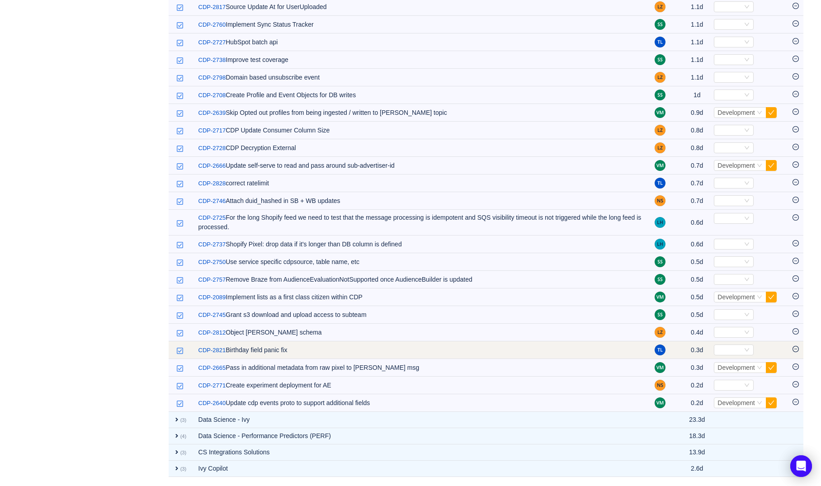
click at [796, 351] on icon "icon: minus-circle" at bounding box center [795, 349] width 6 height 6
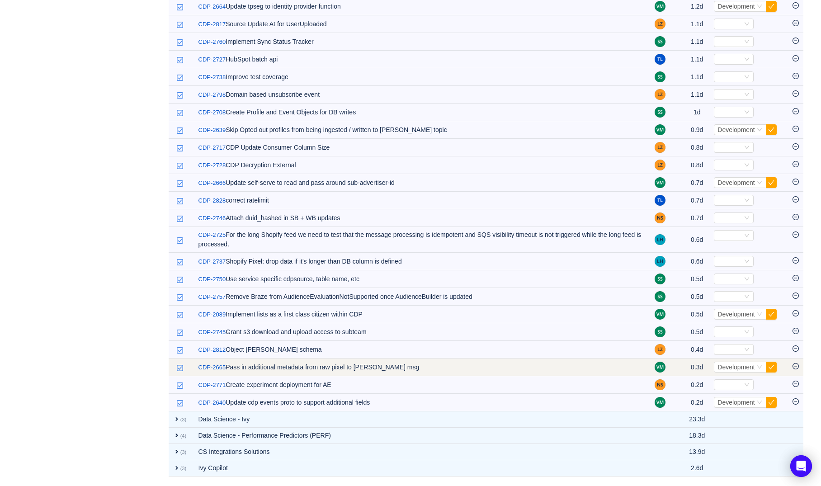
scroll to position [485, 0]
click at [797, 368] on icon "icon: minus-circle" at bounding box center [795, 366] width 6 height 6
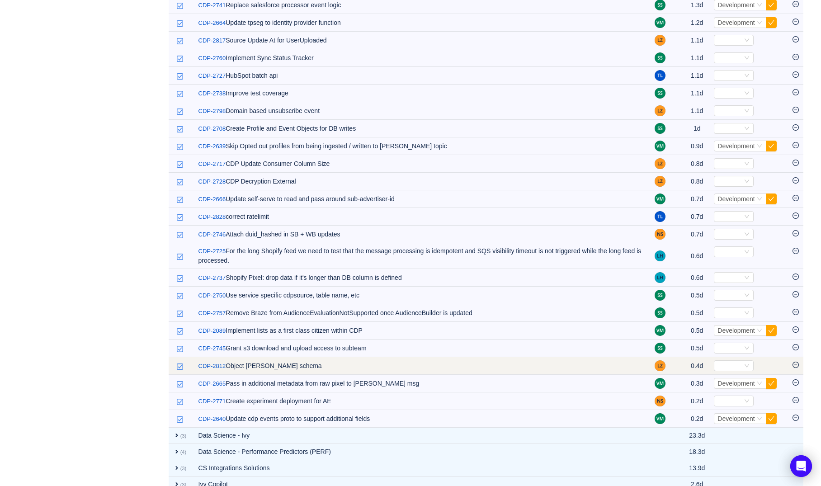
scroll to position [466, 0]
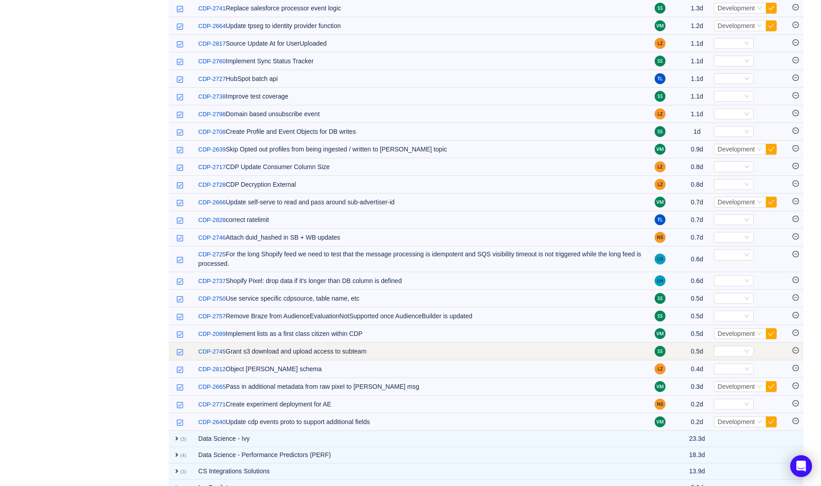
click at [796, 349] on icon "icon: minus-circle" at bounding box center [795, 350] width 6 height 6
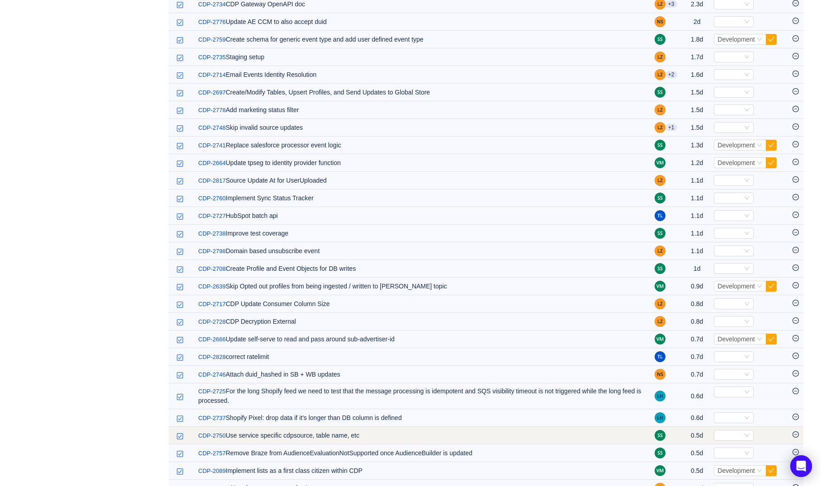
scroll to position [319, 0]
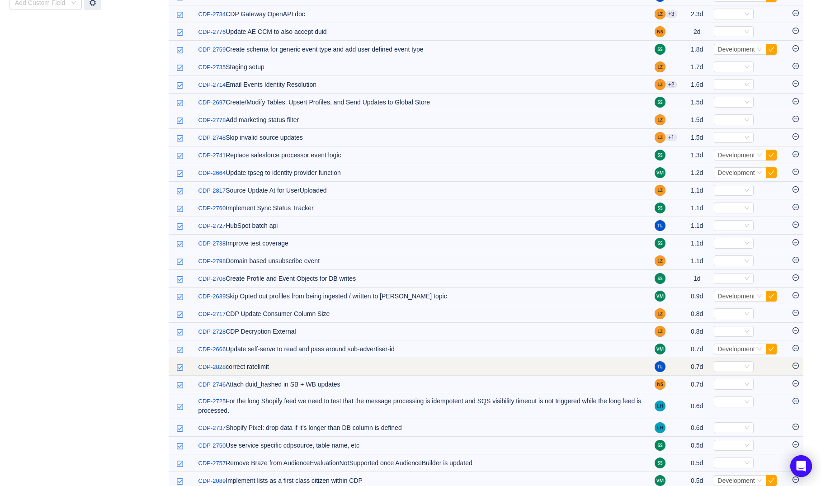
click at [799, 367] on td at bounding box center [795, 367] width 15 height 18
click at [796, 367] on icon "icon: minus-circle" at bounding box center [795, 366] width 6 height 6
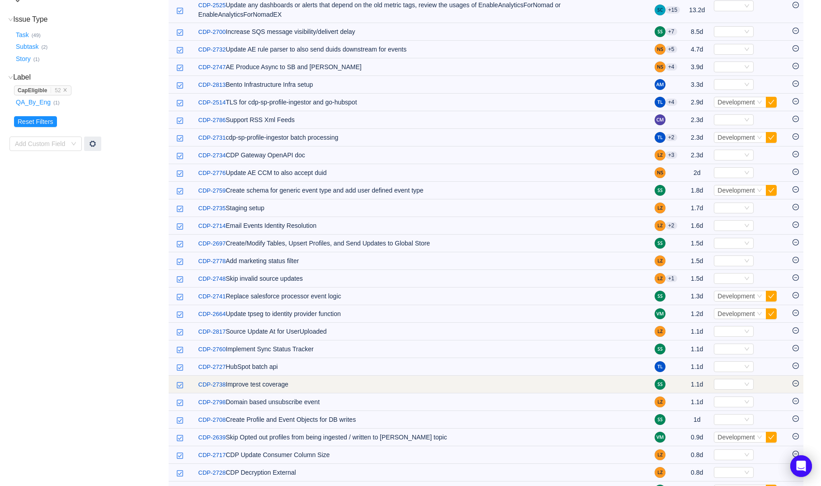
scroll to position [177, 0]
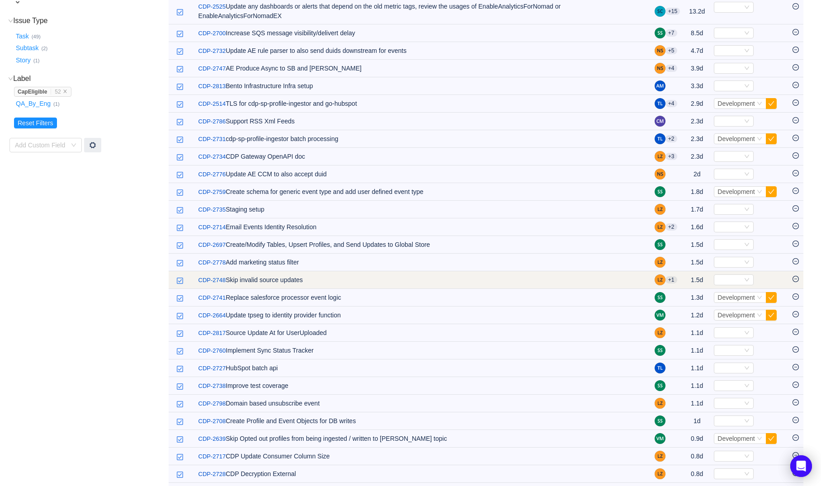
click at [793, 279] on icon "icon: minus-circle" at bounding box center [795, 279] width 6 height 6
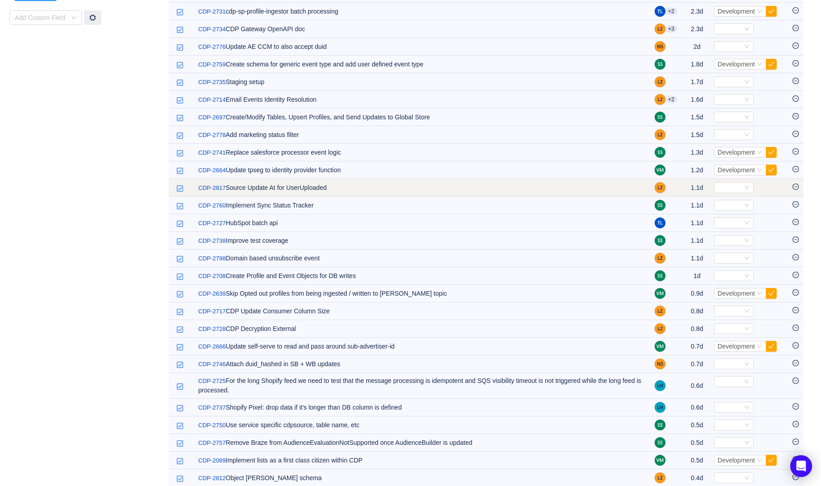
scroll to position [306, 0]
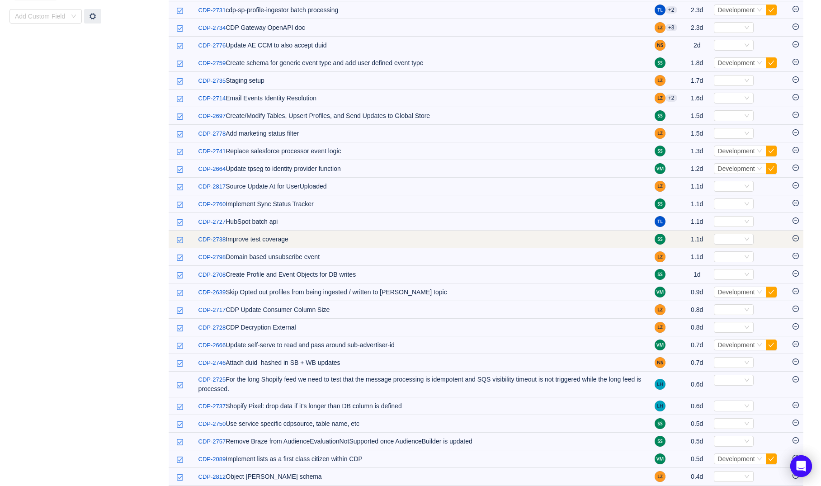
click at [793, 236] on icon "icon: minus-circle" at bounding box center [795, 238] width 6 height 6
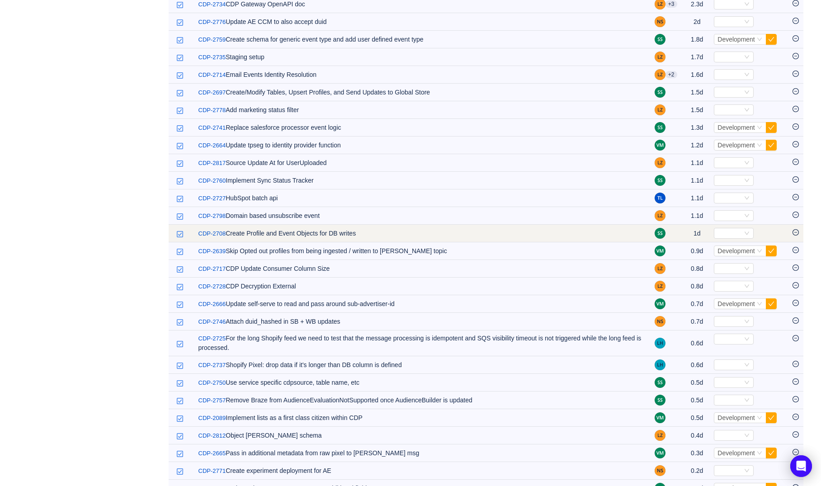
scroll to position [333, 0]
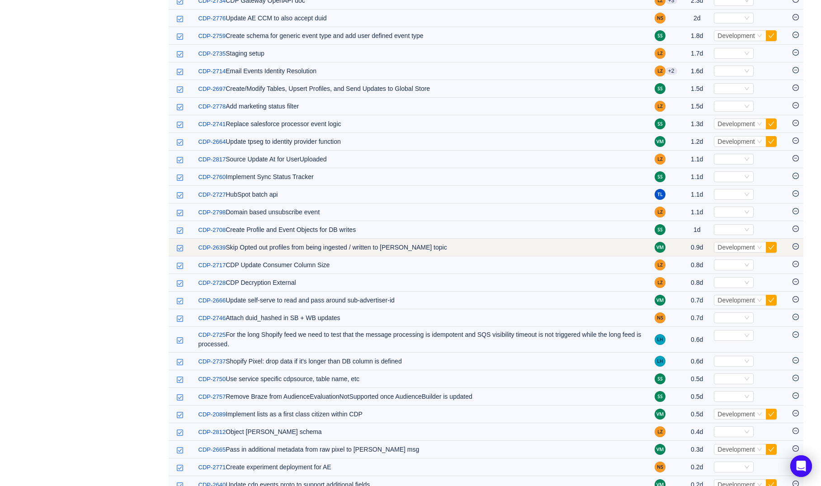
click at [799, 243] on icon "icon: minus-circle" at bounding box center [795, 246] width 6 height 6
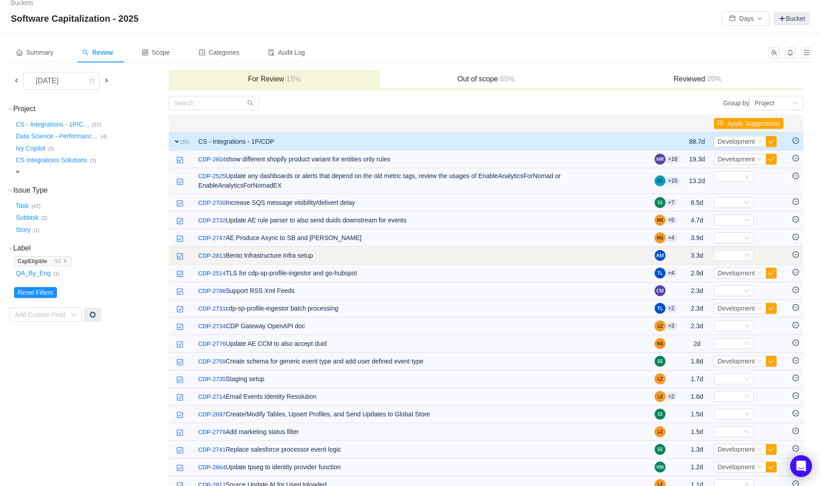
scroll to position [10, 0]
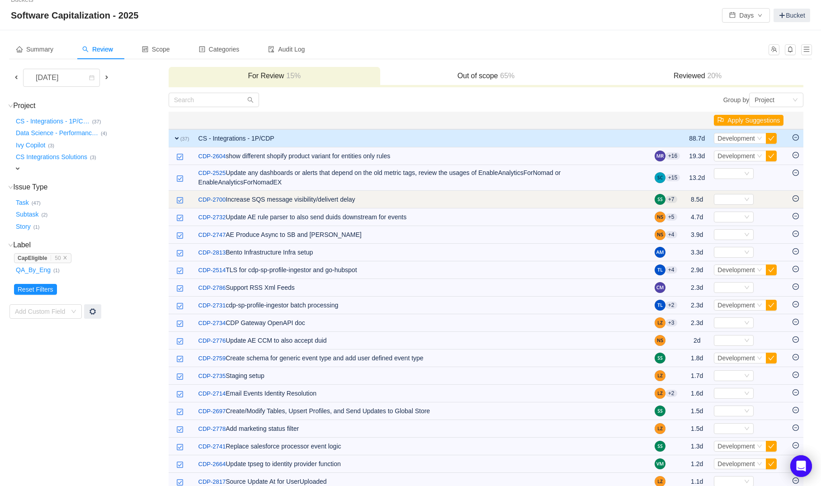
click at [798, 199] on icon "icon: minus-circle" at bounding box center [795, 198] width 6 height 6
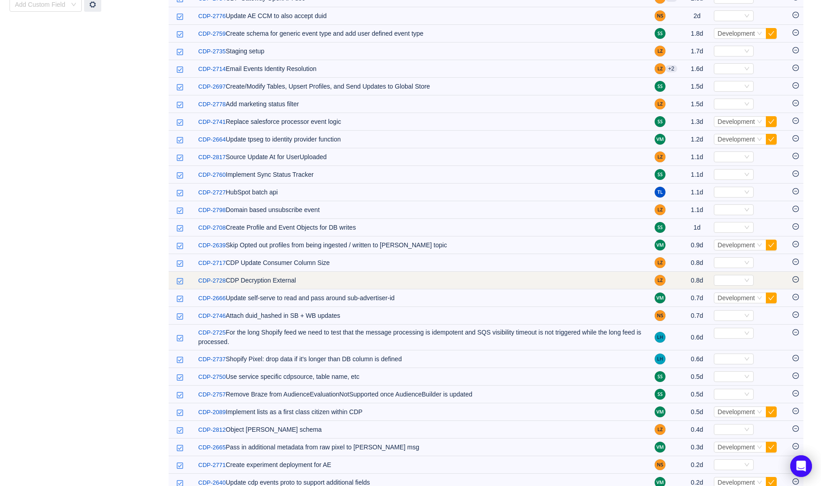
scroll to position [319, 0]
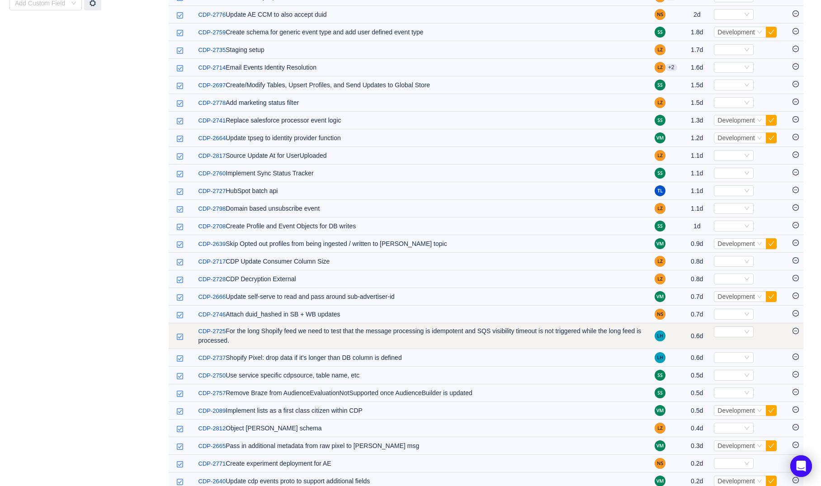
click at [796, 331] on icon "icon: minus-circle" at bounding box center [795, 331] width 6 height 6
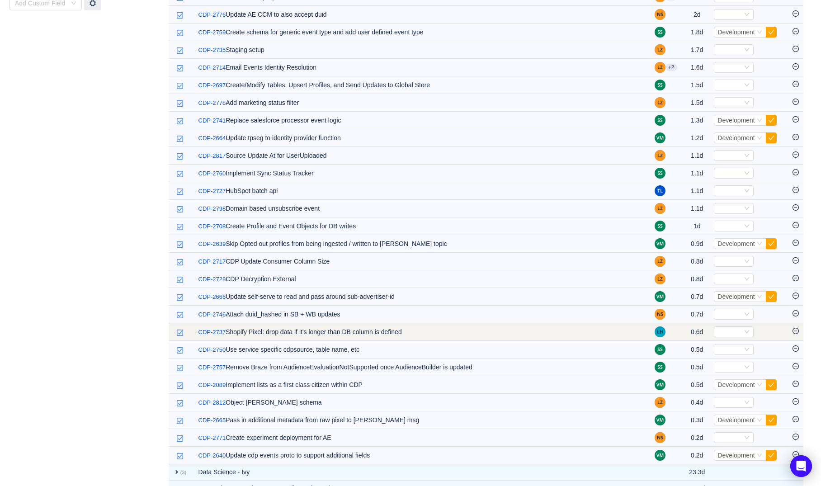
click at [796, 333] on icon "icon: minus-circle" at bounding box center [795, 331] width 6 height 6
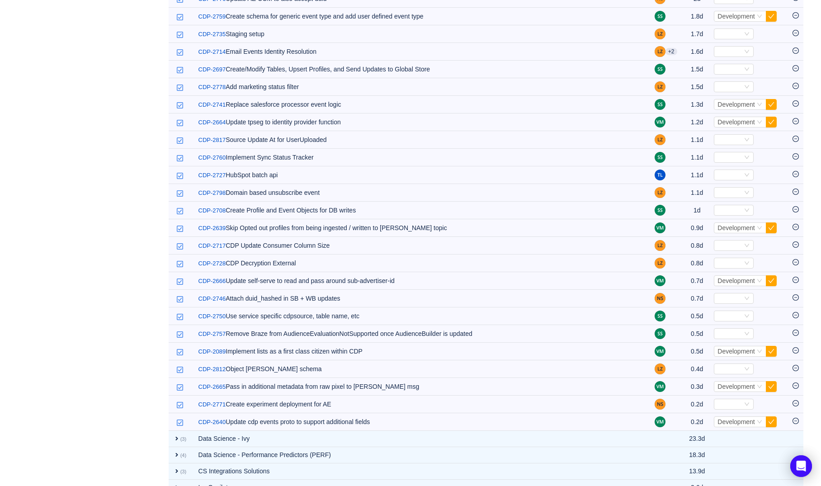
scroll to position [335, 0]
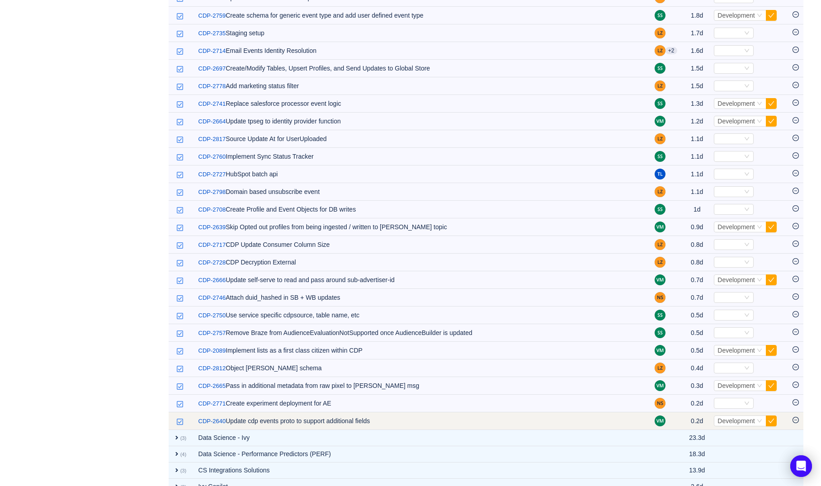
click at [798, 421] on icon "icon: minus-circle" at bounding box center [795, 420] width 6 height 6
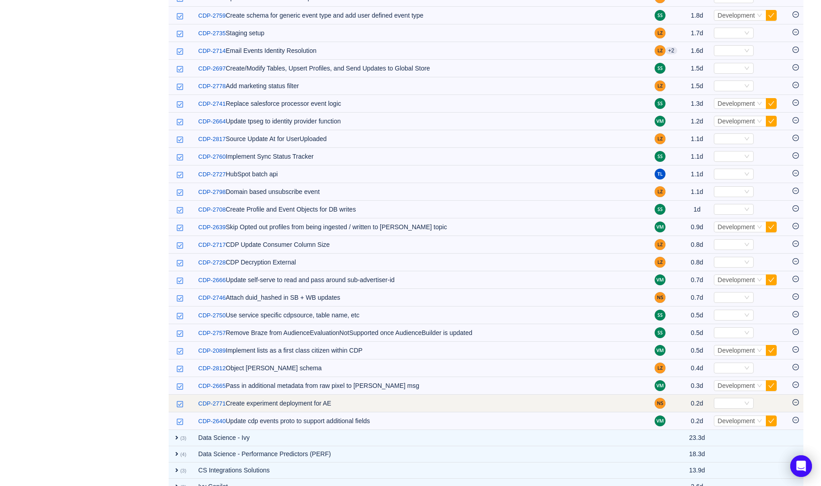
click at [795, 405] on icon "icon: minus-circle" at bounding box center [795, 402] width 6 height 6
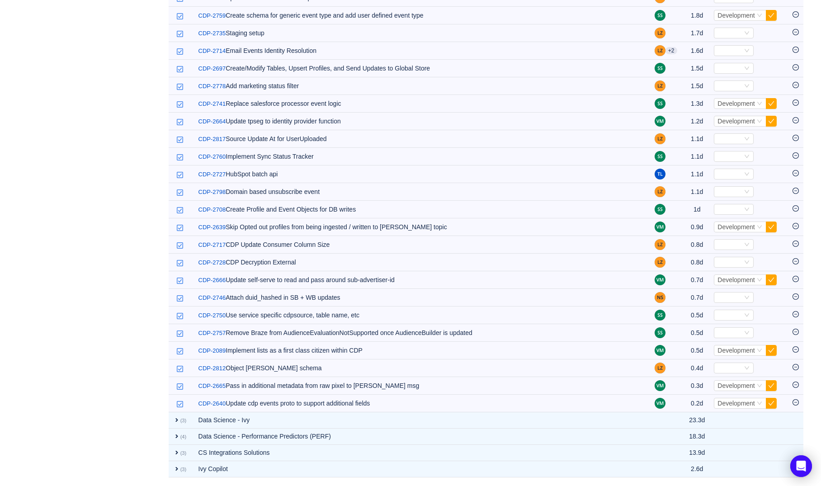
scroll to position [0, 0]
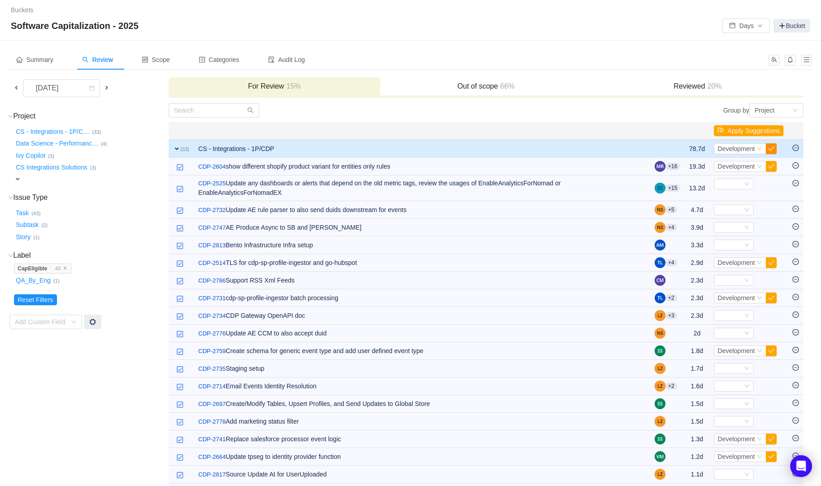
click at [770, 146] on button "button" at bounding box center [771, 148] width 11 height 11
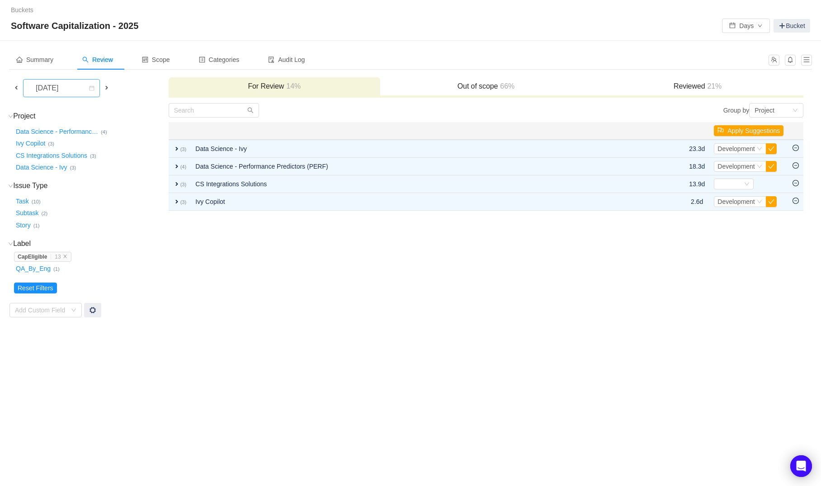
click at [67, 92] on div "[DATE]" at bounding box center [47, 88] width 39 height 17
click at [90, 190] on li "[DATE]" at bounding box center [61, 193] width 77 height 14
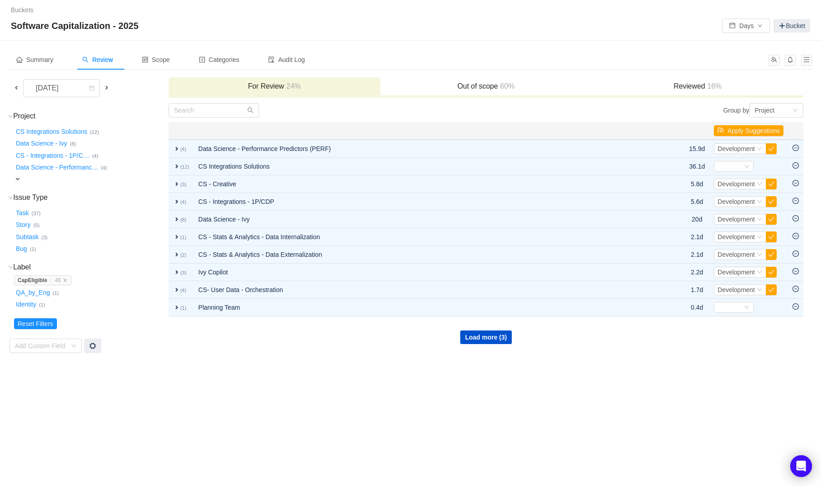
click at [462, 85] on h3 "Out of scope 60%" at bounding box center [486, 86] width 203 height 9
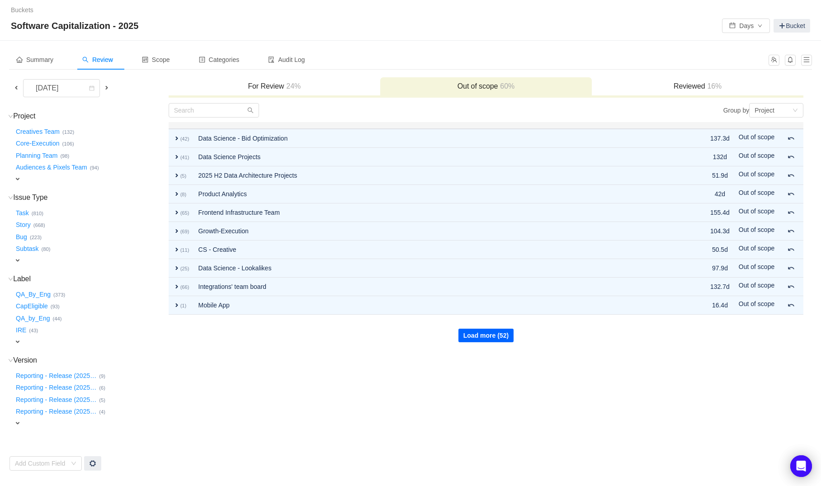
click at [473, 330] on button "Load more (52)" at bounding box center [485, 336] width 55 height 14
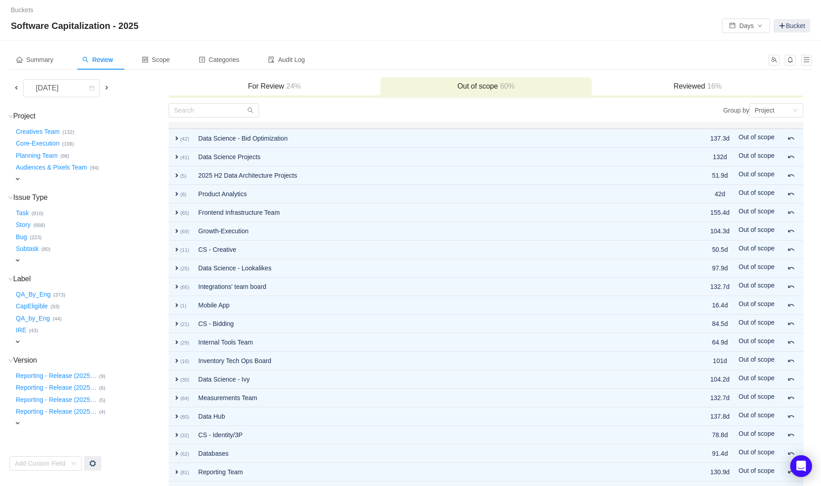
scroll to position [52, 0]
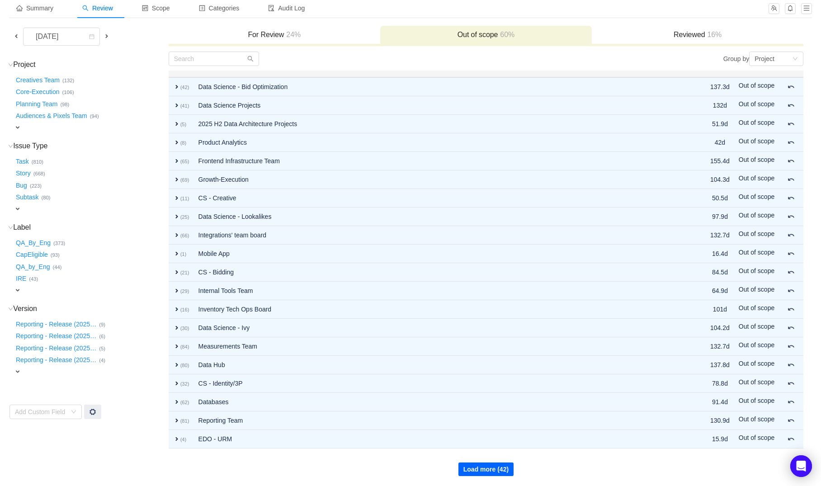
click at [486, 469] on button "Load more (42)" at bounding box center [485, 469] width 55 height 14
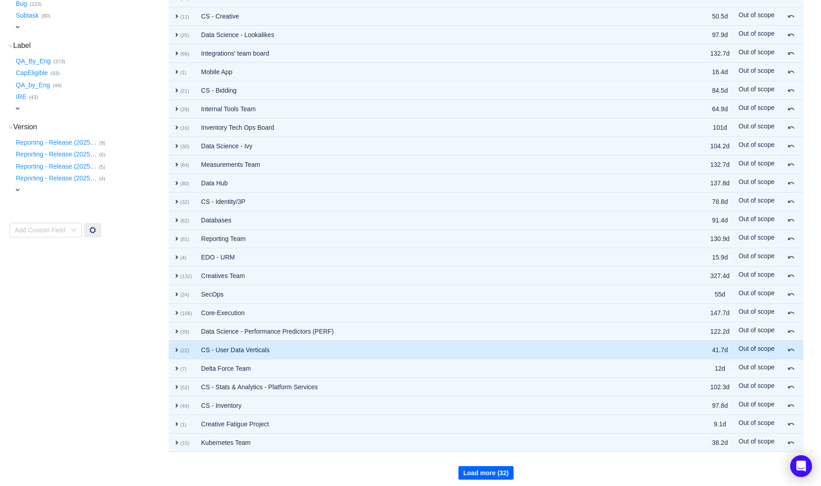
scroll to position [237, 0]
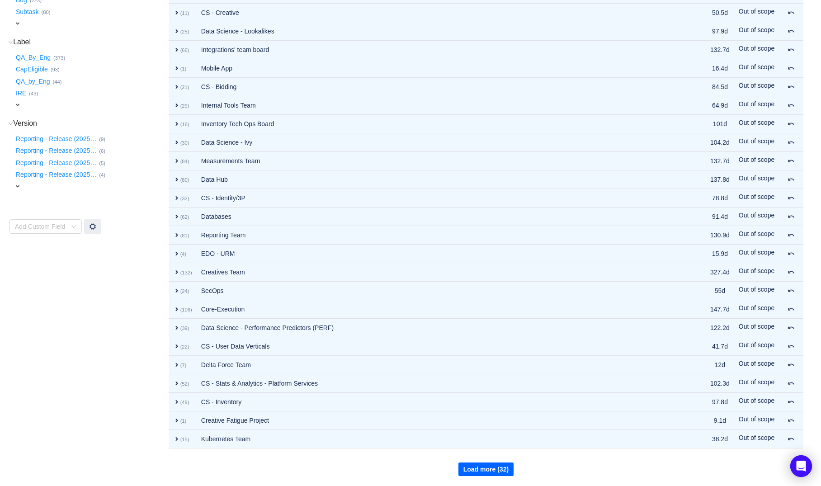
click at [496, 468] on button "Load more (32)" at bounding box center [485, 469] width 55 height 14
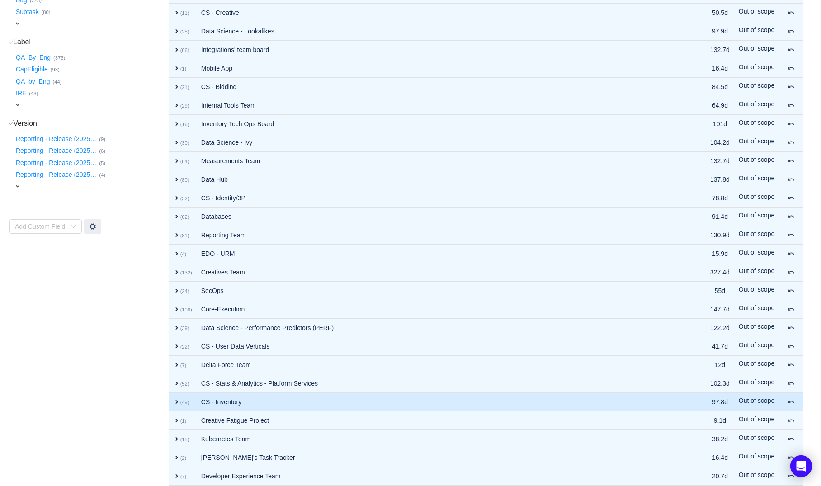
scroll to position [422, 0]
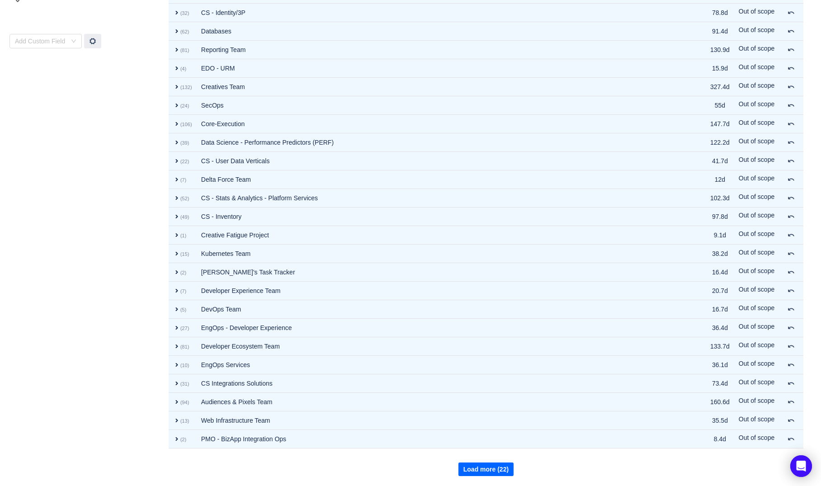
click at [480, 462] on button "Load more (22)" at bounding box center [485, 469] width 55 height 14
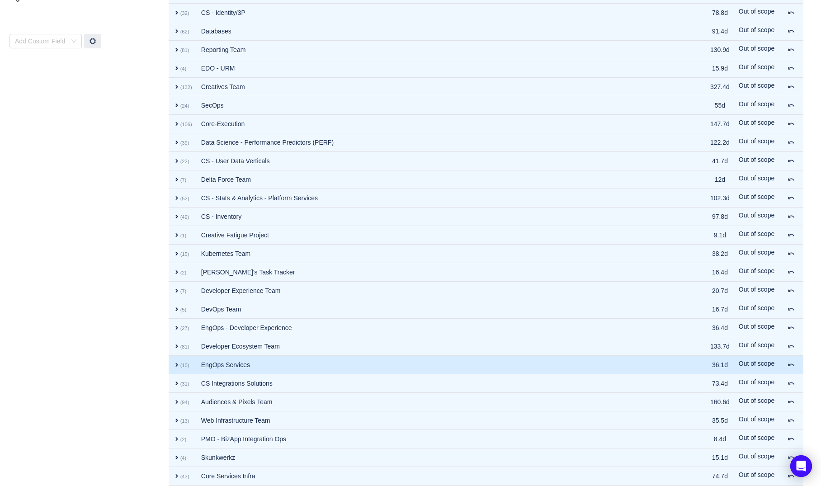
scroll to position [608, 0]
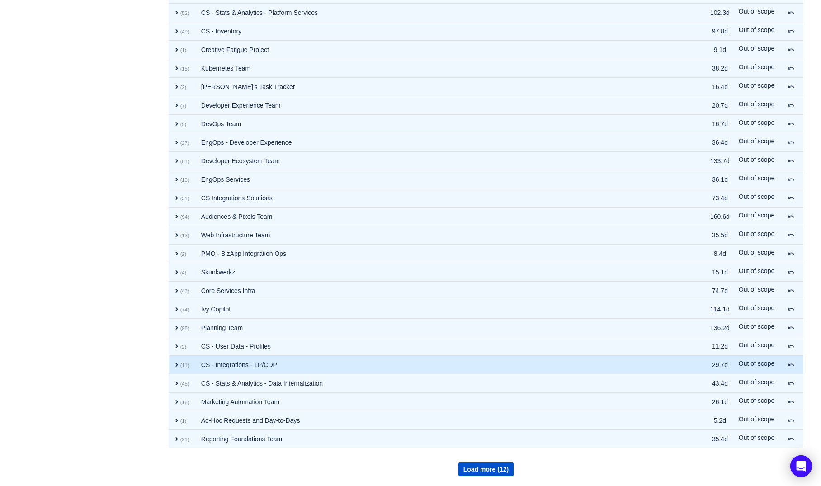
click at [402, 361] on td "CS - Integrations - 1P/CDP" at bounding box center [436, 365] width 479 height 19
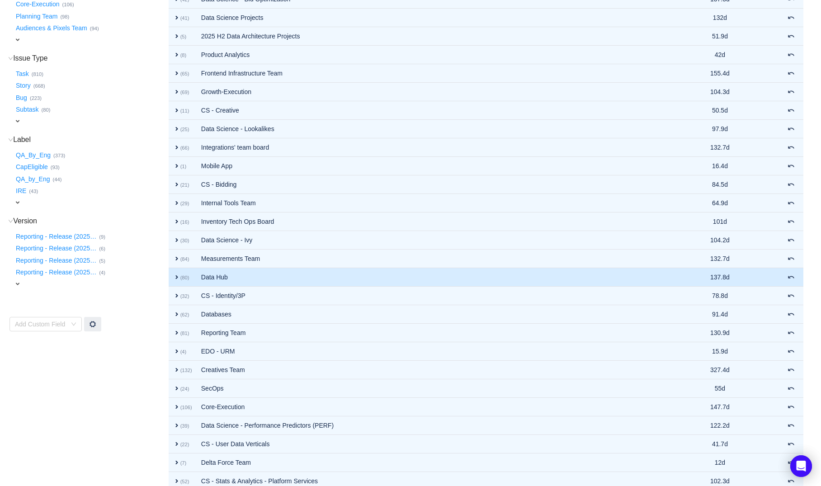
scroll to position [0, 0]
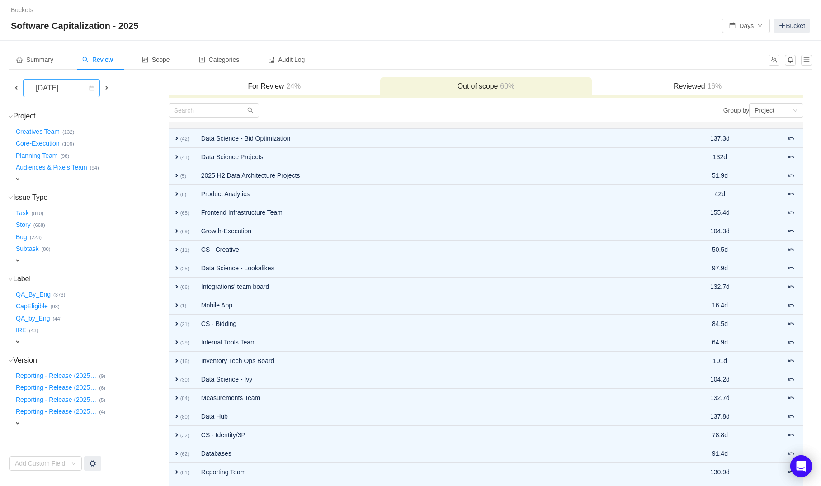
click at [67, 91] on div "[DATE]" at bounding box center [47, 88] width 39 height 17
click at [85, 167] on li "[DATE]" at bounding box center [68, 164] width 91 height 14
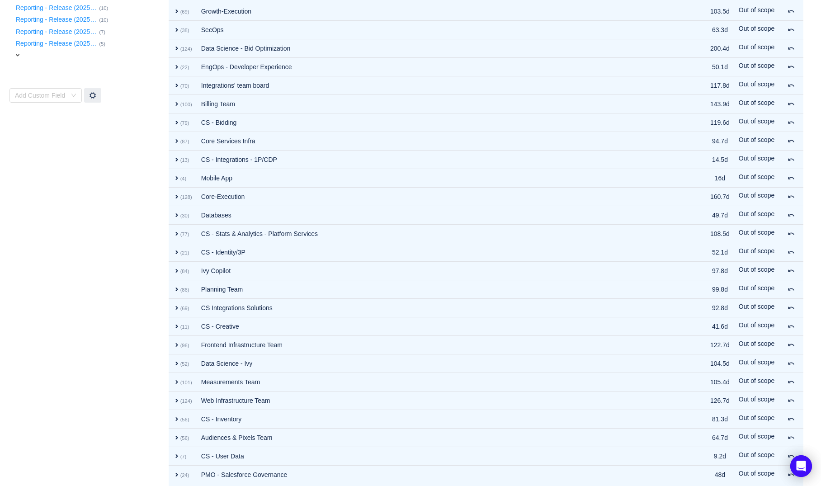
scroll to position [369, 0]
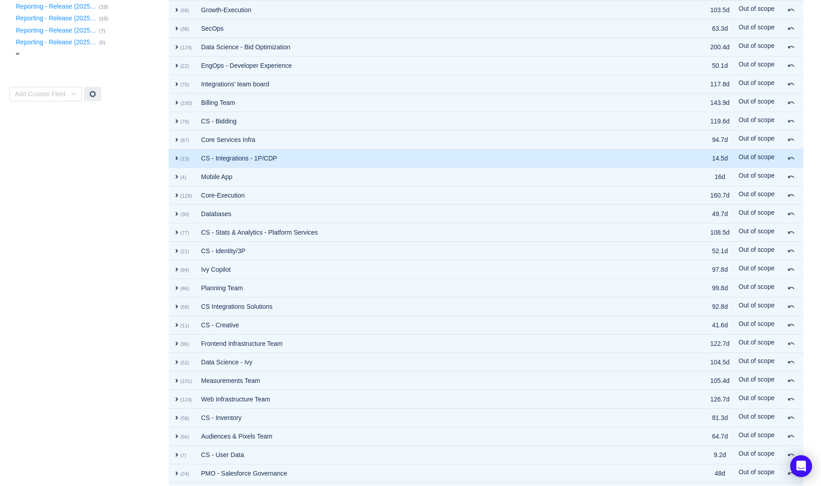
click at [251, 151] on td "CS - Integrations - 1P/CDP" at bounding box center [436, 158] width 479 height 19
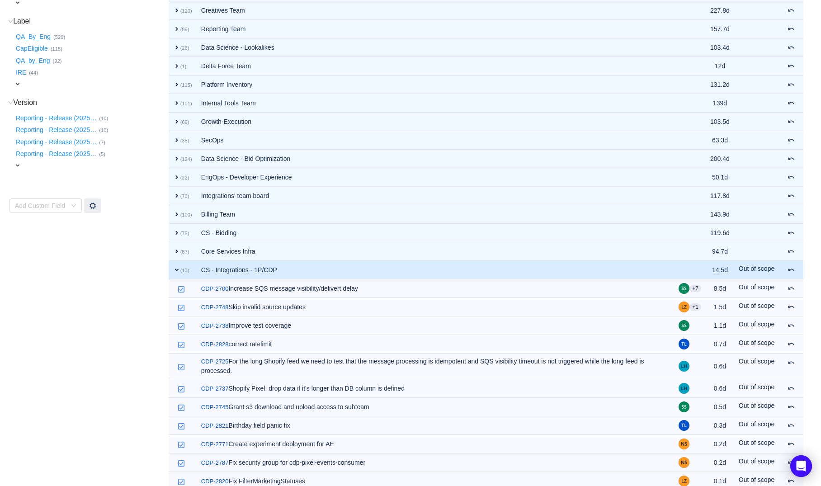
scroll to position [0, 0]
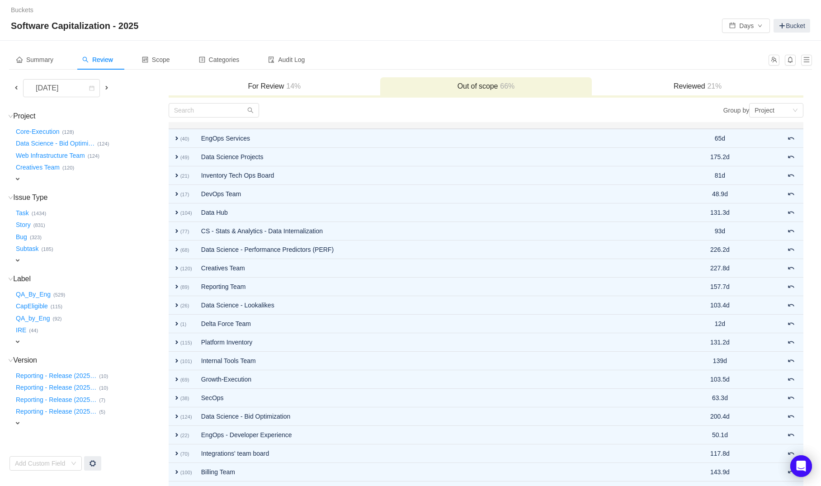
click at [682, 85] on h3 "Reviewed 21%" at bounding box center [697, 86] width 203 height 9
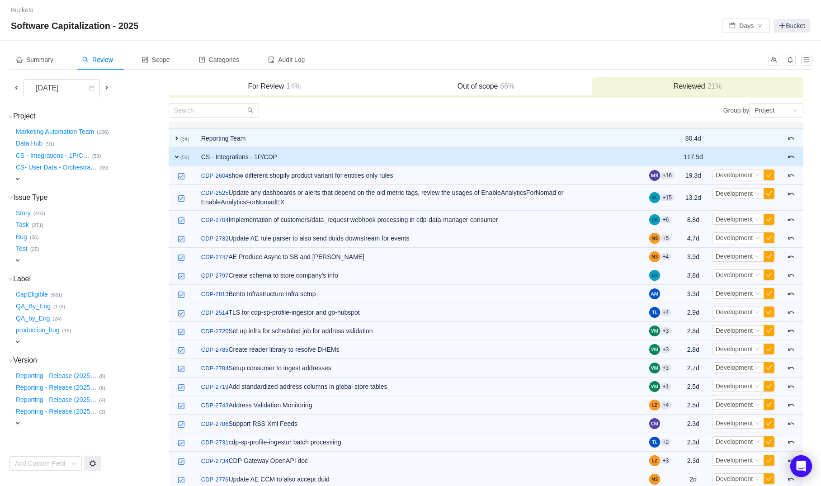
click at [672, 85] on h3 "Reviewed 21%" at bounding box center [697, 86] width 203 height 9
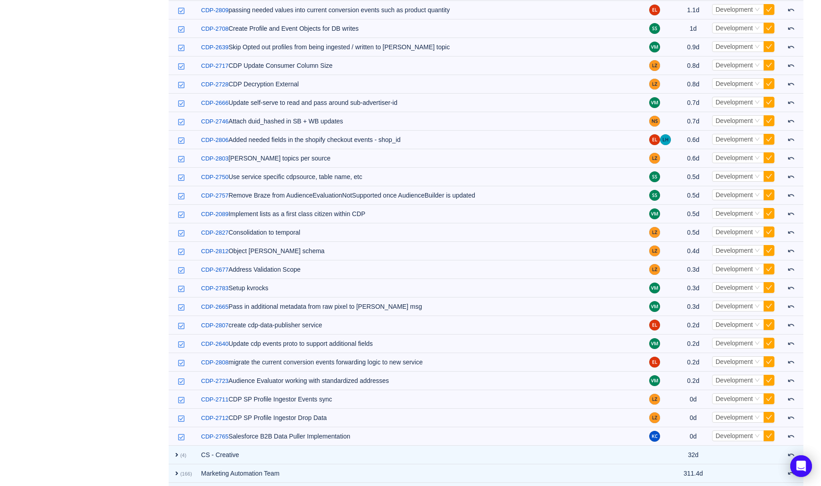
scroll to position [967, 0]
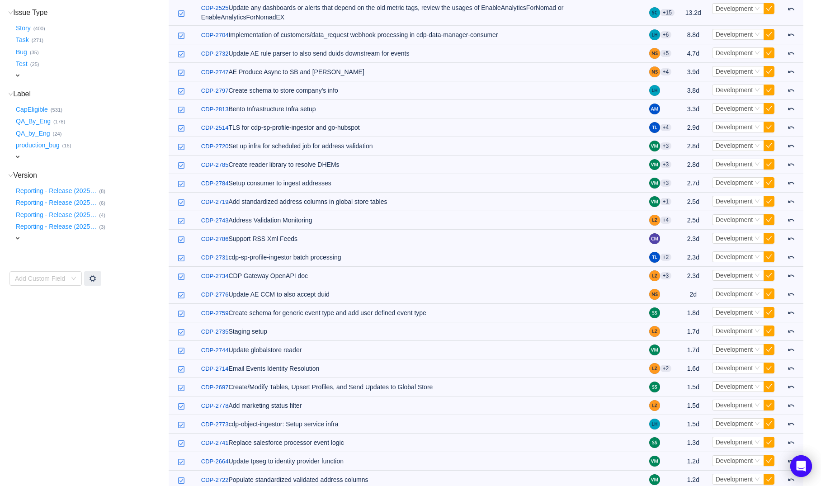
scroll to position [0, 0]
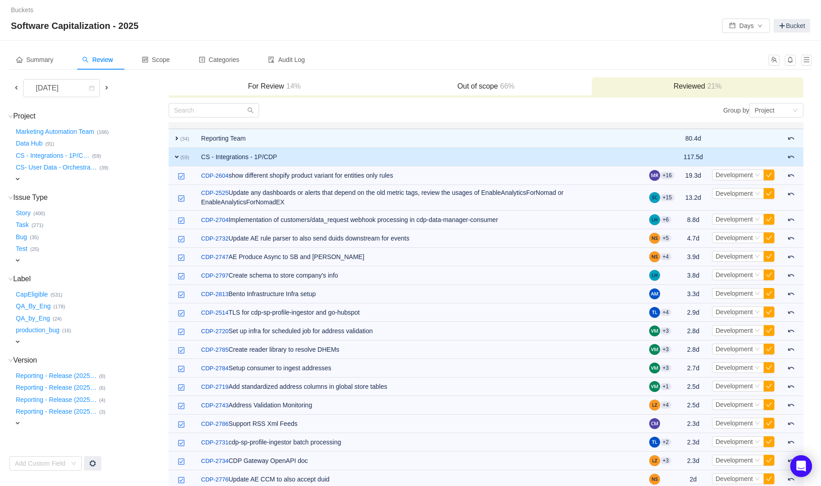
click at [325, 155] on td "CS - Integrations - 1P/CDP" at bounding box center [421, 157] width 448 height 19
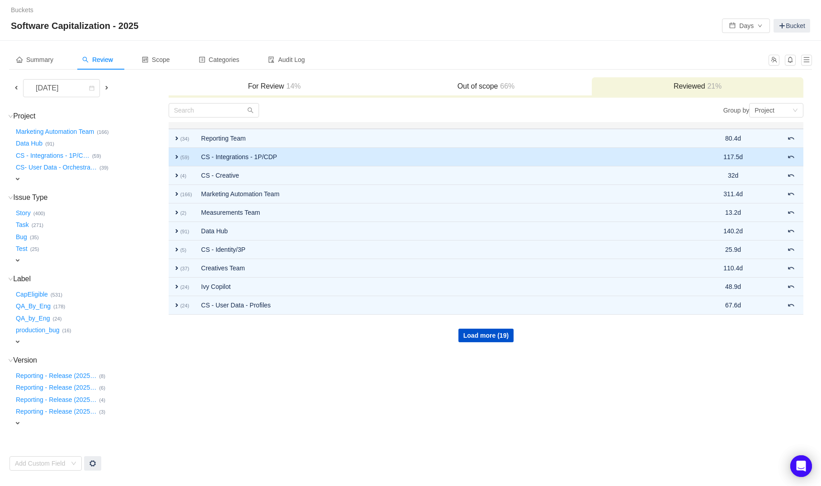
click at [325, 155] on td "CS - Integrations - 1P/CDP" at bounding box center [433, 157] width 473 height 19
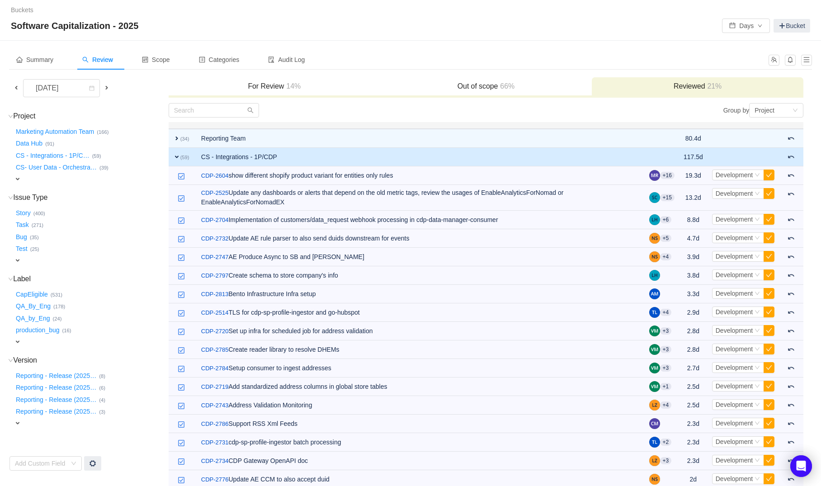
click at [464, 85] on h3 "Out of scope 66%" at bounding box center [486, 86] width 203 height 9
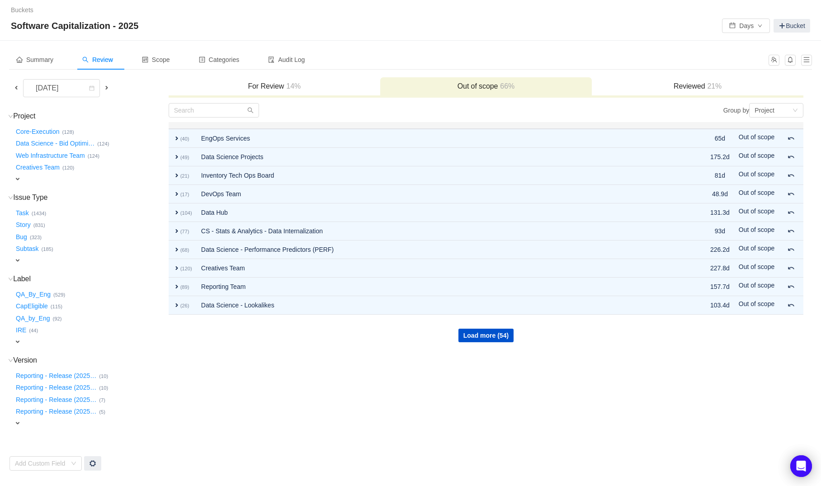
click at [497, 83] on h3 "Out of scope 66%" at bounding box center [486, 86] width 203 height 9
click at [222, 110] on input "text" at bounding box center [214, 110] width 90 height 14
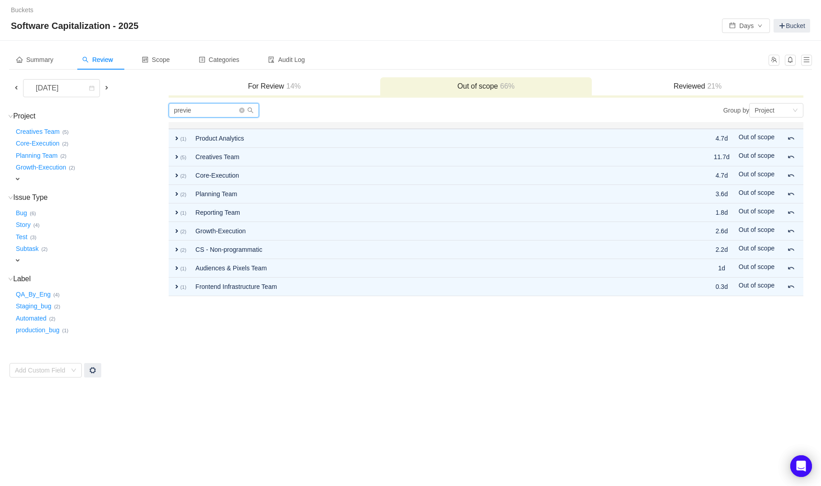
type input "preview"
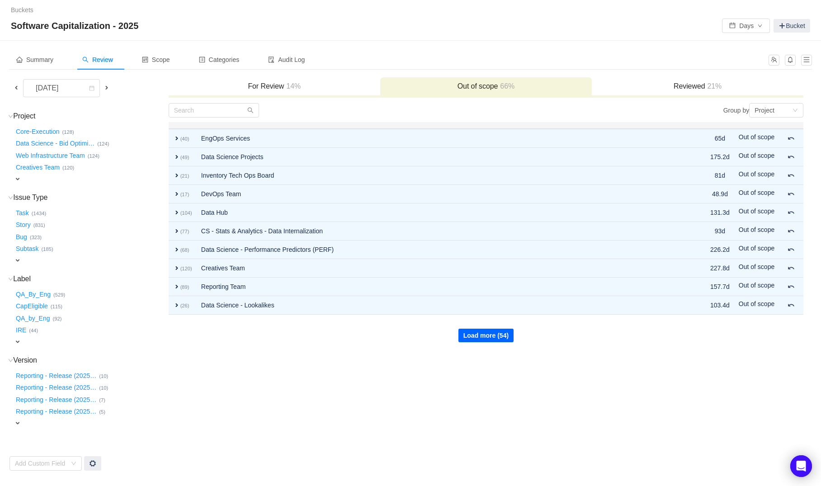
click at [489, 330] on button "Load more (54)" at bounding box center [485, 336] width 55 height 14
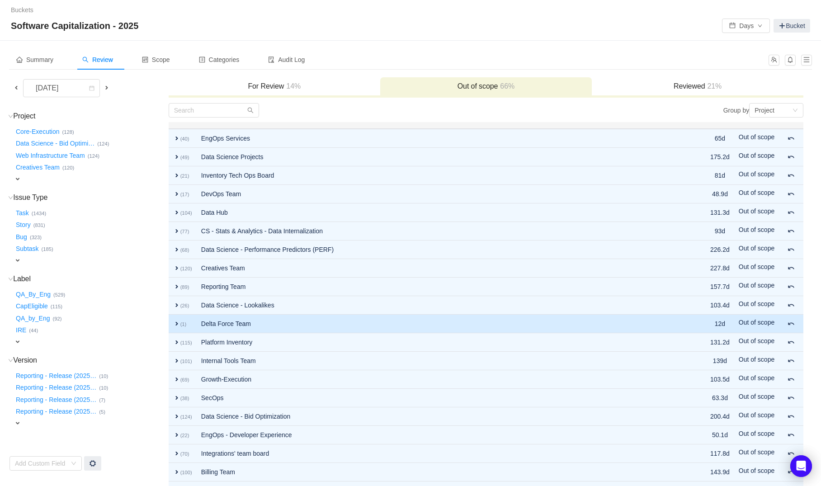
scroll to position [52, 0]
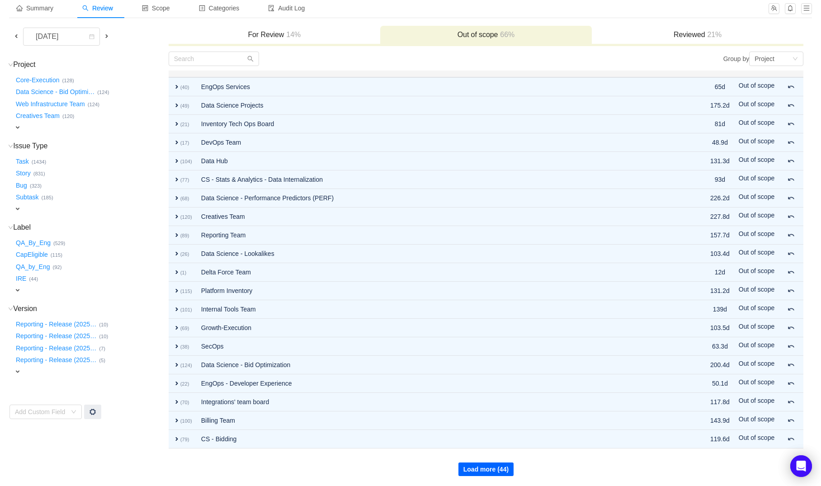
click at [473, 465] on button "Load more (44)" at bounding box center [485, 469] width 55 height 14
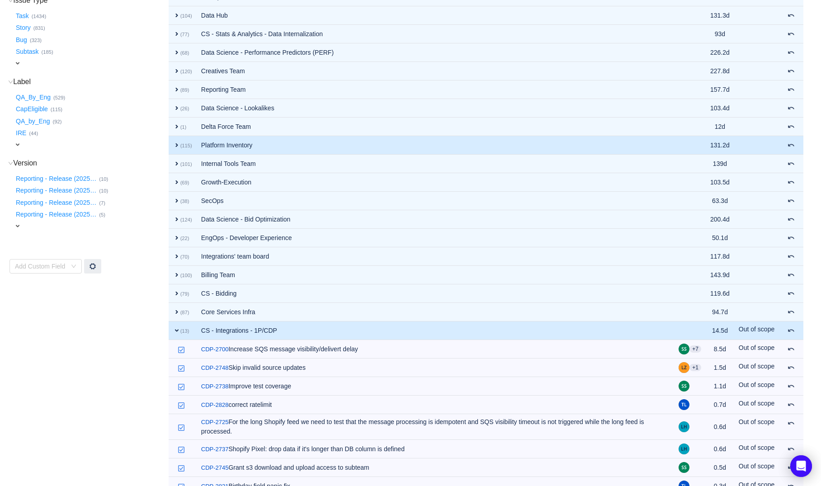
scroll to position [206, 0]
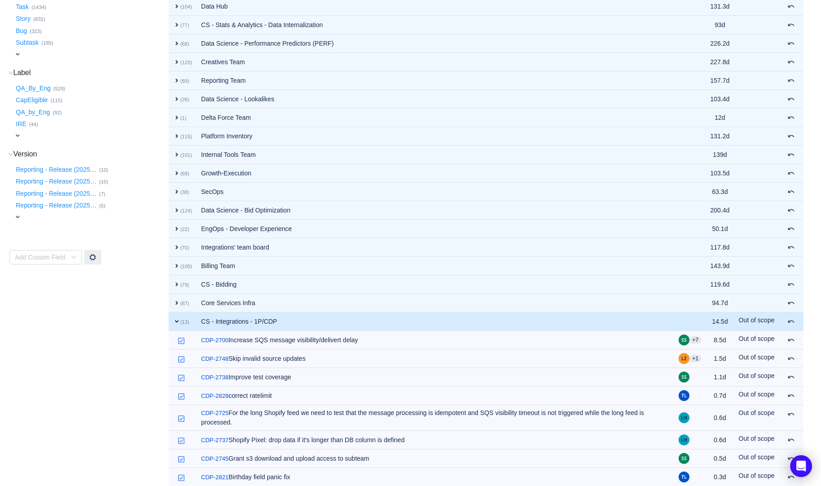
click at [275, 324] on td "CS - Integrations - 1P/CDP" at bounding box center [436, 321] width 478 height 19
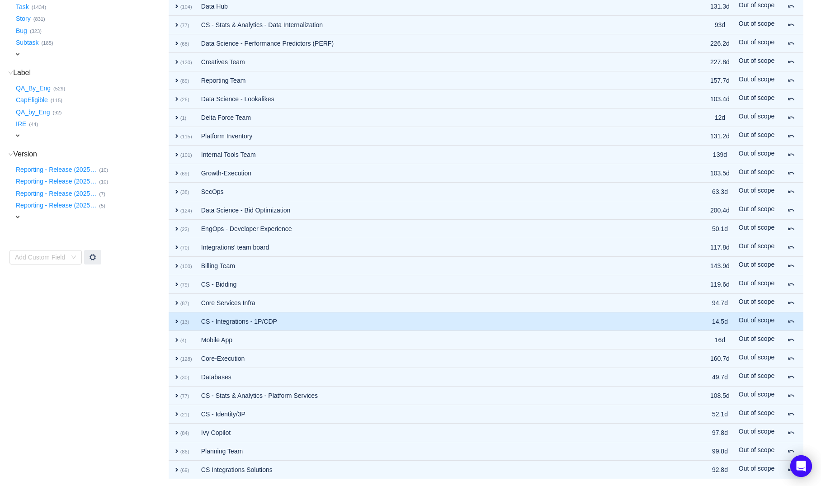
click at [275, 324] on td "CS - Integrations - 1P/CDP" at bounding box center [436, 321] width 479 height 19
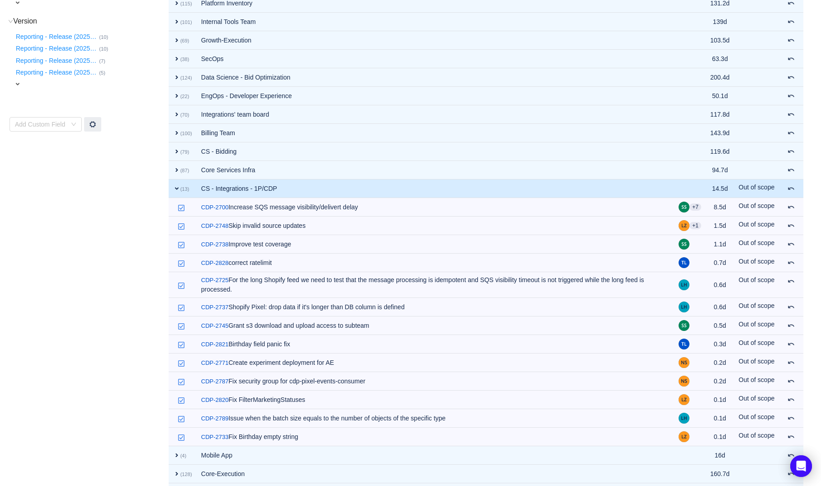
scroll to position [0, 0]
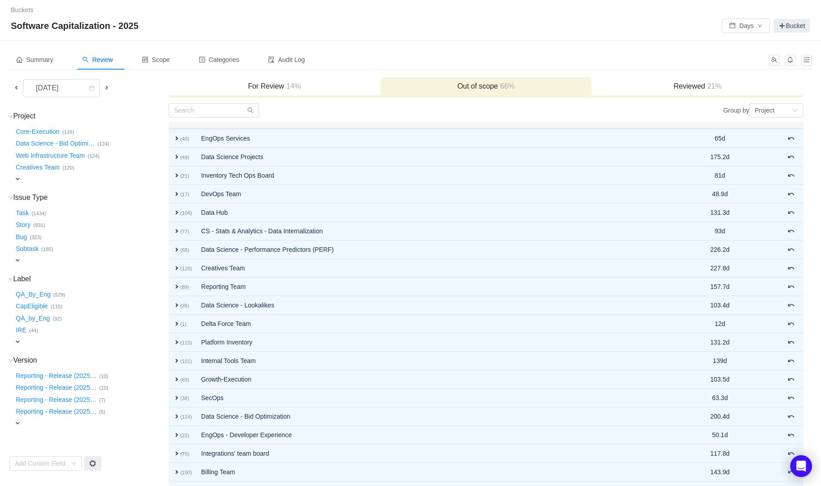
click at [273, 87] on h3 "For Review 14%" at bounding box center [274, 86] width 203 height 9
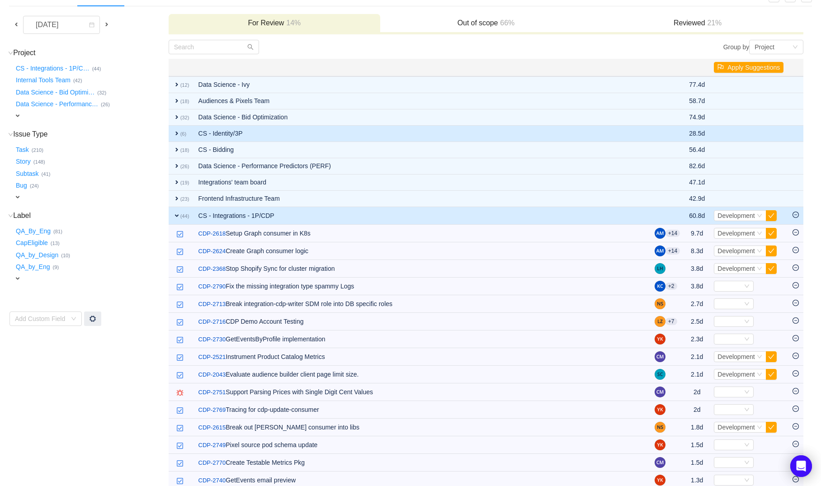
scroll to position [35, 0]
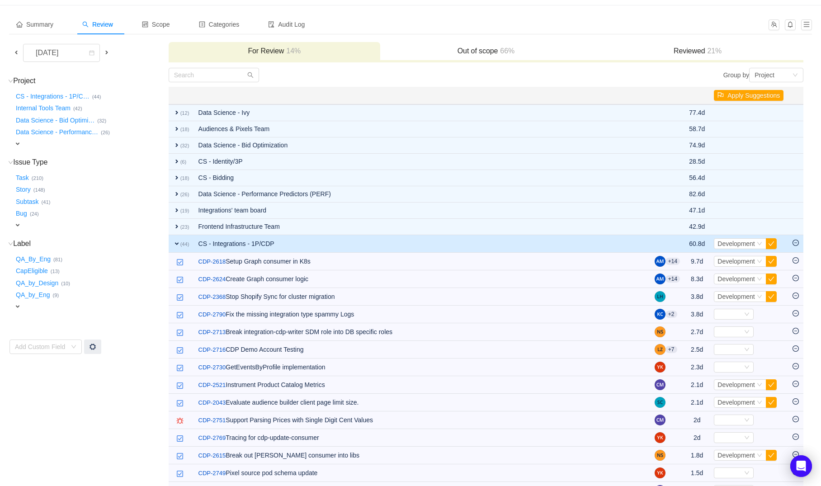
click at [250, 239] on td "CS - Integrations - 1P/CDP" at bounding box center [422, 244] width 456 height 18
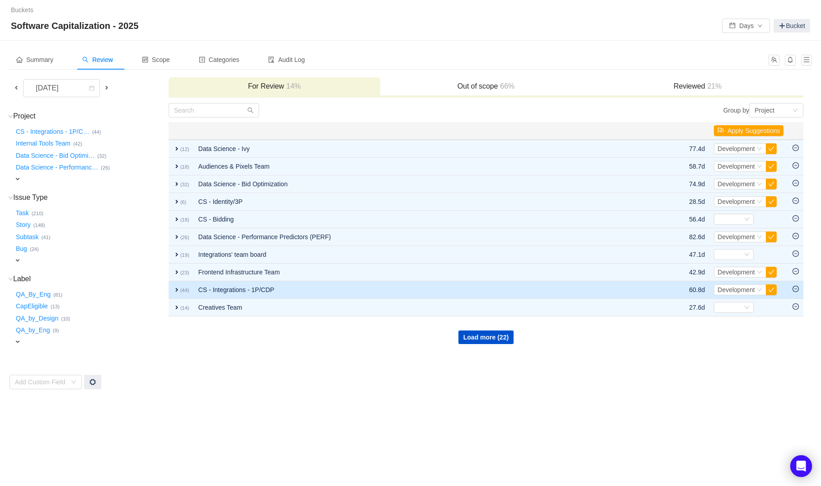
scroll to position [0, 0]
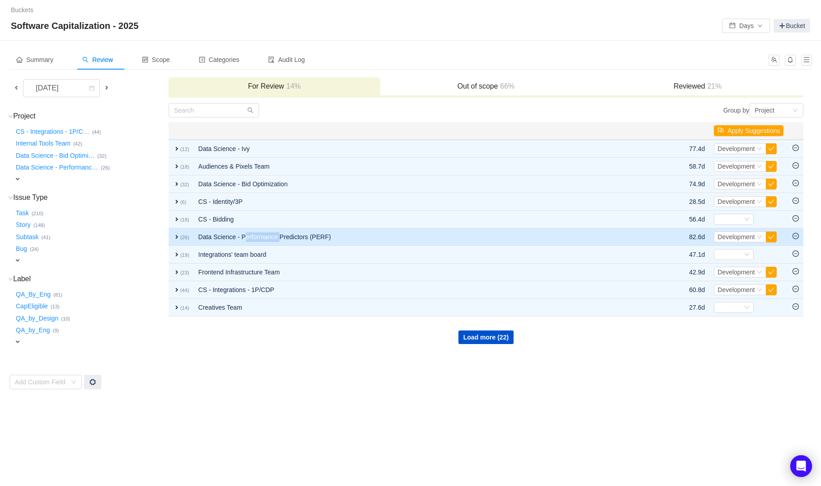
click at [250, 239] on td "Data Science - Performance Predictors (PERF)" at bounding box center [425, 237] width 462 height 18
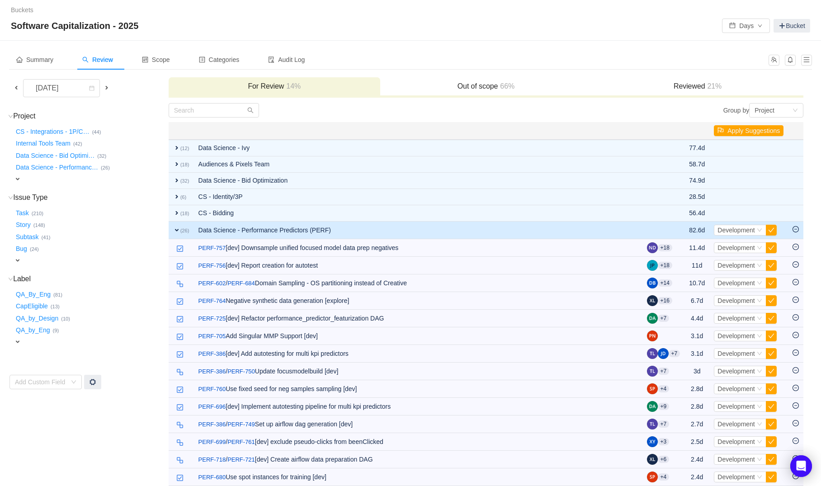
click at [217, 227] on td "Data Science - Performance Predictors (PERF)" at bounding box center [418, 231] width 448 height 18
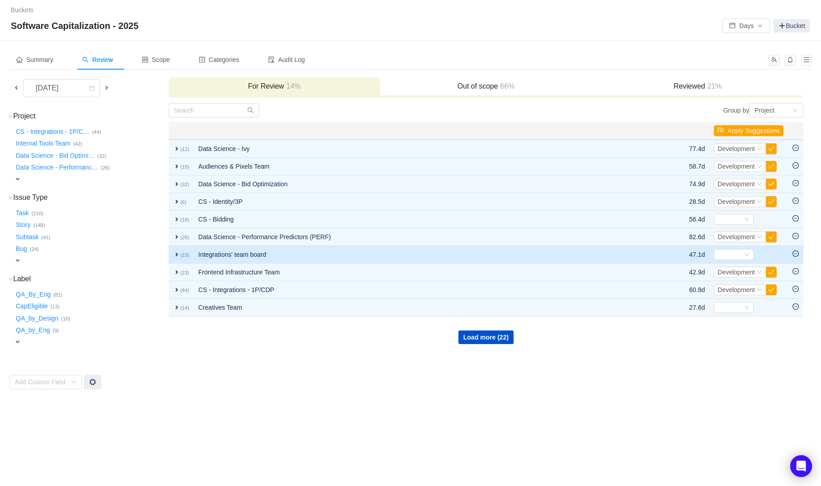
click at [221, 252] on td "Integrations' team board" at bounding box center [425, 255] width 462 height 18
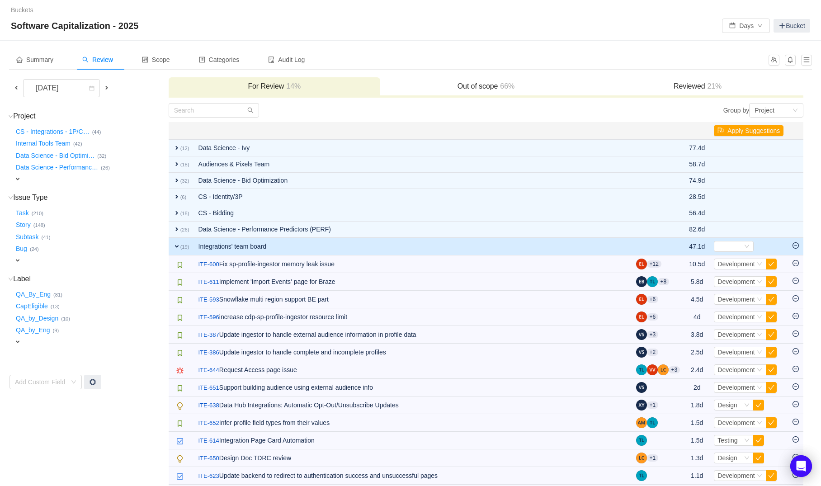
click at [222, 250] on td "Integrations' team board" at bounding box center [413, 247] width 438 height 18
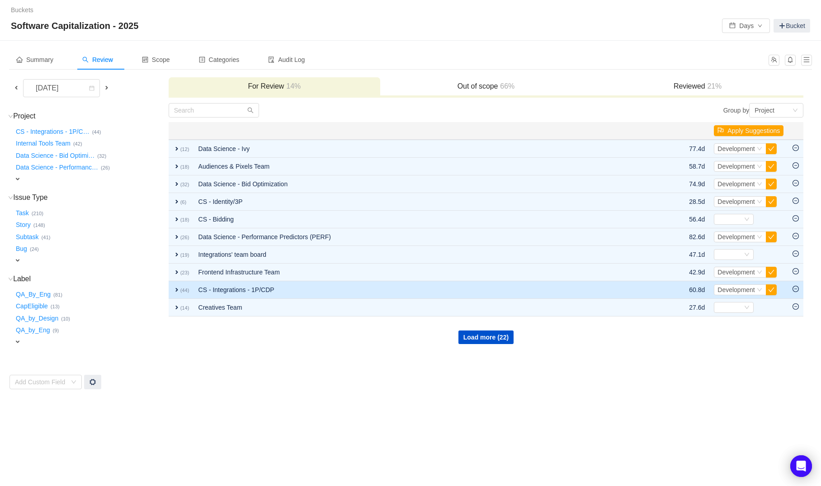
click at [225, 284] on td "CS - Integrations - 1P/CDP" at bounding box center [425, 290] width 462 height 18
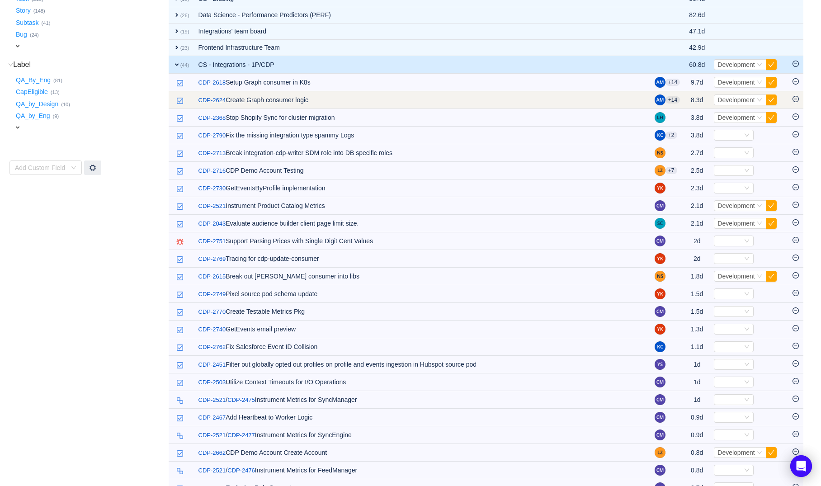
scroll to position [224, 0]
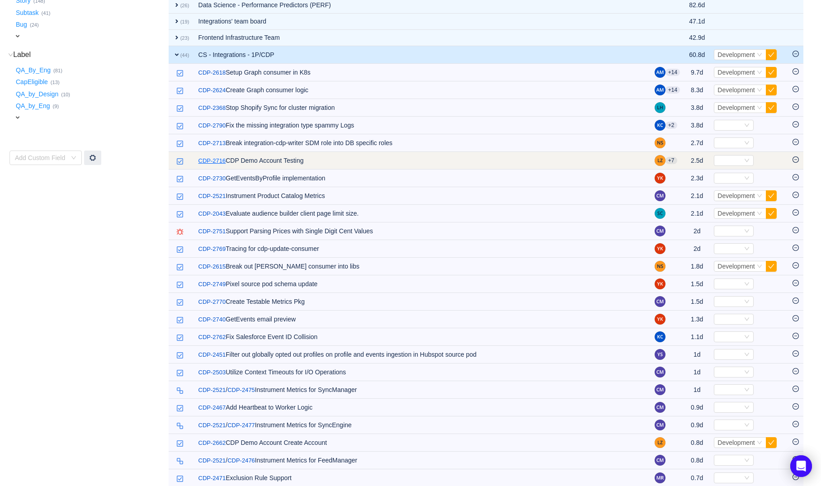
click at [221, 161] on link "CDP-2716" at bounding box center [212, 160] width 28 height 9
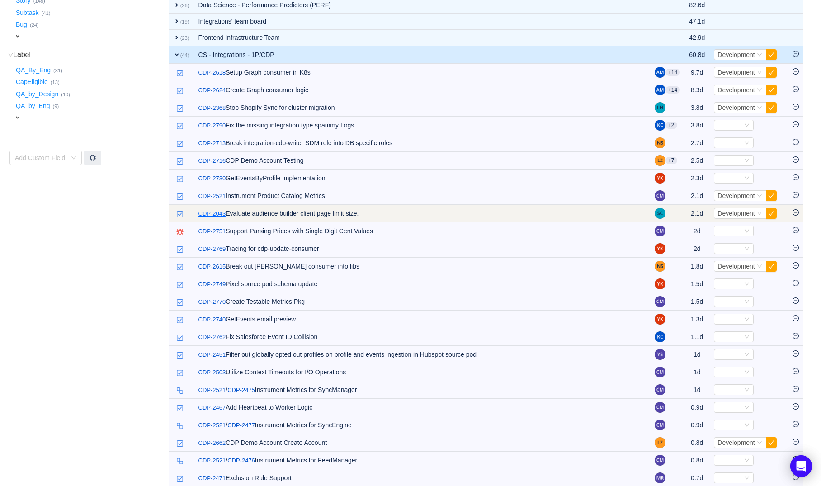
click at [225, 216] on link "CDP-2043" at bounding box center [212, 213] width 28 height 9
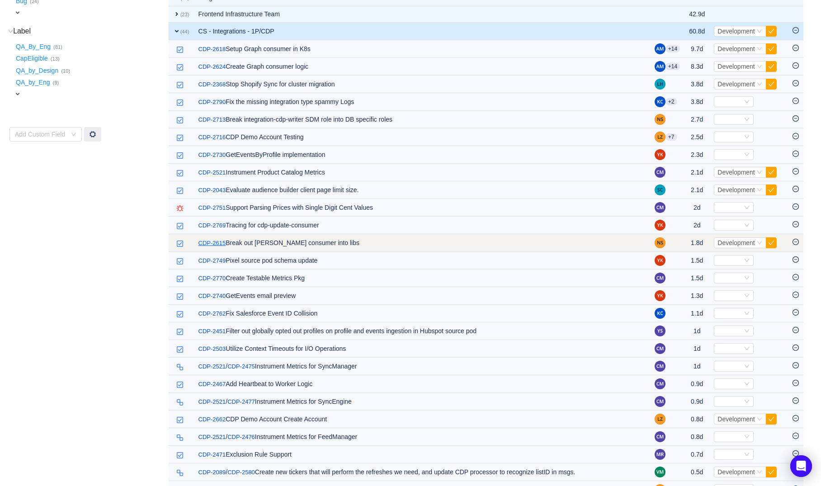
scroll to position [260, 0]
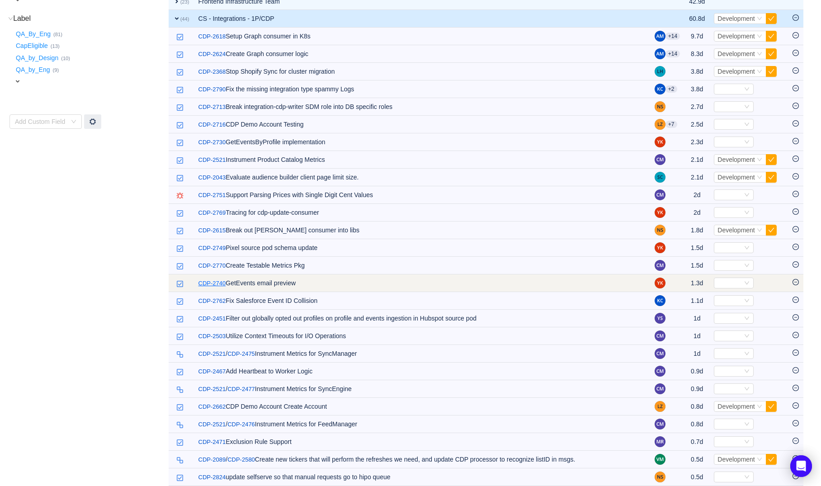
click at [204, 285] on link "CDP-2740" at bounding box center [212, 283] width 28 height 9
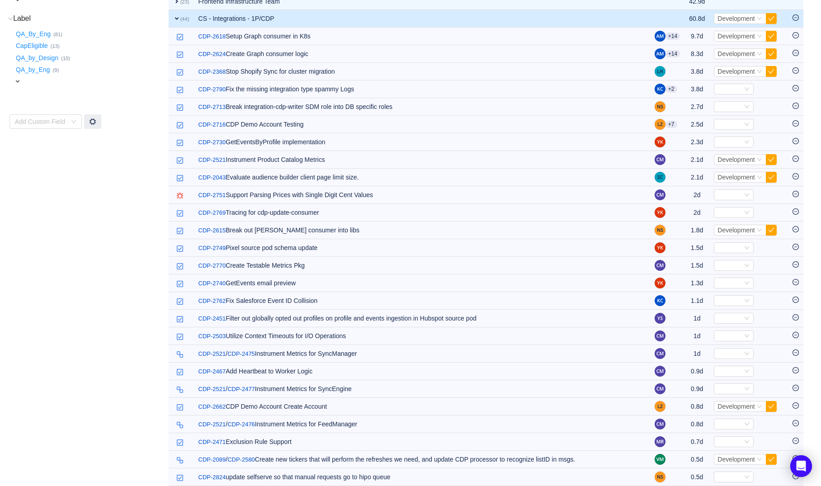
click at [113, 193] on td "Project (32) hide CS - Integrations - 1P/C … (44) Internal Tools Team … (42) Da…" at bounding box center [88, 345] width 159 height 1006
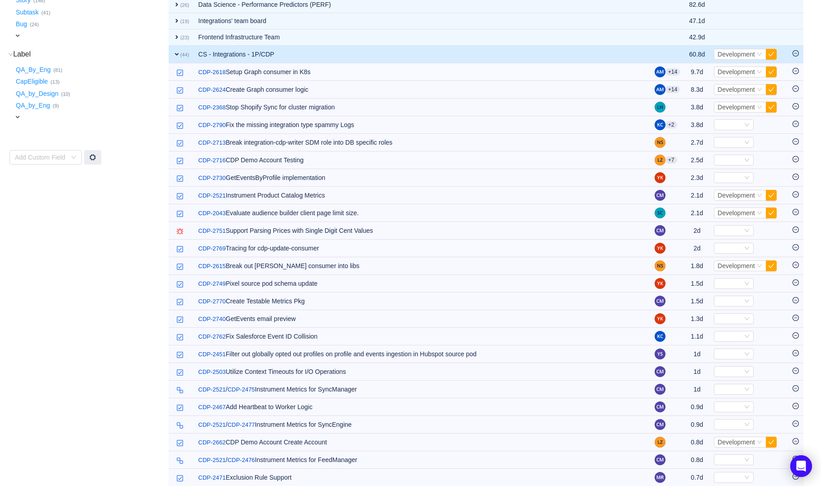
scroll to position [221, 0]
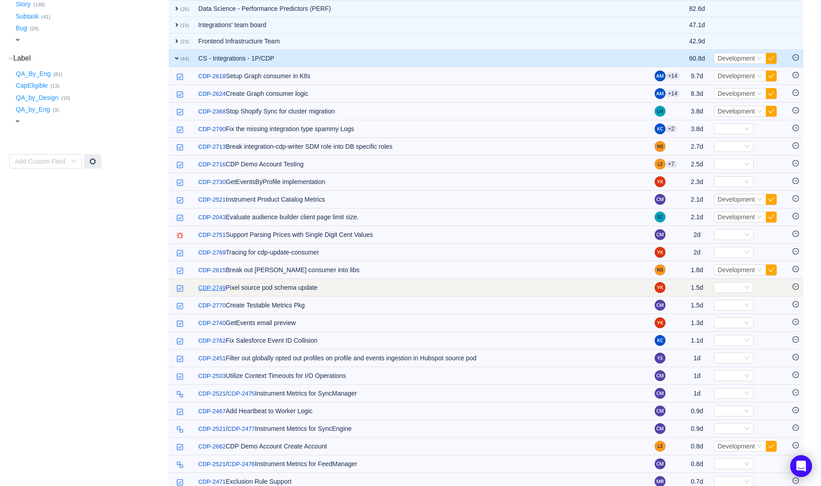
click at [216, 287] on link "CDP-2749" at bounding box center [212, 287] width 28 height 9
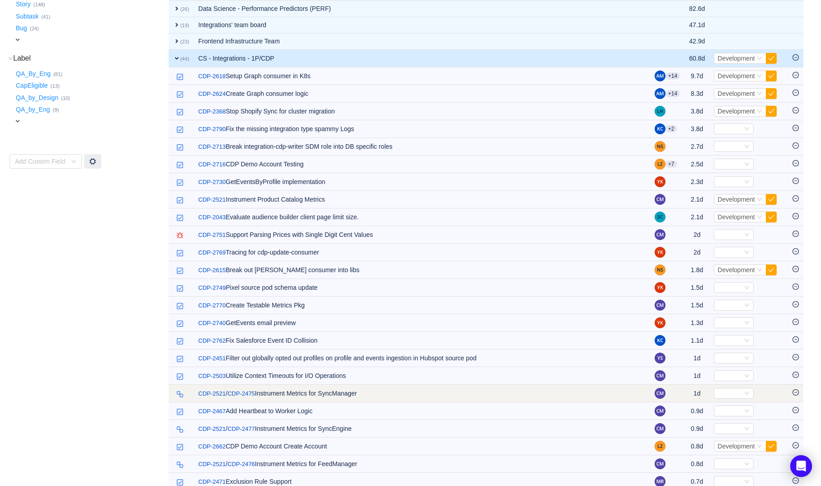
click at [179, 393] on img at bounding box center [179, 394] width 7 height 7
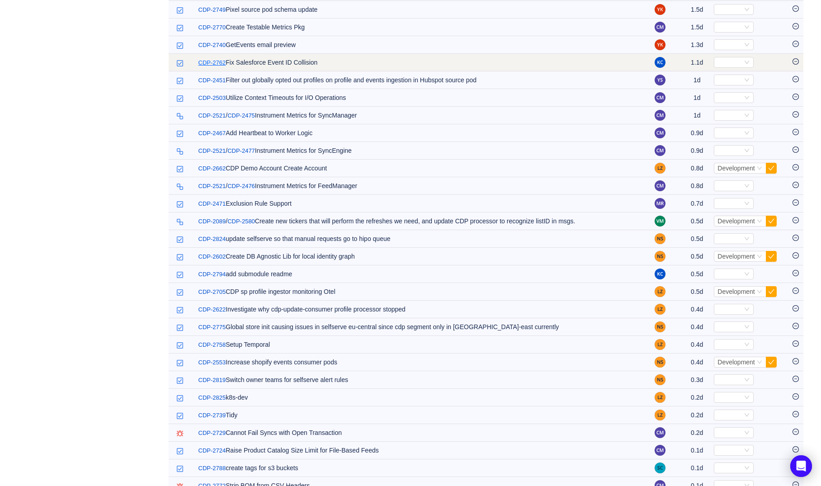
scroll to position [499, 0]
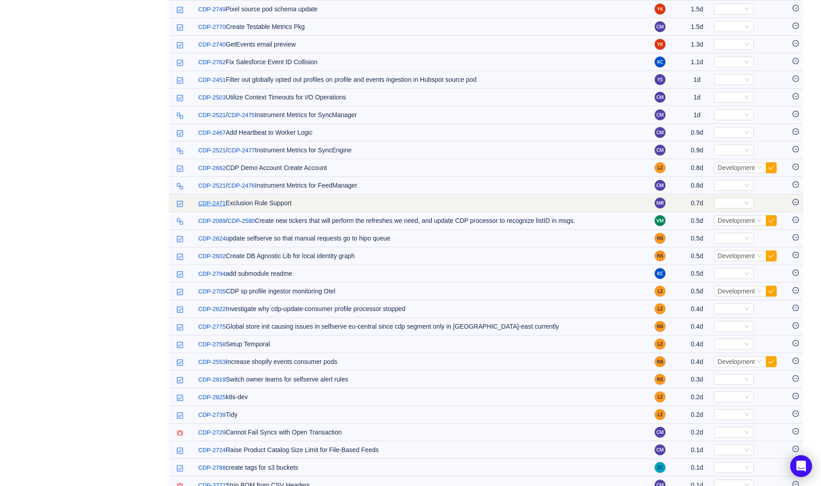
click at [207, 204] on link "CDP-2471" at bounding box center [212, 203] width 28 height 9
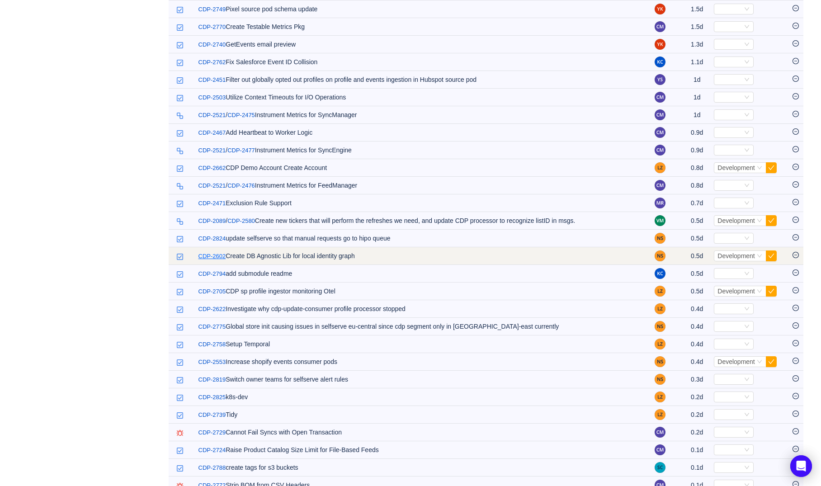
click at [217, 254] on link "CDP-2602" at bounding box center [212, 256] width 28 height 9
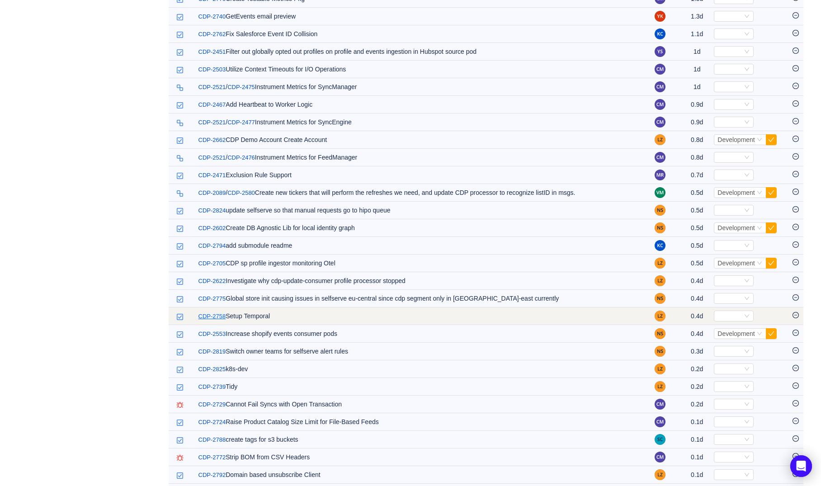
scroll to position [533, 0]
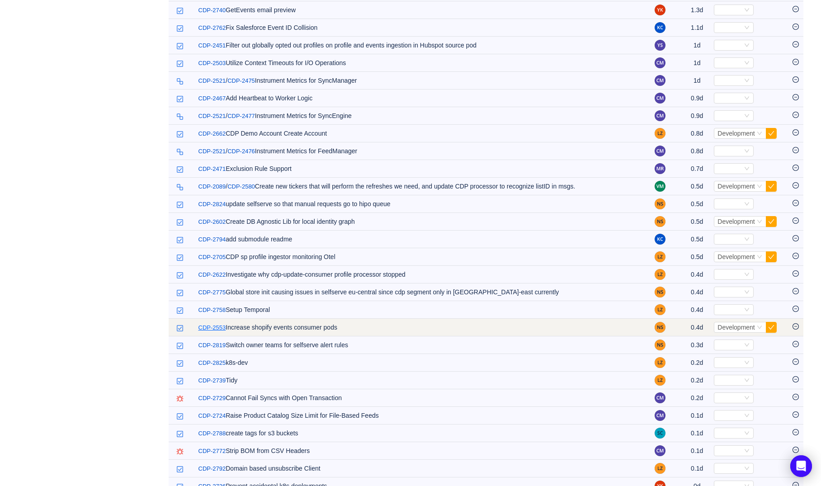
click at [212, 329] on link "CDP-2553" at bounding box center [212, 327] width 28 height 9
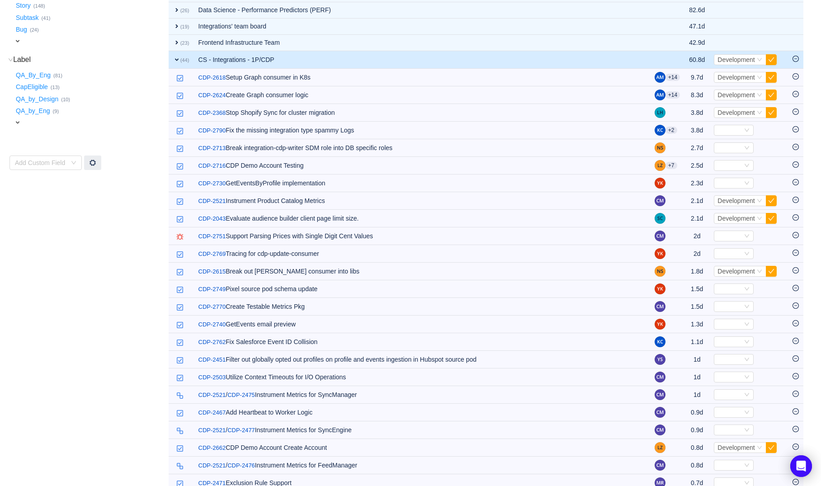
scroll to position [201, 0]
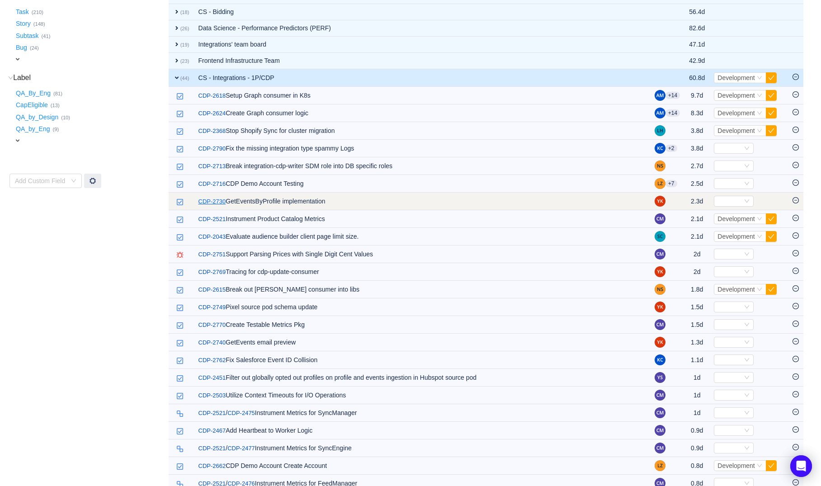
click at [211, 204] on link "CDP-2730" at bounding box center [212, 201] width 28 height 9
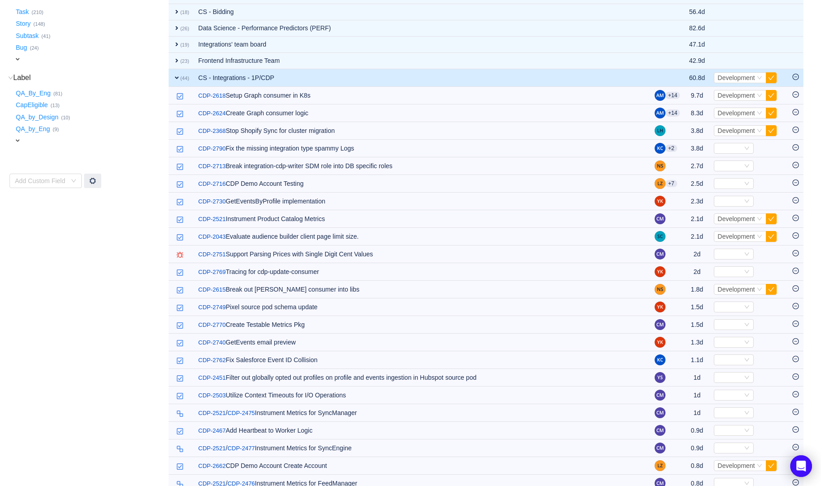
click at [149, 228] on td "Project (32) hide CS - Integrations - 1P/C … (44) Internal Tools Team … (42) Da…" at bounding box center [88, 404] width 159 height 1006
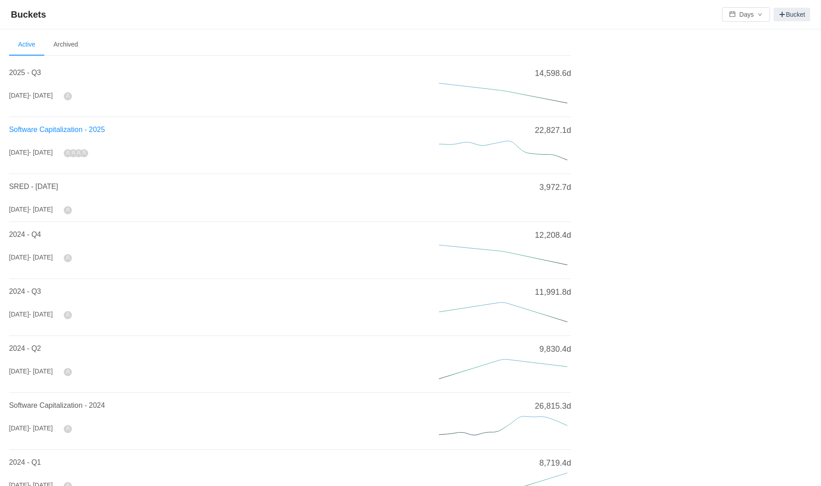
click at [87, 133] on span "Software Capitalization - 2025" at bounding box center [57, 130] width 96 height 8
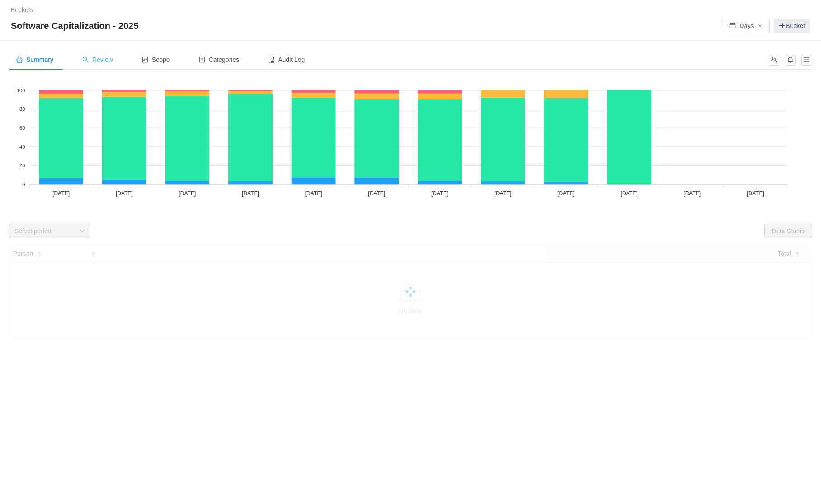
click at [113, 59] on span "Review" at bounding box center [97, 59] width 31 height 7
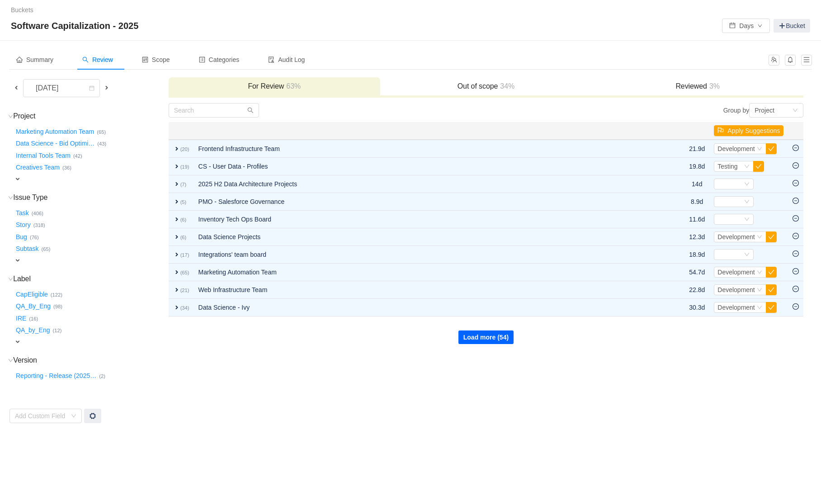
click at [501, 337] on button "Load more (54)" at bounding box center [485, 337] width 55 height 14
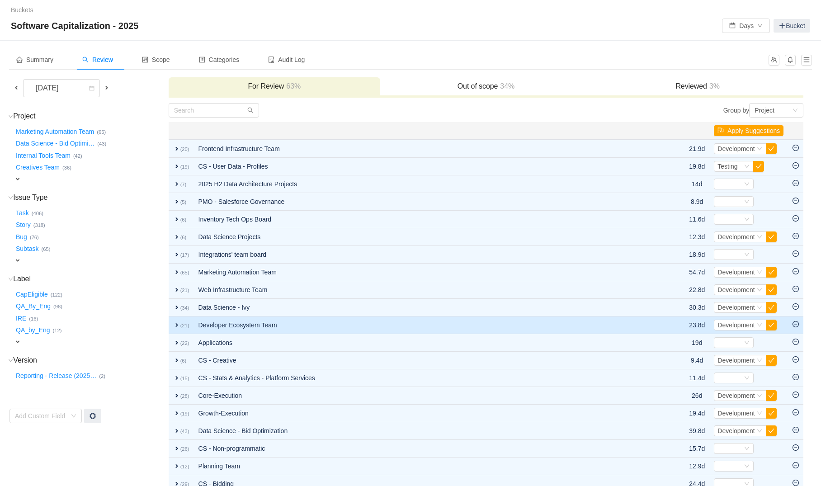
scroll to position [44, 0]
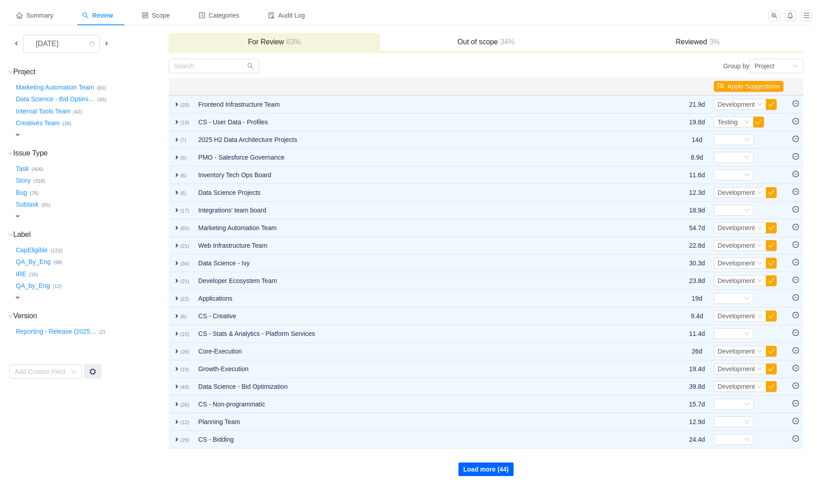
click at [509, 473] on button "Load more (44)" at bounding box center [485, 469] width 55 height 14
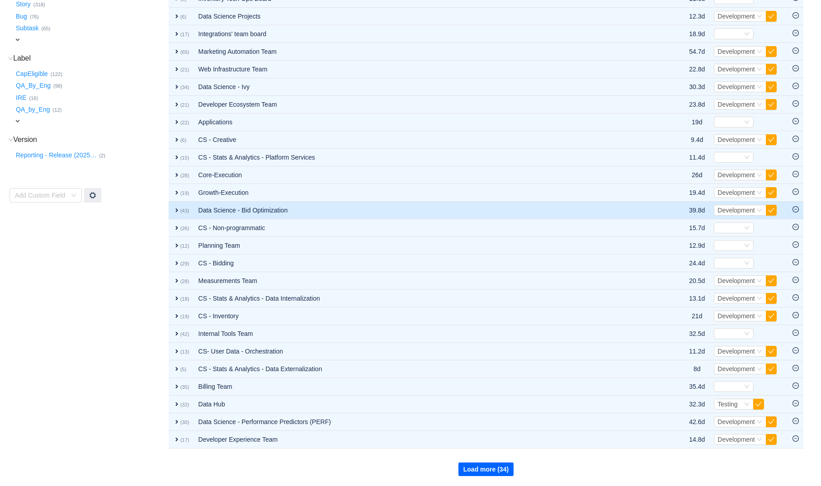
scroll to position [0, 0]
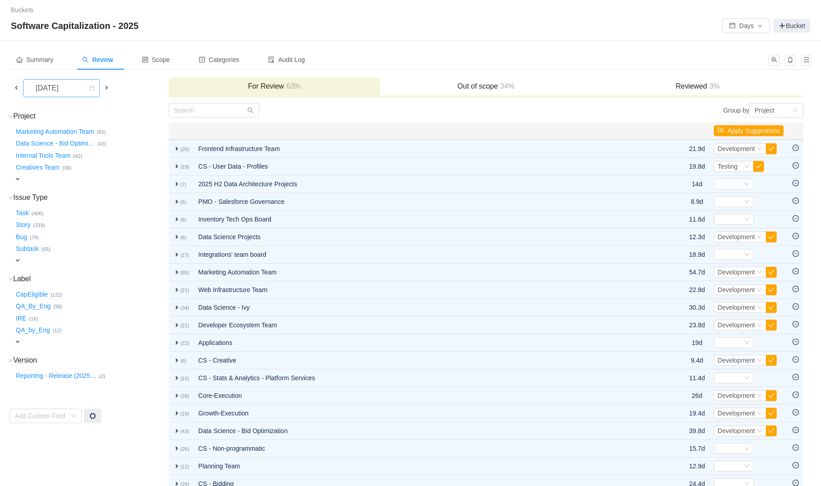
click at [67, 91] on div "[DATE]" at bounding box center [47, 88] width 39 height 17
click at [68, 176] on li "[DATE]" at bounding box center [63, 178] width 81 height 14
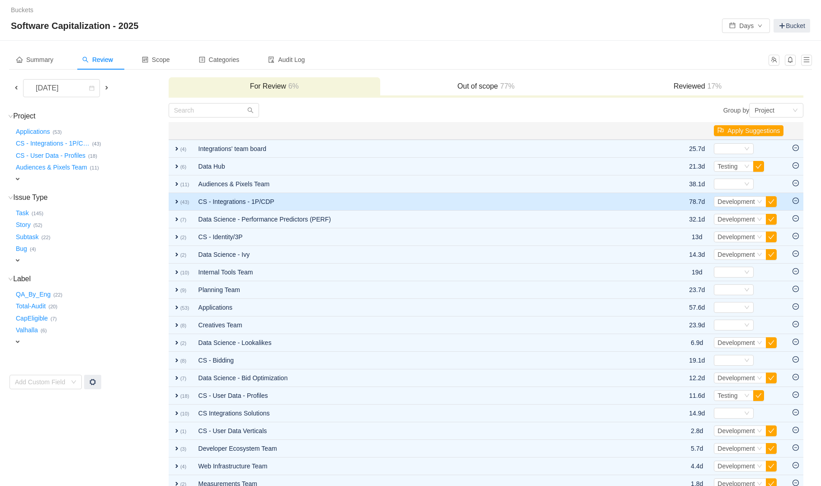
click at [261, 203] on td "CS - Integrations - 1P/CDP" at bounding box center [427, 202] width 466 height 18
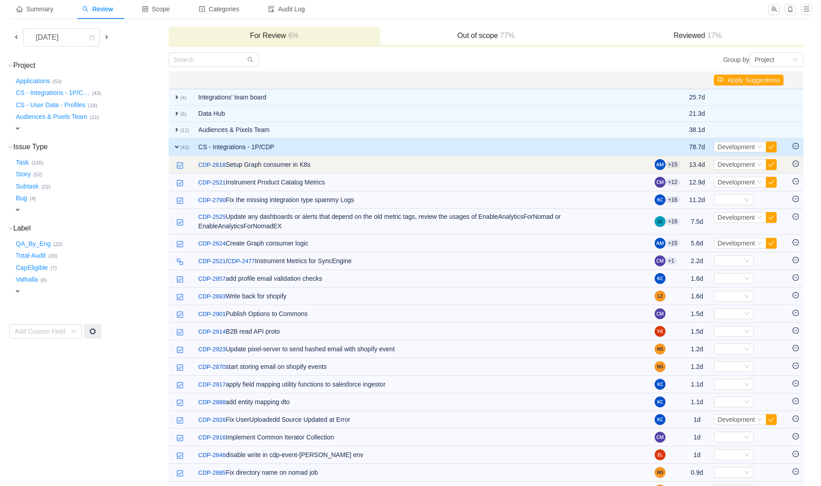
scroll to position [75, 0]
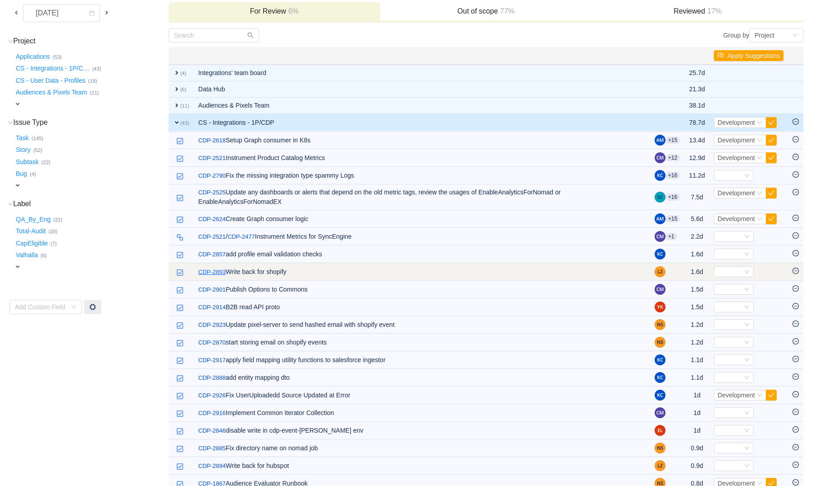
click at [211, 268] on link "CDP-2893" at bounding box center [212, 272] width 28 height 9
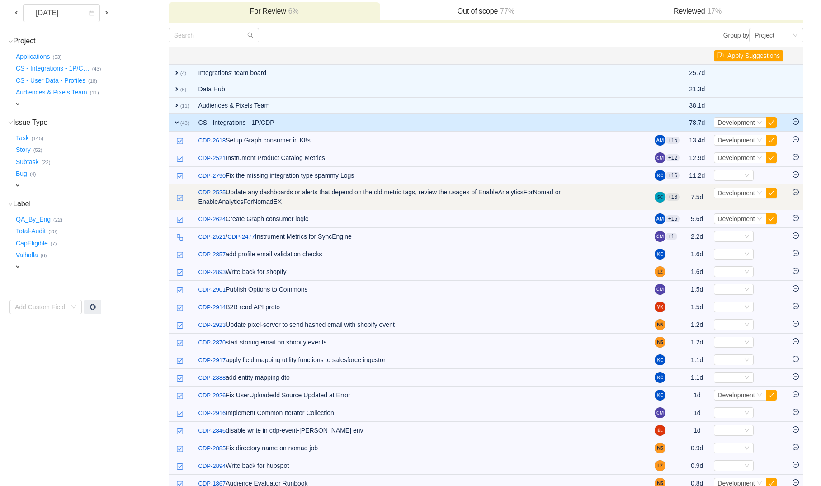
scroll to position [82, 0]
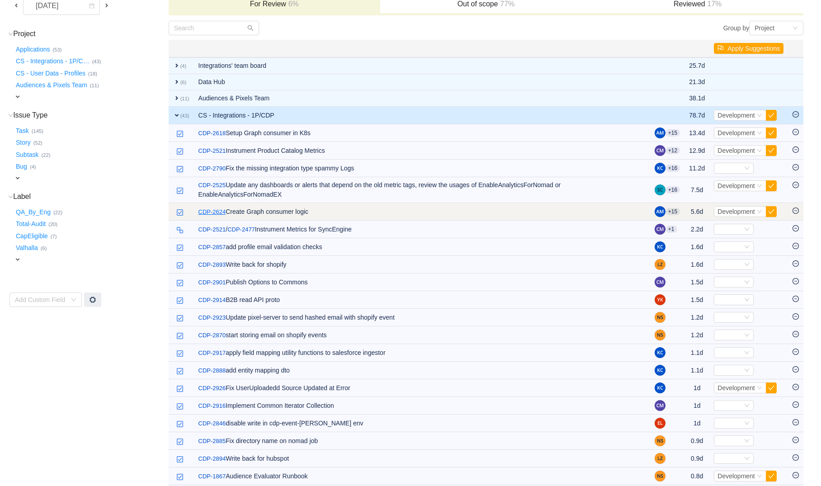
click at [215, 212] on link "CDP-2624" at bounding box center [212, 211] width 28 height 9
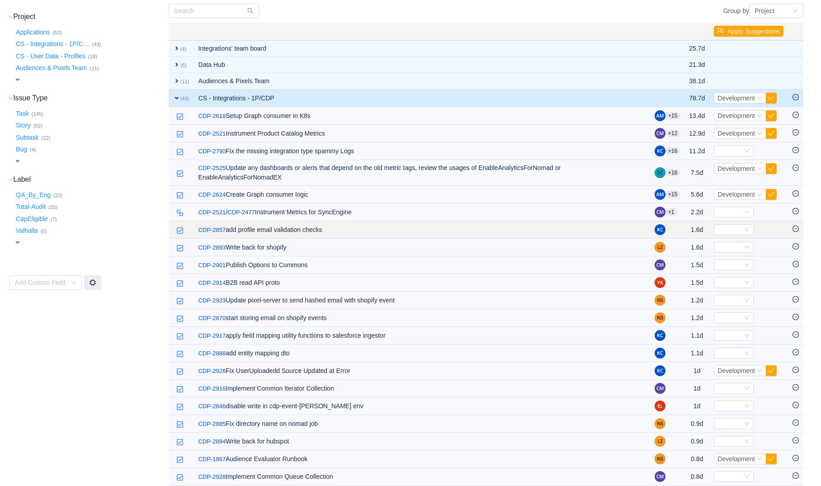
scroll to position [100, 0]
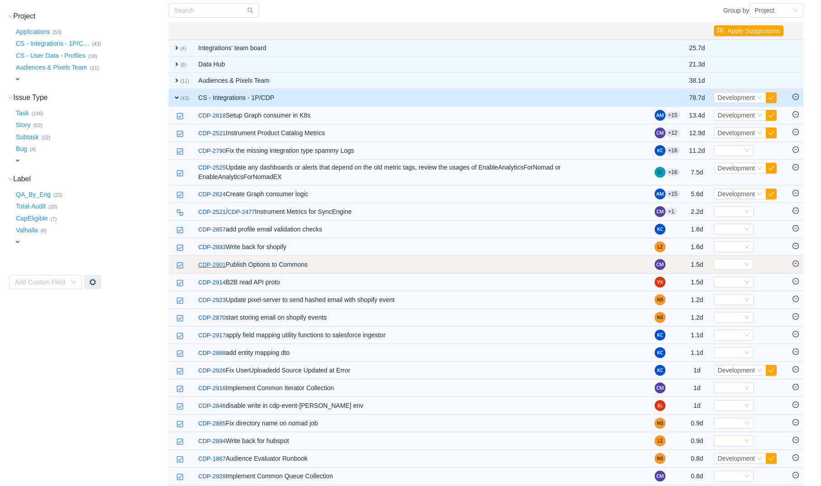
click at [212, 263] on link "CDP-2901" at bounding box center [212, 264] width 28 height 9
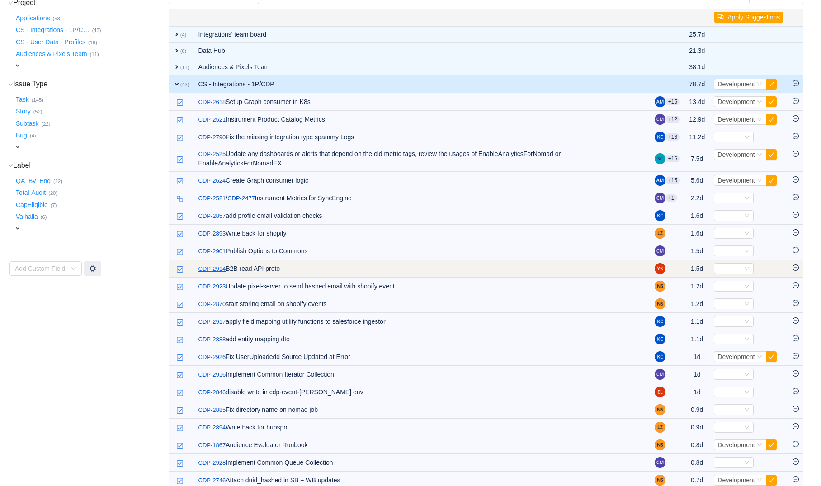
click at [212, 269] on link "CDP-2914" at bounding box center [212, 268] width 28 height 9
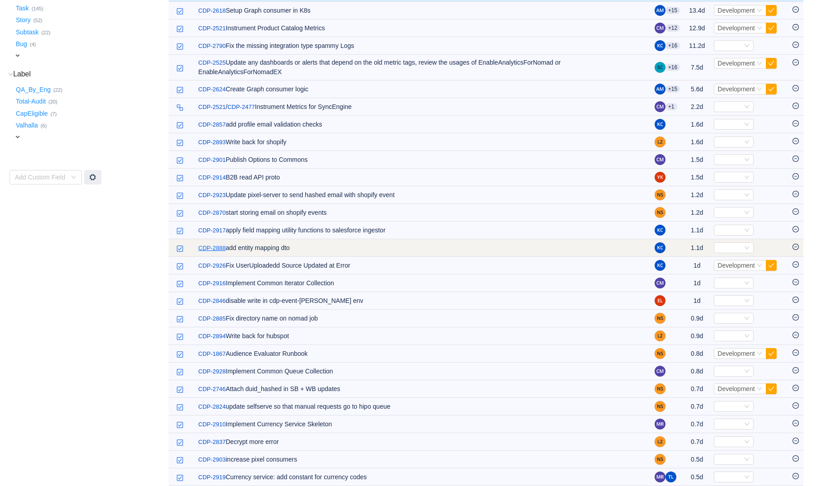
scroll to position [209, 0]
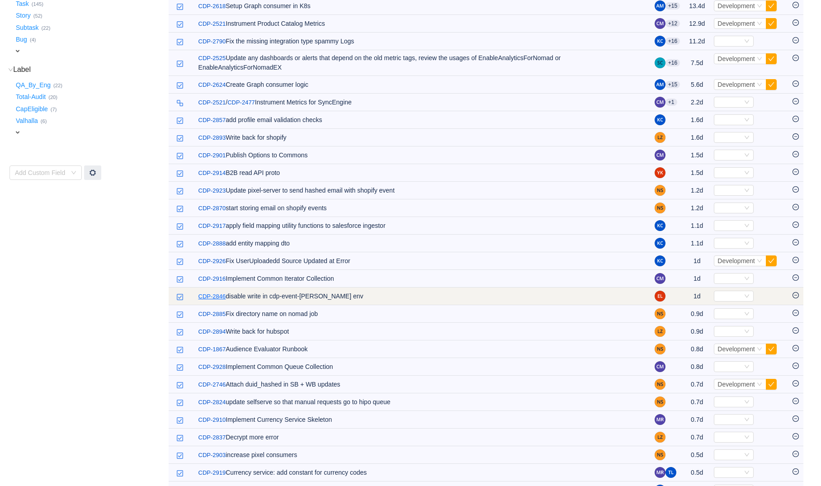
click at [215, 293] on link "CDP-2846" at bounding box center [212, 296] width 28 height 9
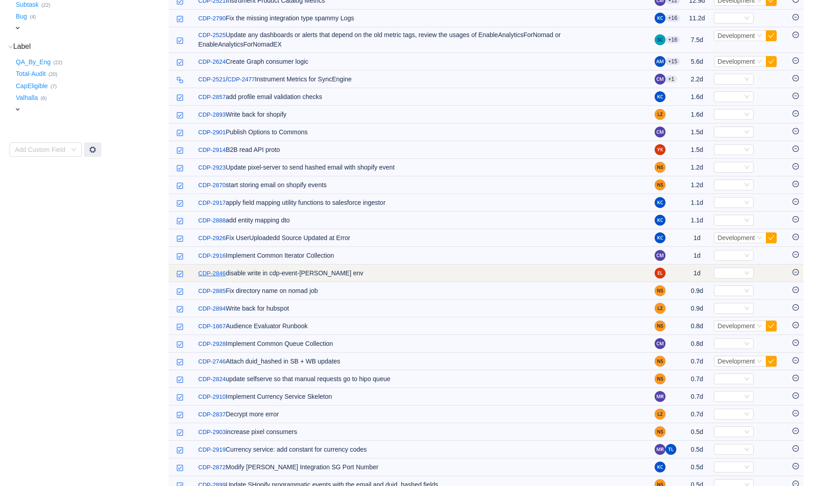
scroll to position [235, 0]
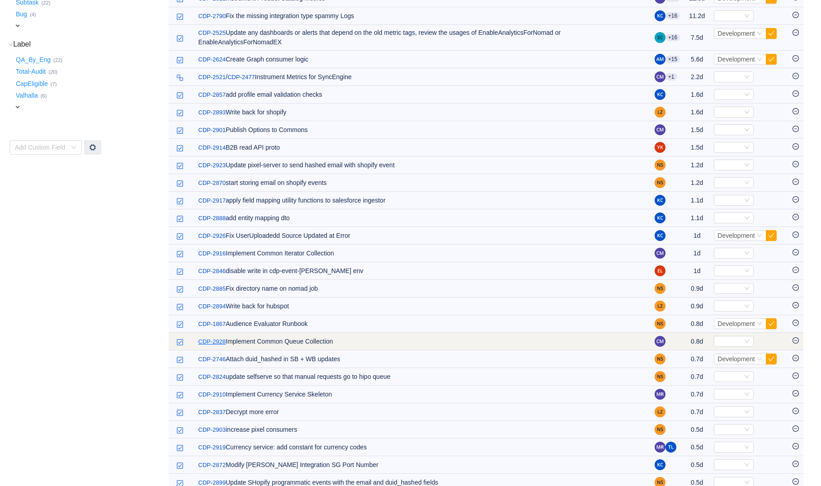
click at [212, 340] on link "CDP-2928" at bounding box center [212, 341] width 28 height 9
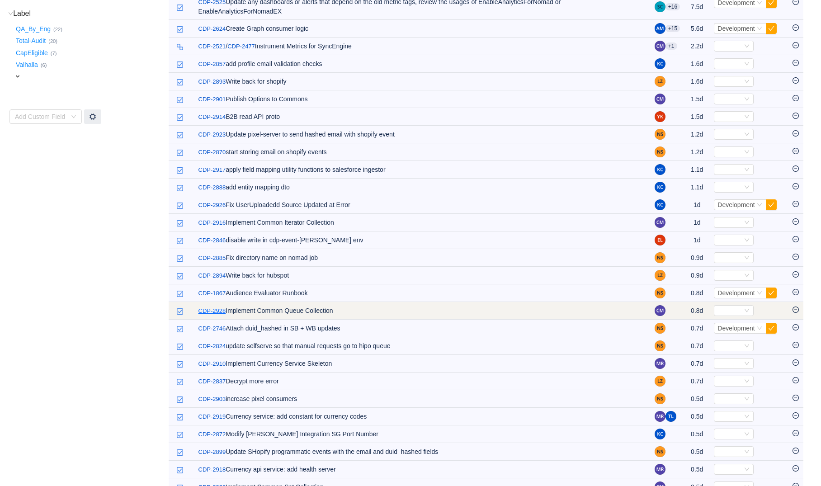
scroll to position [270, 0]
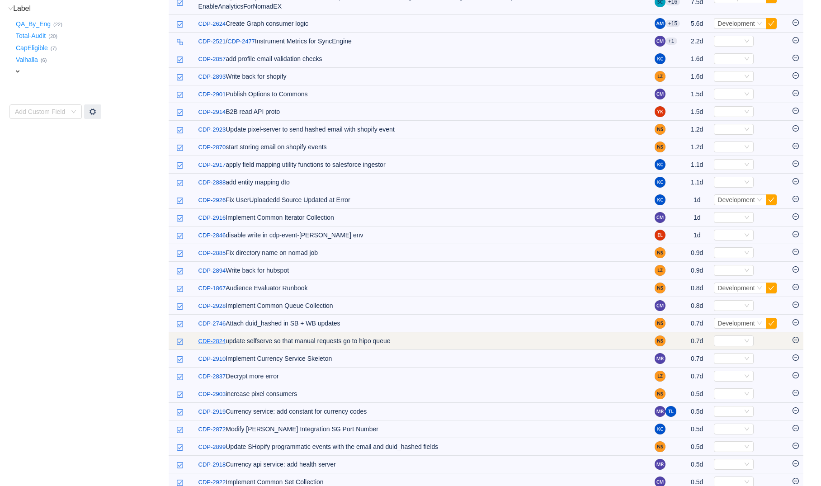
click at [212, 343] on link "CDP-2824" at bounding box center [212, 341] width 28 height 9
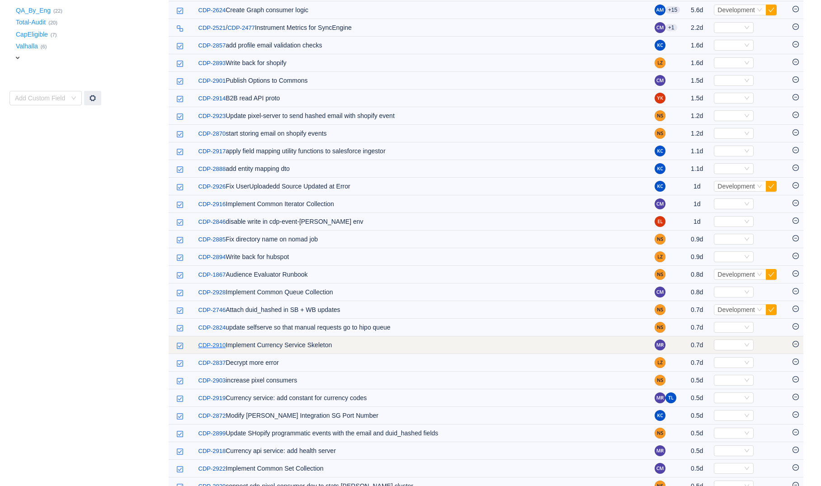
click at [212, 347] on link "CDP-2910" at bounding box center [212, 345] width 28 height 9
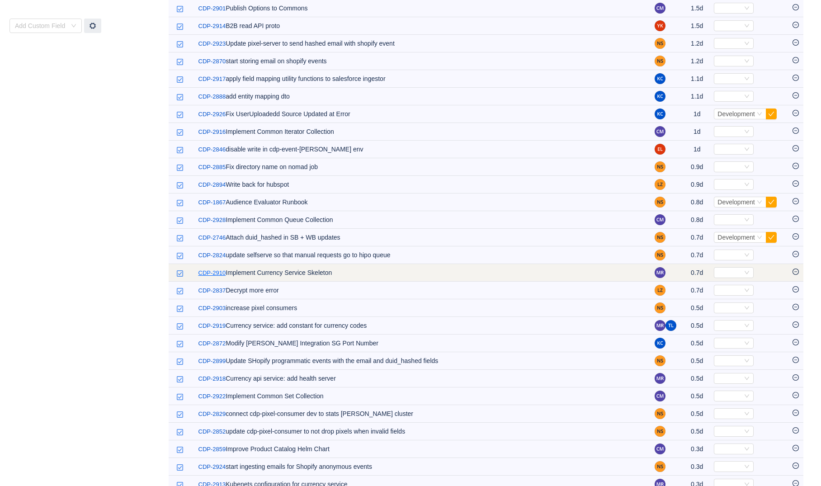
scroll to position [357, 0]
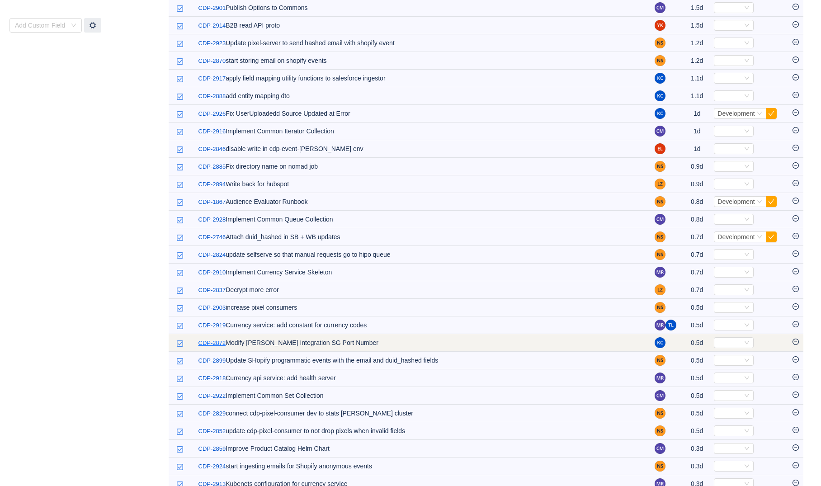
click at [214, 342] on link "CDP-2872" at bounding box center [212, 343] width 28 height 9
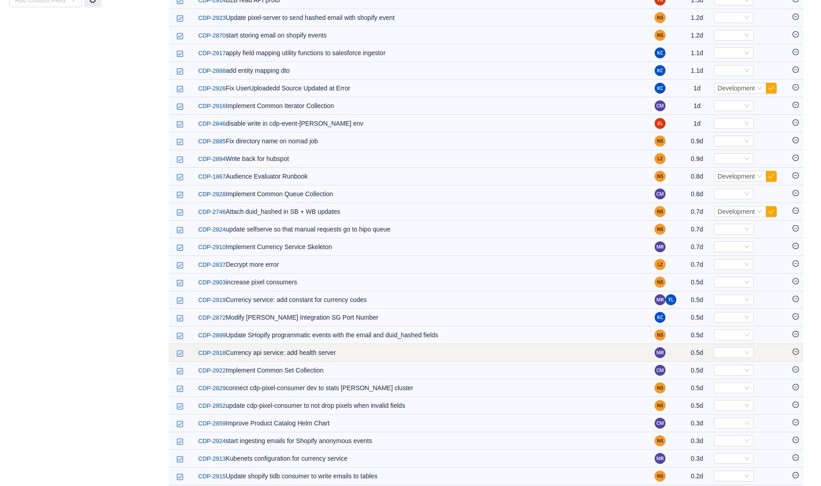
scroll to position [383, 0]
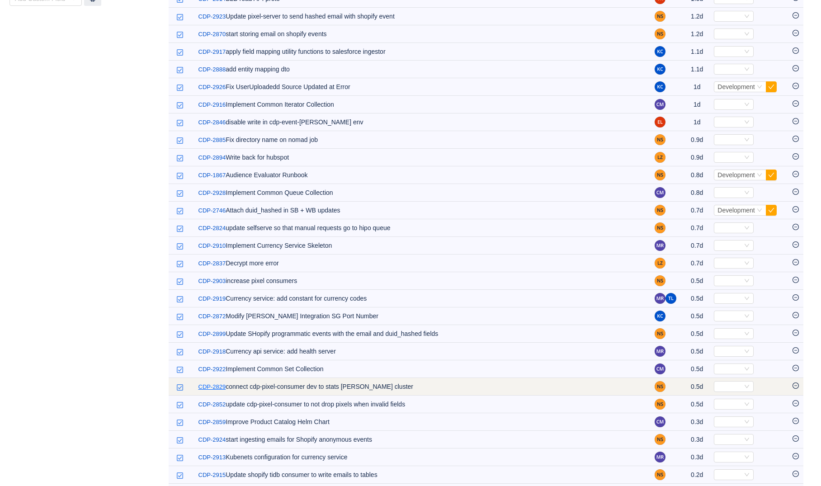
click at [214, 382] on link "CDP-2829" at bounding box center [212, 386] width 28 height 9
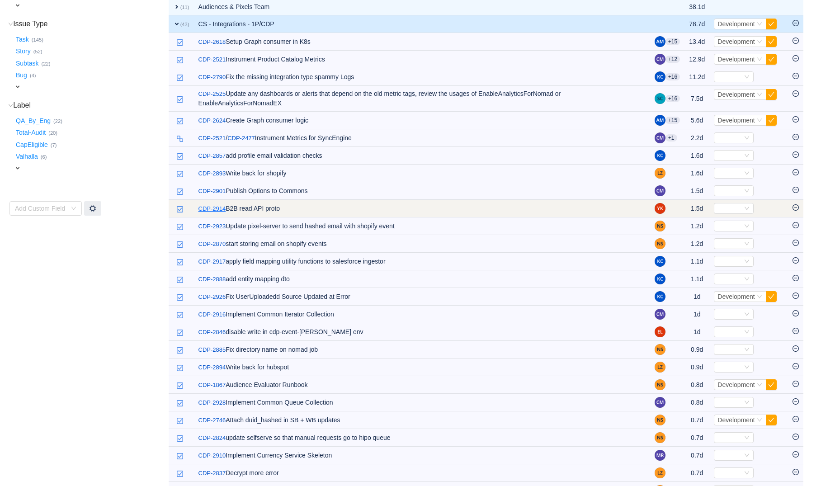
scroll to position [176, 0]
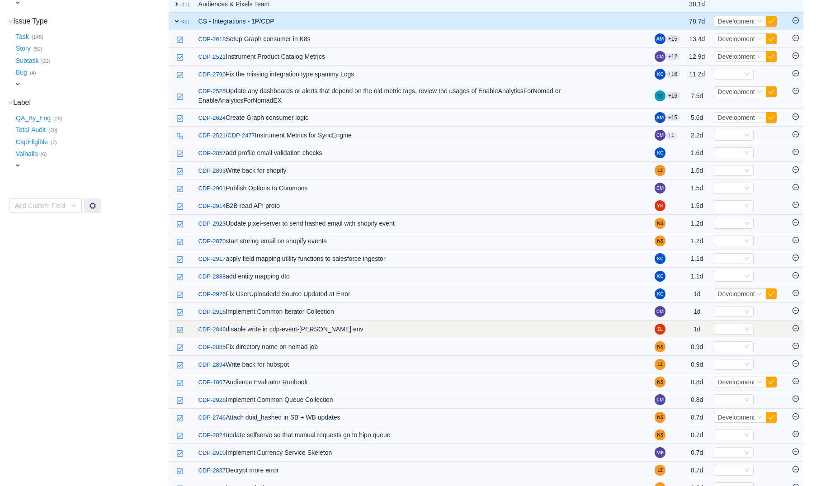
click at [217, 328] on link "CDP-2846" at bounding box center [212, 329] width 28 height 9
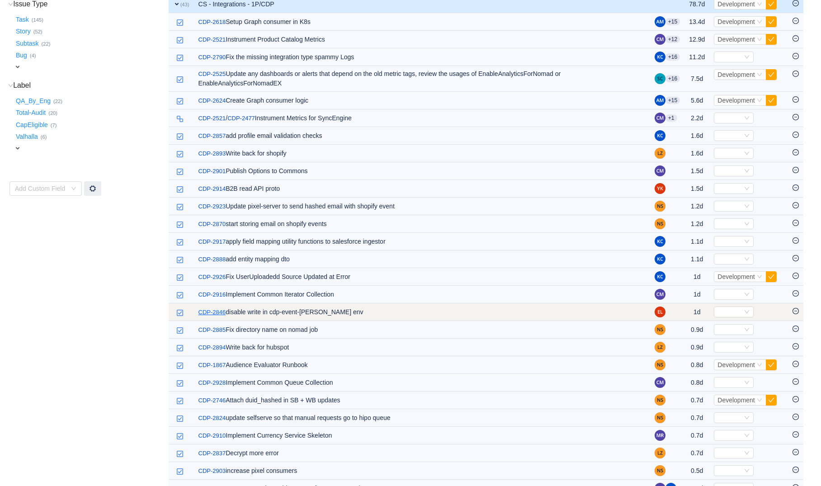
scroll to position [196, 0]
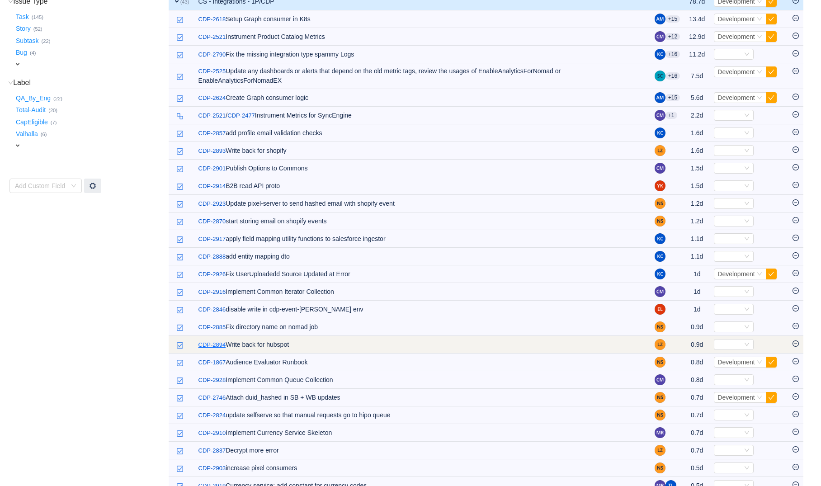
click at [216, 340] on link "CDP-2894" at bounding box center [212, 344] width 28 height 9
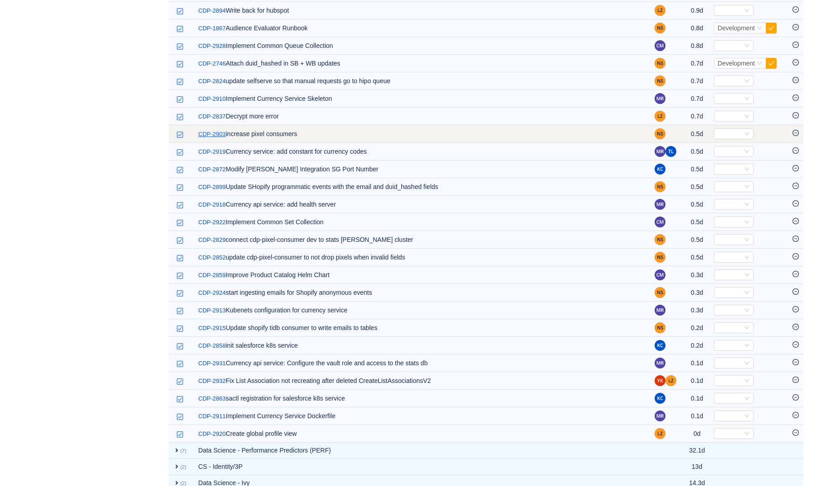
scroll to position [531, 0]
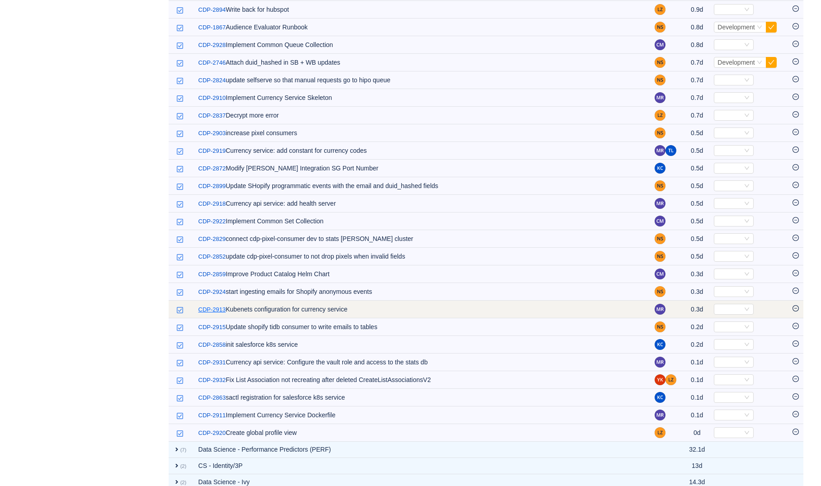
click at [207, 310] on link "CDP-2913" at bounding box center [212, 309] width 28 height 9
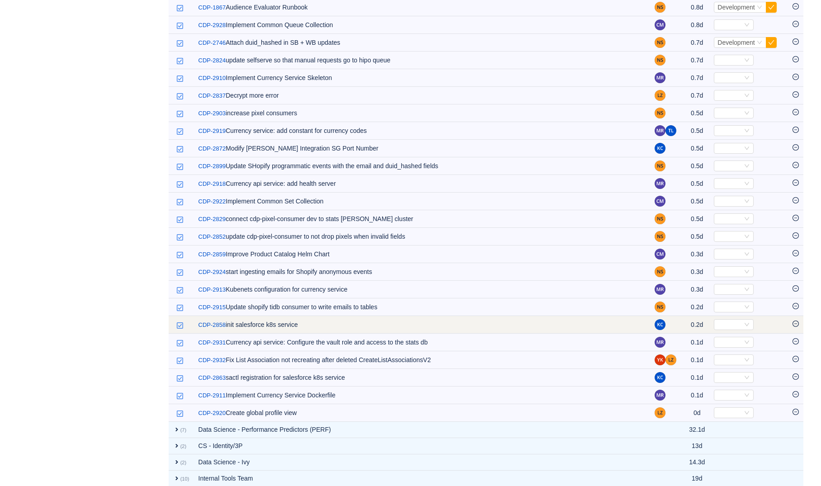
scroll to position [553, 0]
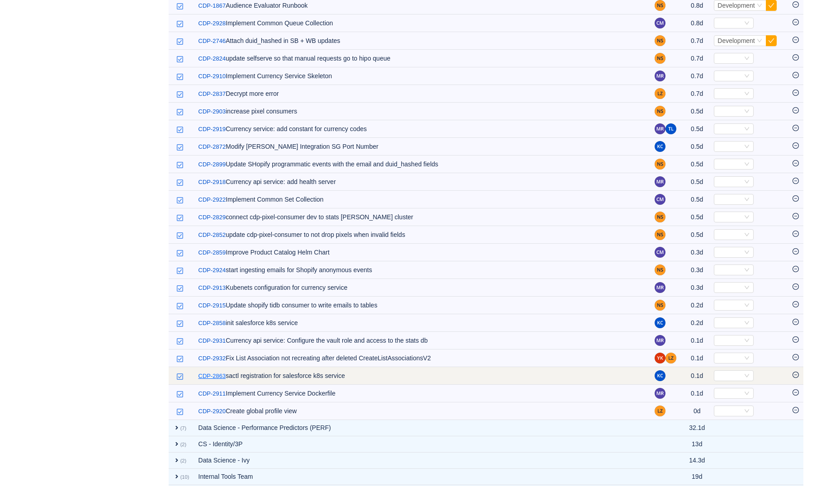
click at [218, 380] on link "CDP-2863" at bounding box center [212, 376] width 28 height 9
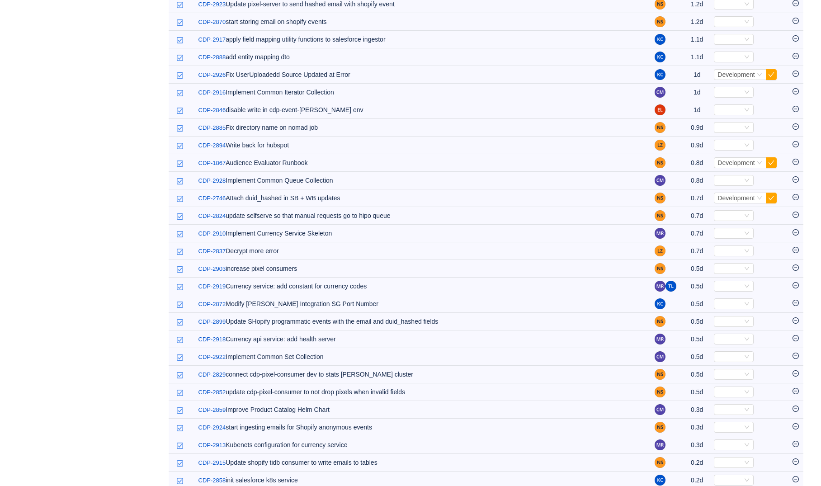
scroll to position [0, 0]
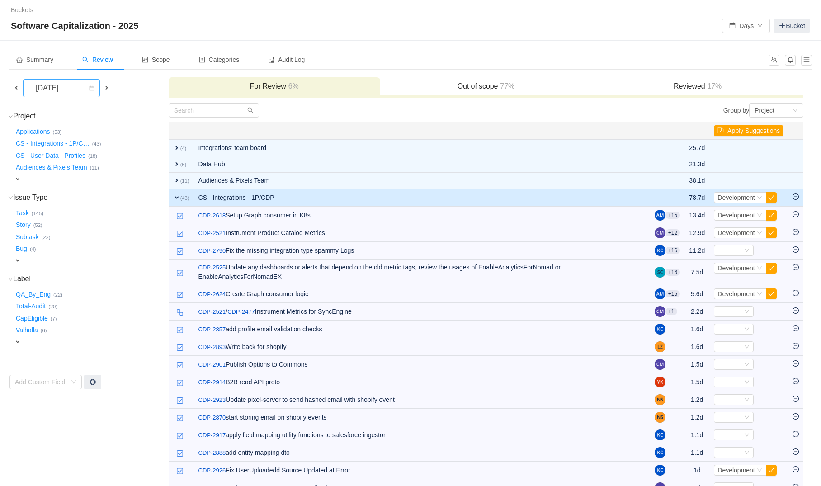
click at [67, 89] on div "[DATE]" at bounding box center [47, 88] width 39 height 17
click at [94, 193] on li "[DATE]" at bounding box center [61, 193] width 77 height 14
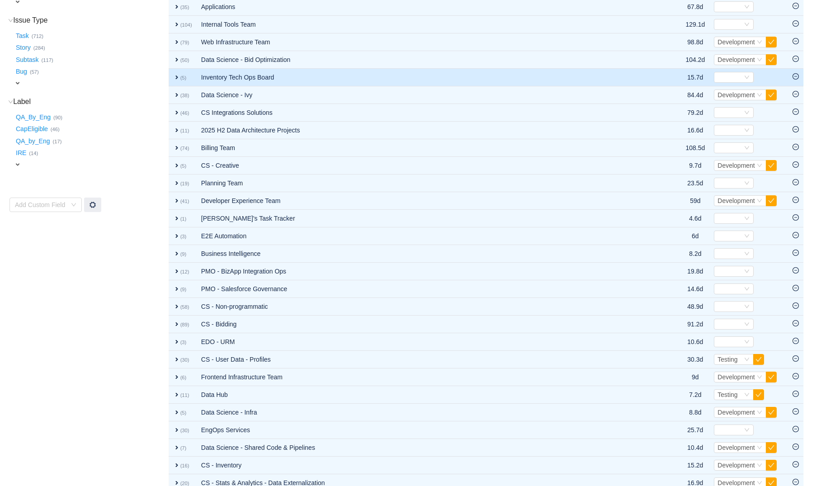
scroll to position [221, 0]
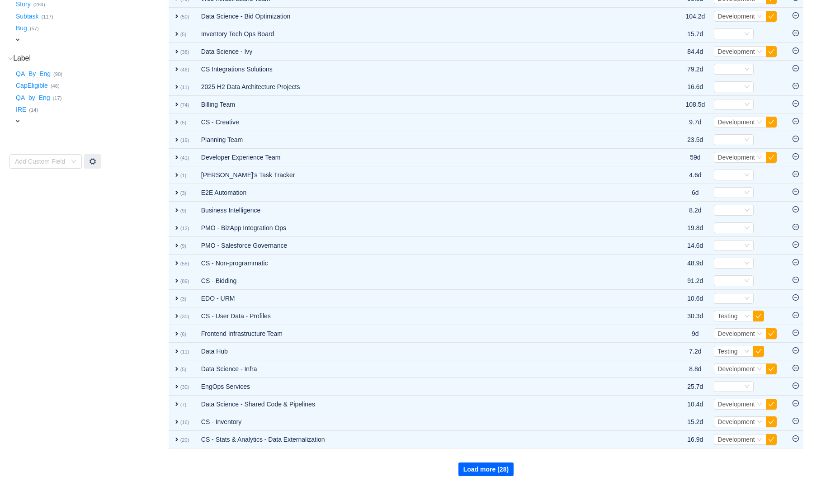
click at [485, 470] on button "Load more (28)" at bounding box center [485, 469] width 55 height 14
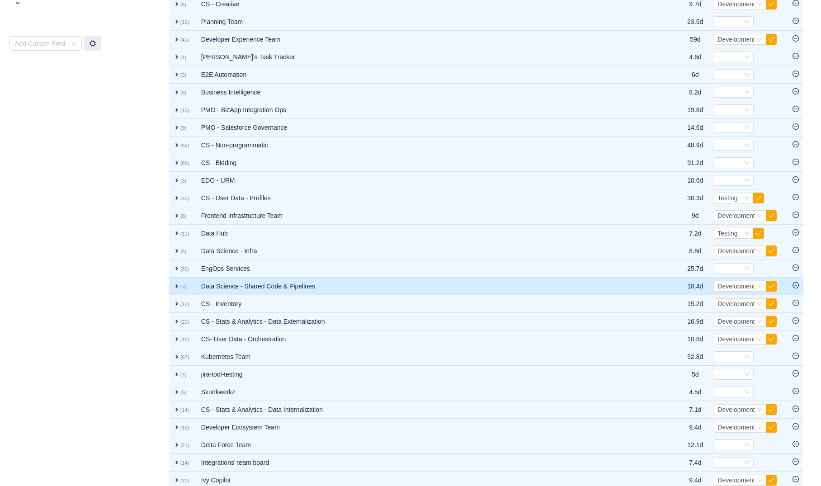
scroll to position [397, 0]
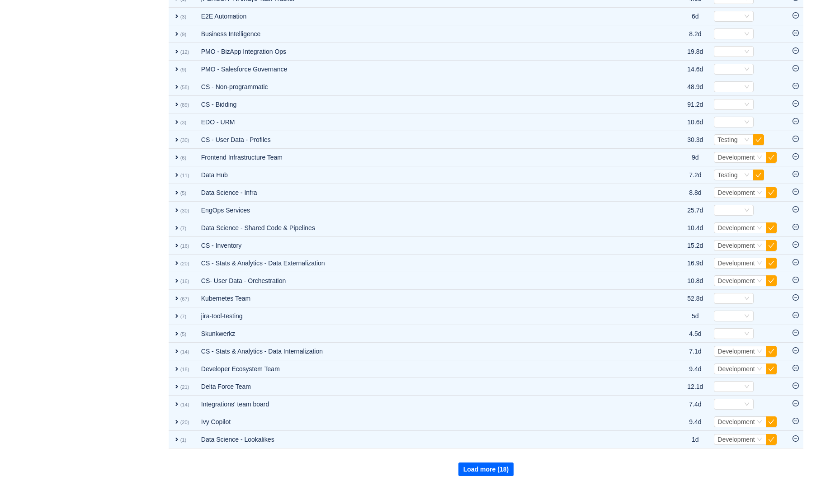
click at [491, 466] on button "Load more (18)" at bounding box center [485, 469] width 55 height 14
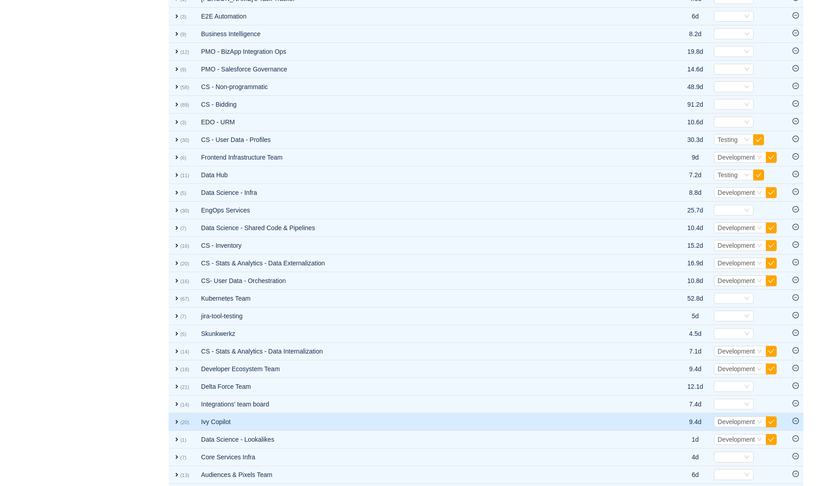
scroll to position [573, 0]
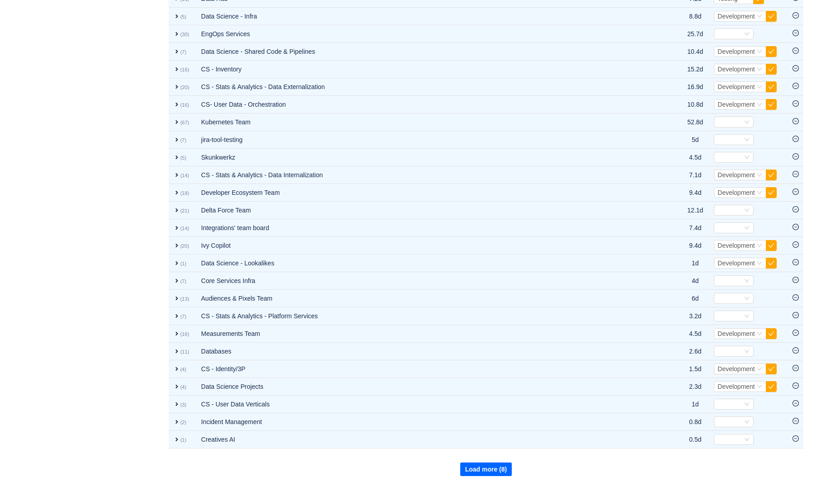
click at [476, 473] on button "Load more (8)" at bounding box center [486, 469] width 52 height 14
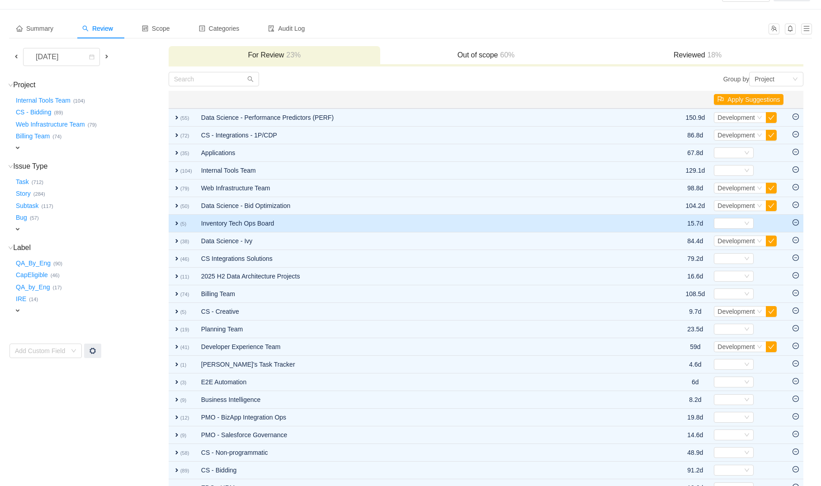
scroll to position [38, 0]
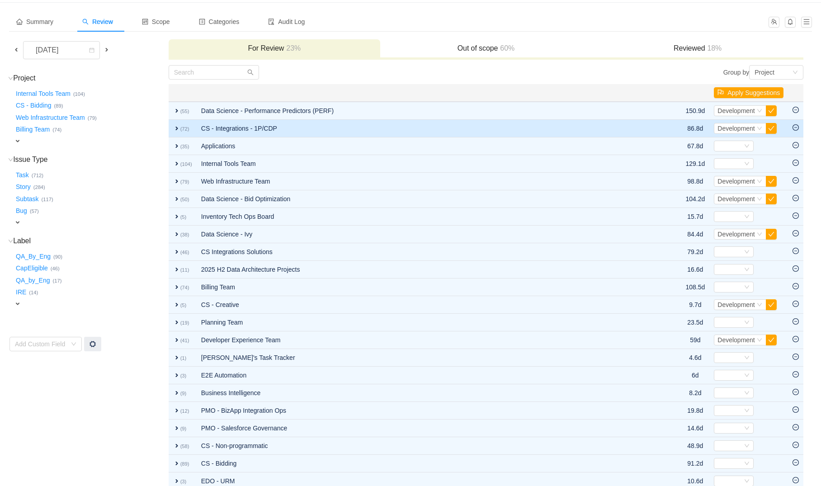
click at [278, 129] on td "CS - Integrations - 1P/CDP" at bounding box center [424, 129] width 455 height 18
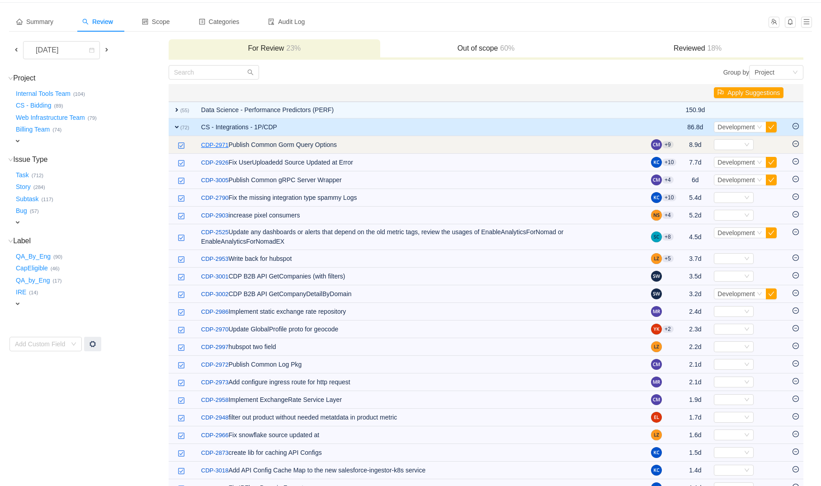
click at [214, 148] on link "CDP-2971" at bounding box center [215, 145] width 28 height 9
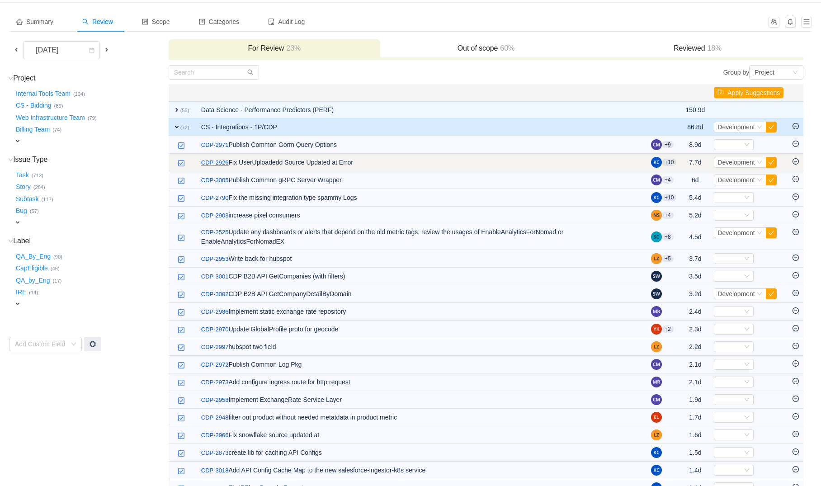
click at [217, 159] on link "CDP-2926" at bounding box center [215, 162] width 28 height 9
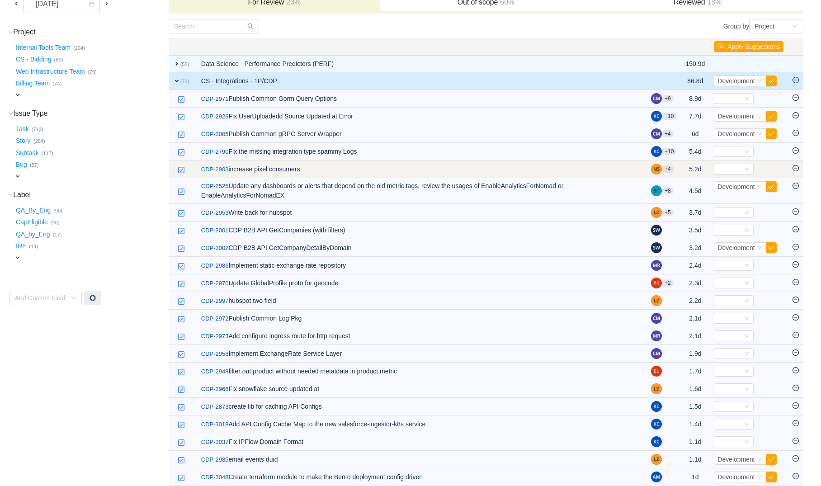
scroll to position [85, 0]
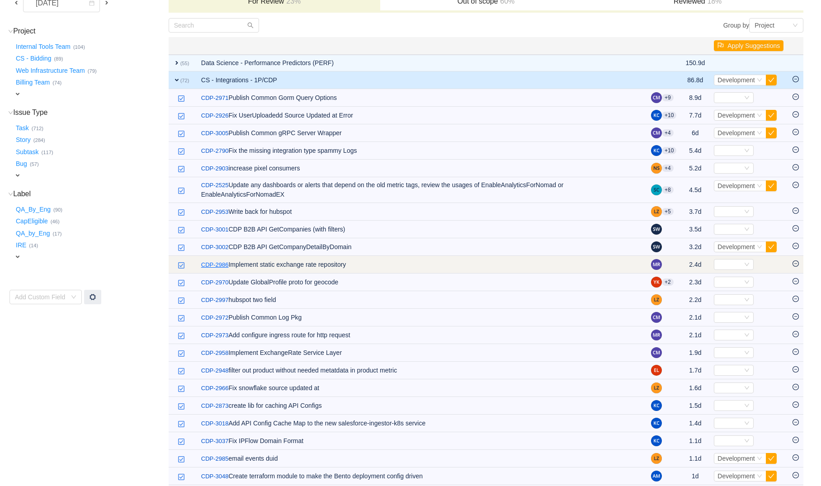
click at [222, 263] on link "CDP-2986" at bounding box center [215, 264] width 28 height 9
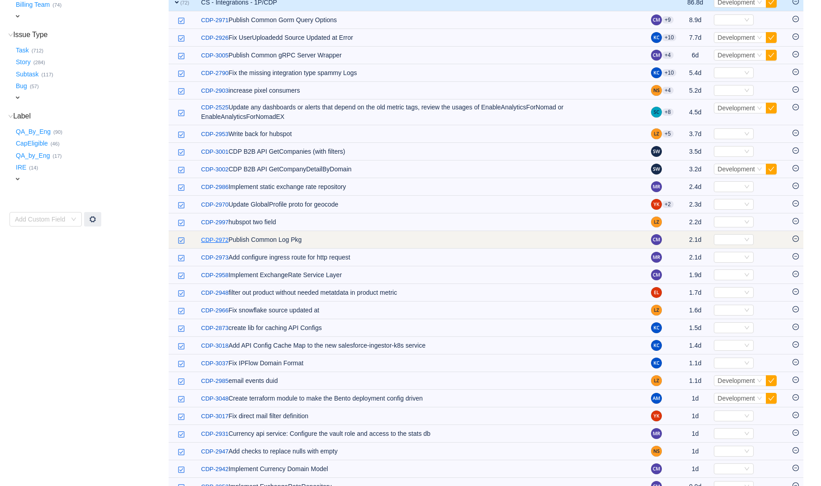
scroll to position [173, 0]
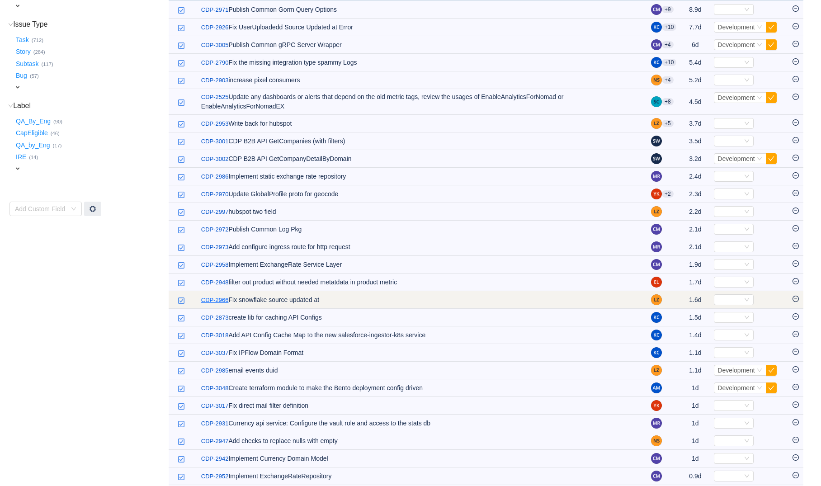
click at [215, 297] on link "CDP-2966" at bounding box center [215, 300] width 28 height 9
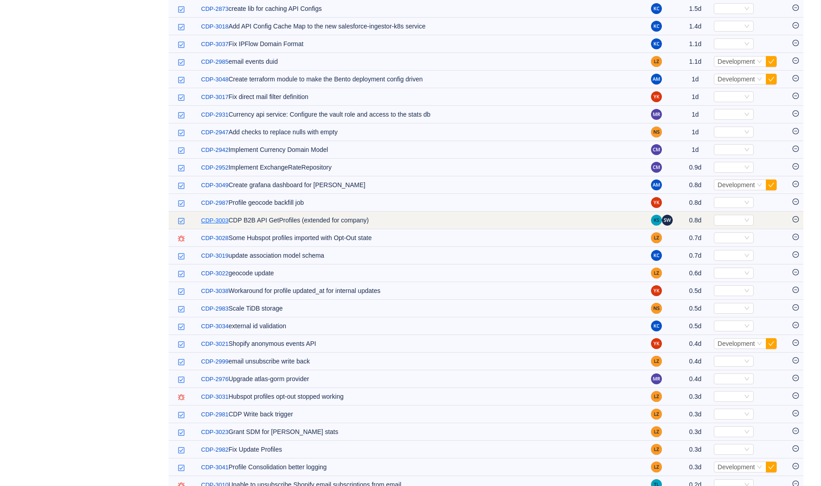
scroll to position [484, 0]
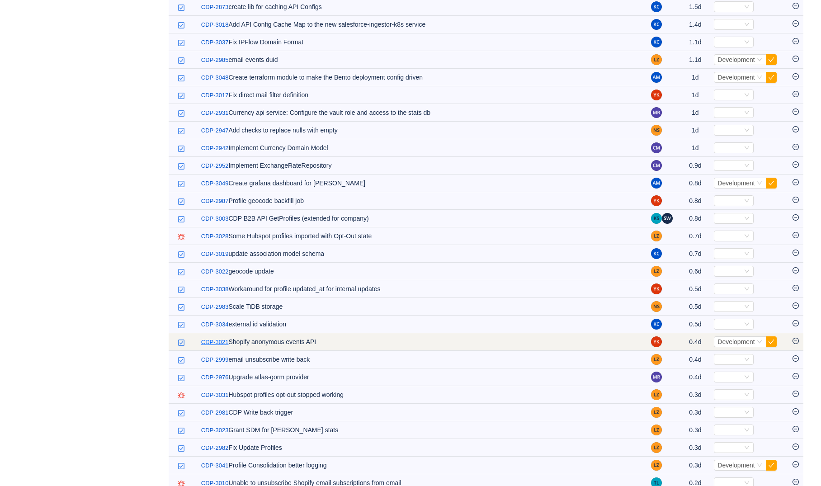
click at [213, 338] on link "CDP-3021" at bounding box center [215, 342] width 28 height 9
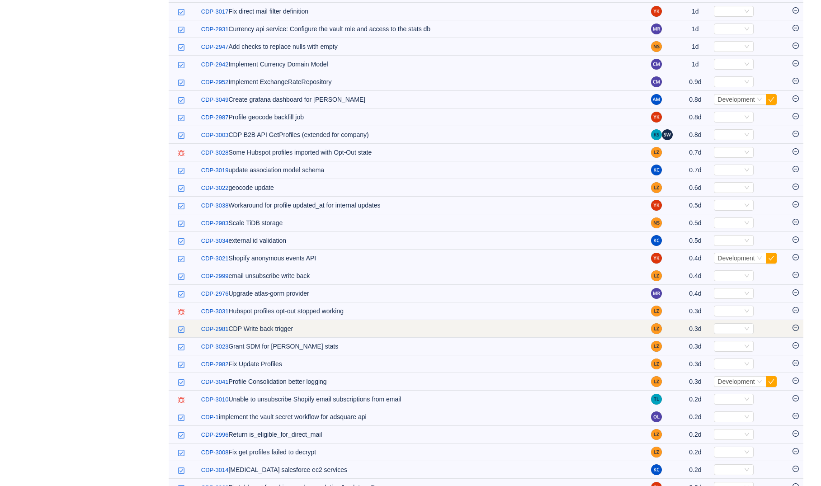
scroll to position [577, 0]
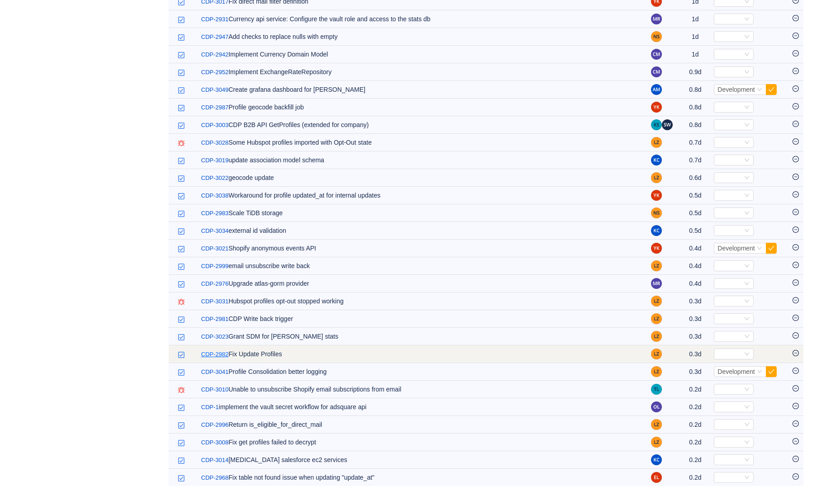
click at [215, 353] on link "CDP-2982" at bounding box center [215, 354] width 28 height 9
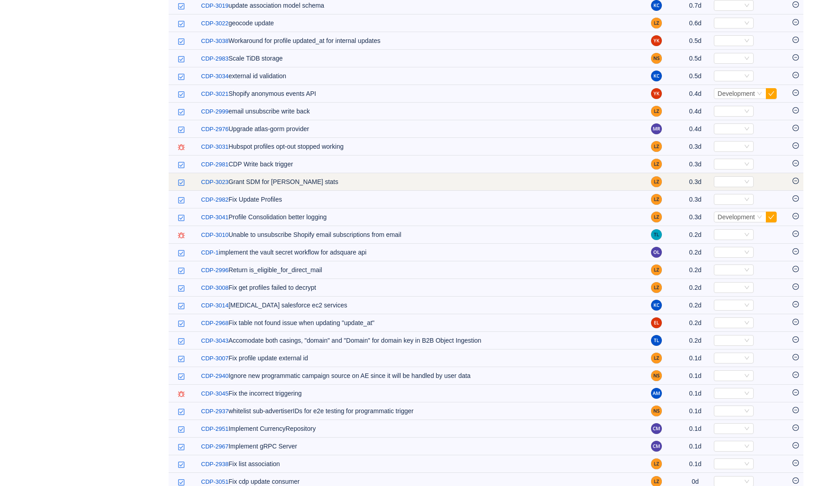
scroll to position [727, 0]
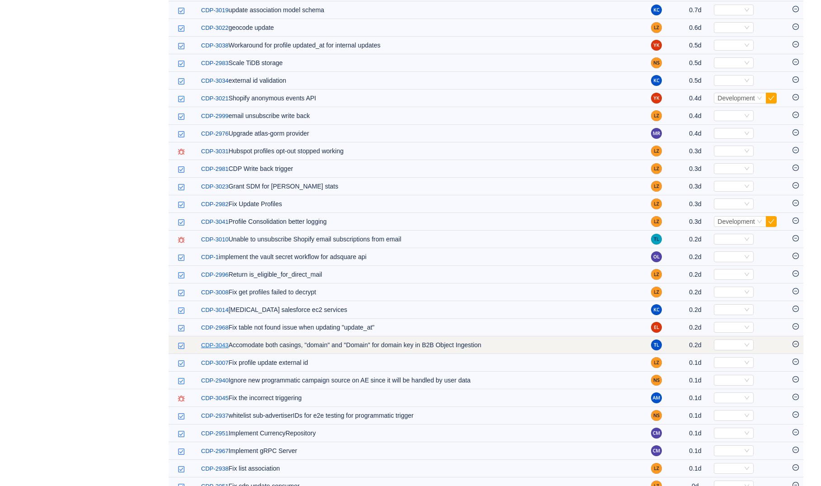
click at [215, 343] on link "CDP-3043" at bounding box center [215, 345] width 28 height 9
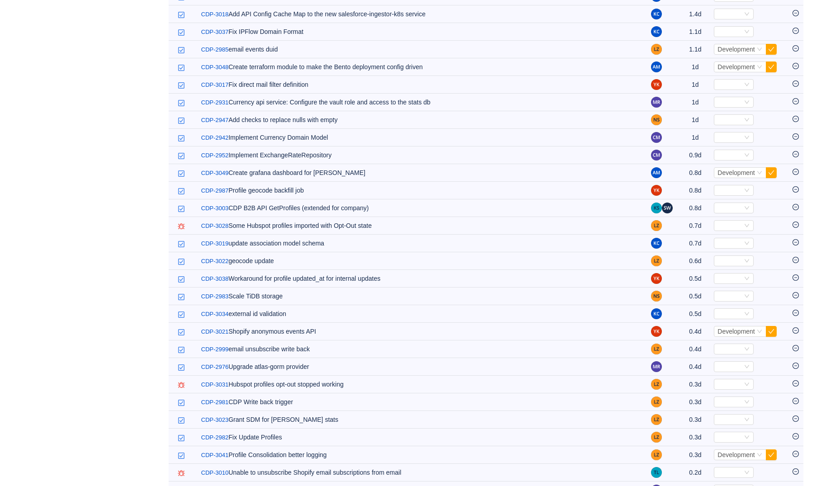
scroll to position [0, 0]
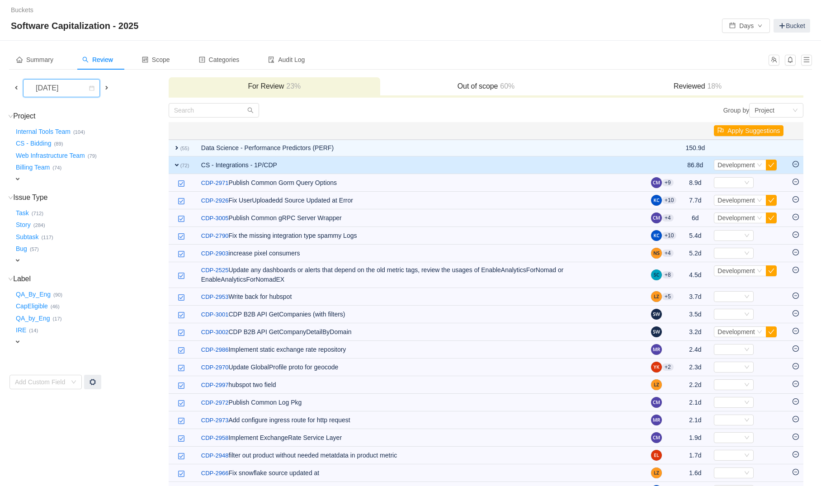
click at [67, 90] on div "[DATE]" at bounding box center [47, 88] width 39 height 17
click at [65, 176] on li "[DATE]" at bounding box center [68, 178] width 91 height 14
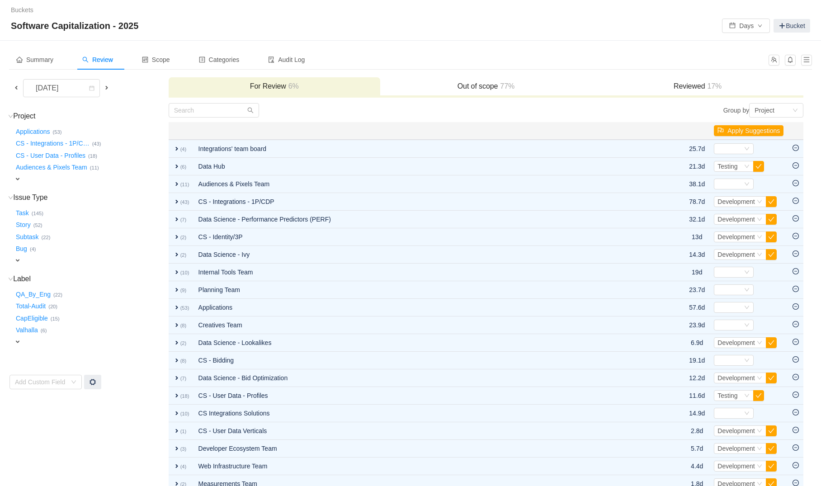
click at [15, 85] on span at bounding box center [16, 87] width 7 height 7
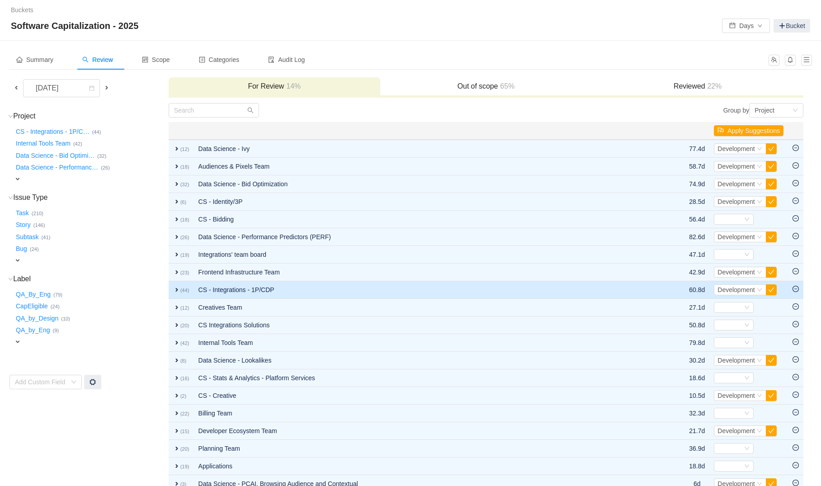
click at [222, 287] on td "CS - Integrations - 1P/CDP" at bounding box center [427, 290] width 466 height 18
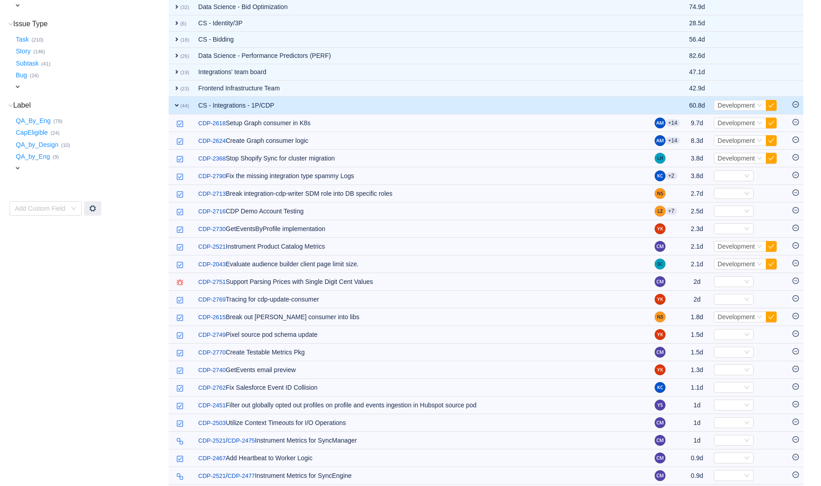
scroll to position [143, 0]
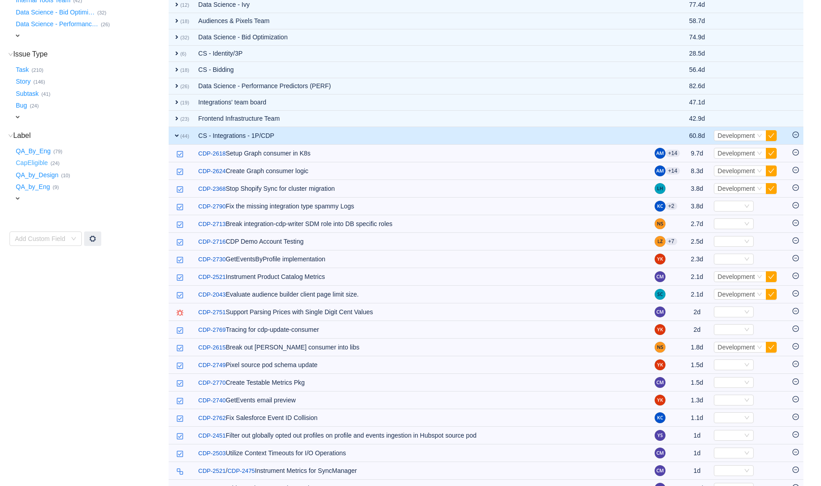
click at [33, 165] on button "CapEligible …" at bounding box center [32, 163] width 37 height 14
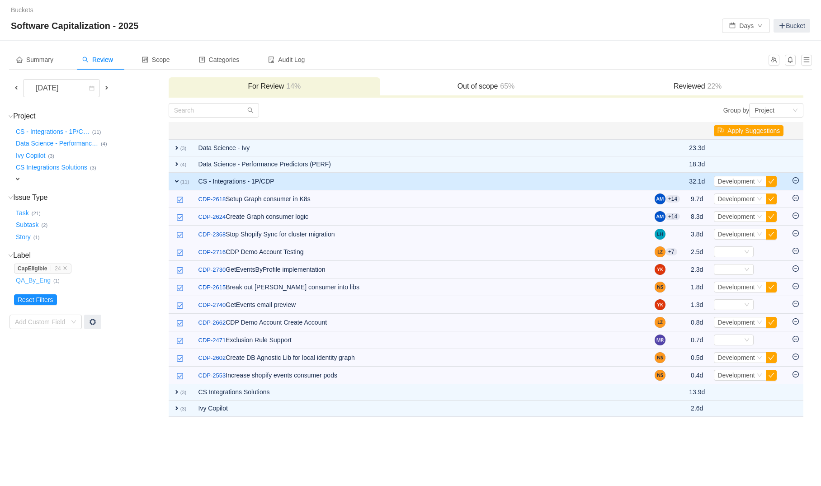
scroll to position [0, 0]
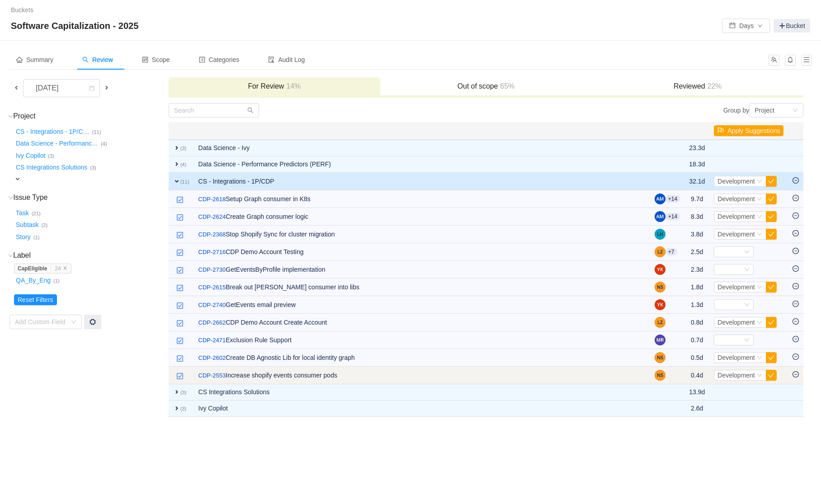
click at [797, 375] on icon "icon: minus-circle" at bounding box center [795, 374] width 6 height 6
click at [793, 371] on icon "icon: minus-circle" at bounding box center [795, 374] width 6 height 6
click at [793, 373] on icon "icon: minus-circle" at bounding box center [795, 374] width 6 height 6
click at [796, 374] on icon "icon: minus-circle" at bounding box center [795, 374] width 6 height 6
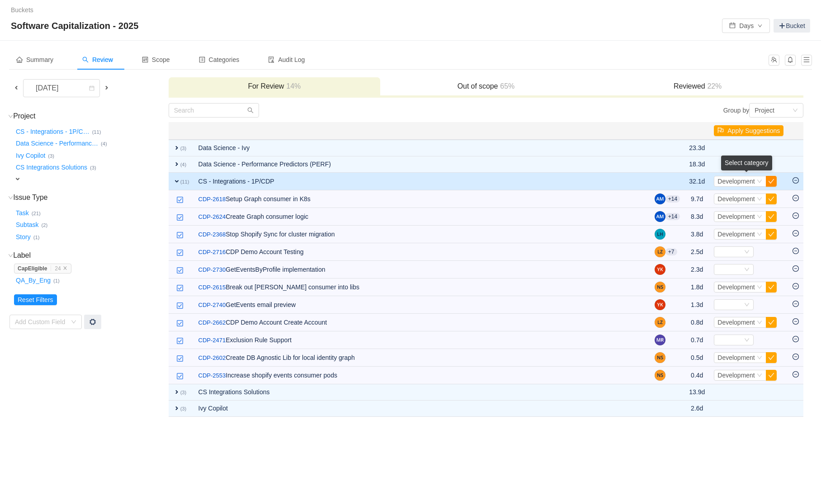
click at [770, 179] on button "button" at bounding box center [771, 181] width 11 height 11
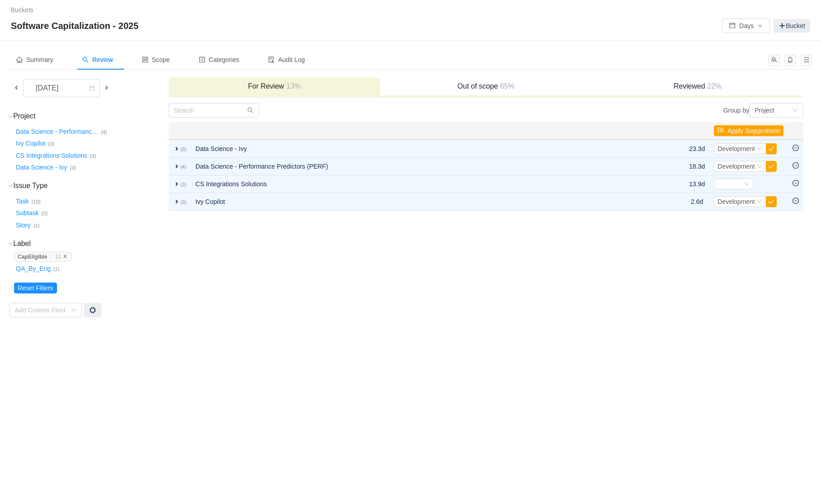
click at [67, 256] on icon "icon: close" at bounding box center [65, 256] width 5 height 5
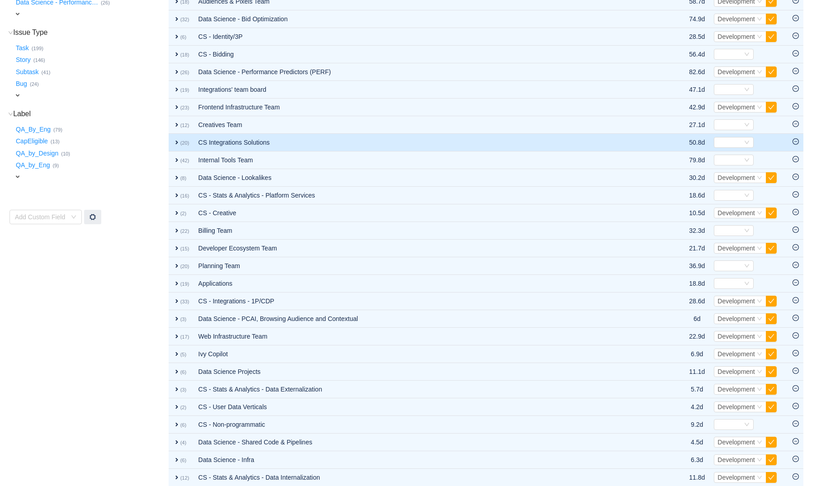
scroll to position [173, 0]
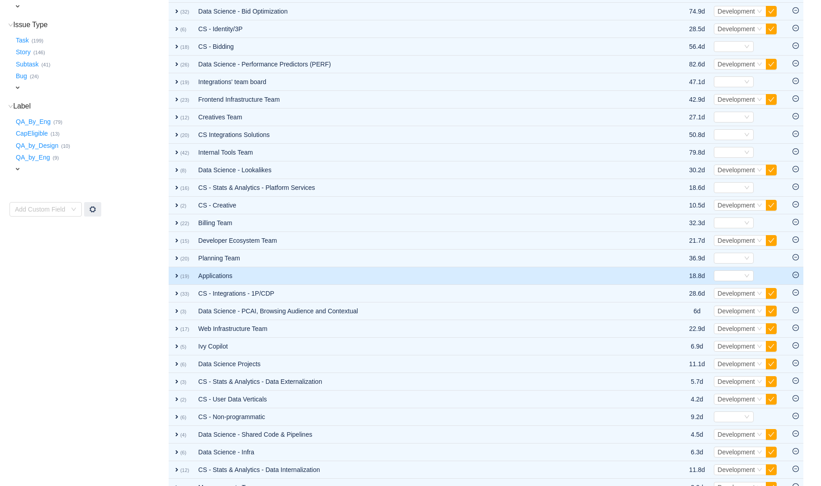
click at [269, 284] on td "Applications" at bounding box center [427, 276] width 466 height 18
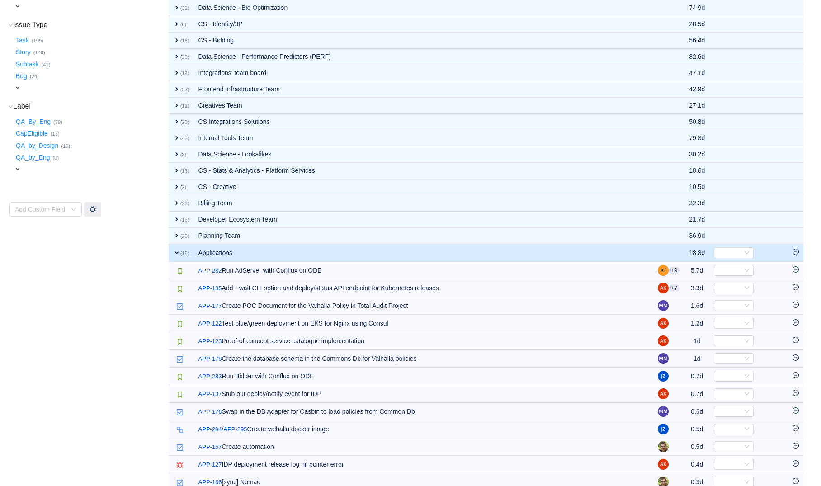
click at [257, 254] on td "Applications" at bounding box center [423, 253] width 459 height 18
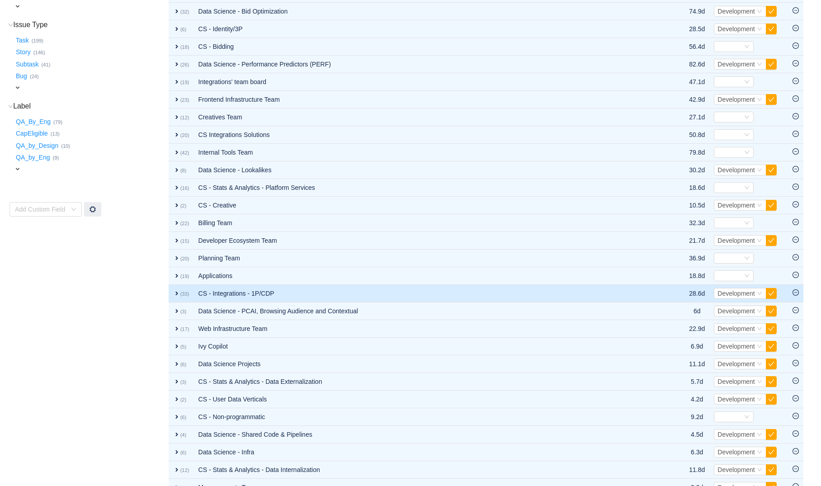
click at [266, 292] on td "CS - Integrations - 1P/CDP" at bounding box center [427, 294] width 466 height 18
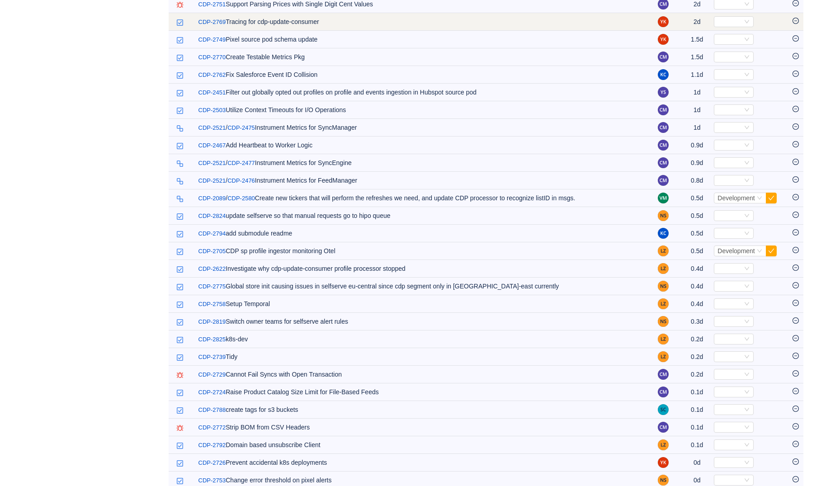
scroll to position [0, 0]
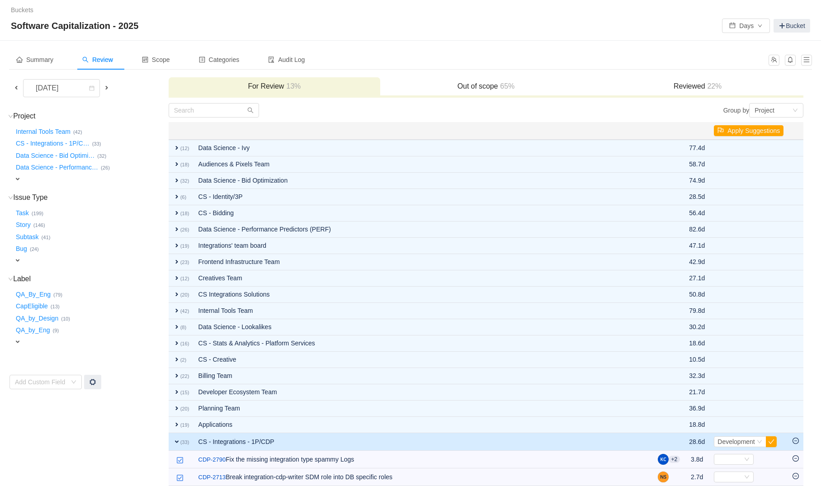
click at [104, 85] on span at bounding box center [106, 87] width 7 height 7
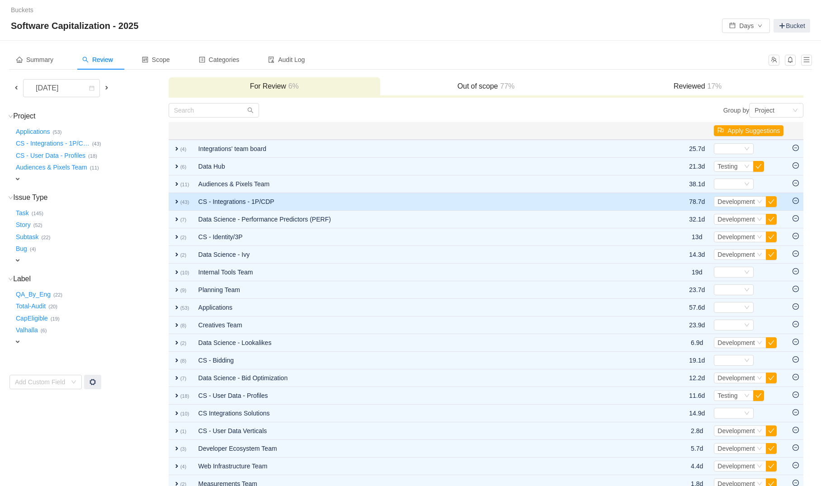
click at [259, 210] on td "CS - Integrations - 1P/CDP" at bounding box center [427, 202] width 466 height 18
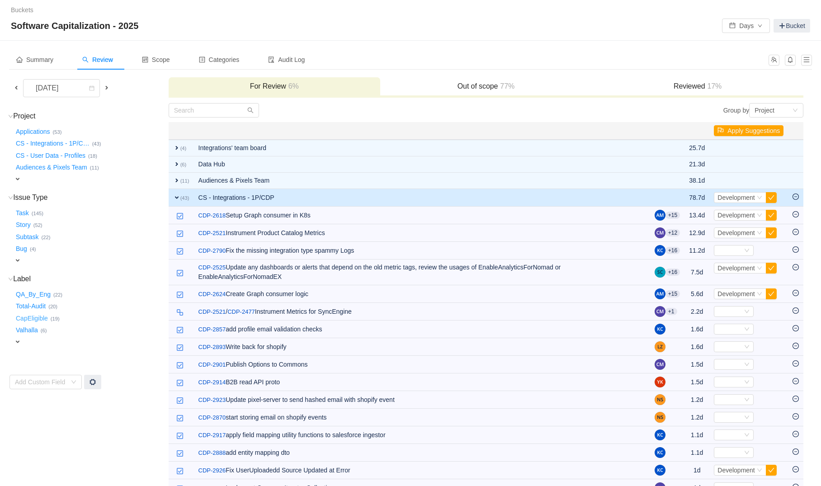
click at [23, 320] on button "CapEligible …" at bounding box center [32, 318] width 37 height 14
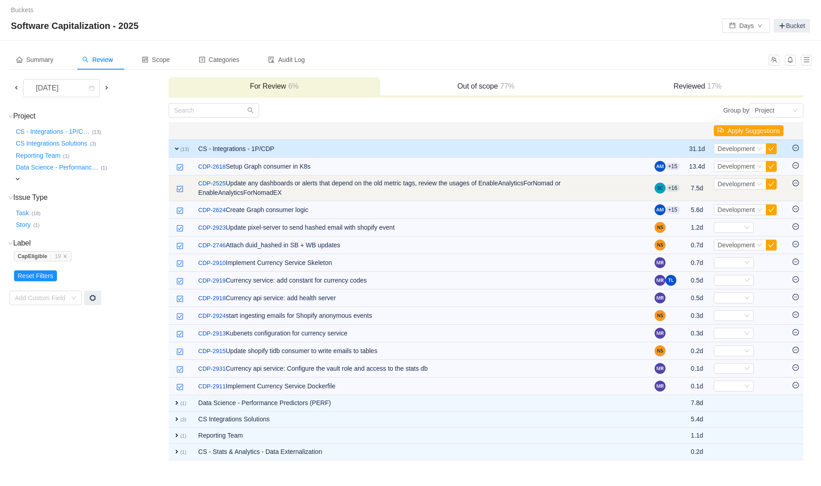
click at [796, 181] on icon "icon: minus-circle" at bounding box center [795, 183] width 6 height 6
click at [795, 184] on icon "icon: minus-circle" at bounding box center [795, 183] width 6 height 6
click at [748, 182] on span "Development" at bounding box center [736, 183] width 38 height 7
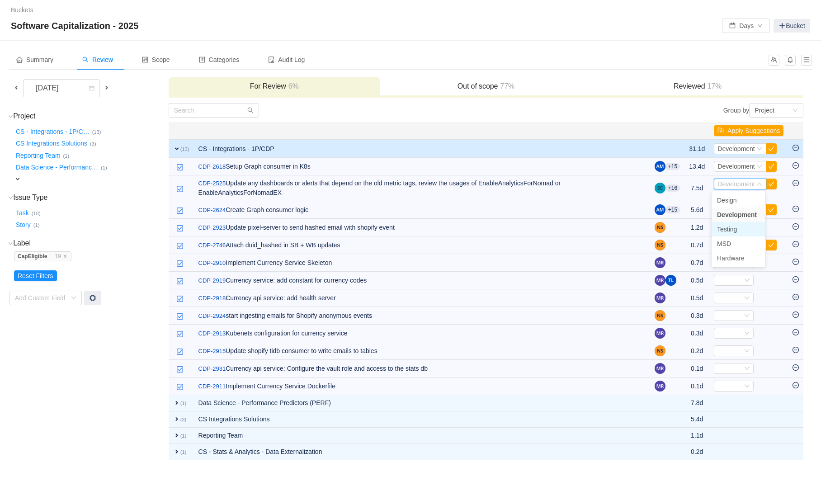
click at [725, 226] on span "Testing" at bounding box center [727, 229] width 20 height 7
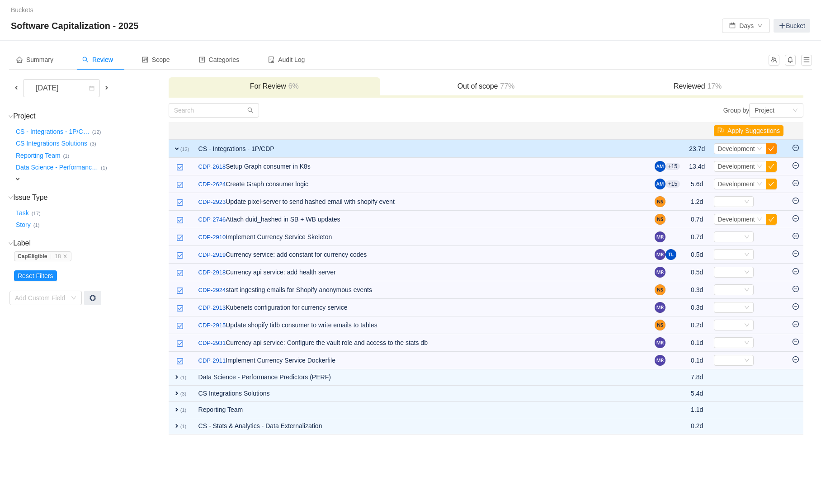
click at [771, 146] on button "button" at bounding box center [771, 148] width 11 height 11
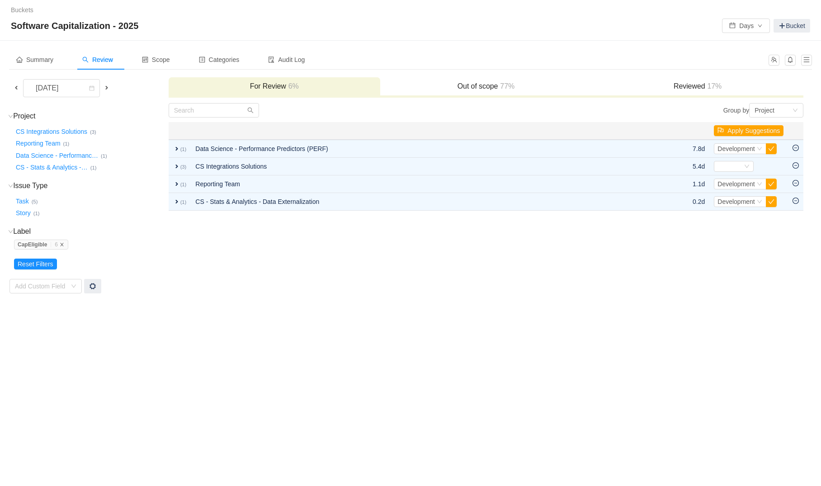
click at [68, 255] on td "Project (4) hide CS Integrations Solutions … (3) Reporting Team … (1) Data Scie…" at bounding box center [88, 198] width 159 height 191
click at [64, 243] on icon "icon: close" at bounding box center [62, 244] width 5 height 5
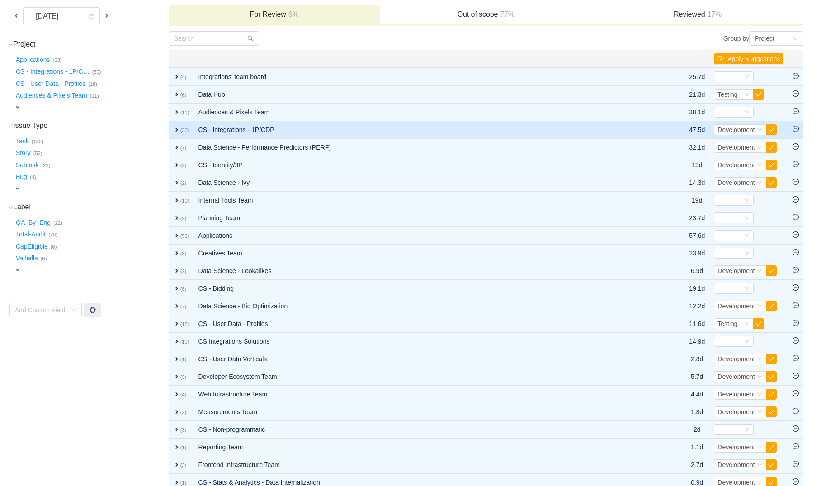
scroll to position [73, 0]
click at [202, 135] on td "CS - Integrations - 1P/CDP" at bounding box center [427, 129] width 466 height 18
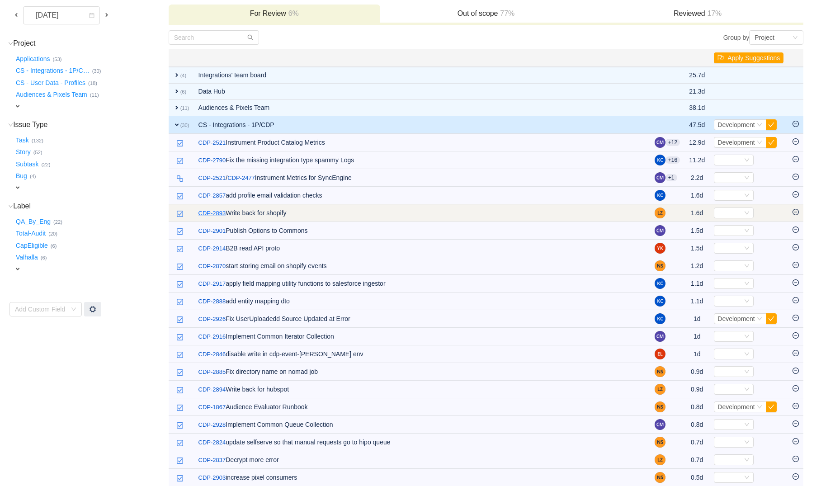
click at [210, 214] on link "CDP-2893" at bounding box center [212, 213] width 28 height 9
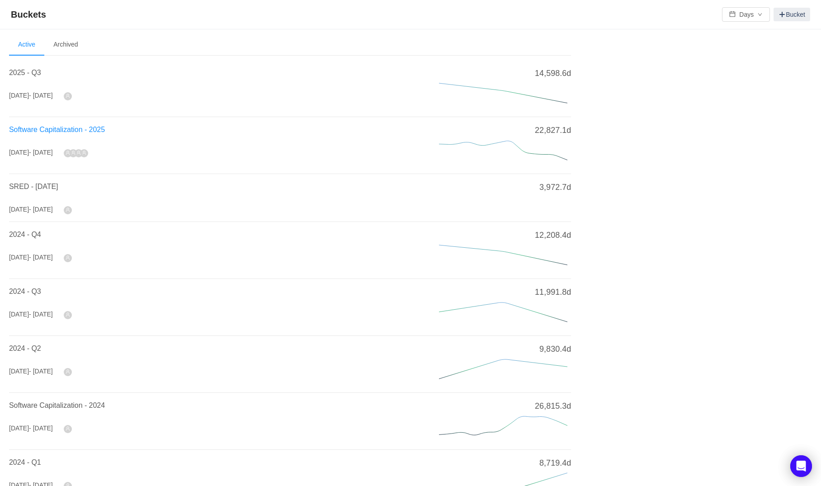
click at [78, 130] on span "Software Capitalization - 2025" at bounding box center [57, 130] width 96 height 8
click at [67, 130] on span "Software Capitalization - 2025" at bounding box center [57, 130] width 96 height 8
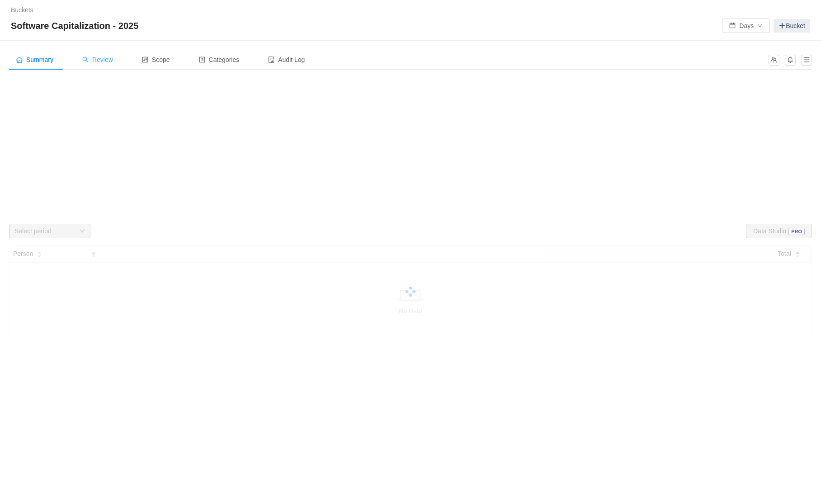
click at [110, 59] on span "Review" at bounding box center [97, 59] width 31 height 7
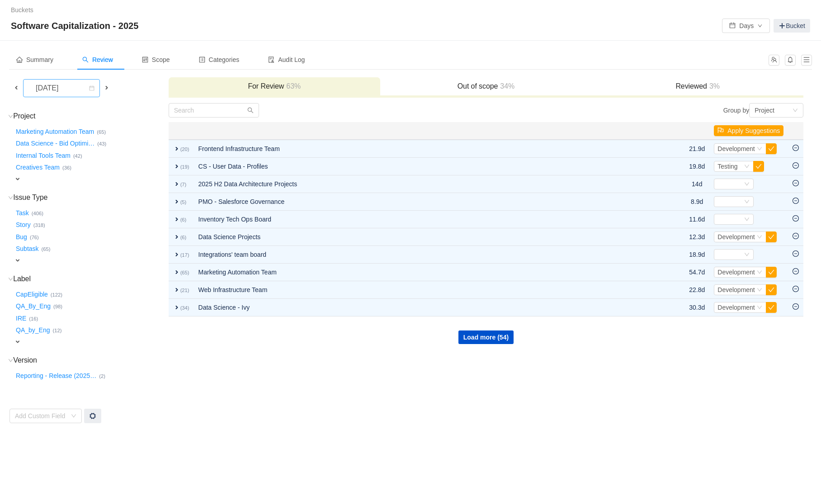
click at [67, 91] on div "[DATE]" at bounding box center [47, 88] width 39 height 17
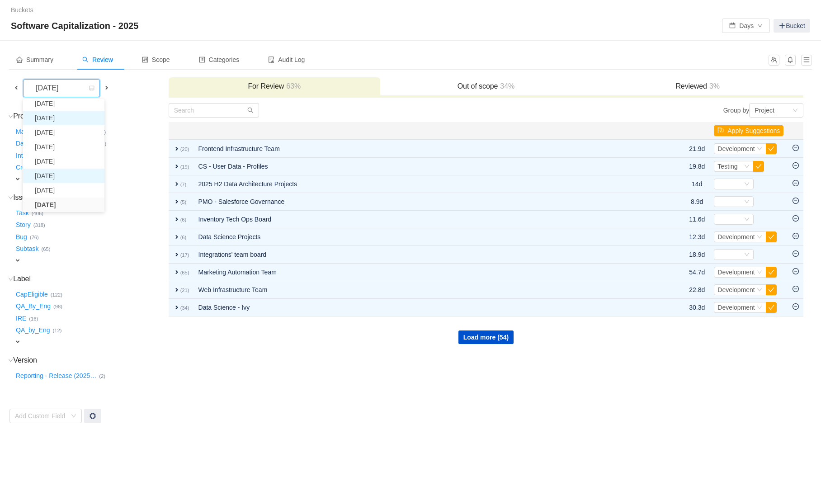
scroll to position [31, 0]
click at [74, 189] on li "[DATE]" at bounding box center [63, 193] width 81 height 14
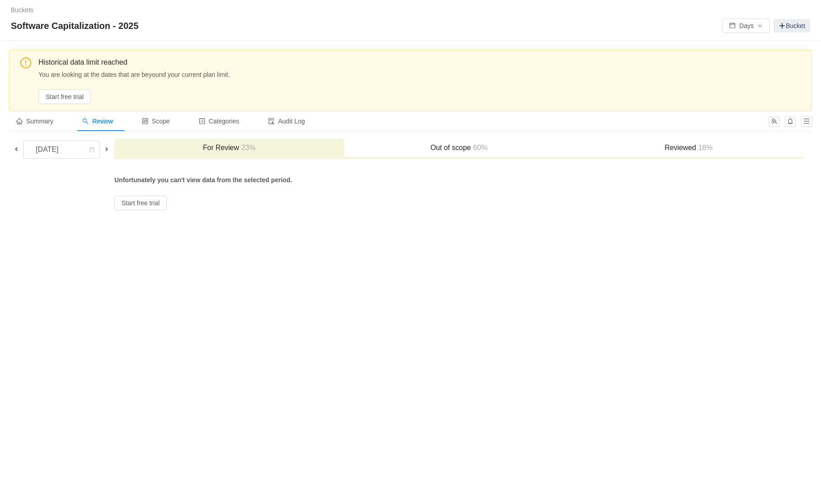
click at [431, 147] on h3 "Out of scope 60%" at bounding box center [459, 147] width 221 height 9
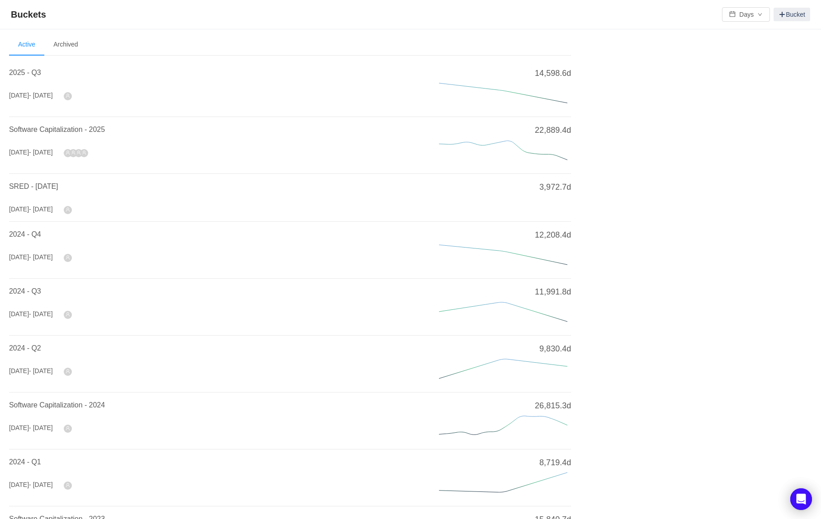
click at [72, 135] on div "Software Capitalization - 2025" at bounding box center [213, 132] width 408 height 16
click at [77, 132] on span "Software Capitalization - 2025" at bounding box center [57, 130] width 96 height 8
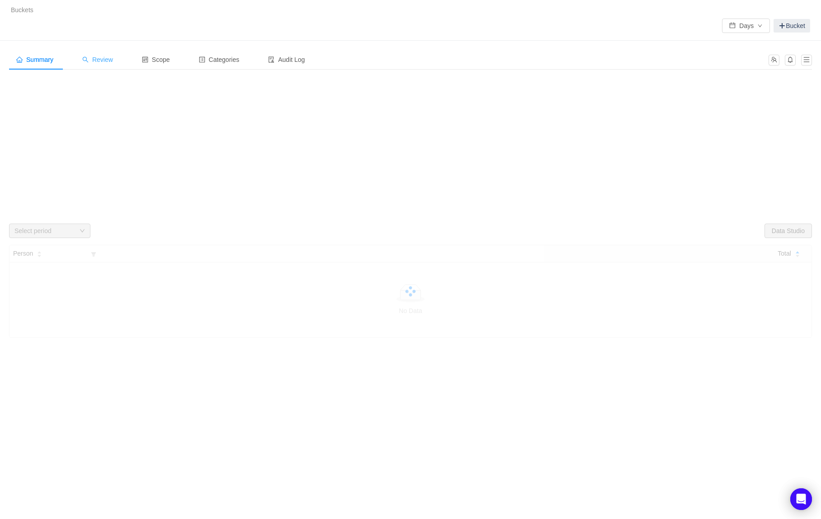
click at [112, 61] on span "Review" at bounding box center [97, 59] width 31 height 7
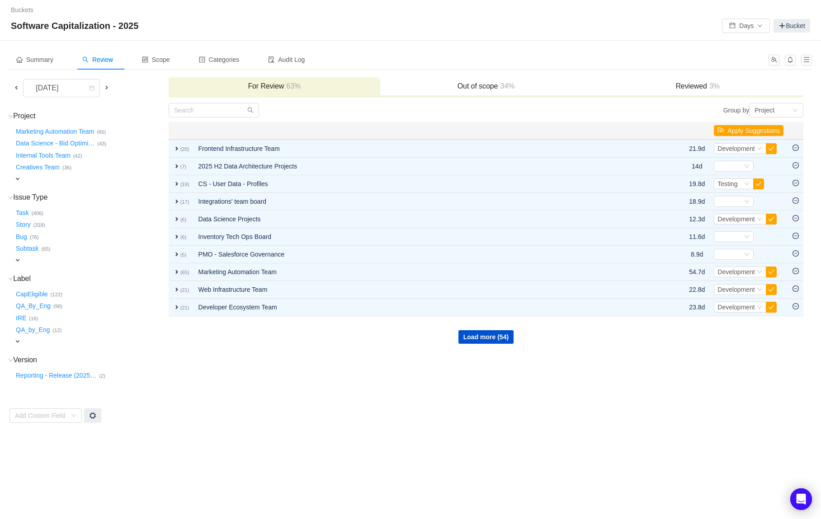
click at [445, 87] on h3 "Out of scope 34%" at bounding box center [486, 86] width 203 height 9
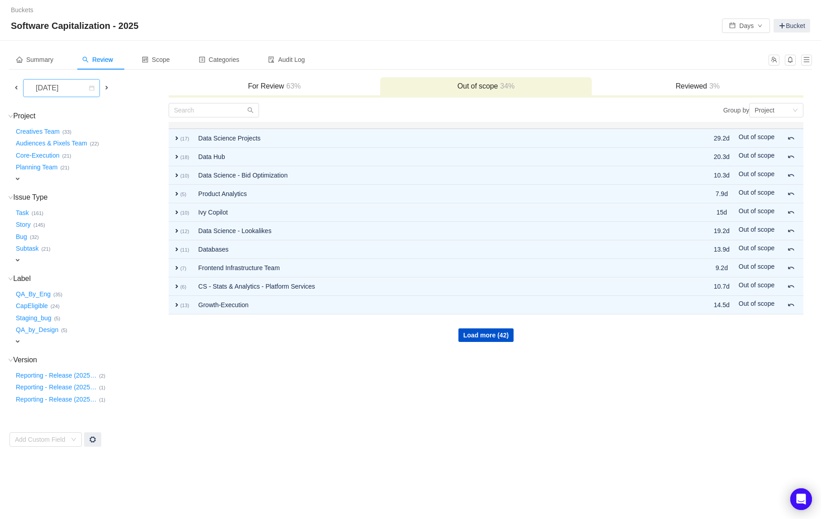
click at [58, 82] on div "[DATE]" at bounding box center [47, 88] width 39 height 17
click at [56, 189] on li "[DATE]" at bounding box center [63, 193] width 81 height 14
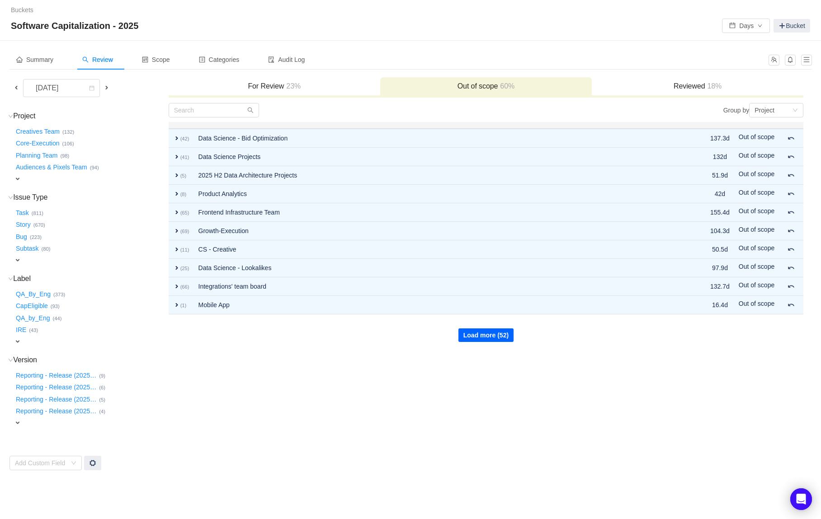
click at [477, 340] on button "Load more (52)" at bounding box center [485, 336] width 55 height 14
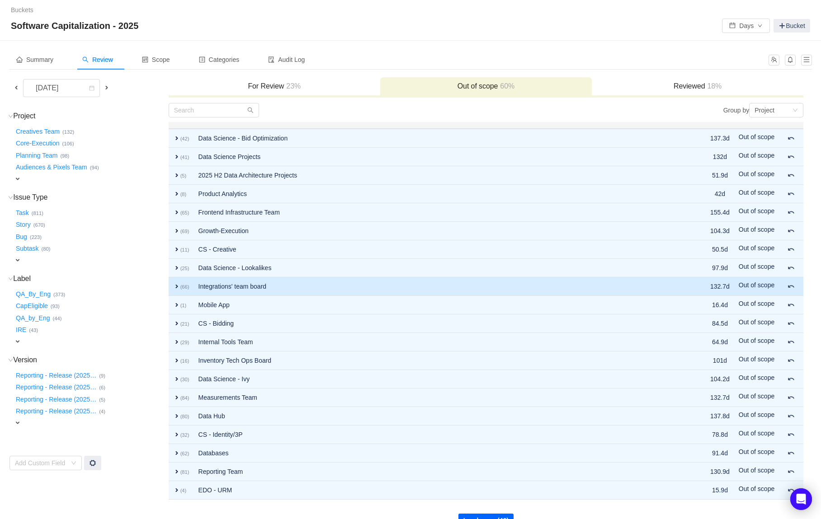
scroll to position [18, 0]
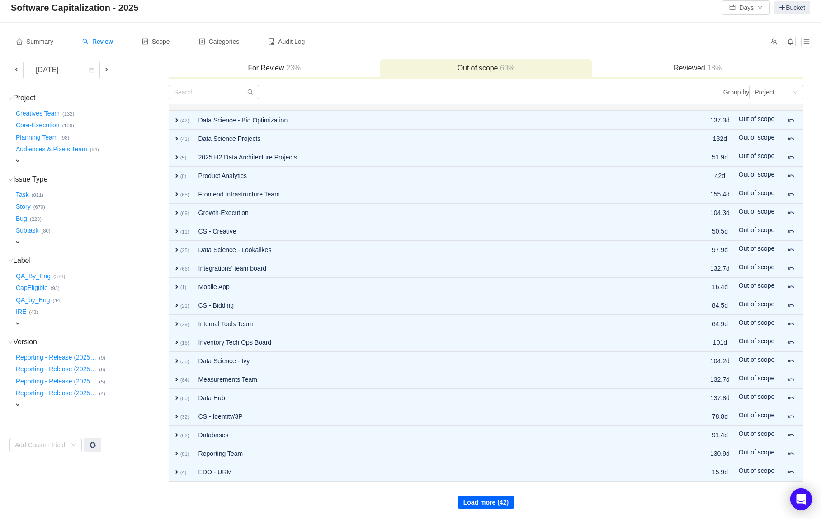
click at [466, 499] on button "Load more (42)" at bounding box center [485, 503] width 55 height 14
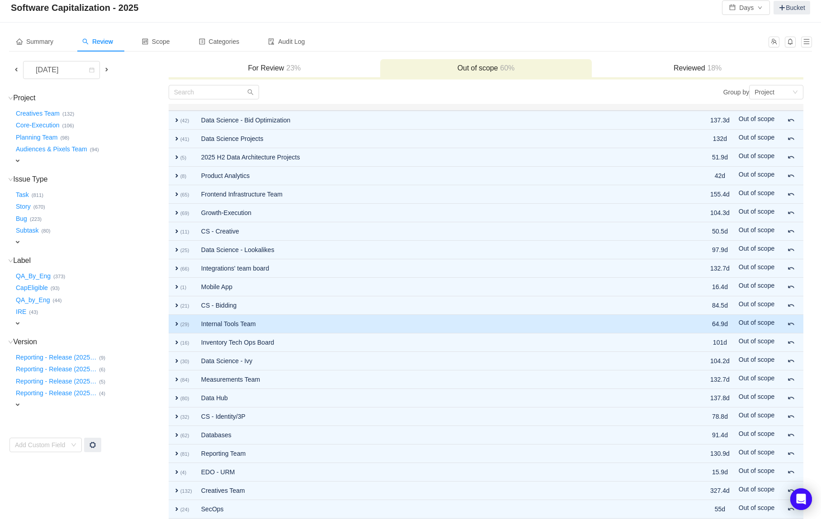
scroll to position [203, 0]
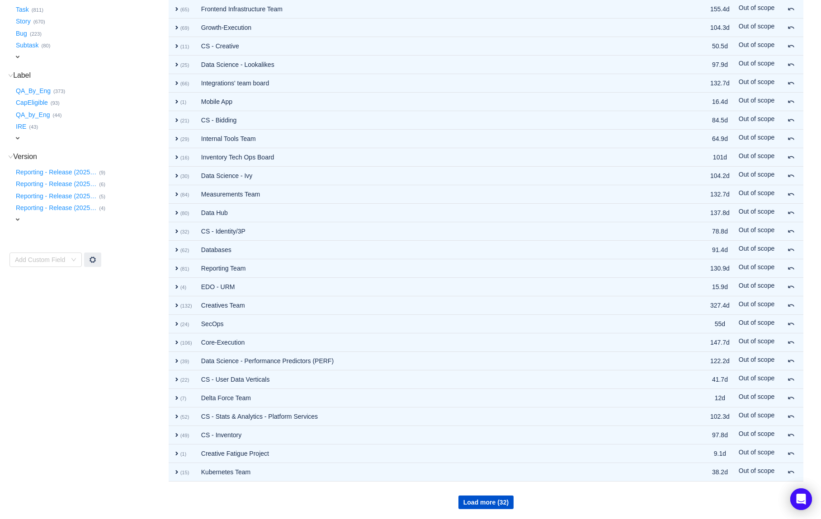
click at [478, 509] on td "Load more (32)" at bounding box center [486, 496] width 635 height 28
click at [478, 508] on button "Load more (32)" at bounding box center [485, 503] width 55 height 14
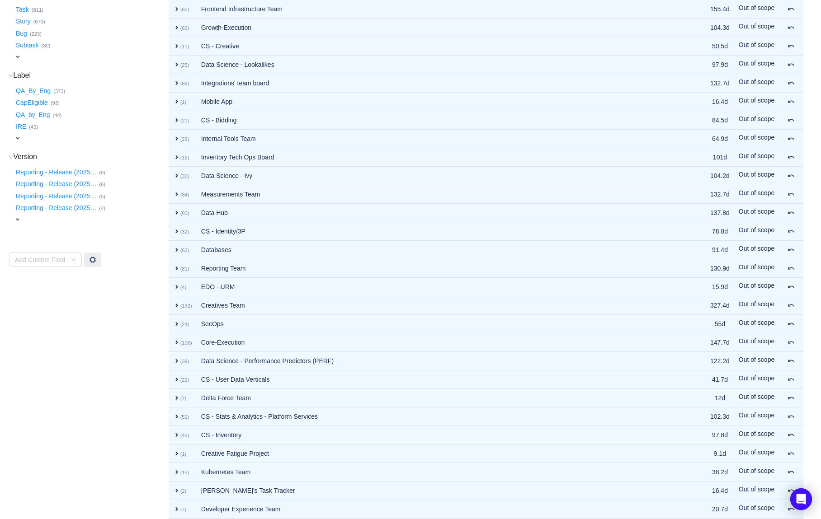
scroll to position [389, 0]
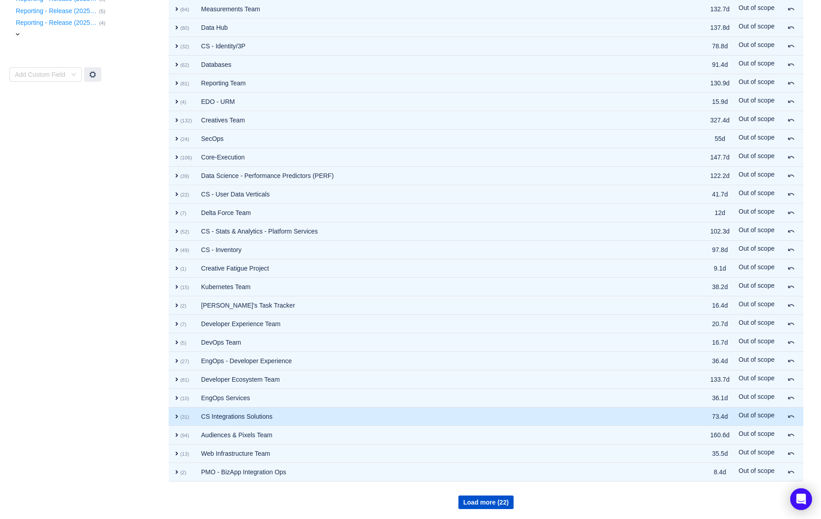
click at [261, 418] on td "CS Integrations Solutions" at bounding box center [436, 417] width 479 height 19
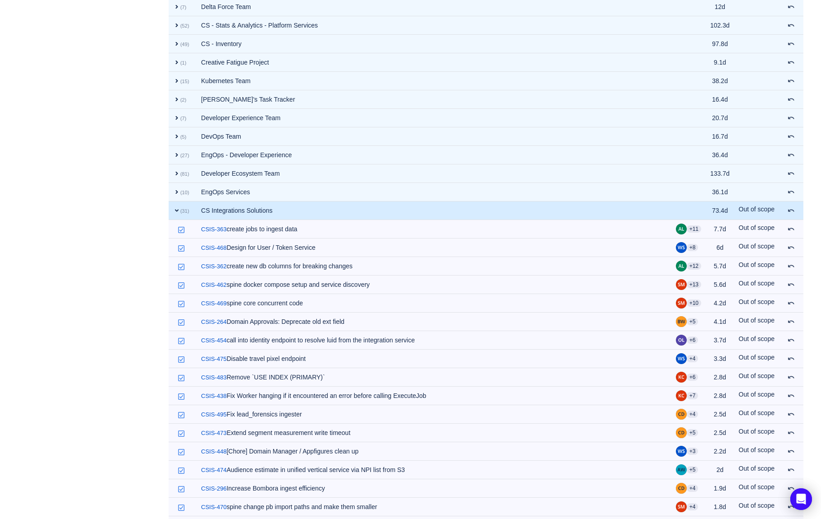
scroll to position [596, 0]
click at [791, 221] on div "Move back for review" at bounding box center [785, 211] width 67 height 19
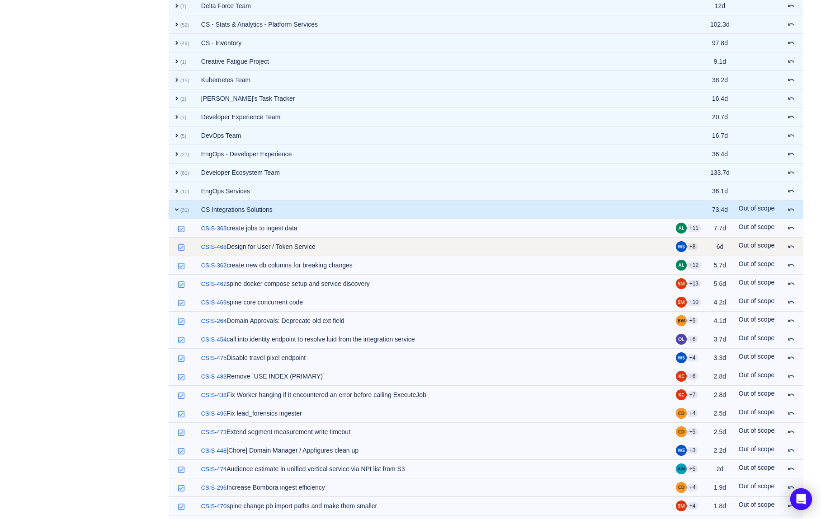
scroll to position [620, 0]
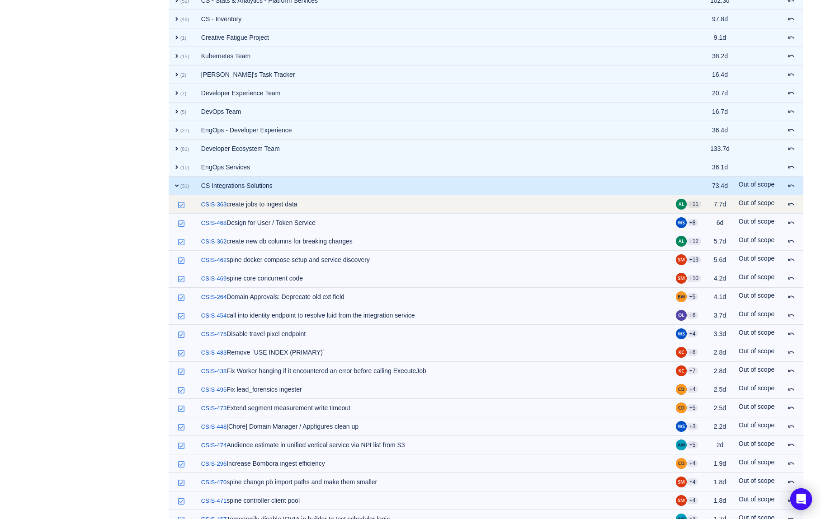
click at [274, 206] on td "/ CSIS-363 create jobs to ingest data" at bounding box center [434, 204] width 475 height 19
click at [791, 203] on span at bounding box center [790, 204] width 7 height 7
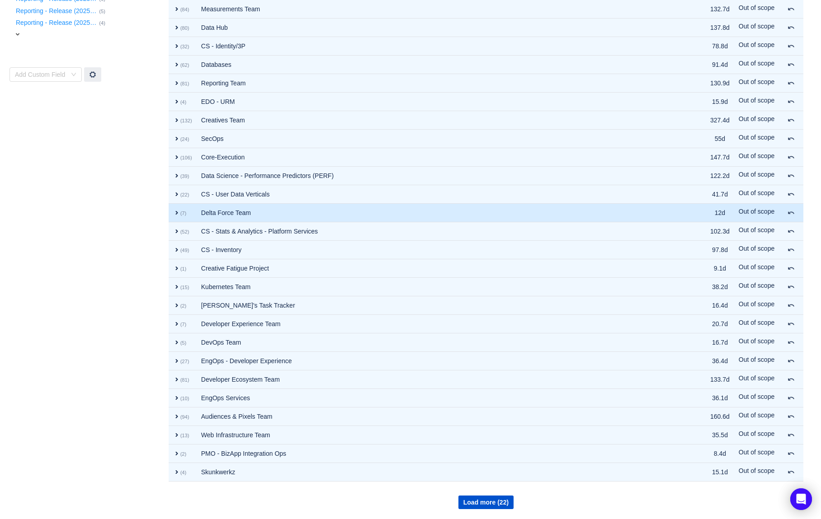
scroll to position [389, 0]
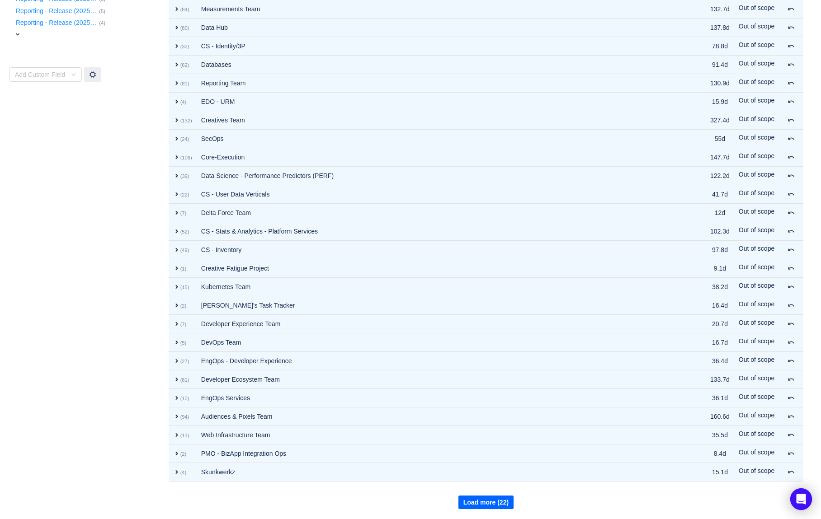
click at [472, 499] on button "Load more (22)" at bounding box center [485, 503] width 55 height 14
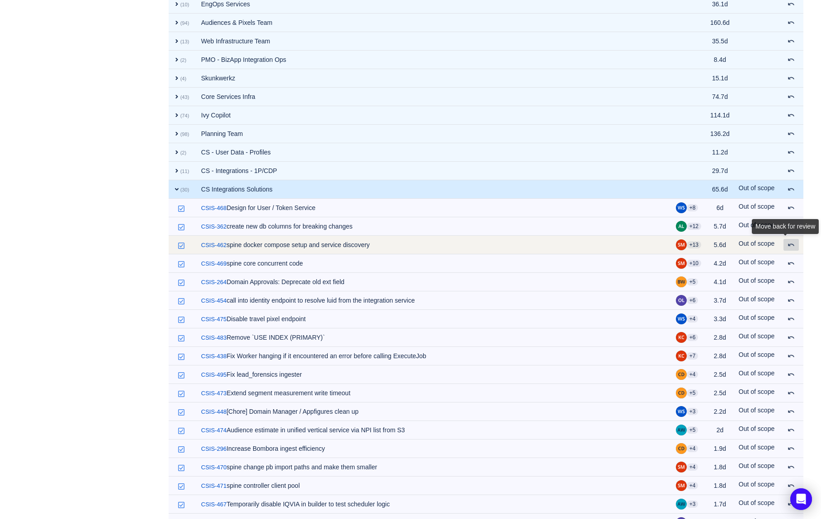
scroll to position [790, 0]
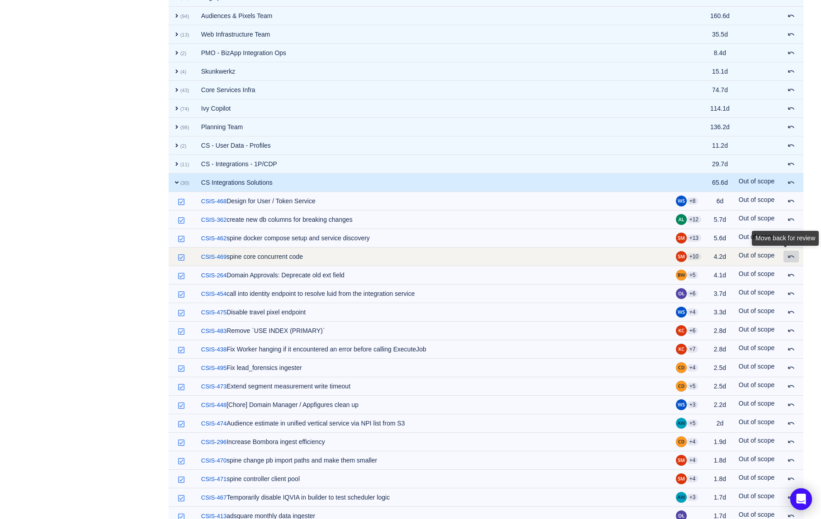
click at [794, 261] on button at bounding box center [790, 257] width 15 height 12
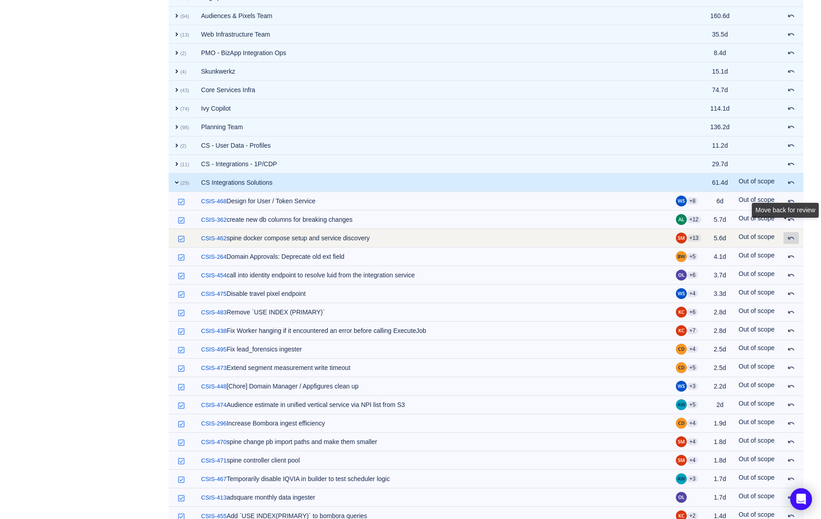
click at [787, 239] on span at bounding box center [790, 238] width 7 height 7
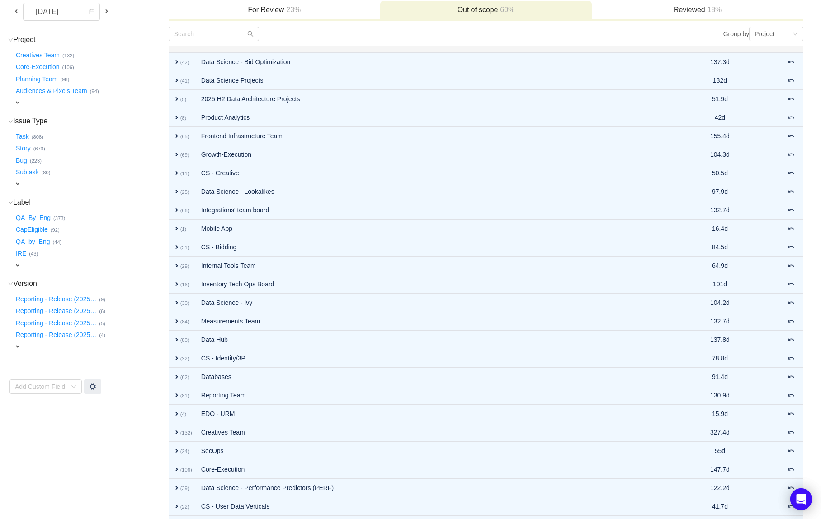
scroll to position [0, 0]
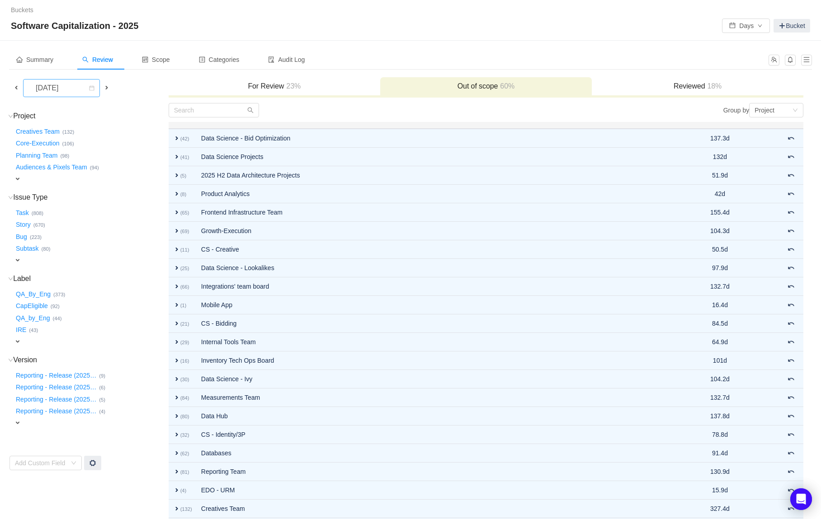
click at [67, 88] on div "[DATE]" at bounding box center [47, 88] width 39 height 17
click at [84, 181] on li "[DATE]" at bounding box center [68, 178] width 91 height 14
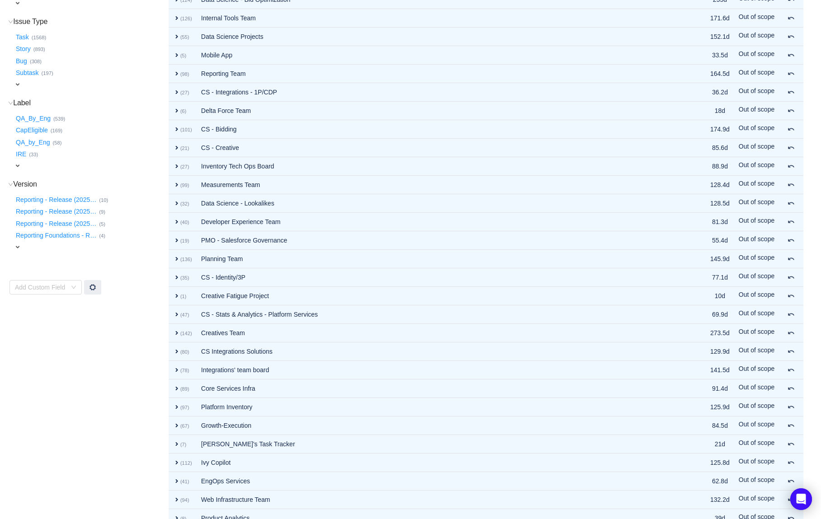
scroll to position [179, 0]
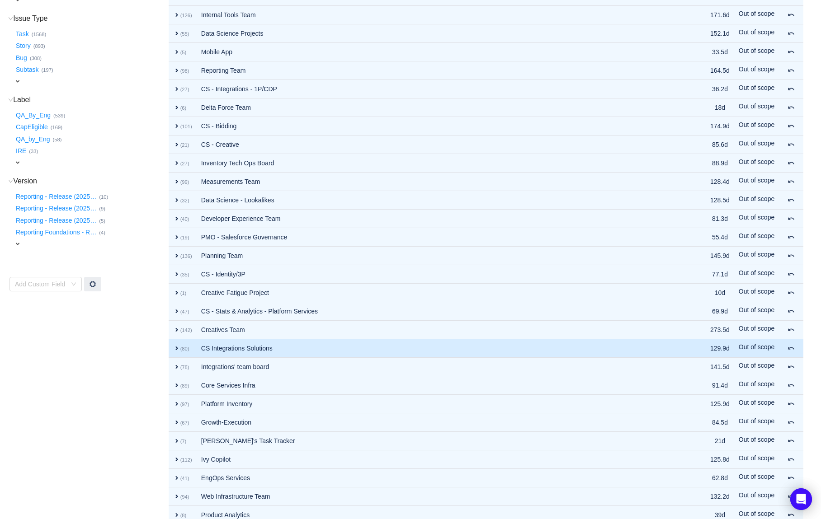
click at [209, 350] on td "CS Integrations Solutions" at bounding box center [436, 348] width 479 height 19
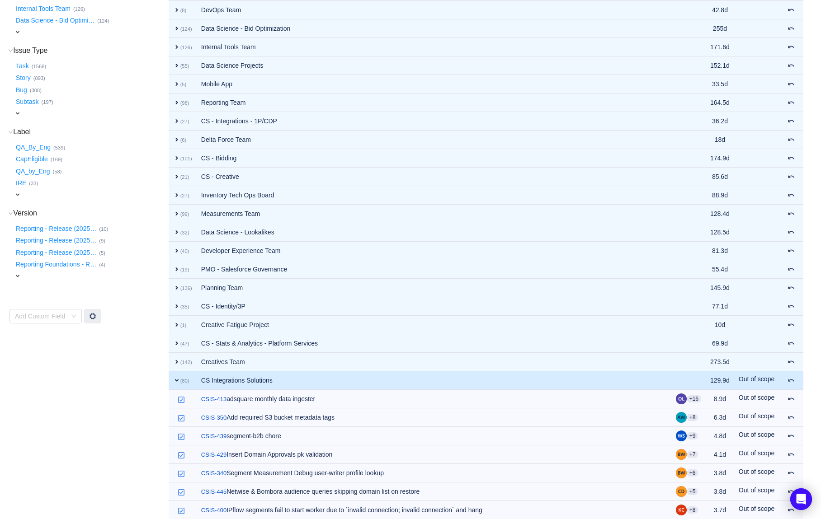
scroll to position [40, 0]
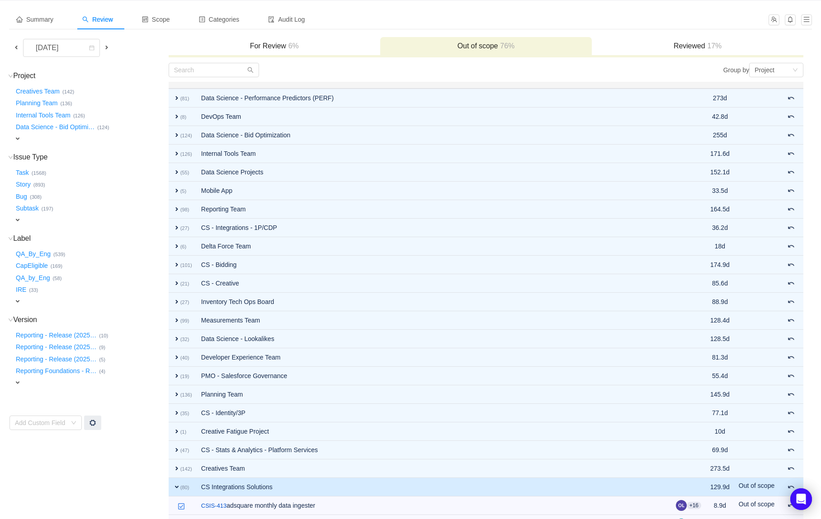
click at [17, 48] on span at bounding box center [16, 47] width 7 height 7
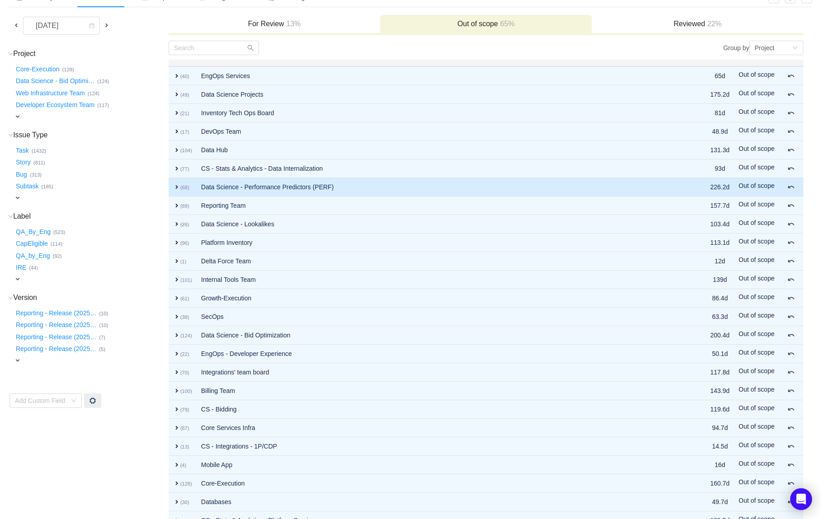
scroll to position [68, 0]
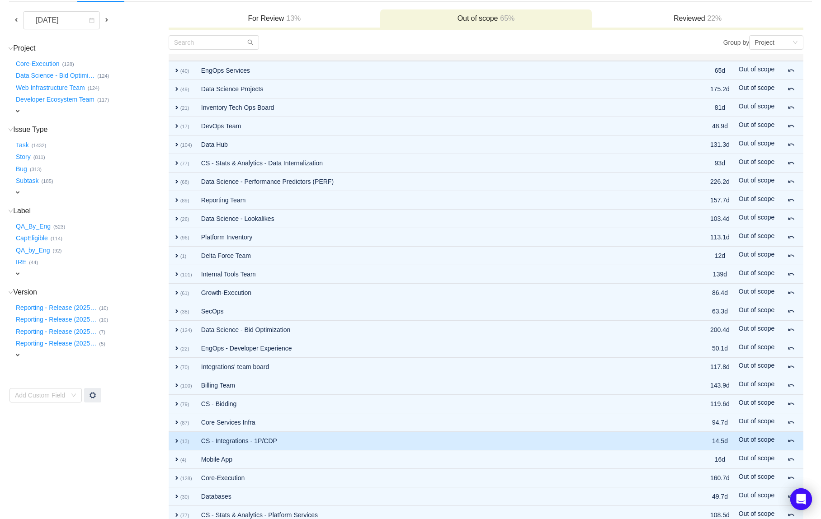
click at [237, 438] on td "CS - Integrations - 1P/CDP" at bounding box center [436, 441] width 479 height 19
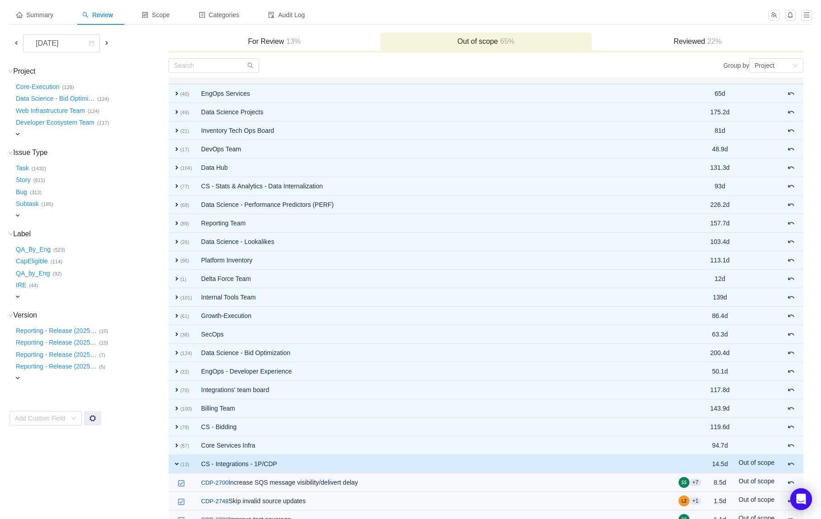
scroll to position [0, 0]
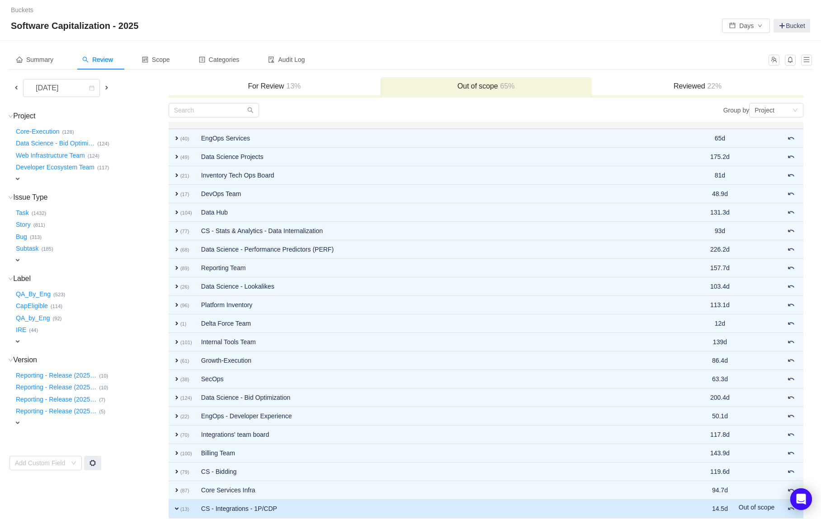
click at [298, 82] on span "13%" at bounding box center [292, 86] width 17 height 8
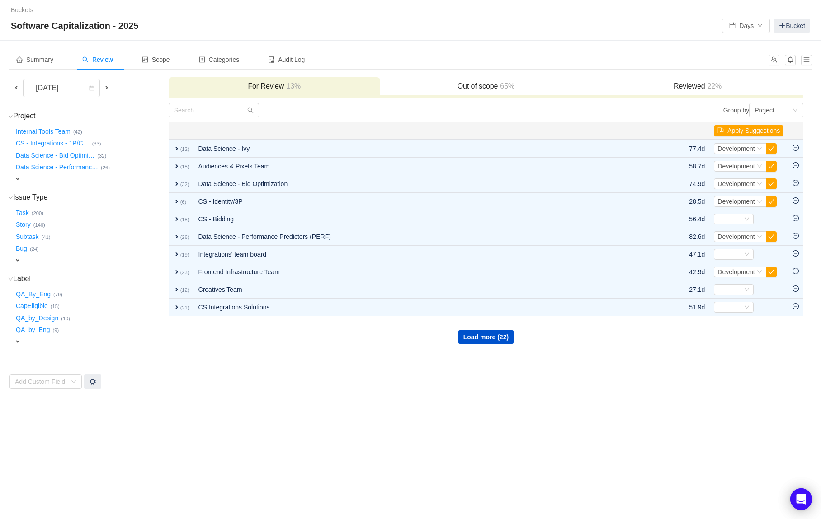
click at [490, 344] on td "Group by Project You will see tickets here after they were marked as out of sco…" at bounding box center [486, 246] width 636 height 287
click at [487, 339] on button "Load more (22)" at bounding box center [485, 337] width 55 height 14
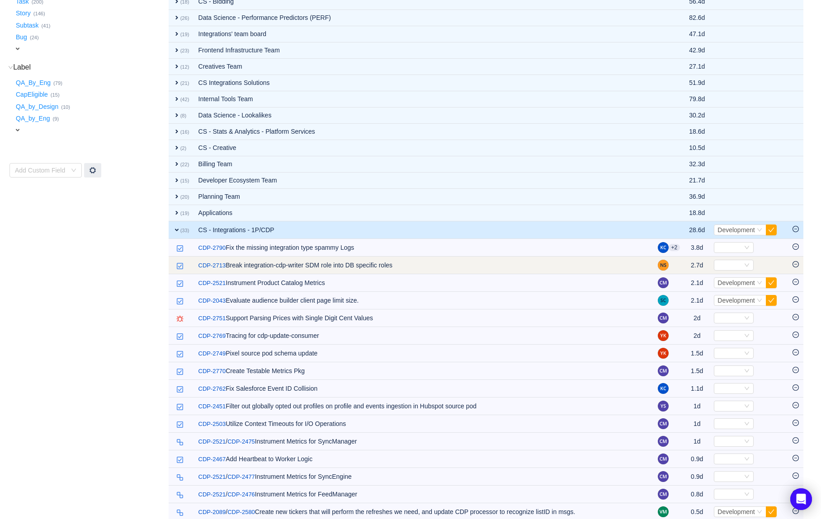
scroll to position [67, 0]
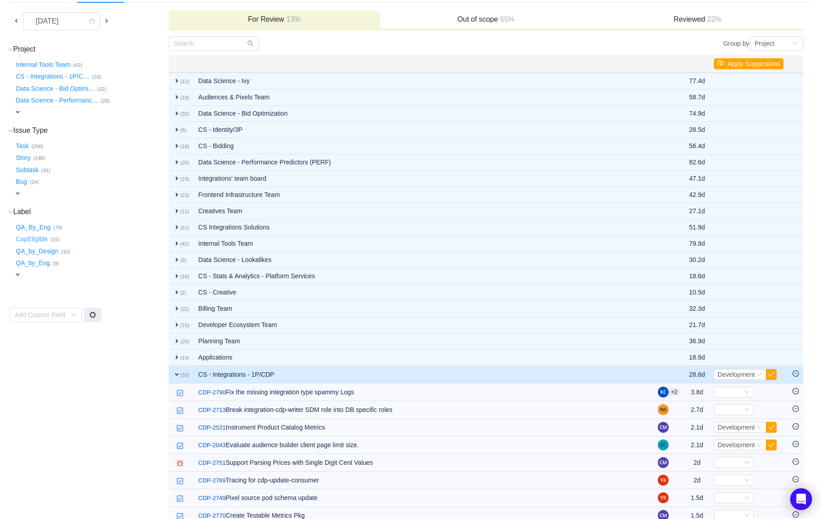
click at [38, 238] on button "CapEligible …" at bounding box center [32, 239] width 37 height 14
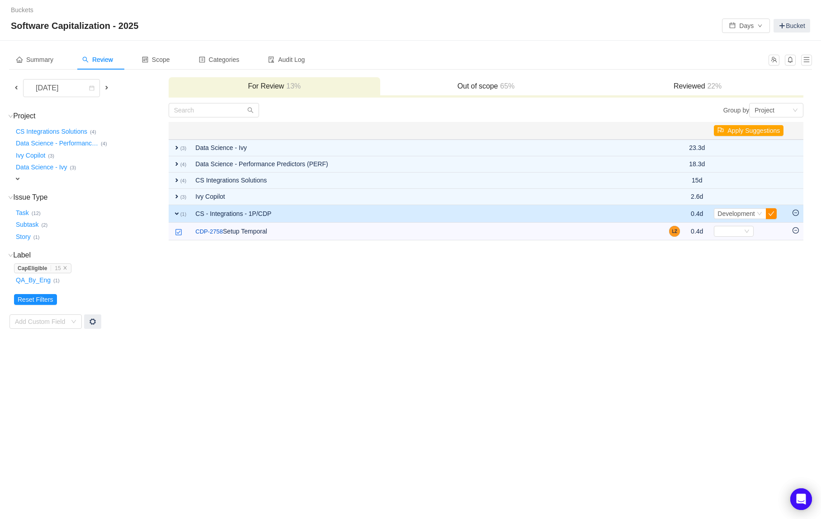
click at [771, 213] on button "button" at bounding box center [771, 213] width 11 height 11
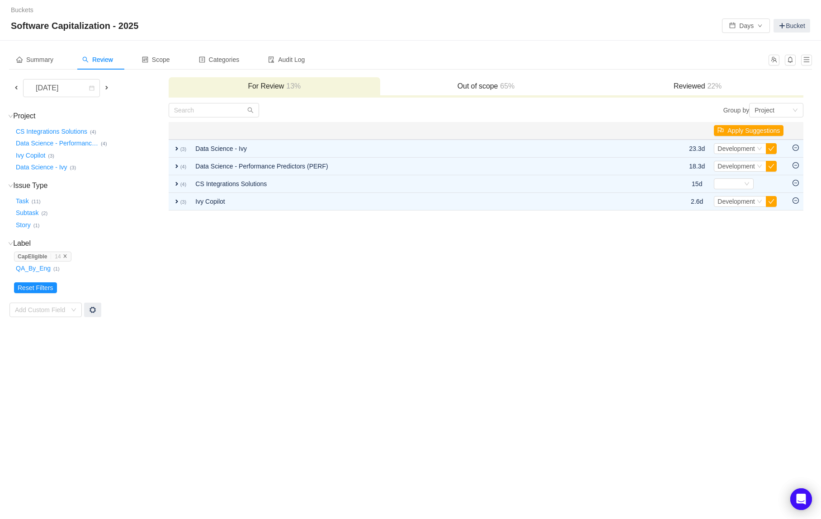
click at [67, 256] on icon "icon: close" at bounding box center [65, 256] width 5 height 5
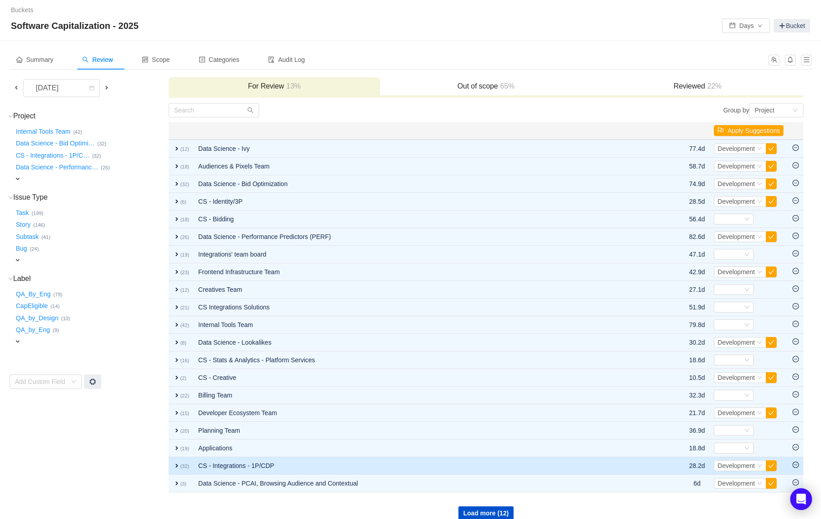
click at [226, 459] on td "CS - Integrations - 1P/CDP" at bounding box center [427, 466] width 466 height 18
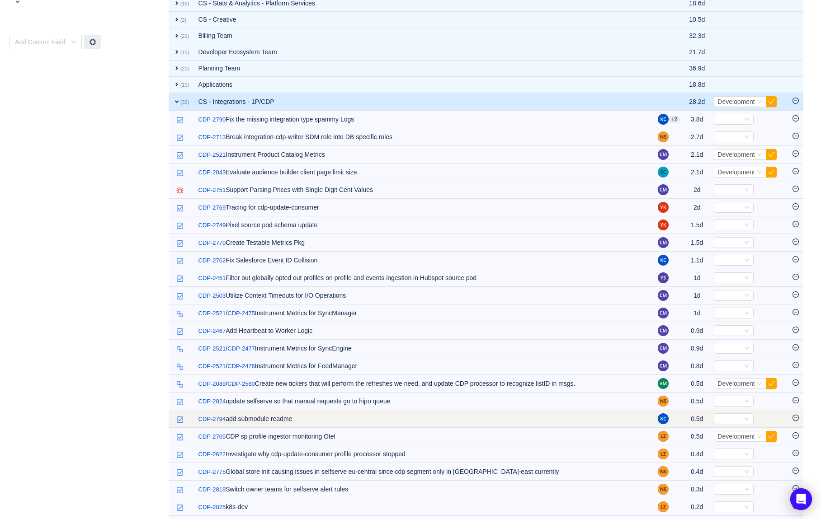
scroll to position [341, 0]
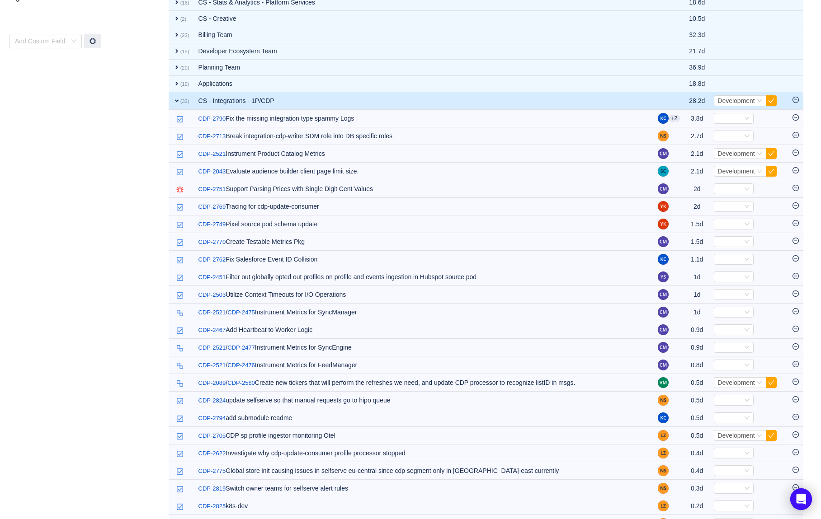
click at [796, 100] on icon "icon: minus-circle" at bounding box center [795, 100] width 6 height 6
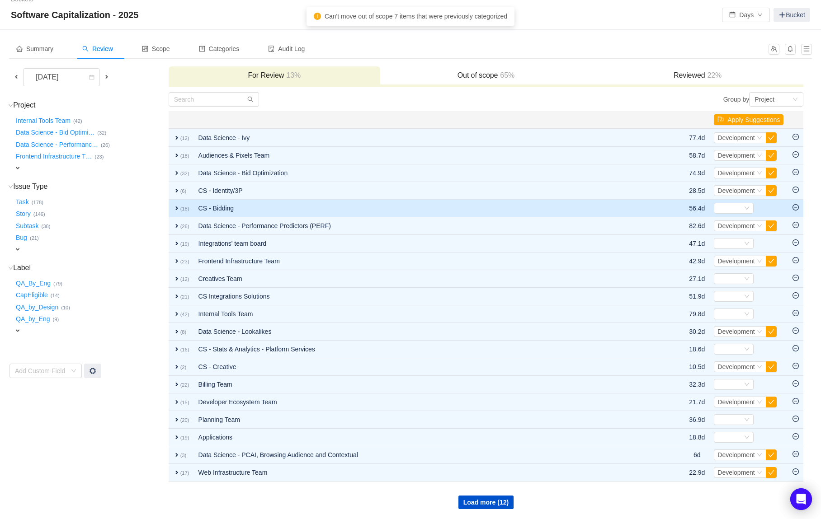
scroll to position [0, 0]
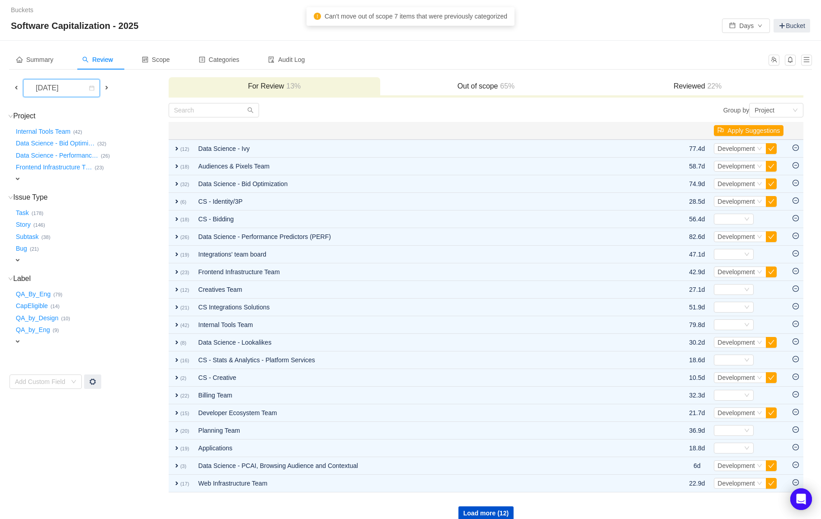
click at [53, 88] on div "[DATE]" at bounding box center [47, 88] width 39 height 17
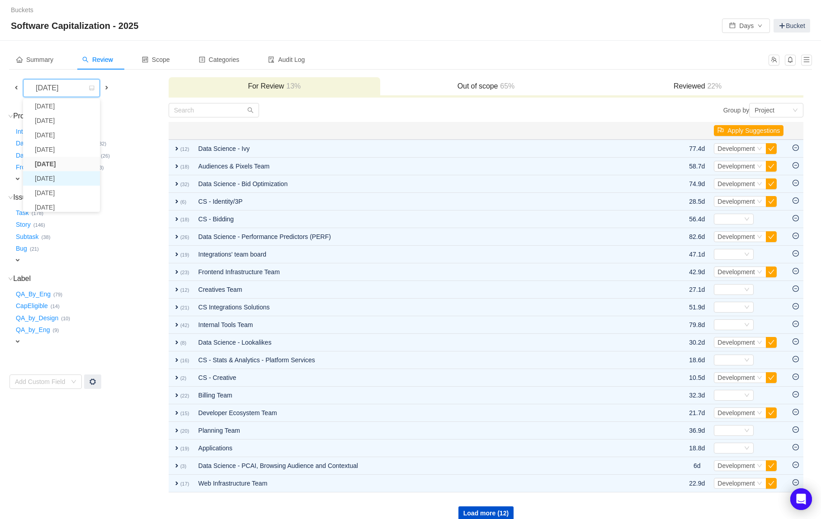
click at [63, 177] on li "[DATE]" at bounding box center [61, 178] width 77 height 14
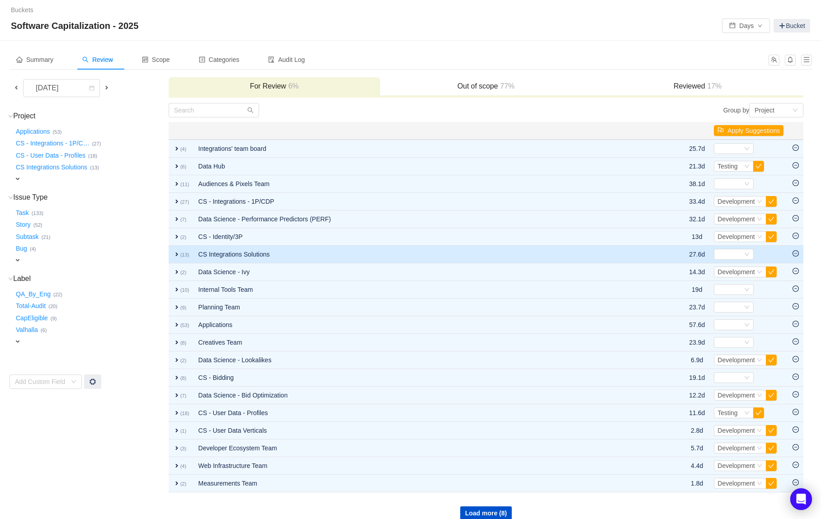
click at [248, 254] on td "CS Integrations Solutions" at bounding box center [425, 255] width 462 height 18
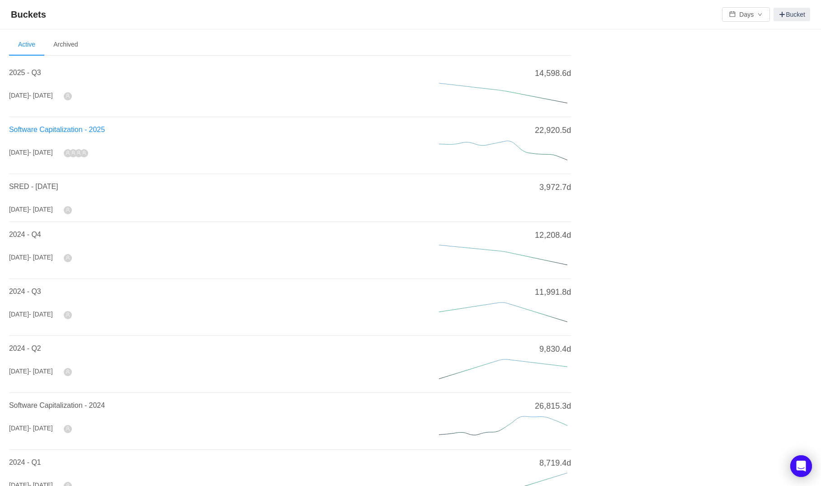
click at [100, 126] on span "Software Capitalization - 2025" at bounding box center [57, 130] width 96 height 8
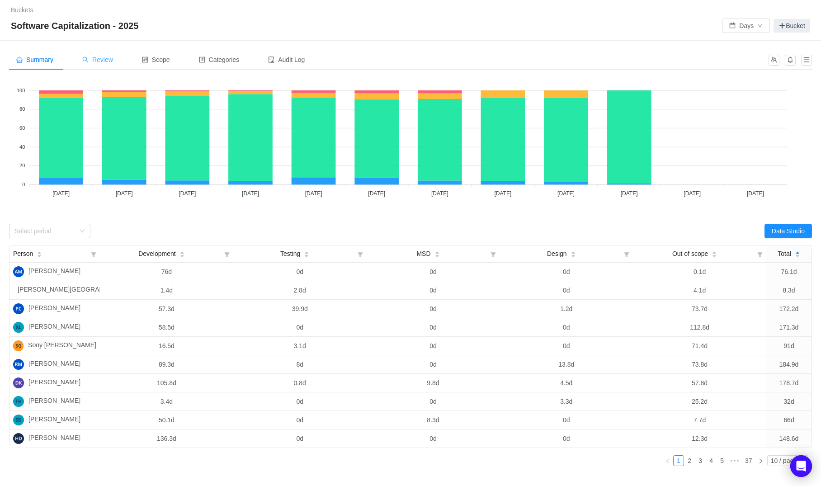
click at [104, 61] on span "Review" at bounding box center [97, 59] width 31 height 7
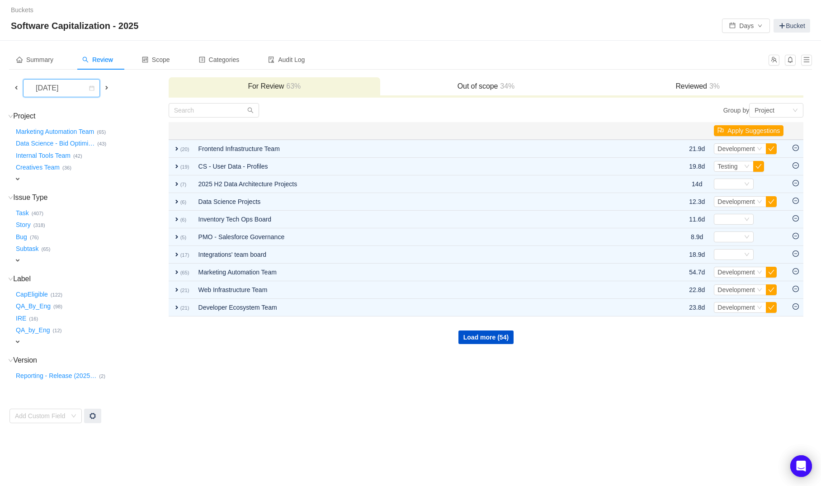
click at [67, 80] on div "[DATE]" at bounding box center [47, 88] width 39 height 17
click at [57, 188] on li "[DATE]" at bounding box center [63, 193] width 81 height 14
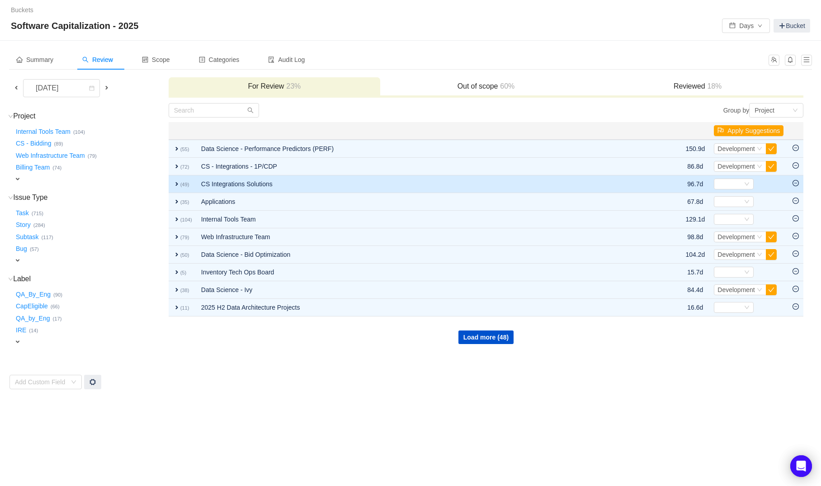
click at [220, 184] on td "CS Integrations Solutions" at bounding box center [424, 184] width 455 height 18
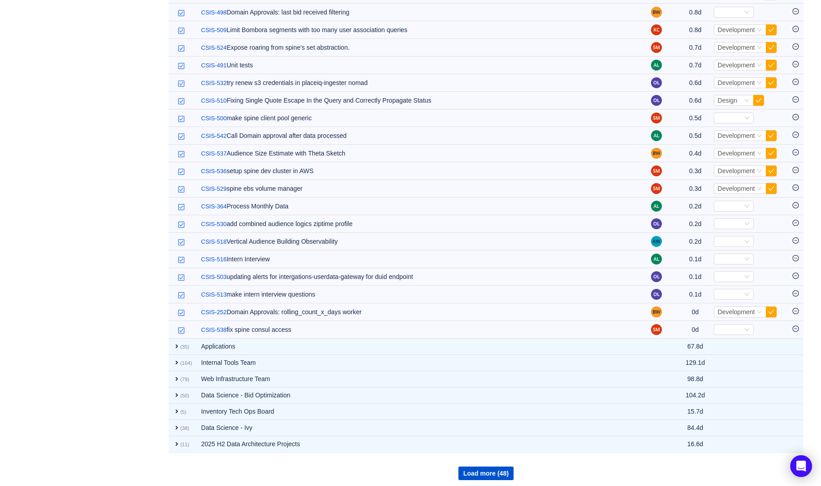
scroll to position [720, 0]
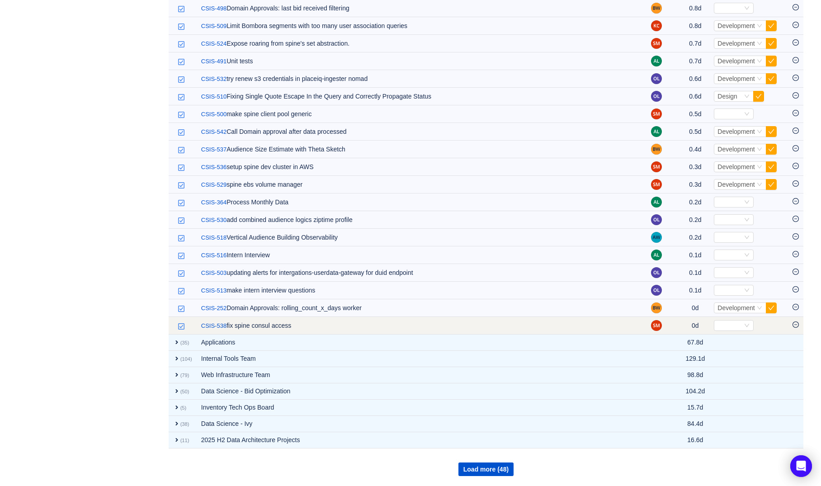
click at [794, 324] on icon "icon: minus-circle" at bounding box center [795, 324] width 6 height 6
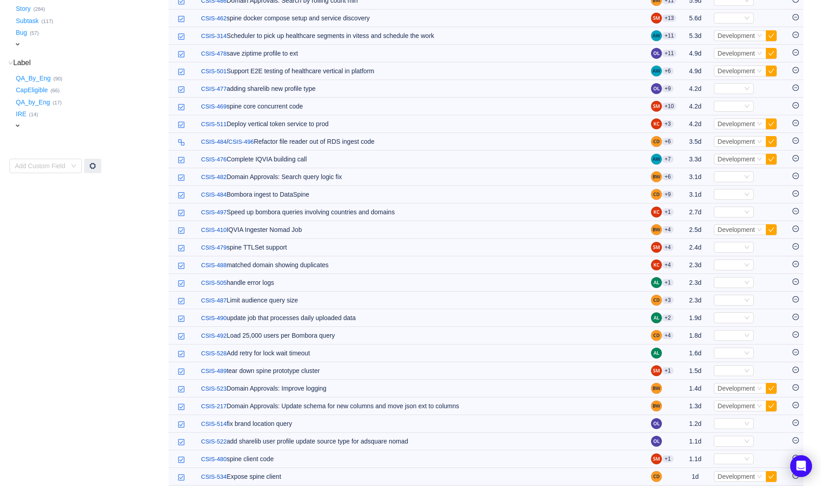
scroll to position [0, 0]
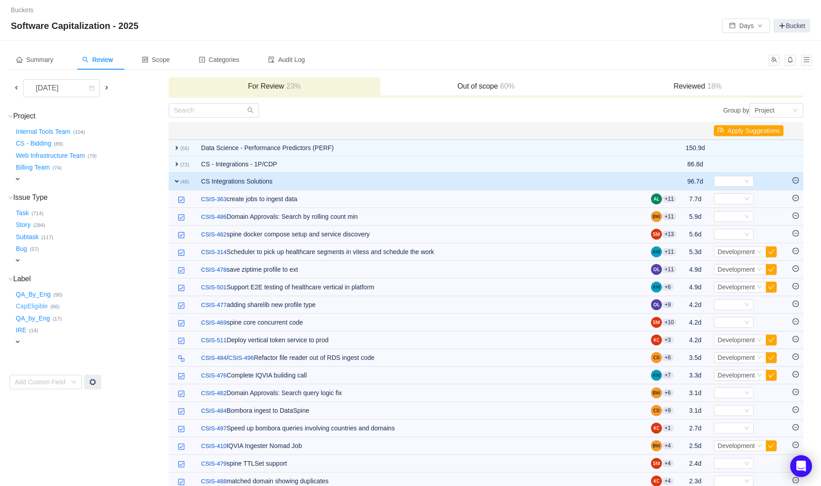
click at [33, 303] on button "CapEligible …" at bounding box center [32, 306] width 37 height 14
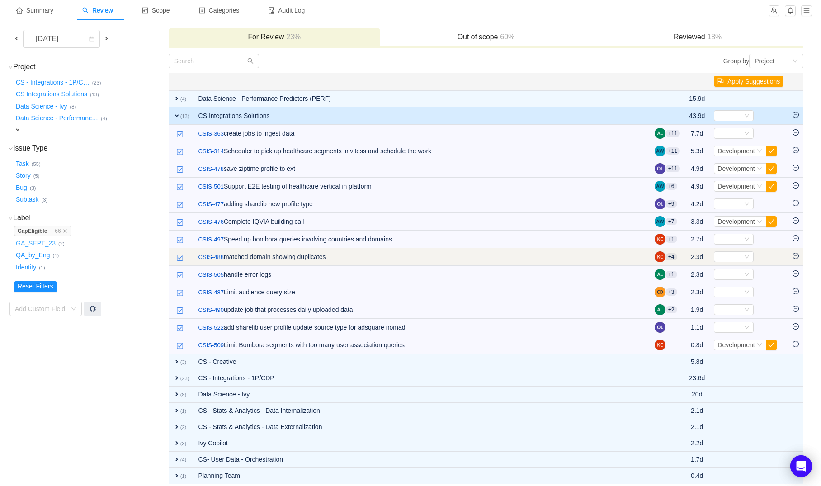
scroll to position [85, 0]
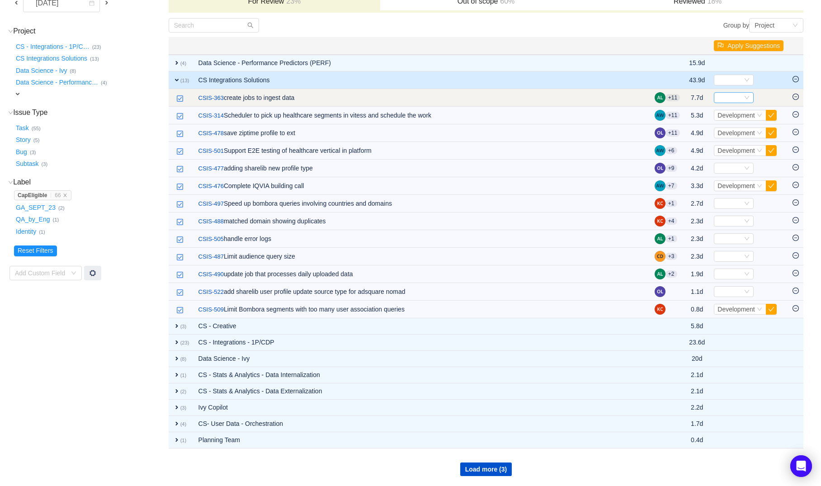
click at [726, 94] on div "Select" at bounding box center [729, 98] width 25 height 10
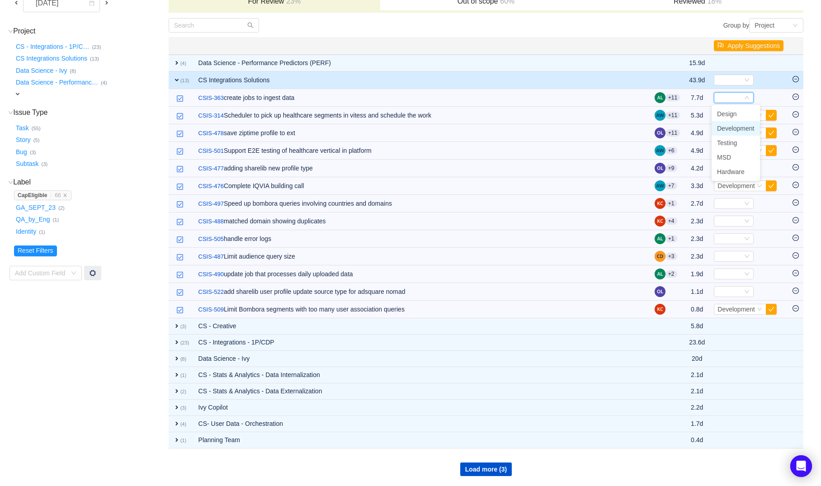
click at [729, 126] on span "Development" at bounding box center [736, 128] width 38 height 7
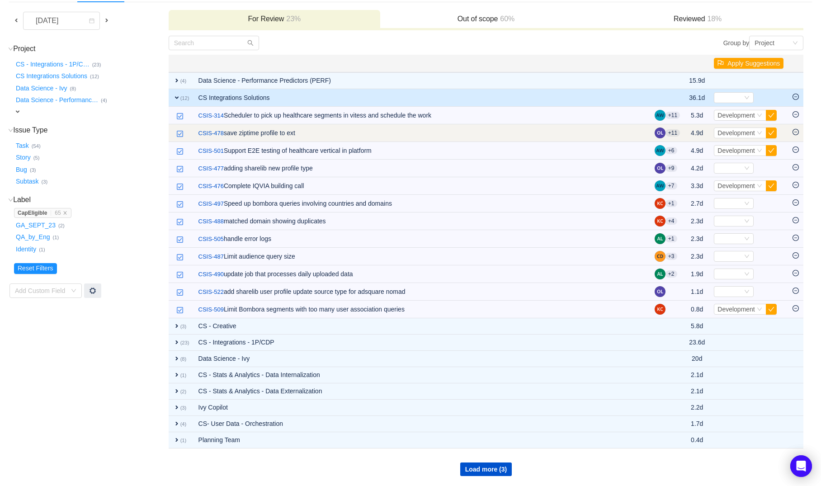
scroll to position [67, 0]
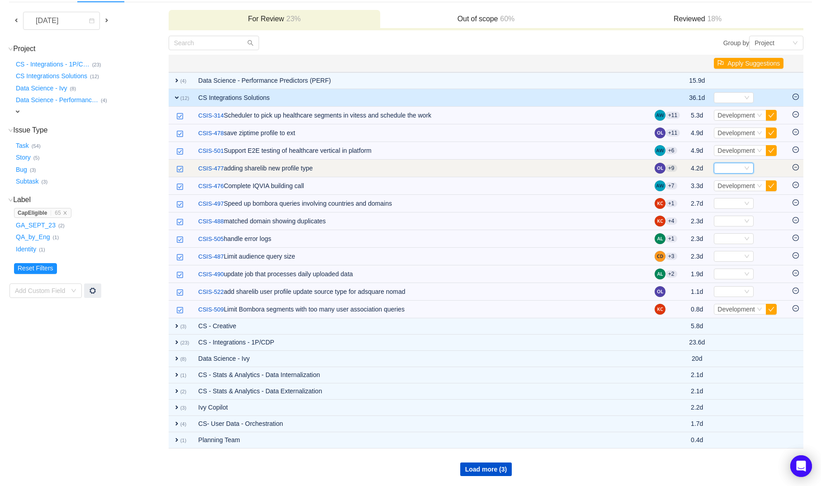
click at [724, 164] on div "Select" at bounding box center [729, 168] width 25 height 10
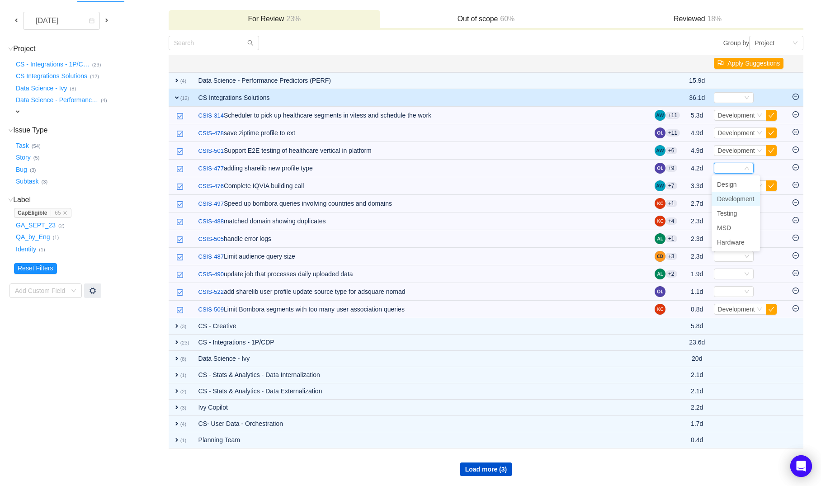
click at [732, 200] on span "Development" at bounding box center [736, 198] width 38 height 7
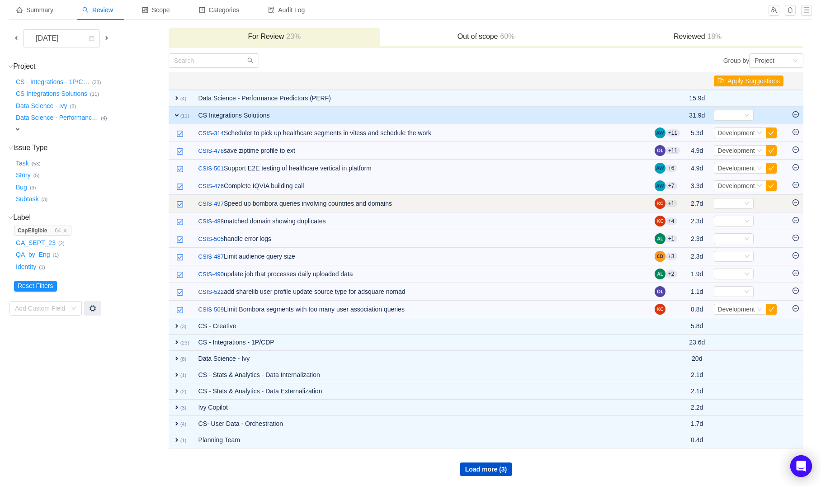
scroll to position [50, 0]
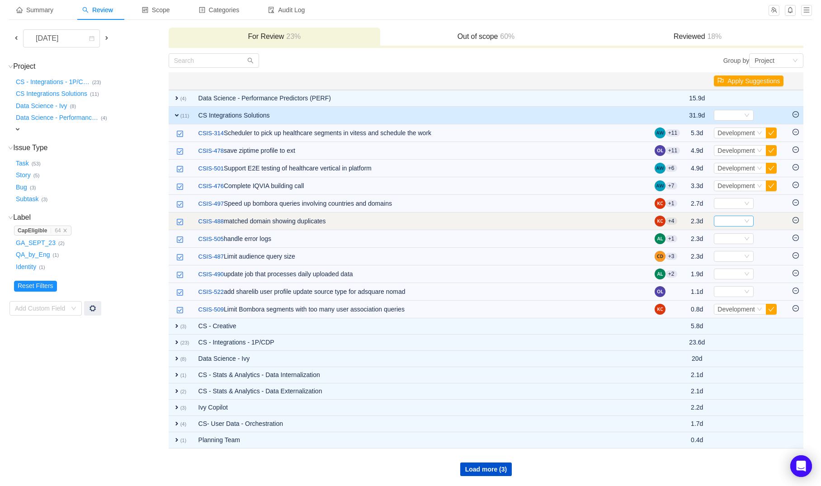
drag, startPoint x: 797, startPoint y: 221, endPoint x: 748, endPoint y: 219, distance: 48.9
click at [748, 219] on tr "/ CSIS-488 matched domain showing duplicates +4 2.3d Select Out of scope" at bounding box center [486, 221] width 635 height 18
click at [744, 220] on icon "icon: down" at bounding box center [746, 220] width 5 height 5
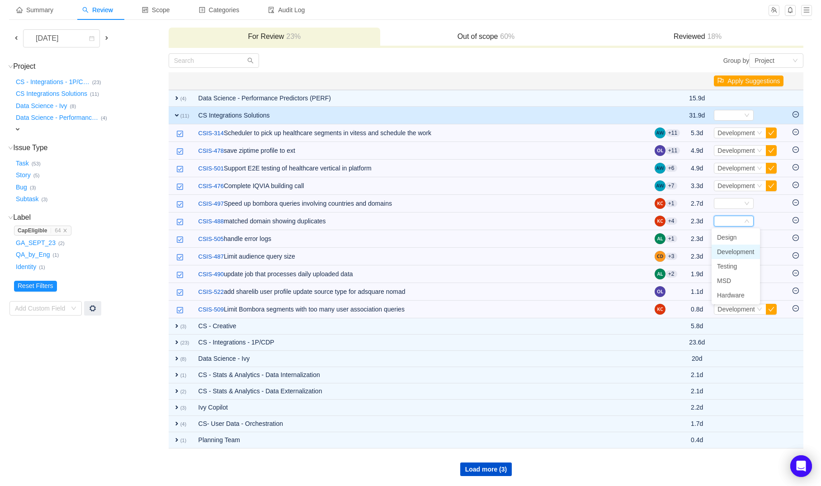
click at [729, 253] on span "Development" at bounding box center [736, 251] width 38 height 7
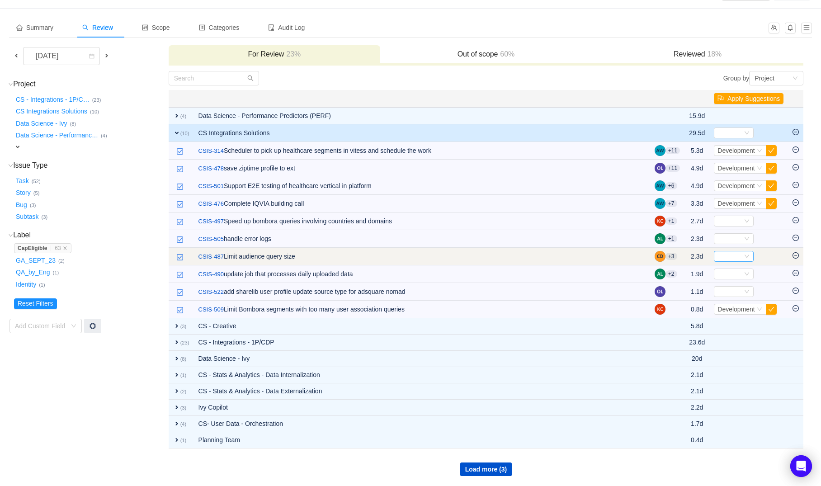
scroll to position [32, 0]
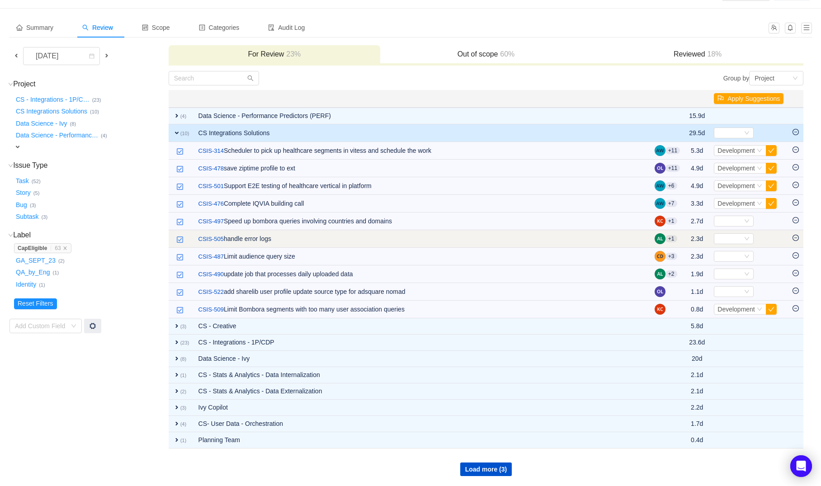
click at [794, 236] on icon "icon: minus-circle" at bounding box center [795, 238] width 6 height 6
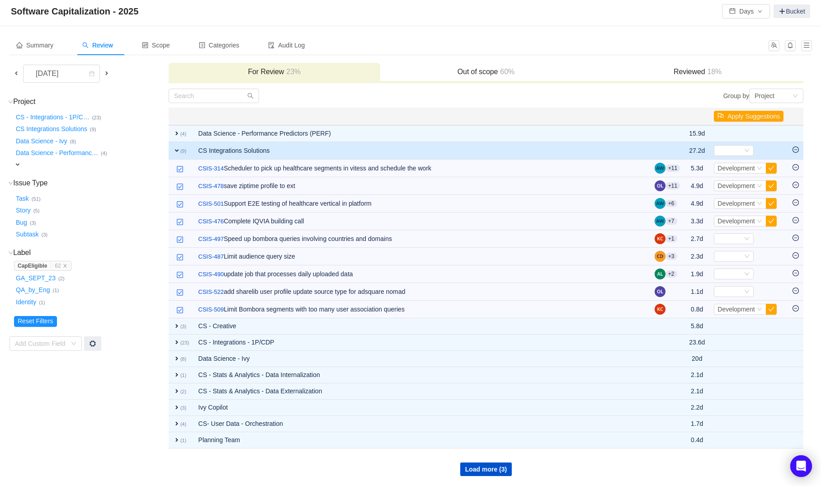
scroll to position [14, 0]
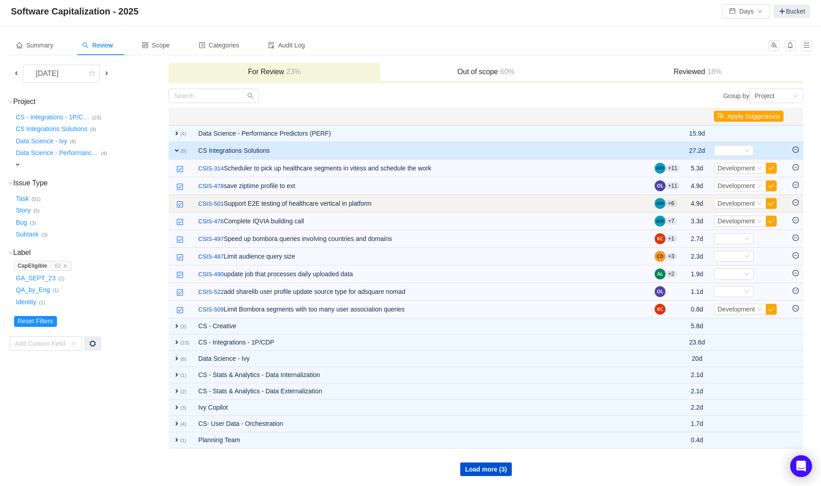
click at [794, 202] on icon "icon: minus-circle" at bounding box center [795, 202] width 6 height 6
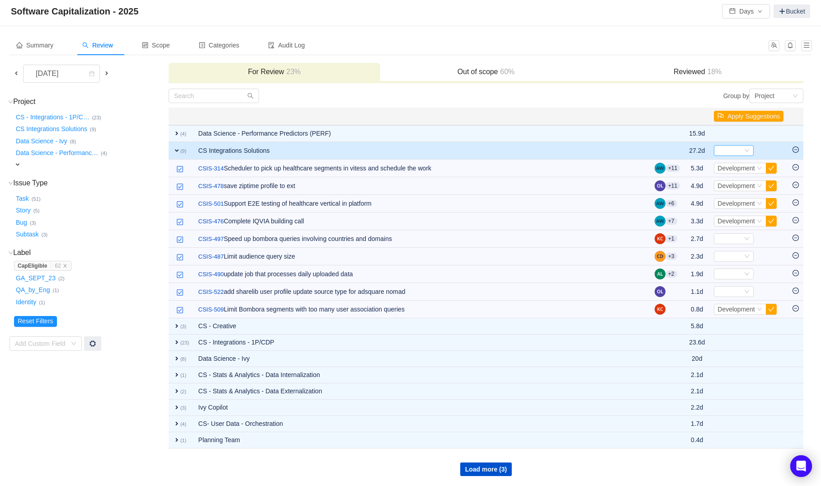
click at [724, 152] on div "Select" at bounding box center [729, 151] width 25 height 10
click at [727, 179] on span "Development" at bounding box center [736, 181] width 38 height 7
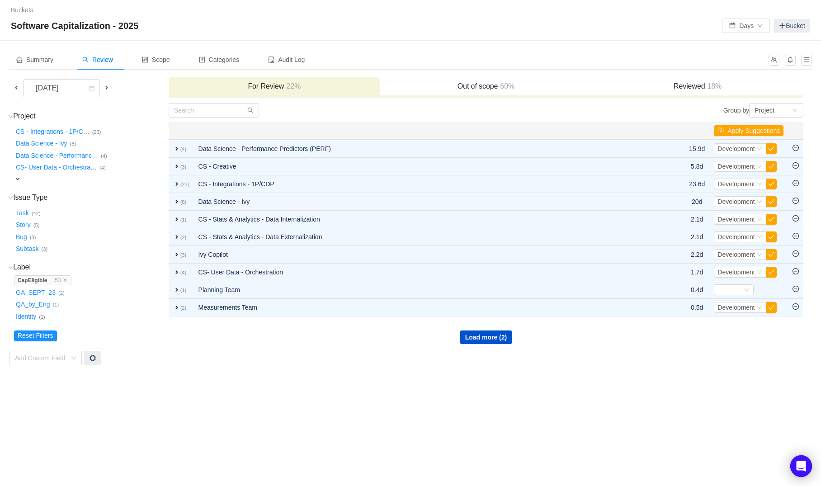
scroll to position [0, 0]
click at [67, 85] on div "[DATE]" at bounding box center [47, 88] width 39 height 17
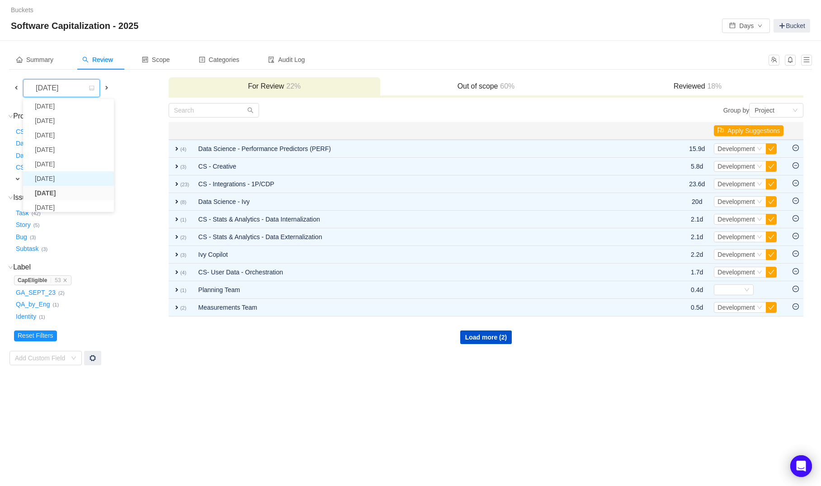
click at [58, 178] on li "[DATE]" at bounding box center [68, 178] width 91 height 14
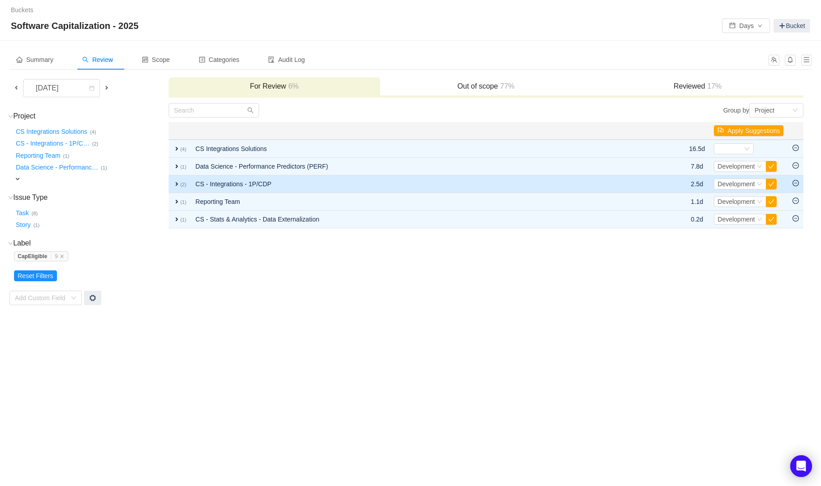
click at [238, 186] on td "CS - Integrations - 1P/CDP" at bounding box center [423, 184] width 464 height 18
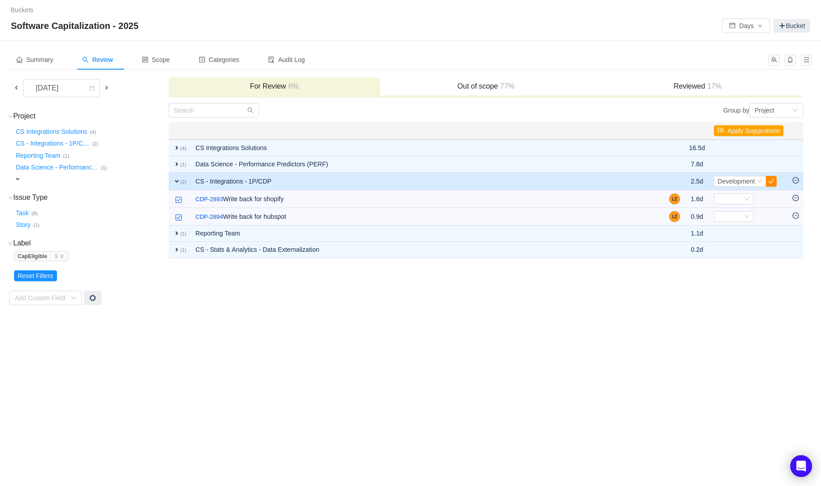
click at [772, 178] on button "button" at bounding box center [771, 181] width 11 height 11
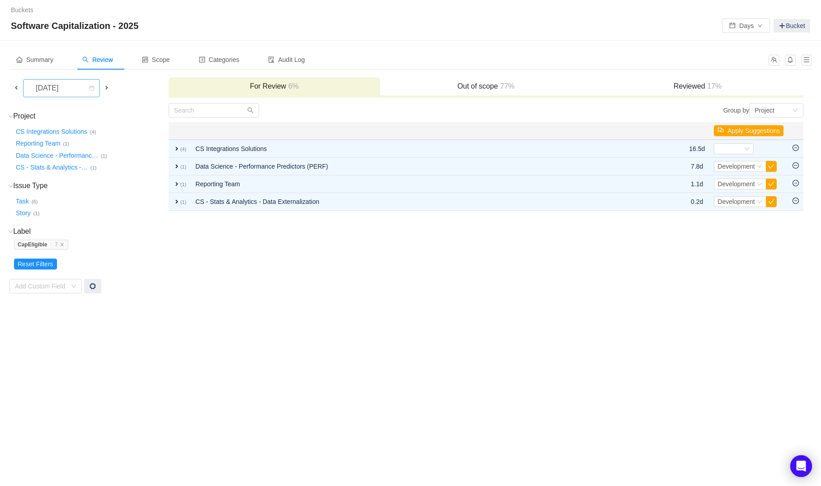
click at [67, 87] on div "[DATE]" at bounding box center [47, 88] width 39 height 17
click at [67, 192] on li "[DATE]" at bounding box center [61, 193] width 77 height 14
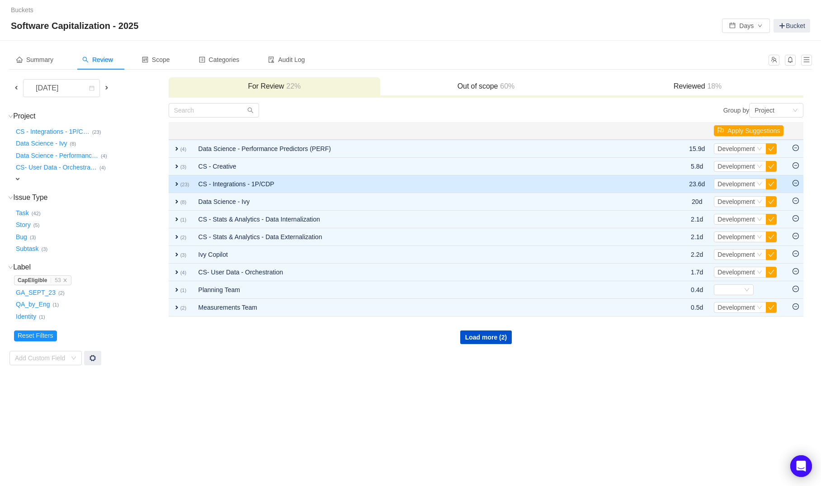
click at [312, 185] on td "CS - Integrations - 1P/CDP" at bounding box center [425, 184] width 462 height 18
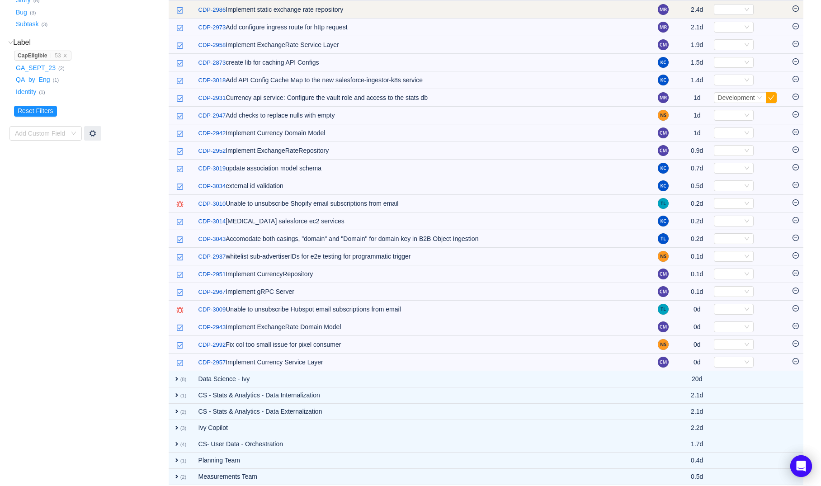
scroll to position [226, 0]
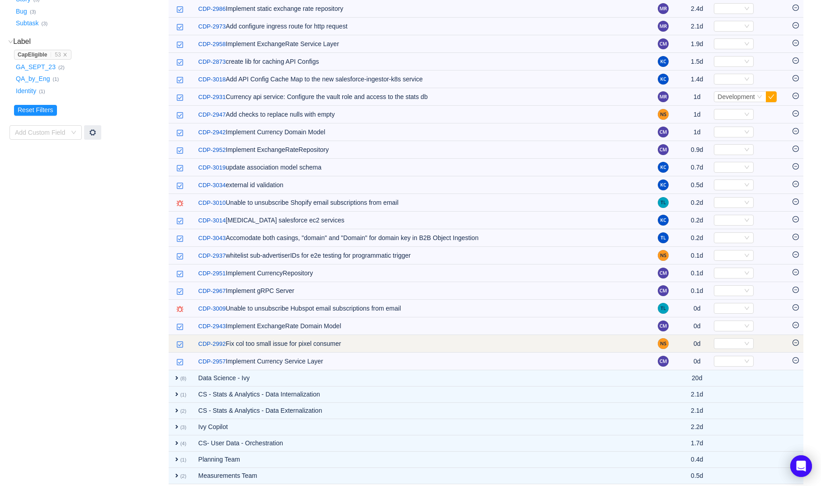
click at [796, 346] on icon "icon: minus-circle" at bounding box center [795, 342] width 6 height 6
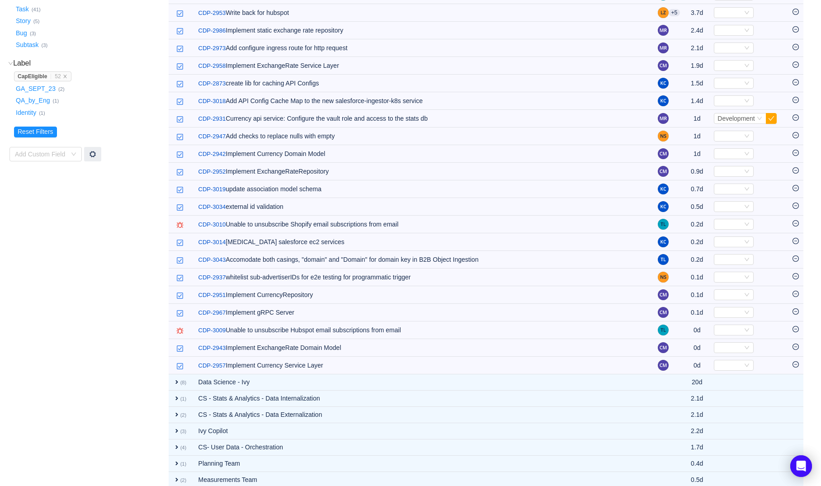
scroll to position [203, 0]
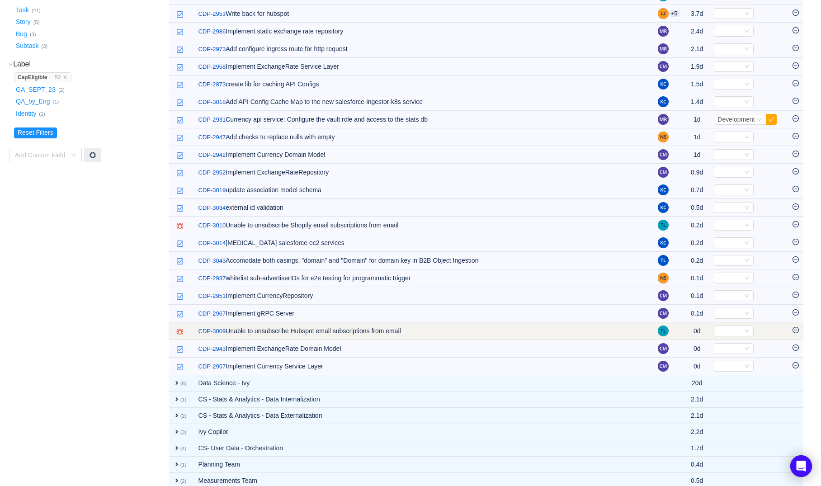
click at [797, 333] on icon "icon: minus-circle" at bounding box center [795, 330] width 6 height 6
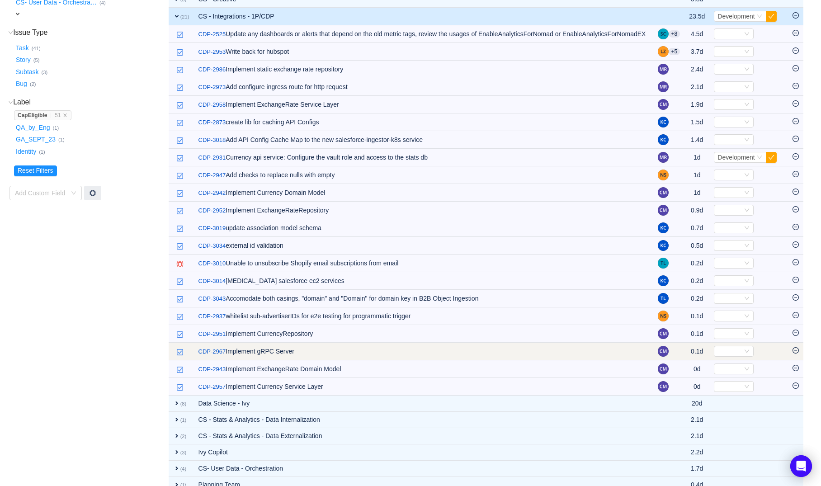
scroll to position [157, 0]
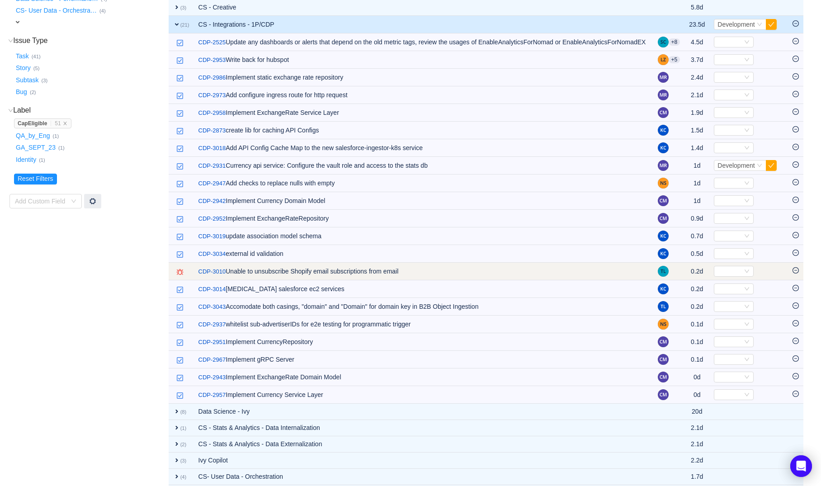
click at [796, 273] on icon "icon: minus-circle" at bounding box center [795, 270] width 6 height 6
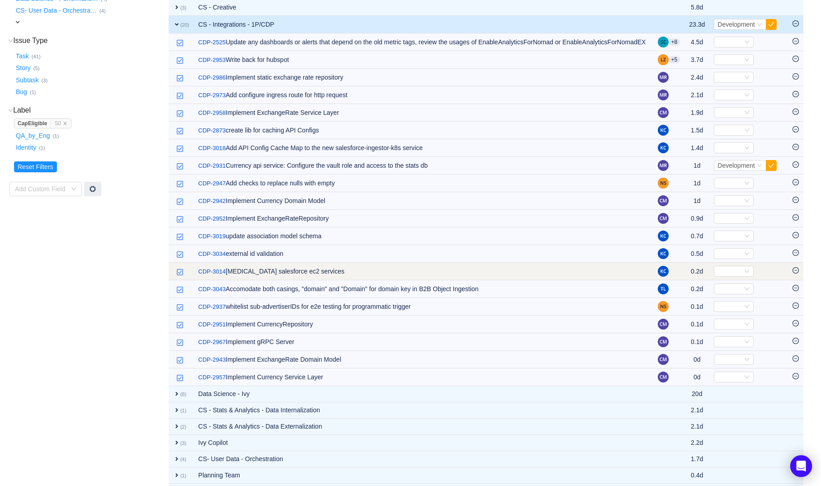
click at [797, 273] on icon "icon: minus-circle" at bounding box center [795, 270] width 6 height 6
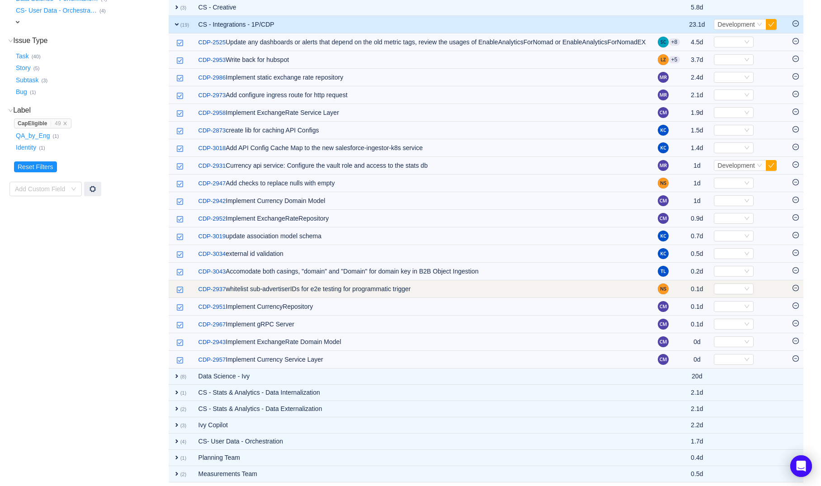
click at [795, 291] on icon "icon: minus-circle" at bounding box center [795, 288] width 6 height 6
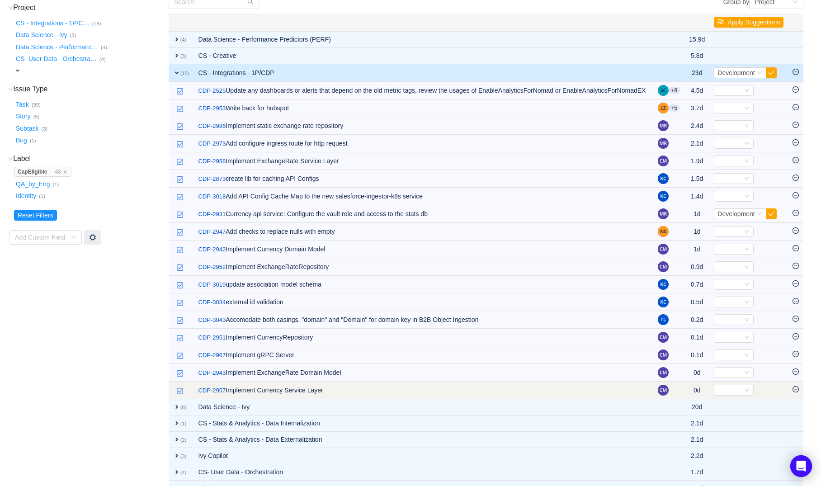
scroll to position [100, 0]
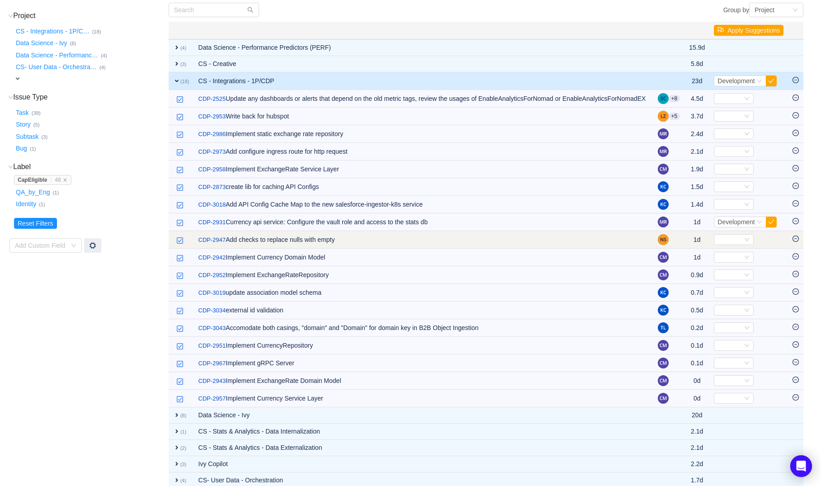
click at [792, 249] on td at bounding box center [795, 240] width 15 height 18
click at [796, 242] on icon "icon: minus-circle" at bounding box center [795, 239] width 6 height 6
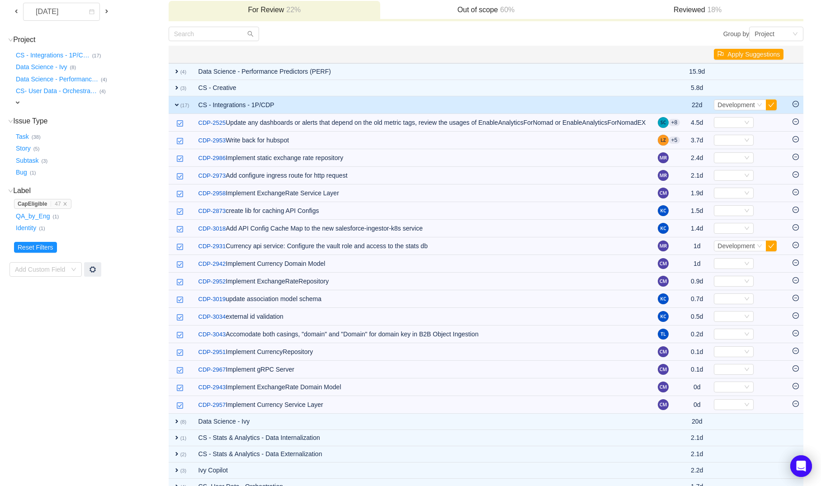
scroll to position [76, 0]
click at [771, 104] on button "button" at bounding box center [771, 105] width 11 height 11
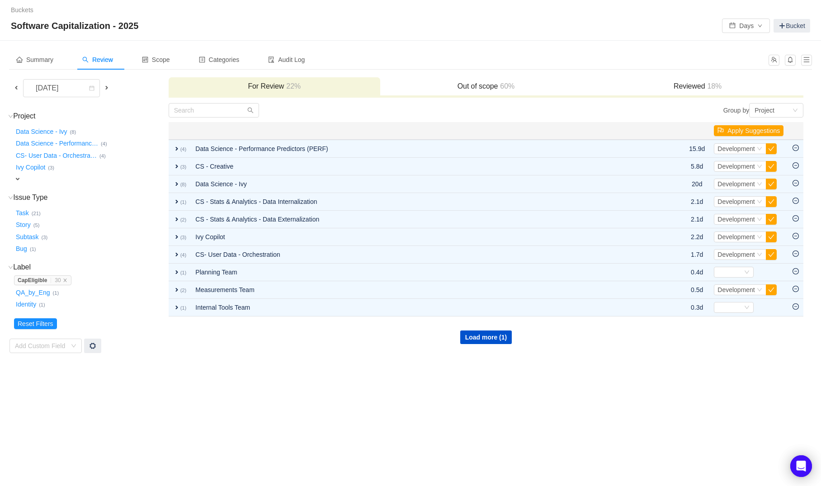
scroll to position [0, 0]
click at [481, 336] on button "Load more (1)" at bounding box center [486, 337] width 52 height 14
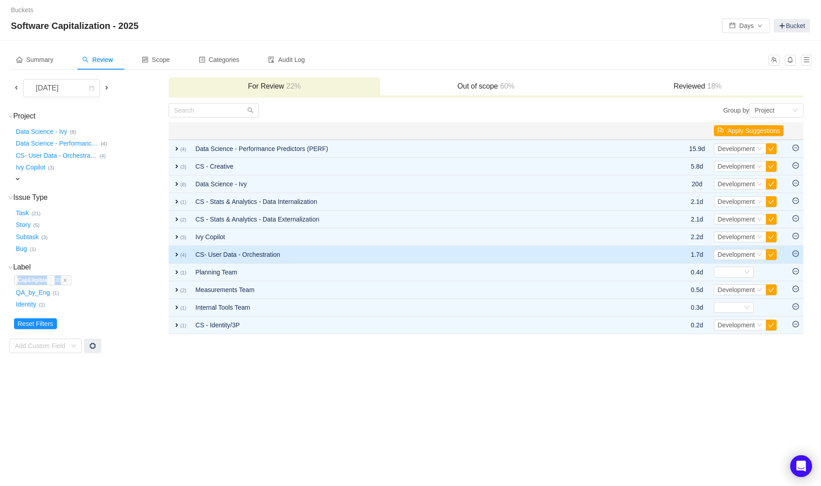
drag, startPoint x: 67, startPoint y: 280, endPoint x: 207, endPoint y: 259, distance: 140.8
click at [207, 260] on tr "Project (11) hide Data Science - Ivy … (8) Data Science - Performanc … (4) CS- …" at bounding box center [406, 228] width 795 height 251
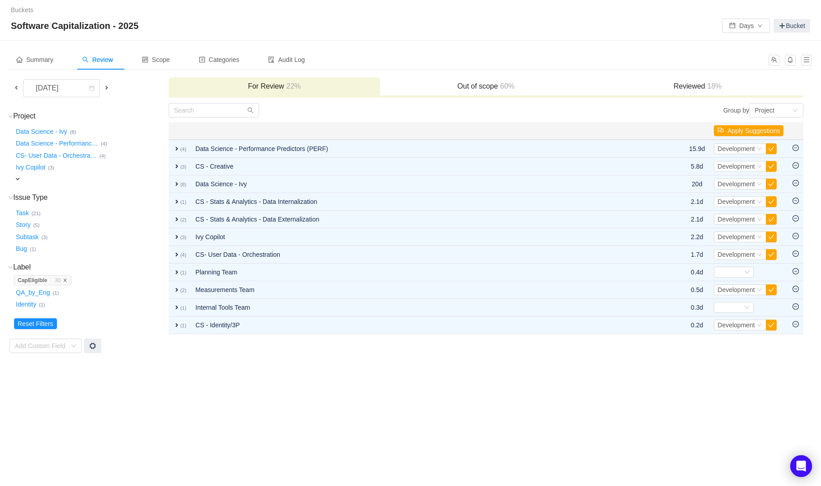
click at [67, 280] on icon "icon: close" at bounding box center [65, 280] width 5 height 5
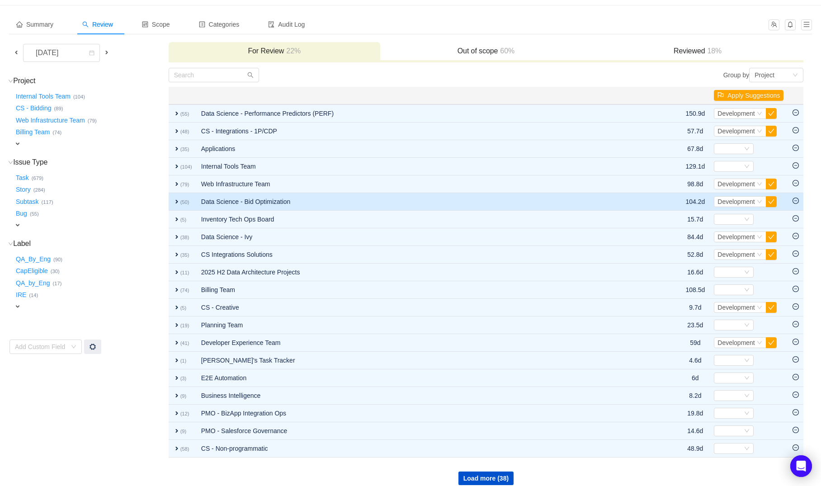
scroll to position [44, 0]
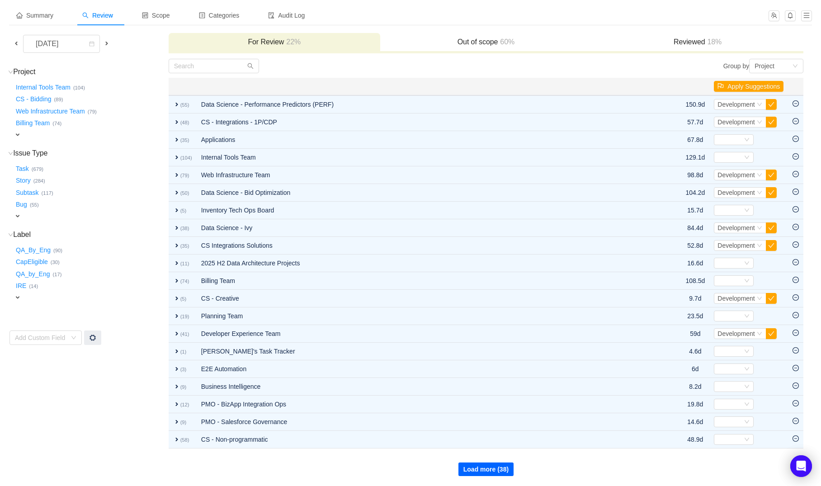
click at [498, 465] on button "Load more (38)" at bounding box center [485, 469] width 55 height 14
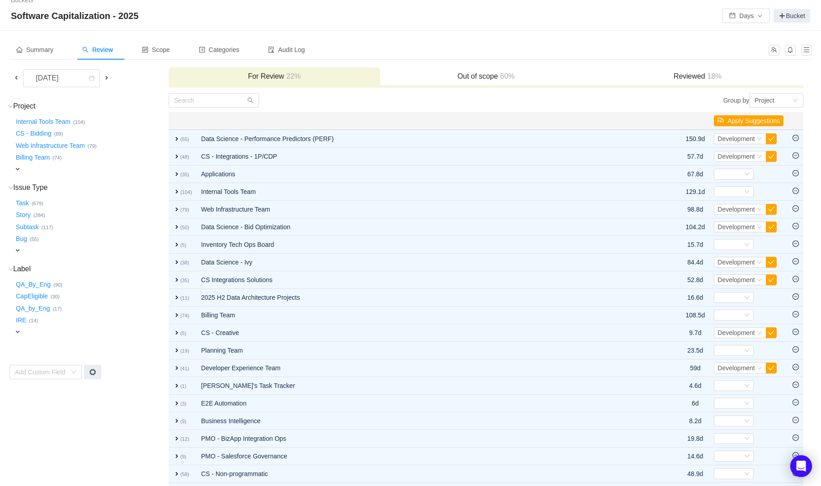
scroll to position [221, 0]
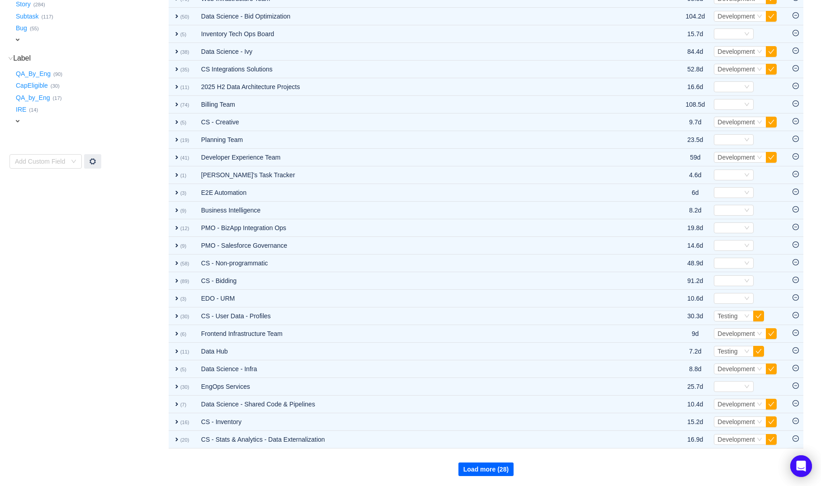
click at [496, 466] on button "Load more (28)" at bounding box center [485, 469] width 55 height 14
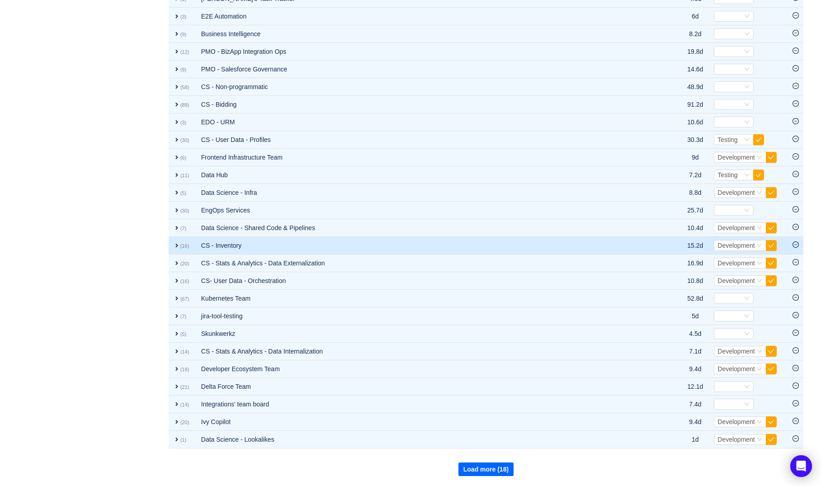
scroll to position [0, 0]
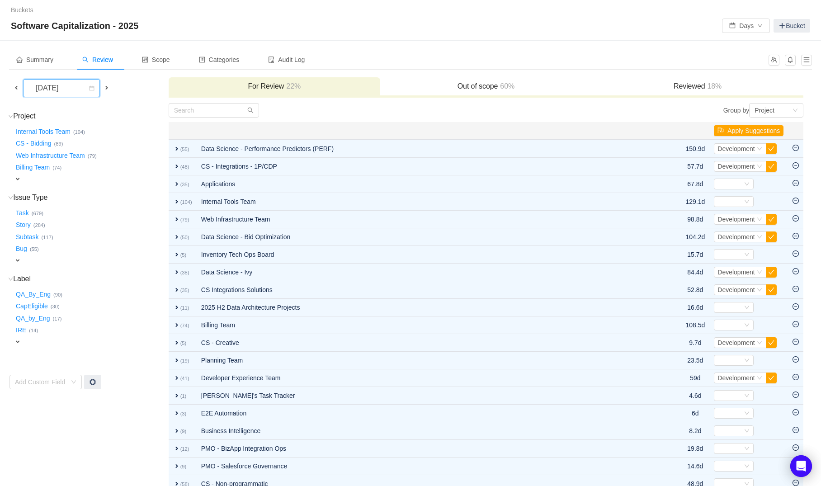
click at [67, 88] on div "September 2025" at bounding box center [47, 88] width 39 height 17
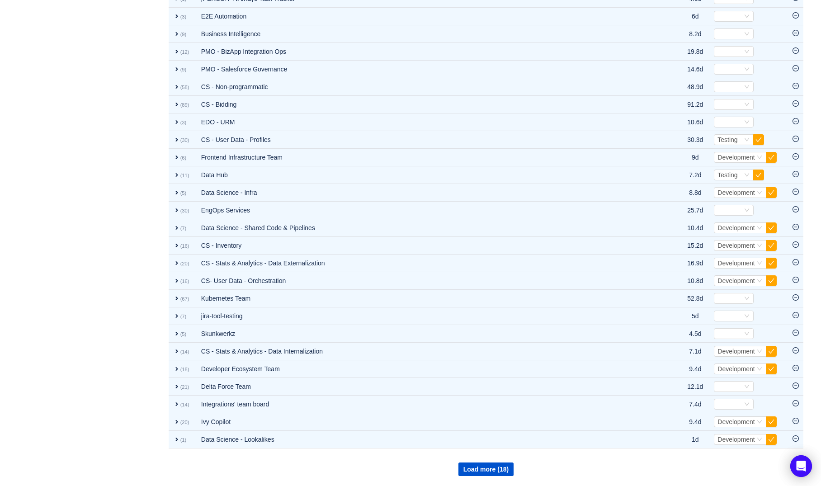
scroll to position [47, 0]
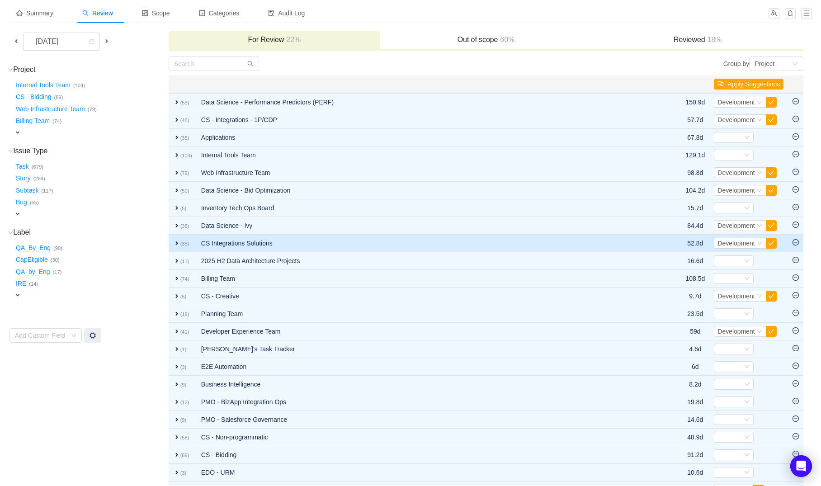
click at [313, 245] on td "CS Integrations Solutions" at bounding box center [424, 244] width 455 height 18
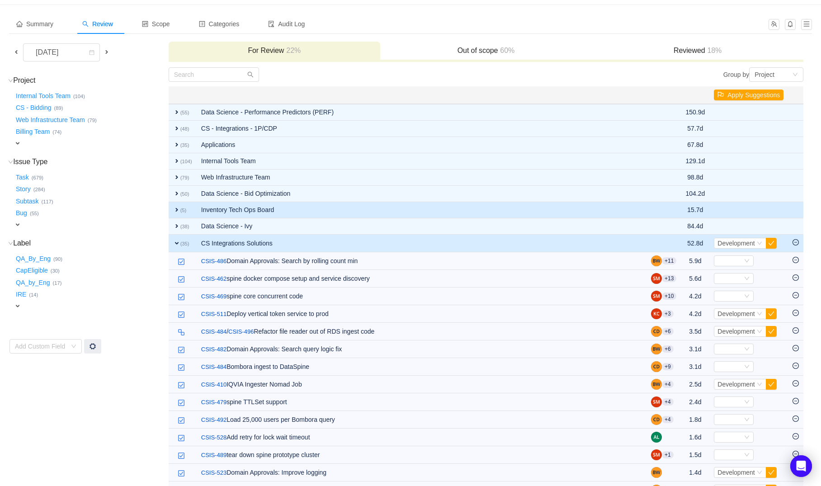
scroll to position [0, 0]
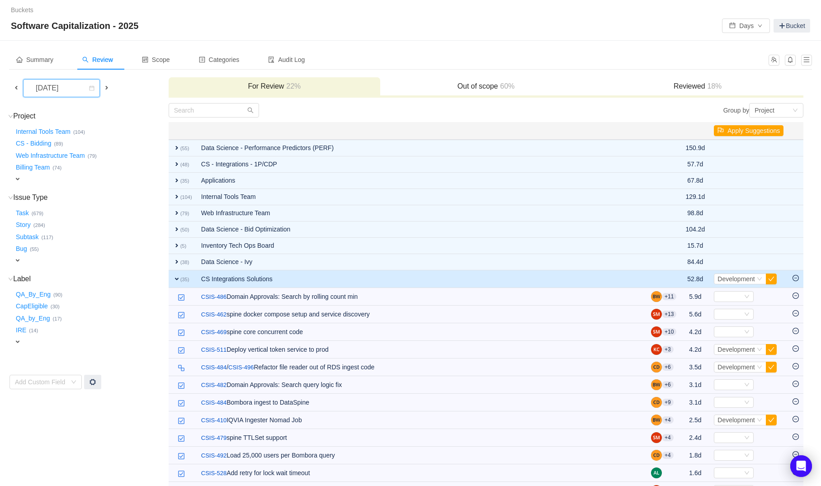
click at [67, 94] on div "September 2025" at bounding box center [47, 88] width 39 height 17
click at [74, 180] on li "August 2025" at bounding box center [68, 178] width 91 height 14
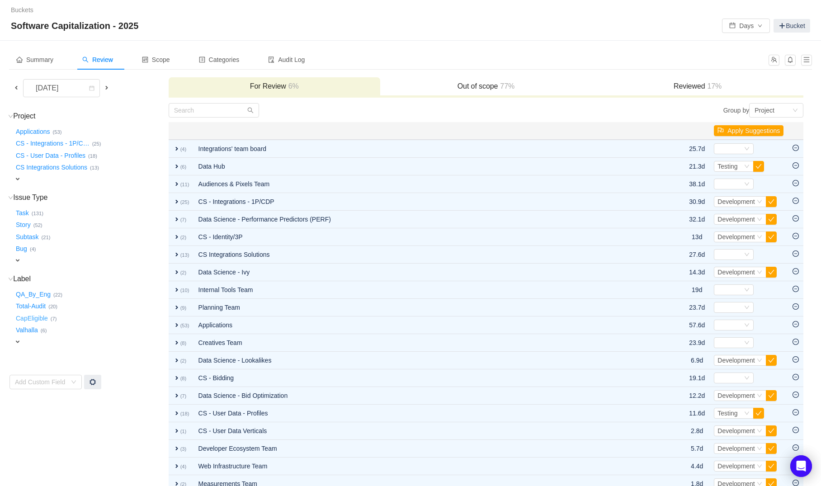
click at [35, 320] on button "CapEligible …" at bounding box center [32, 318] width 37 height 14
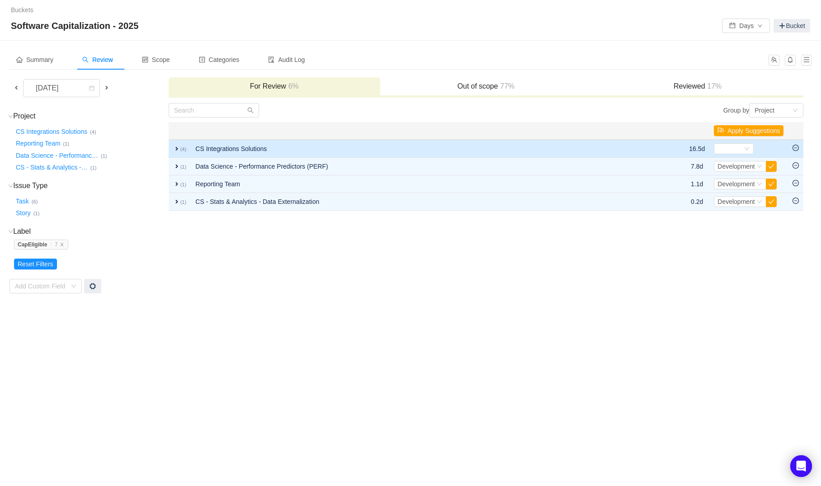
click at [193, 148] on td "CS Integrations Solutions" at bounding box center [423, 149] width 464 height 18
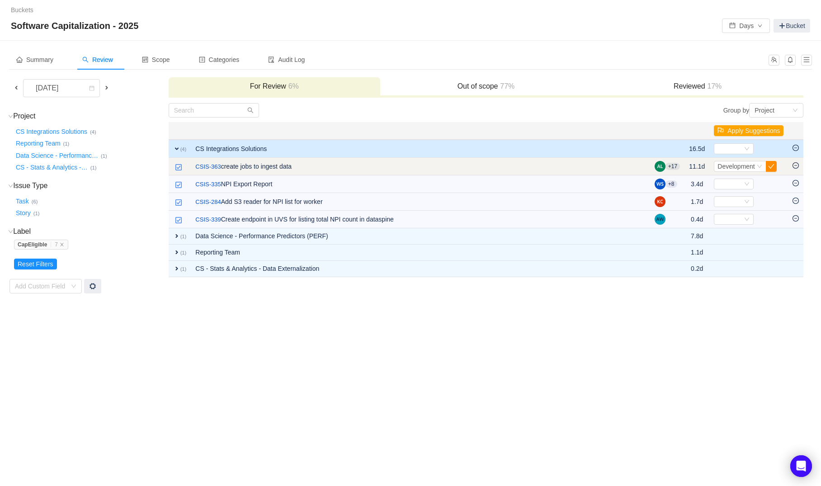
click at [770, 165] on button "button" at bounding box center [771, 166] width 11 height 11
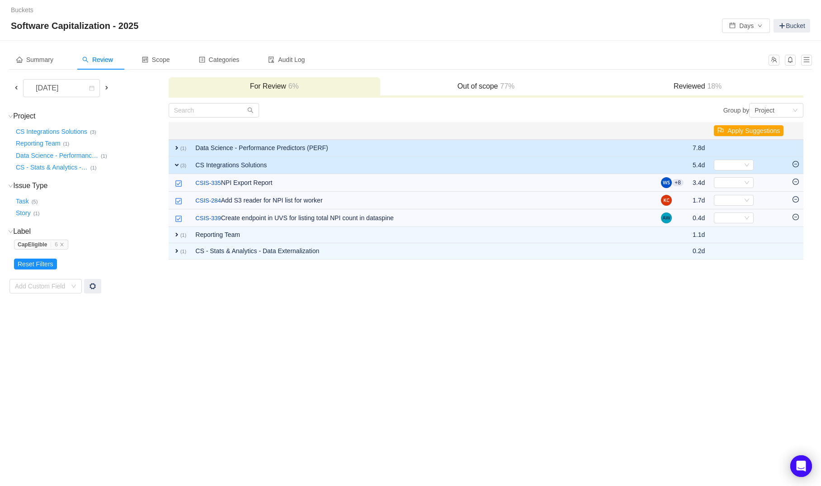
click at [734, 148] on td "Select Development Out of scope" at bounding box center [748, 148] width 79 height 17
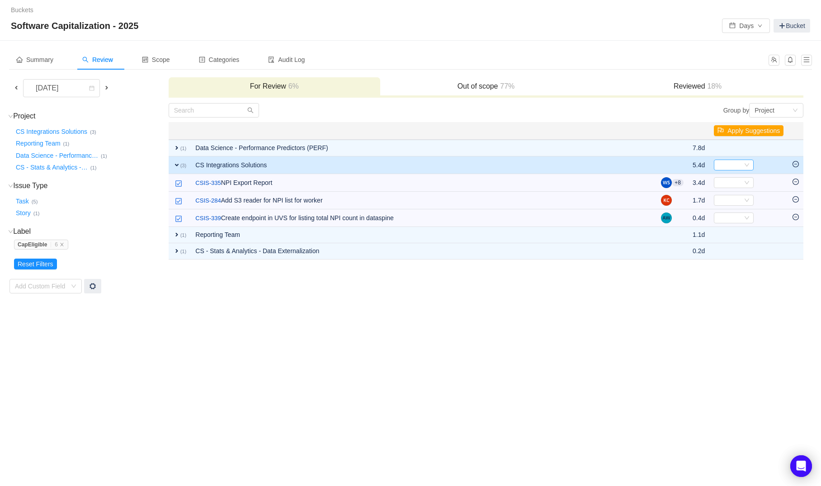
click at [729, 162] on div "Select" at bounding box center [729, 165] width 25 height 10
click at [737, 191] on li "Development" at bounding box center [736, 196] width 48 height 14
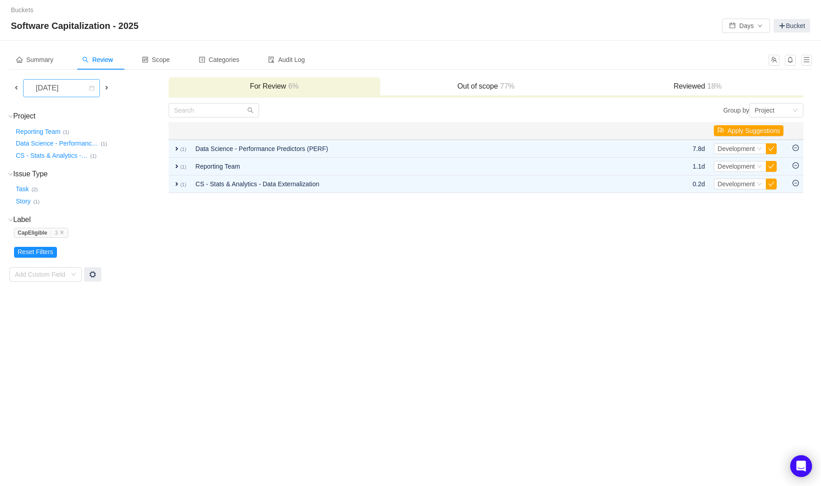
click at [48, 90] on div "August 2025" at bounding box center [47, 88] width 39 height 17
click at [58, 159] on li "July 2025" at bounding box center [61, 164] width 77 height 14
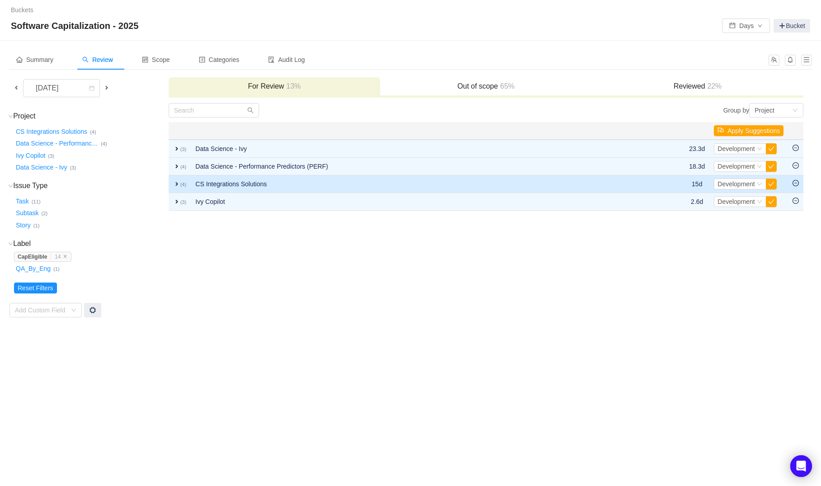
click at [208, 179] on td "CS Integrations Solutions" at bounding box center [423, 184] width 464 height 18
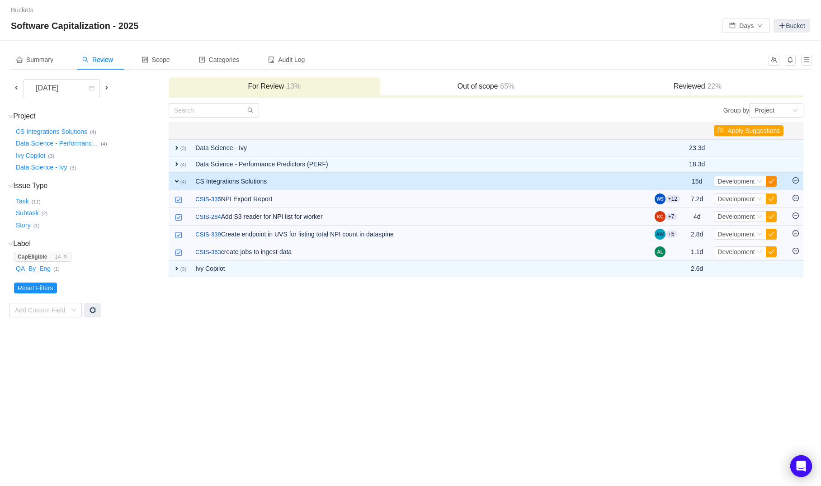
click at [772, 185] on button "button" at bounding box center [771, 181] width 11 height 11
